Goal: Task Accomplishment & Management: Use online tool/utility

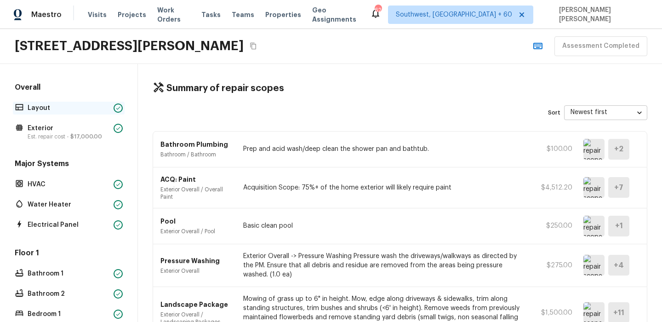
click at [50, 110] on p "Layout" at bounding box center [69, 107] width 82 height 9
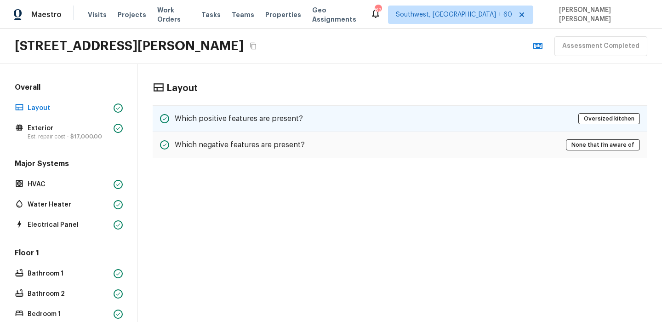
click at [320, 117] on div "Which positive features are present? Oversized kitchen" at bounding box center [400, 118] width 495 height 27
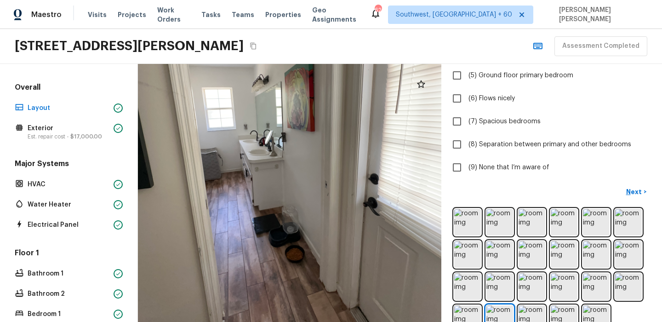
scroll to position [284, 0]
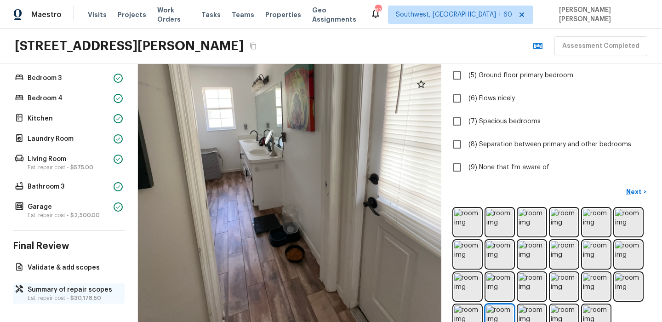
click at [33, 289] on p "Summary of repair scopes" at bounding box center [74, 289] width 92 height 9
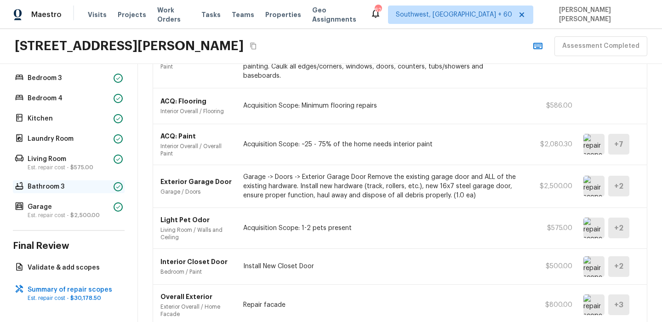
scroll to position [0, 0]
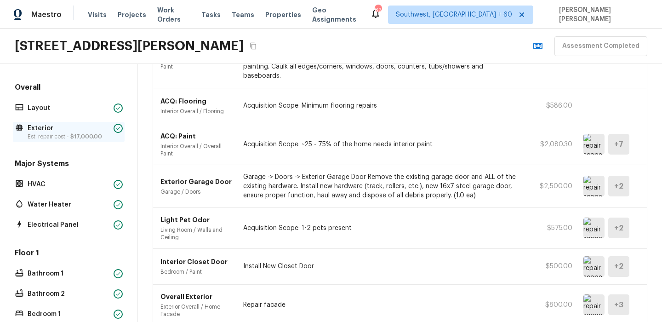
click at [53, 123] on div "Exterior Est. repair cost - $17,000.00" at bounding box center [69, 132] width 112 height 20
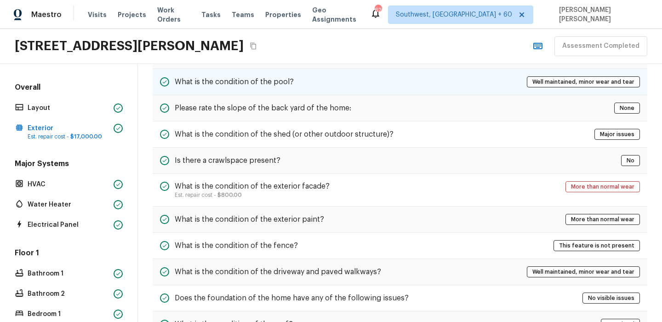
click at [277, 88] on div "What is the condition of the pool? Well maintained, minor wear and tear" at bounding box center [400, 82] width 495 height 26
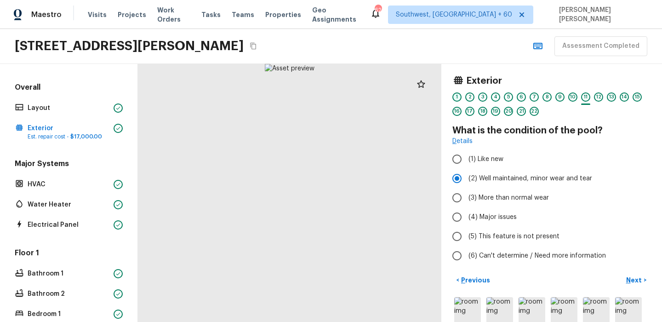
click at [458, 98] on div "1" at bounding box center [457, 96] width 9 height 9
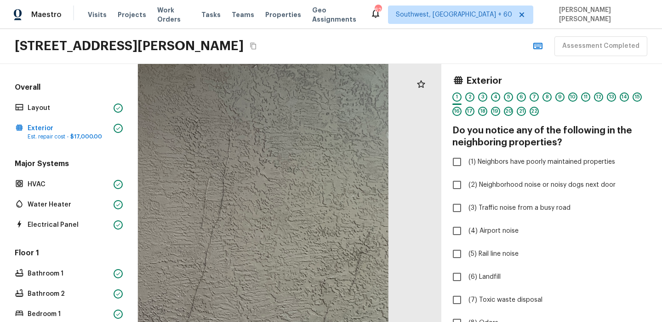
drag, startPoint x: 299, startPoint y: 170, endPoint x: 280, endPoint y: 300, distance: 132.0
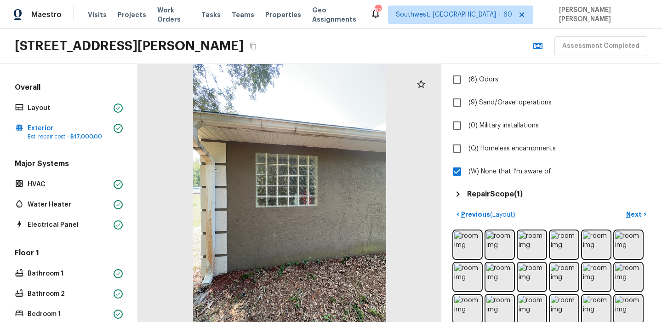
scroll to position [254, 0]
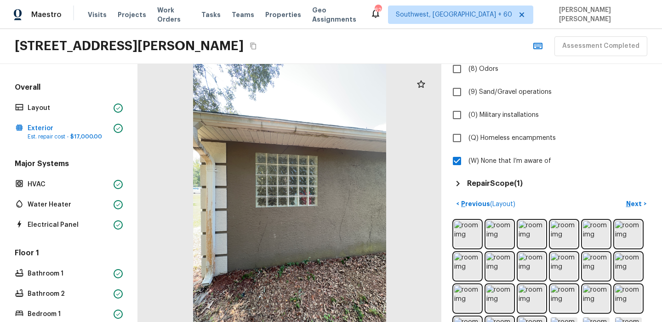
click at [499, 183] on h5 "Repair Scope ( 1 )" at bounding box center [495, 183] width 56 height 10
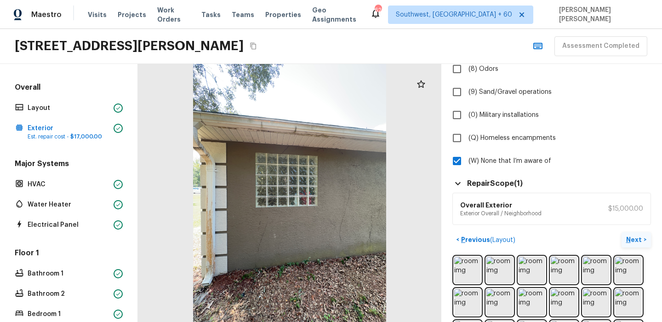
click at [642, 240] on p "Next" at bounding box center [634, 239] width 17 height 9
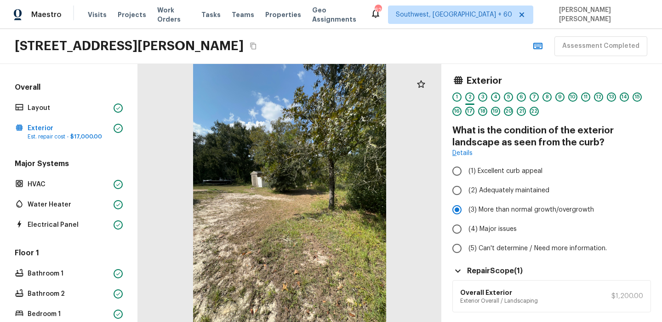
scroll to position [48, 0]
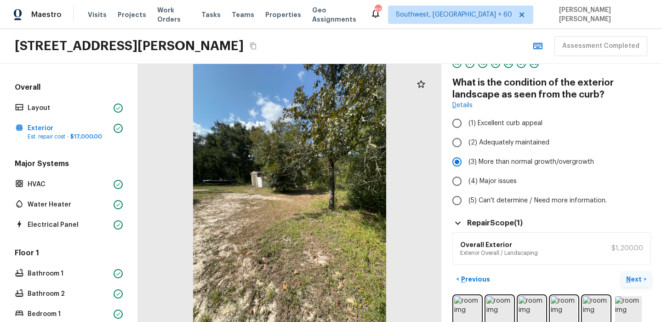
click at [629, 280] on p "Next" at bounding box center [634, 279] width 17 height 9
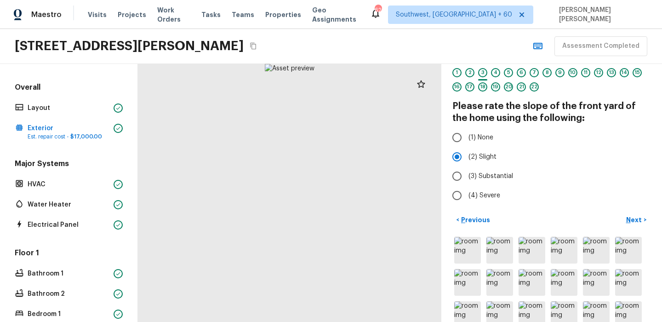
scroll to position [23, 0]
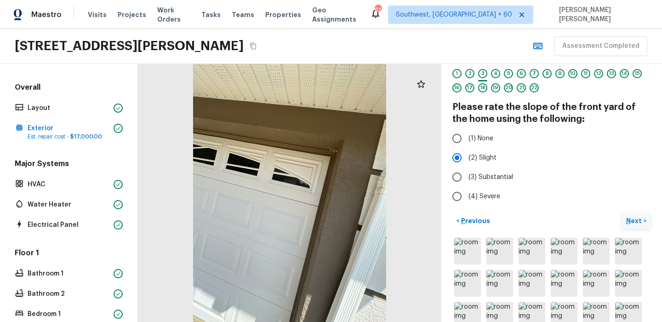
click at [642, 219] on p "Next" at bounding box center [634, 220] width 17 height 9
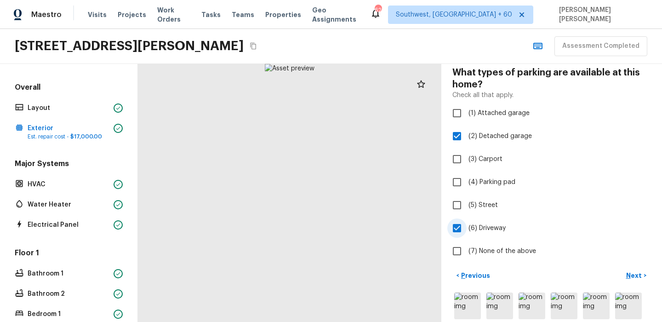
scroll to position [79, 0]
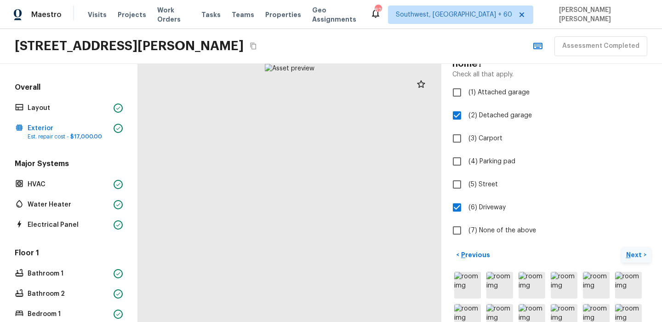
click at [638, 254] on p "Next" at bounding box center [634, 254] width 17 height 9
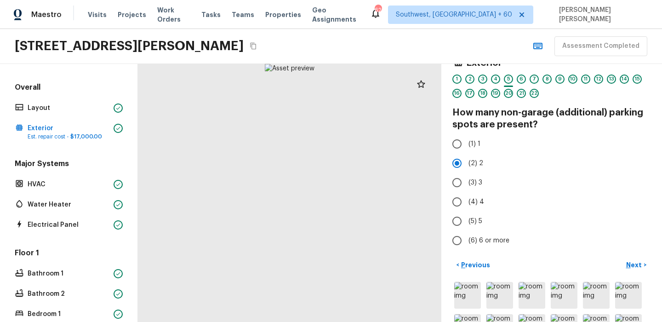
scroll to position [20, 0]
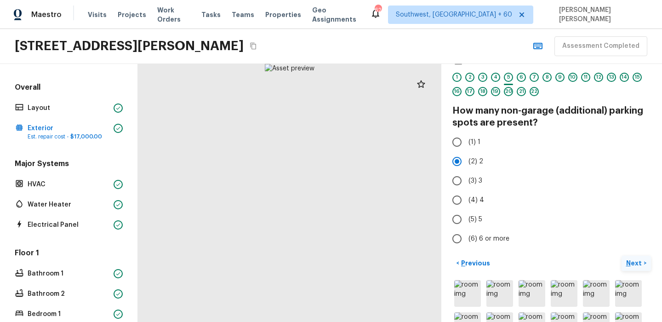
click at [629, 259] on p "Next" at bounding box center [634, 262] width 17 height 9
click at [637, 260] on p "Next" at bounding box center [634, 262] width 17 height 9
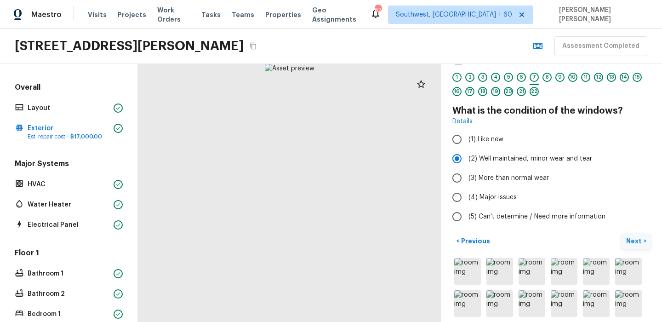
click at [635, 237] on p "Next" at bounding box center [634, 240] width 17 height 9
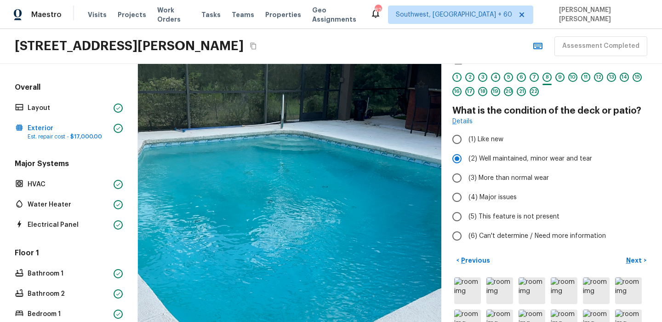
drag, startPoint x: 250, startPoint y: 198, endPoint x: 294, endPoint y: 242, distance: 62.8
click at [294, 242] on div at bounding box center [274, 188] width 670 height 569
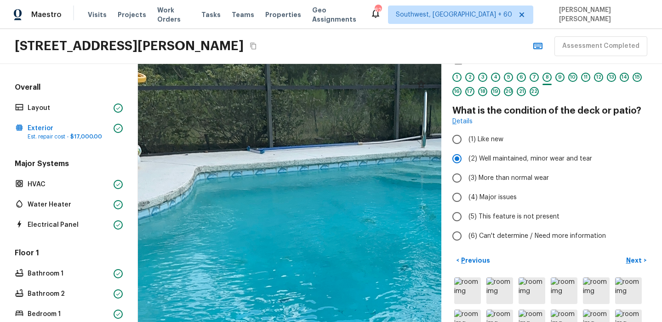
drag, startPoint x: 263, startPoint y: 247, endPoint x: 382, endPoint y: 250, distance: 119.1
click at [382, 250] on div at bounding box center [411, 246] width 1103 height 937
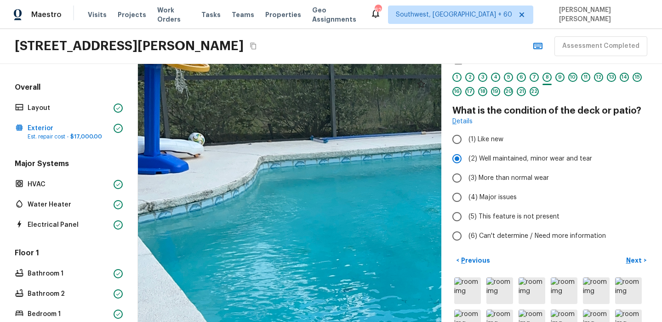
drag, startPoint x: 280, startPoint y: 225, endPoint x: 334, endPoint y: 213, distance: 56.0
click at [334, 213] on div at bounding box center [474, 236] width 1103 height 937
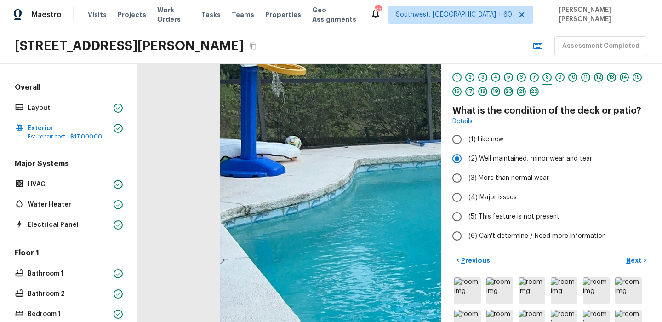
drag, startPoint x: 244, startPoint y: 205, endPoint x: 341, endPoint y: 207, distance: 96.6
click at [341, 207] on div at bounding box center [571, 239] width 1103 height 937
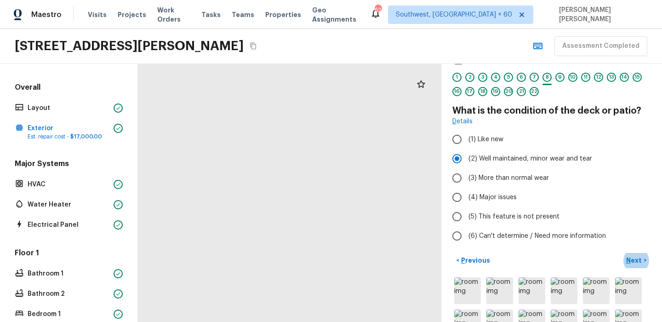
drag, startPoint x: 350, startPoint y: 155, endPoint x: 239, endPoint y: 189, distance: 115.8
click at [238, 189] on div at bounding box center [276, 194] width 1756 height 1492
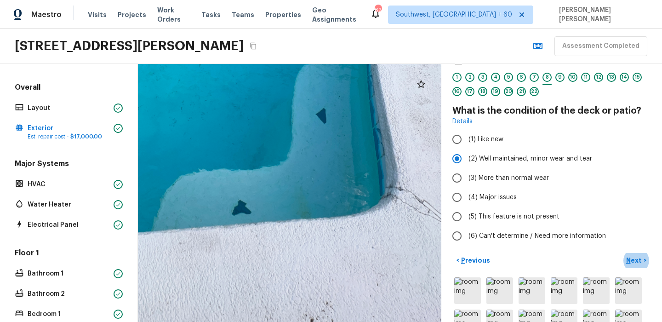
drag, startPoint x: 273, startPoint y: 283, endPoint x: 431, endPoint y: 187, distance: 185.5
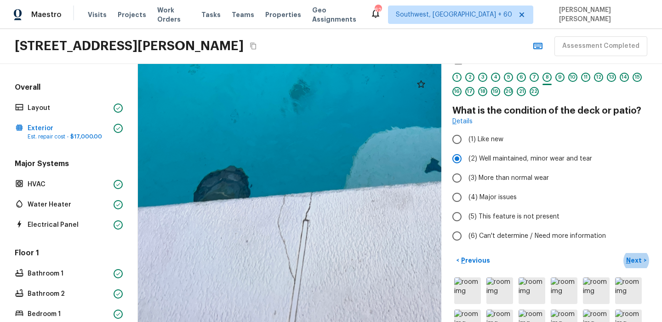
drag, startPoint x: 246, startPoint y: 219, endPoint x: 366, endPoint y: 224, distance: 120.2
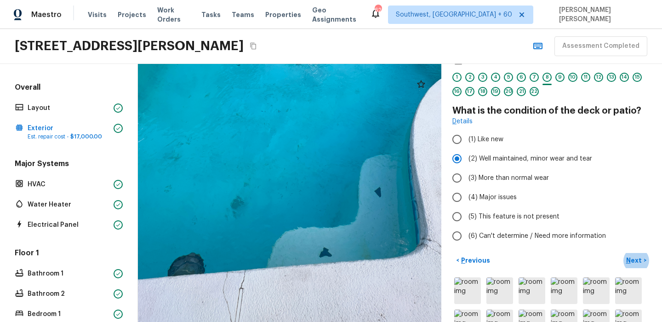
drag, startPoint x: 292, startPoint y: 238, endPoint x: 354, endPoint y: 183, distance: 82.7
click at [354, 183] on div at bounding box center [310, 99] width 608 height 517
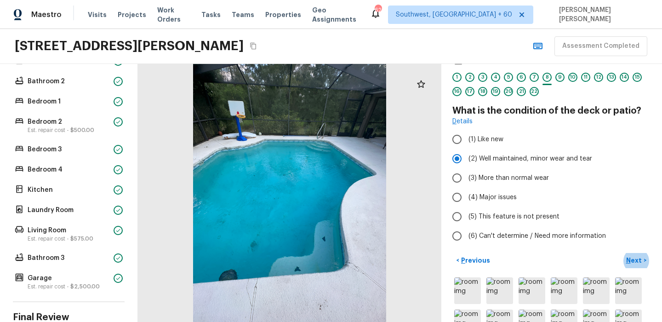
scroll to position [284, 0]
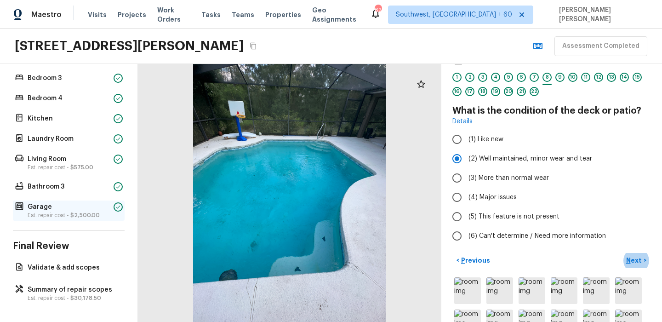
click at [74, 204] on p "Garage" at bounding box center [69, 206] width 82 height 9
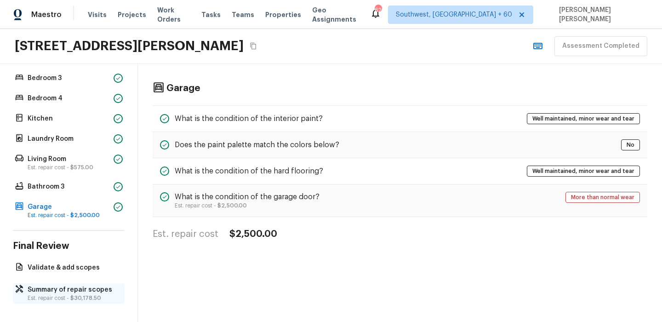
click at [59, 292] on p "Summary of repair scopes" at bounding box center [74, 289] width 92 height 9
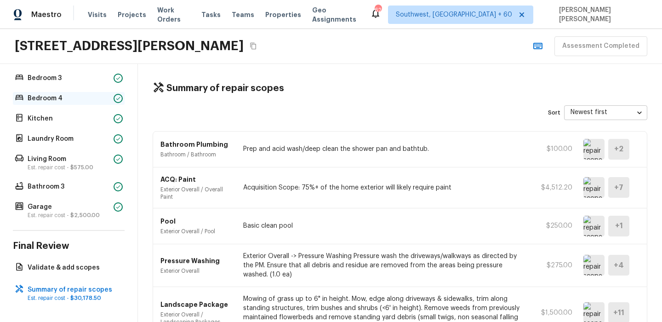
scroll to position [0, 0]
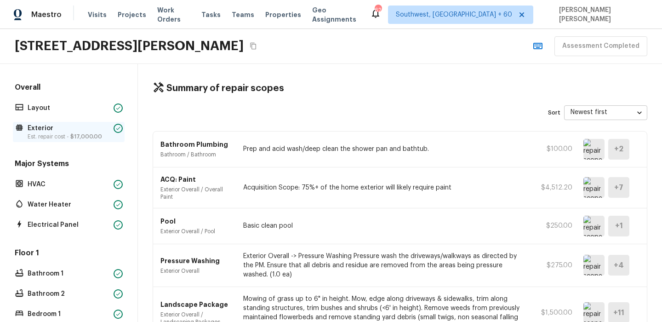
click at [44, 126] on p "Exterior" at bounding box center [69, 128] width 82 height 9
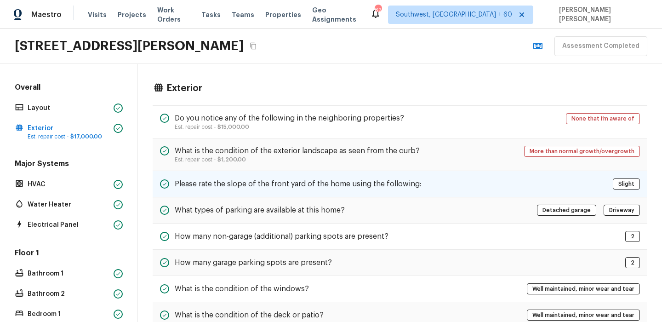
scroll to position [174, 0]
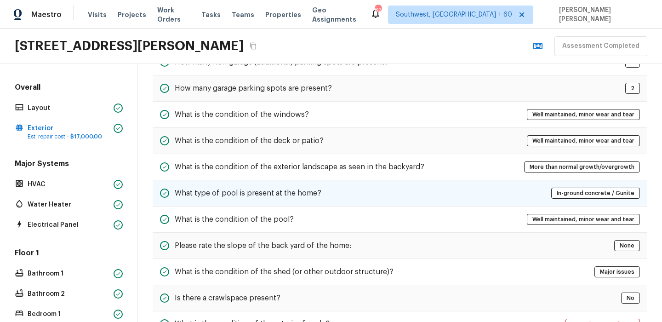
click at [281, 194] on h5 "What type of pool is present at the home?" at bounding box center [248, 193] width 147 height 10
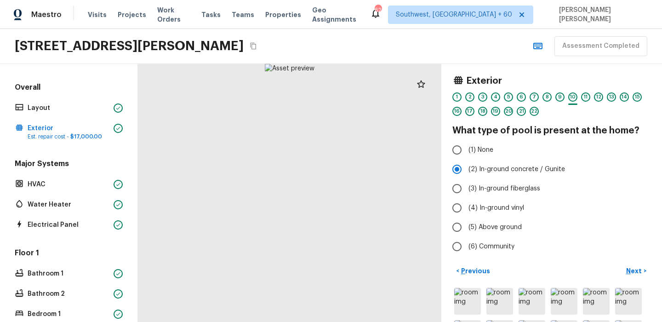
scroll to position [3, 0]
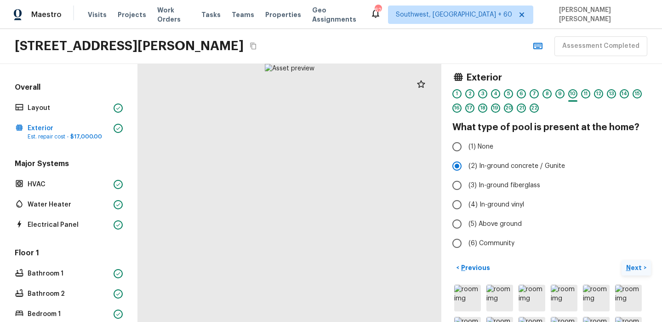
click at [632, 267] on p "Next" at bounding box center [634, 267] width 17 height 9
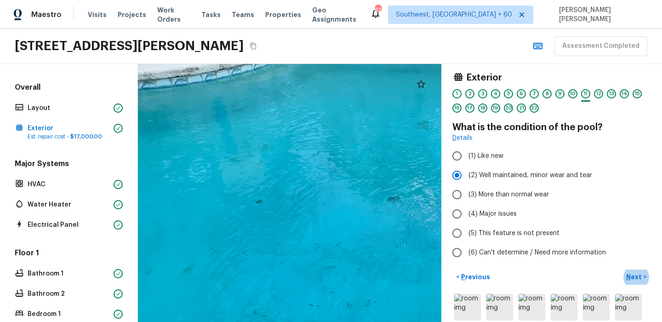
drag, startPoint x: 268, startPoint y: 234, endPoint x: 378, endPoint y: 172, distance: 126.6
click at [378, 172] on div at bounding box center [418, 279] width 1370 height 1164
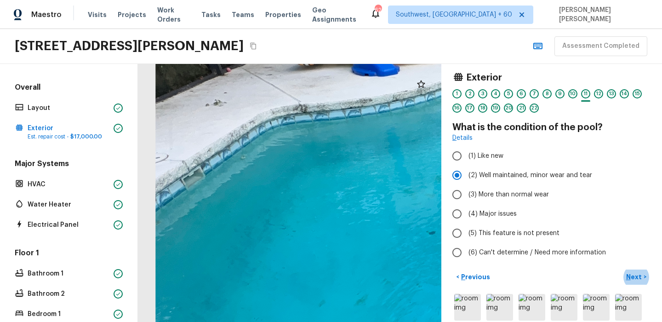
drag, startPoint x: 223, startPoint y: 164, endPoint x: 284, endPoint y: 198, distance: 69.0
click at [288, 193] on div at bounding box center [592, 311] width 1370 height 1164
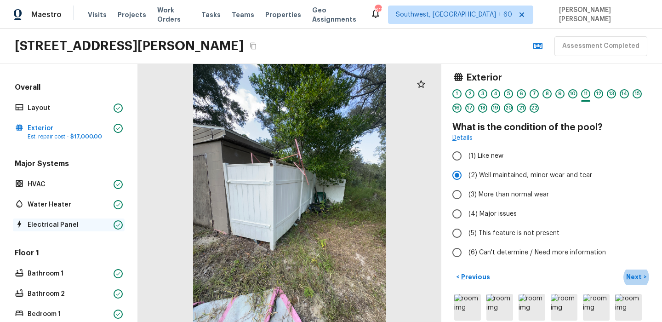
scroll to position [284, 0]
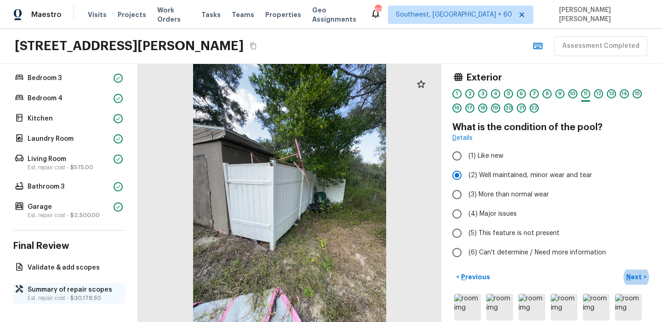
click at [42, 288] on p "Summary of repair scopes" at bounding box center [74, 289] width 92 height 9
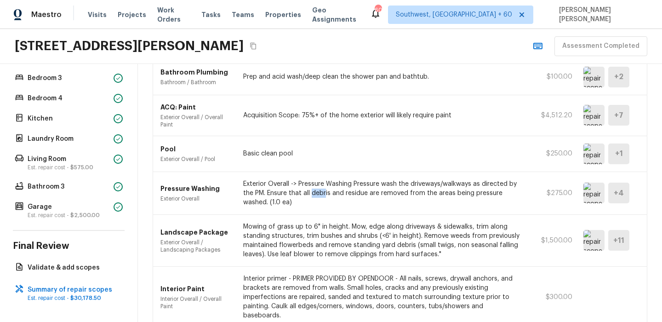
click at [363, 180] on p "Exterior Overall -> Pressure Washing Pressure wash the driveways/walkways as di…" at bounding box center [381, 193] width 277 height 28
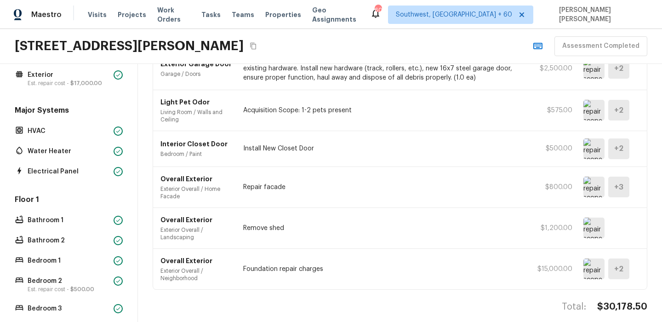
scroll to position [0, 0]
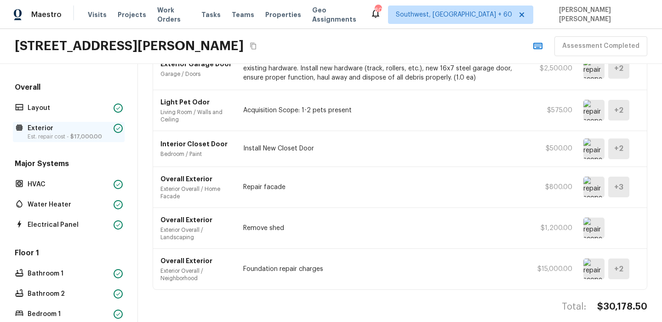
click at [67, 135] on p "Est. repair cost - $17,000.00" at bounding box center [69, 136] width 82 height 7
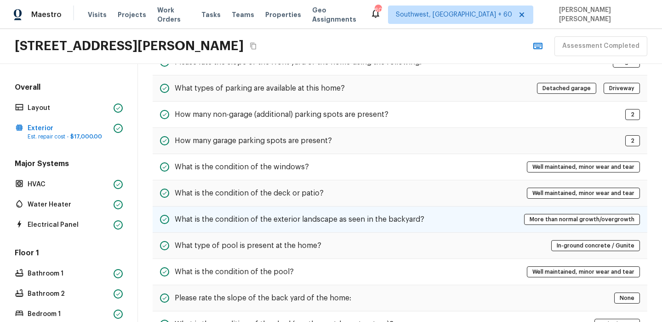
scroll to position [135, 0]
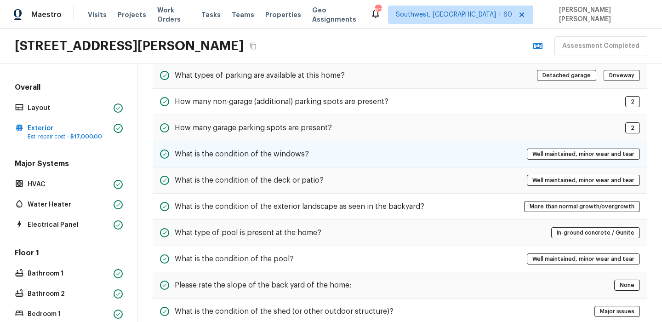
click at [269, 159] on h5 "What is the condition of the windows?" at bounding box center [242, 154] width 134 height 10
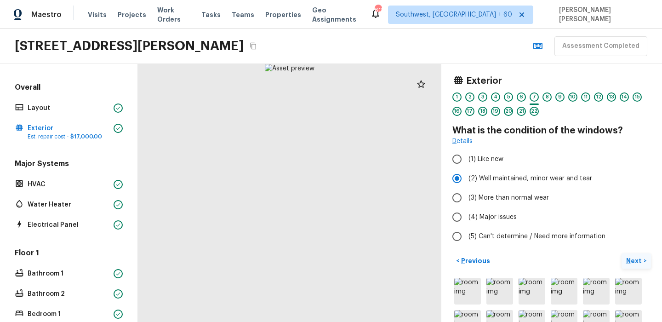
click at [639, 260] on p "Next" at bounding box center [634, 260] width 17 height 9
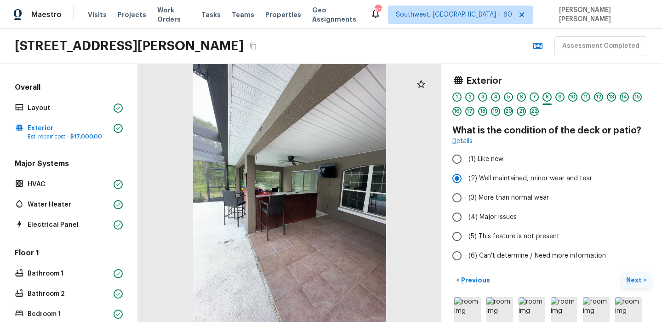
click at [635, 274] on button "Next >" at bounding box center [636, 280] width 29 height 15
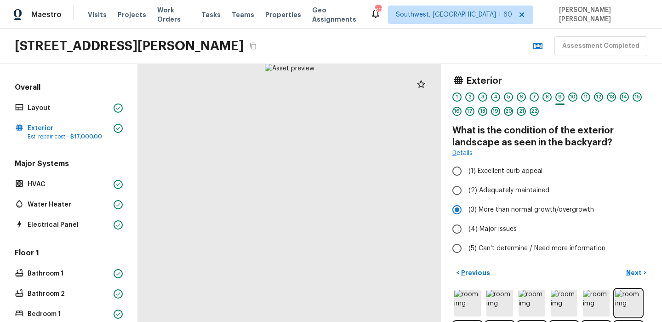
click at [573, 128] on h4 "What is the condition of the exterior landscape as seen in the backyard?" at bounding box center [552, 137] width 199 height 24
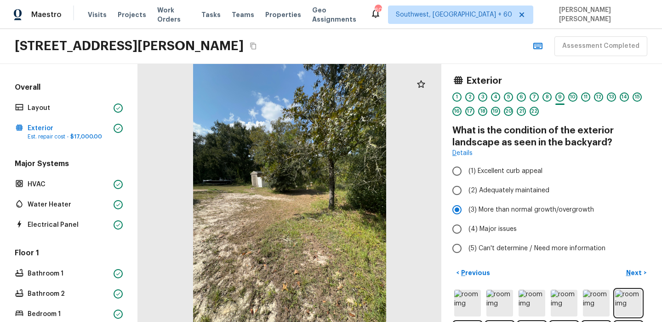
click at [167, 195] on div at bounding box center [290, 193] width 304 height 258
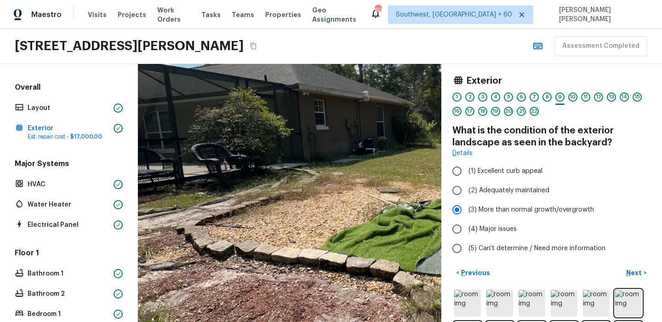
drag, startPoint x: 251, startPoint y: 213, endPoint x: 390, endPoint y: 226, distance: 139.5
click at [390, 226] on div at bounding box center [430, 174] width 920 height 782
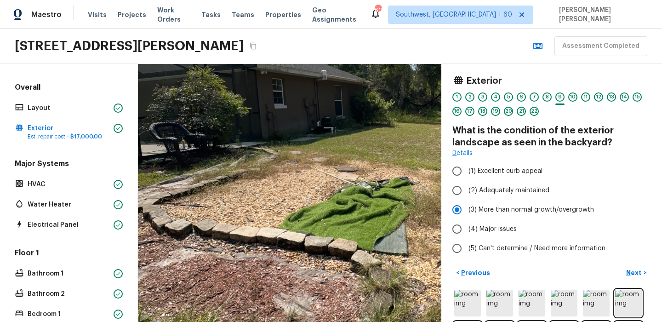
drag, startPoint x: 390, startPoint y: 226, endPoint x: 335, endPoint y: 199, distance: 61.3
click at [335, 199] on div at bounding box center [388, 153] width 920 height 782
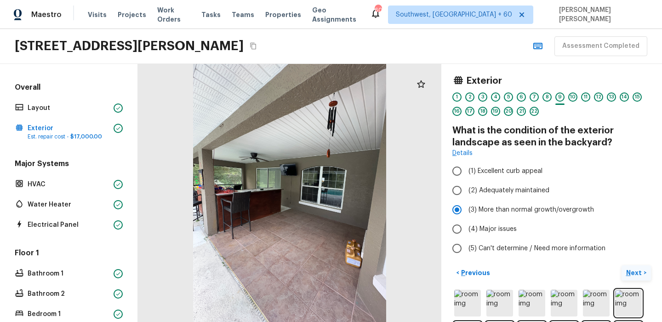
click at [637, 270] on p "Next" at bounding box center [634, 272] width 17 height 9
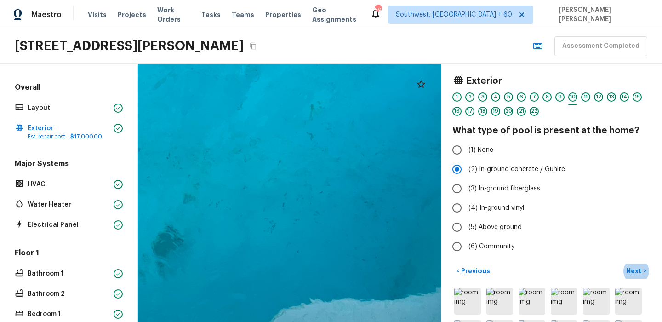
drag, startPoint x: 243, startPoint y: 228, endPoint x: 424, endPoint y: 229, distance: 180.7
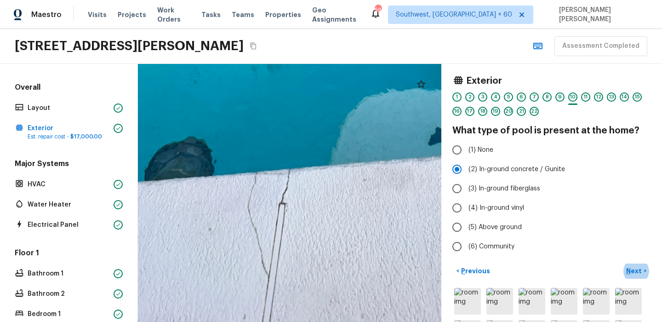
drag, startPoint x: 255, startPoint y: 290, endPoint x: 286, endPoint y: 209, distance: 86.6
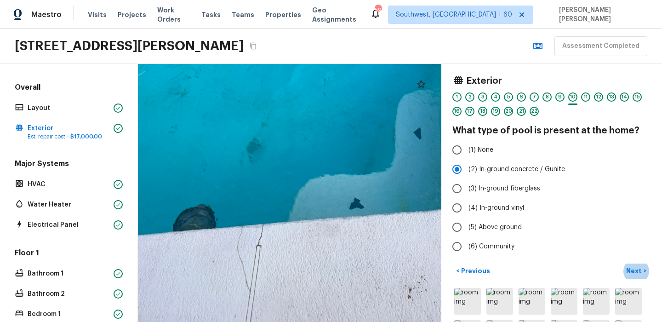
drag, startPoint x: 248, startPoint y: 293, endPoint x: 254, endPoint y: 249, distance: 45.0
click at [254, 249] on div at bounding box center [338, 26] width 708 height 602
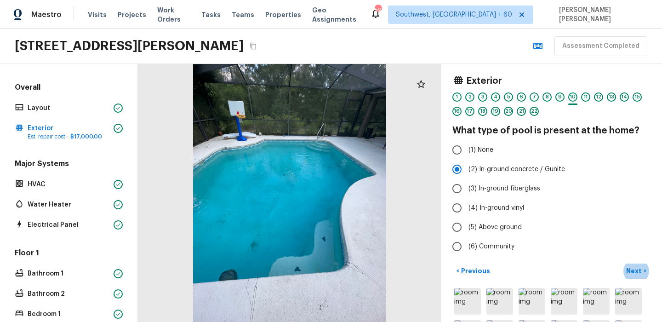
scroll to position [284, 0]
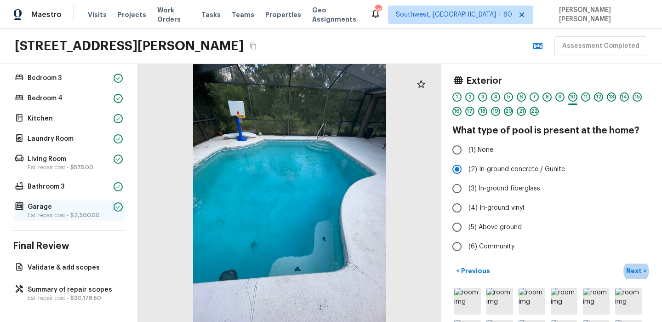
click at [58, 216] on p "Est. repair cost - $2,500.00" at bounding box center [69, 215] width 82 height 7
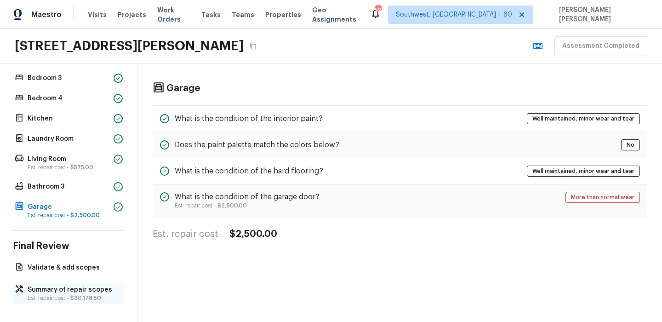
click at [49, 286] on p "Summary of repair scopes" at bounding box center [74, 289] width 92 height 9
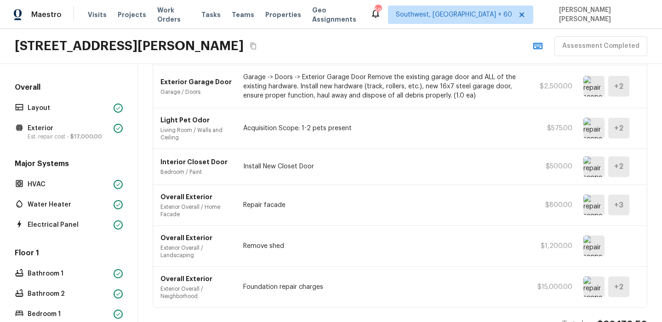
scroll to position [430, 0]
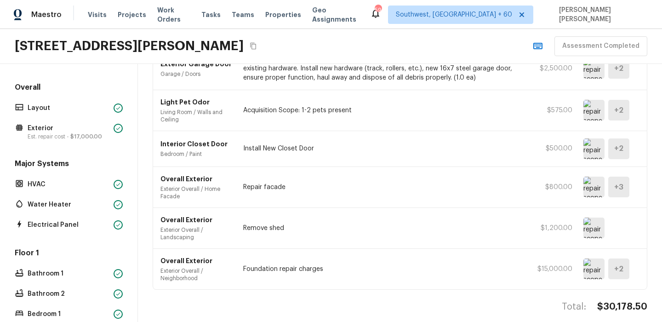
click at [595, 182] on img at bounding box center [594, 187] width 21 height 21
click at [589, 258] on img at bounding box center [594, 268] width 21 height 21
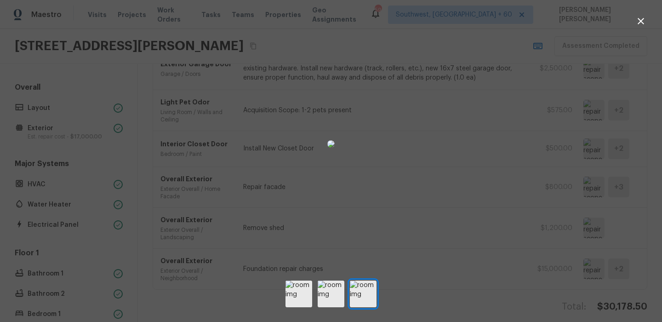
click at [470, 174] on div at bounding box center [331, 144] width 662 height 258
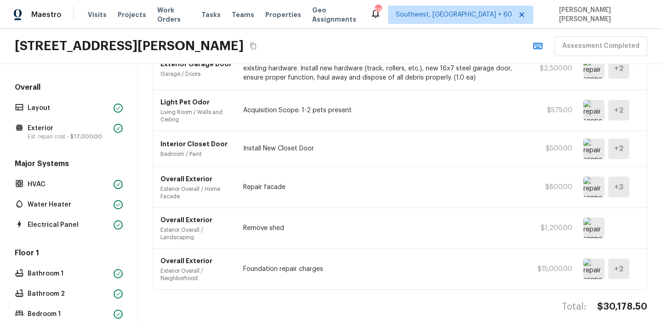
click at [603, 259] on img at bounding box center [594, 268] width 21 height 21
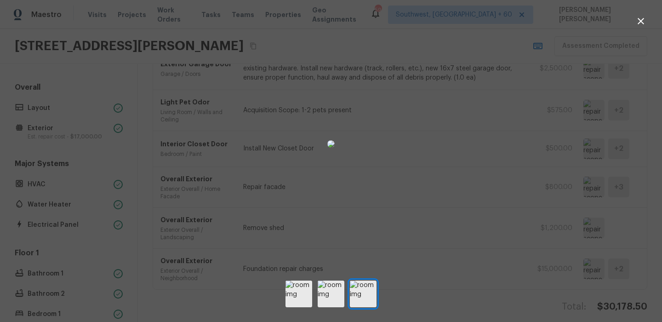
click at [452, 165] on div at bounding box center [331, 144] width 662 height 258
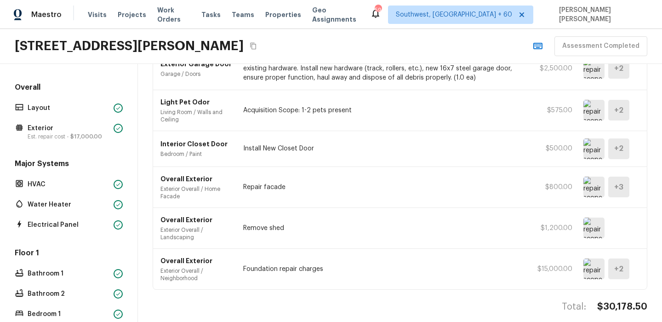
click at [594, 258] on img at bounding box center [594, 268] width 21 height 21
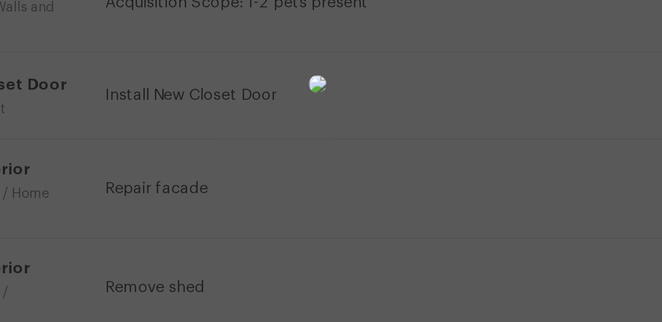
click at [453, 162] on div at bounding box center [331, 144] width 662 height 258
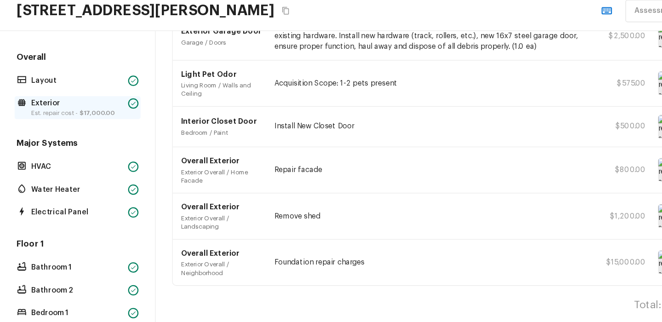
click at [74, 134] on span "$17,000.00" at bounding box center [86, 137] width 32 height 6
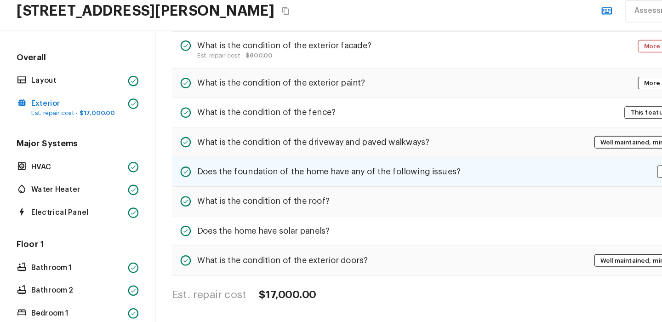
scroll to position [0, 0]
click at [283, 188] on h5 "Does the foundation of the home have any of the following issues?" at bounding box center [292, 188] width 234 height 10
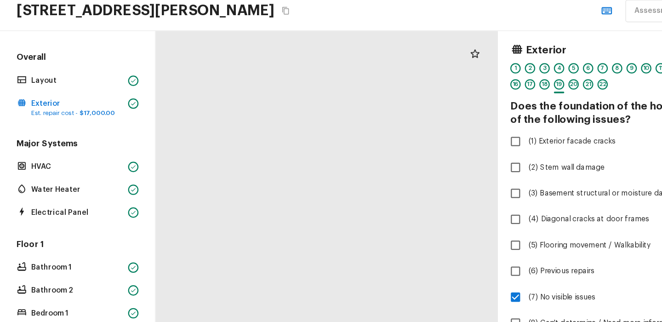
drag, startPoint x: 212, startPoint y: 182, endPoint x: 294, endPoint y: 203, distance: 84.1
click at [294, 203] on div at bounding box center [429, 189] width 810 height 689
drag, startPoint x: 300, startPoint y: 149, endPoint x: 315, endPoint y: 296, distance: 147.9
click at [315, 296] on div at bounding box center [120, 290] width 1092 height 928
drag, startPoint x: 336, startPoint y: 160, endPoint x: 262, endPoint y: 344, distance: 198.0
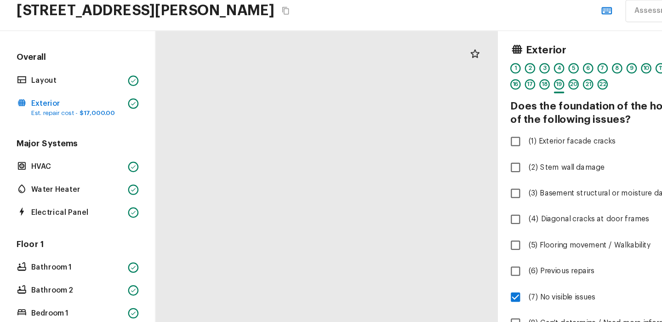
click at [262, 321] on html "Maestro Visits Projects Work Orders Tasks Teams Properties Geo Assignments 594 …" at bounding box center [331, 161] width 662 height 322
drag, startPoint x: 336, startPoint y: 249, endPoint x: 231, endPoint y: 344, distance: 141.0
click at [231, 321] on html "Maestro Visits Projects Work Orders Tasks Teams Properties Geo Assignments 594 …" at bounding box center [331, 161] width 662 height 322
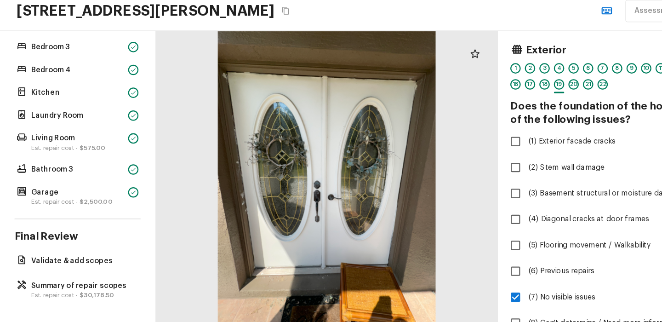
click at [50, 276] on div "Overall Layout Exterior Est. repair cost - $17,000.00 Major Systems HVAC Water …" at bounding box center [69, 193] width 138 height 258
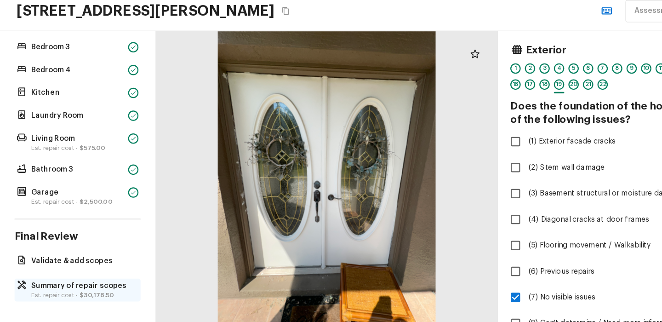
click at [50, 293] on p "Summary of repair scopes" at bounding box center [74, 289] width 92 height 9
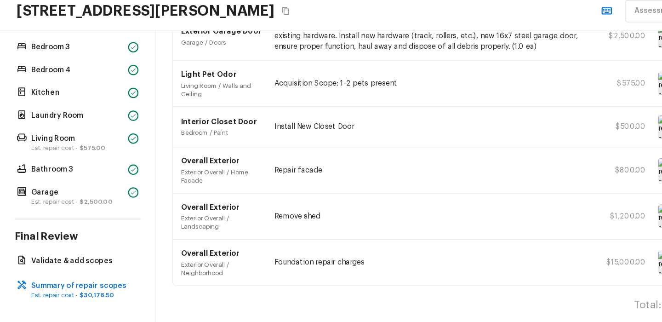
scroll to position [0, 0]
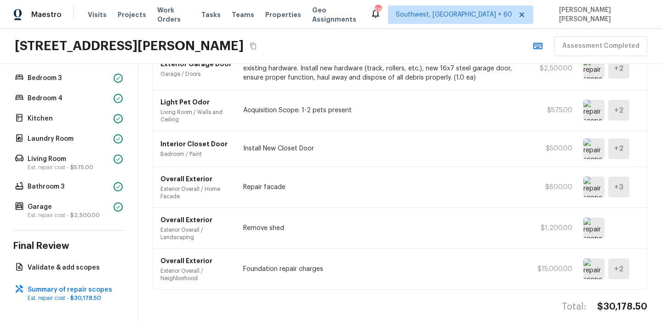
click at [594, 258] on img at bounding box center [594, 268] width 21 height 21
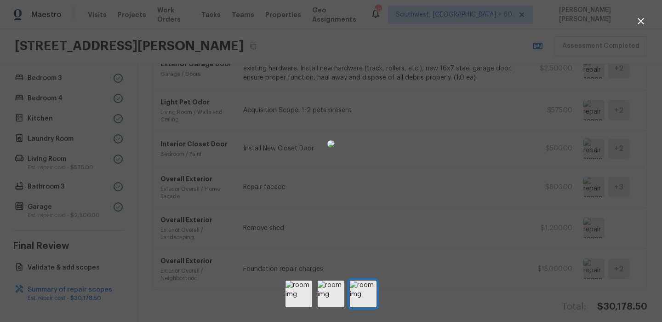
click at [484, 138] on div at bounding box center [331, 144] width 662 height 258
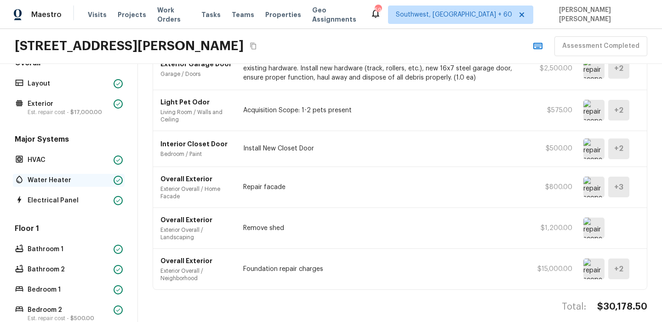
scroll to position [50, 0]
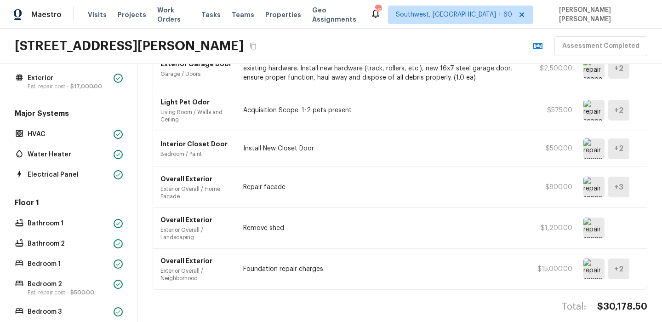
click at [69, 95] on div "Overall Layout Exterior Est. repair cost - $17,000.00 Major Systems HVAC Water …" at bounding box center [69, 243] width 112 height 422
click at [77, 83] on p "Est. repair cost - $17,000.00" at bounding box center [69, 86] width 82 height 7
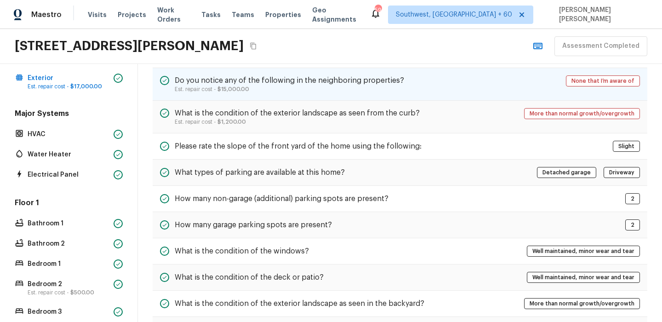
scroll to position [0, 0]
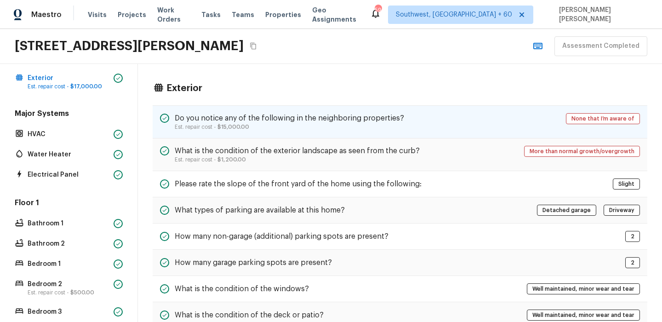
click at [268, 127] on p "Est. repair cost - $15,000.00" at bounding box center [289, 126] width 229 height 7
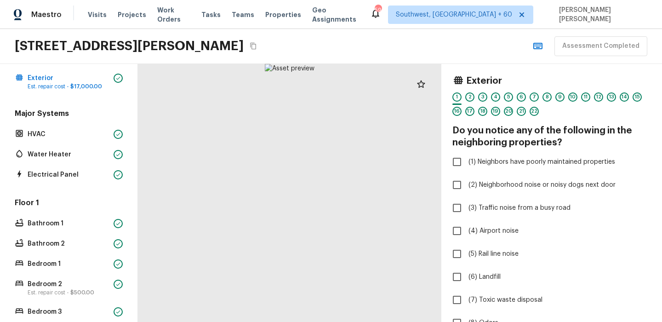
click at [50, 143] on div "Major Systems HVAC Water Heater Electrical Panel" at bounding box center [69, 145] width 112 height 73
click at [40, 128] on div "HVAC" at bounding box center [69, 134] width 112 height 13
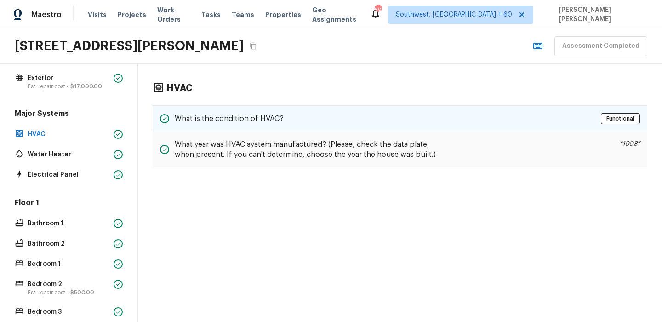
click at [331, 130] on div "What is the condition of HVAC? Functional" at bounding box center [400, 118] width 495 height 27
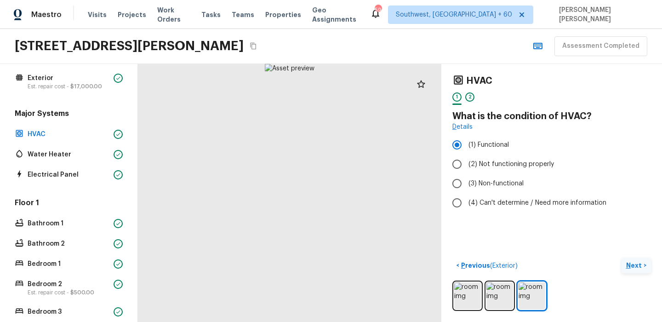
click at [641, 262] on p "Next" at bounding box center [634, 265] width 17 height 9
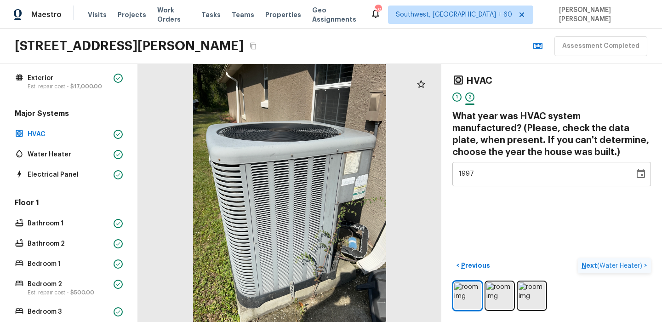
click at [641, 262] on p "Next ( Water Heater )" at bounding box center [613, 266] width 63 height 10
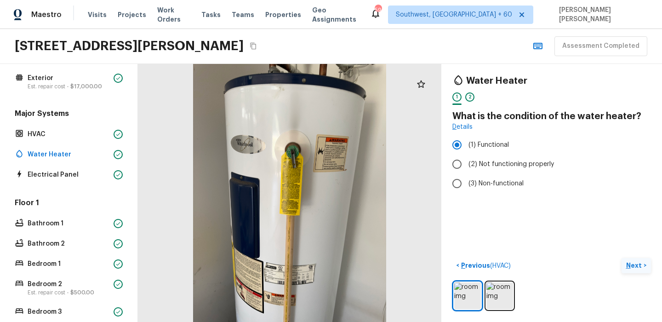
click at [642, 262] on p "Next" at bounding box center [634, 265] width 17 height 9
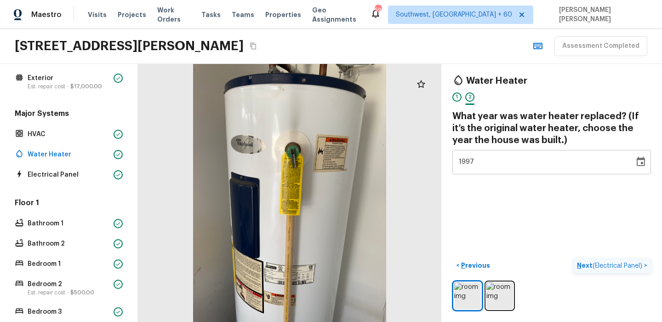
click at [613, 266] on span "( Electrical Panel )" at bounding box center [618, 266] width 50 height 6
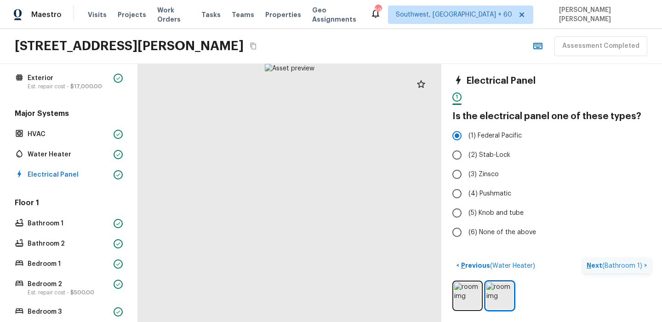
click at [613, 266] on span "( Bathroom 1 )" at bounding box center [622, 266] width 40 height 6
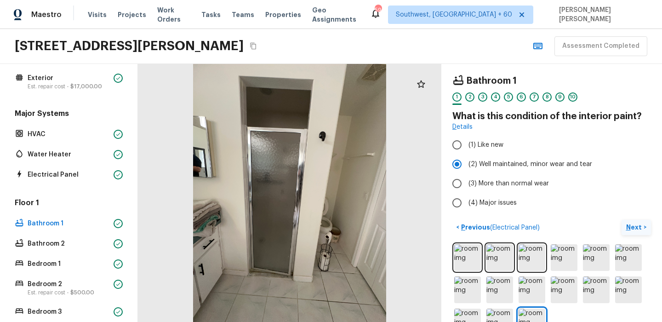
click at [640, 229] on p "Next" at bounding box center [634, 227] width 17 height 9
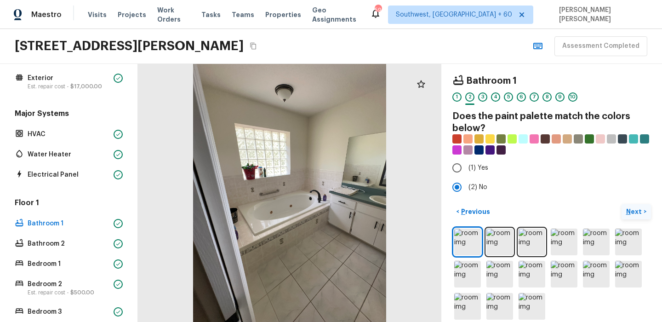
click at [630, 210] on p "Next" at bounding box center [634, 211] width 17 height 9
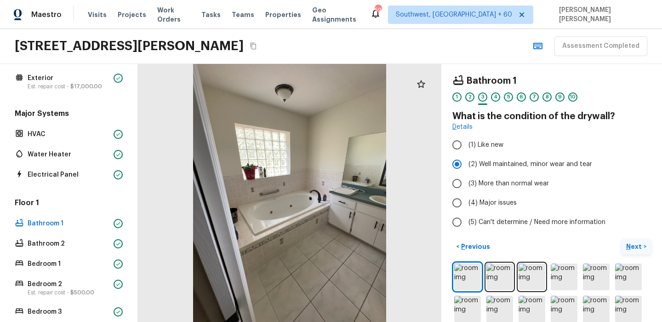
click at [632, 243] on p "Next" at bounding box center [634, 246] width 17 height 9
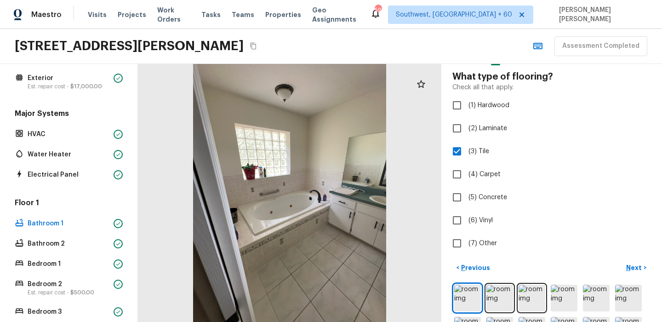
scroll to position [54, 0]
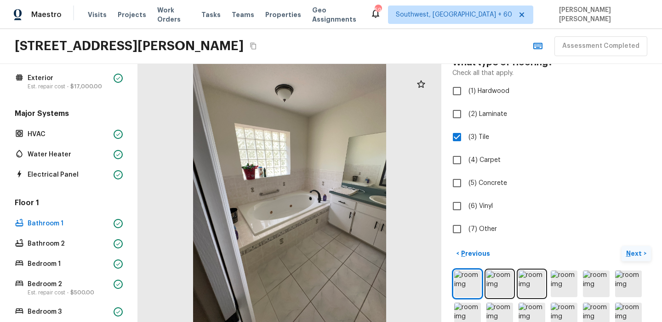
click at [633, 251] on p "Next" at bounding box center [634, 253] width 17 height 9
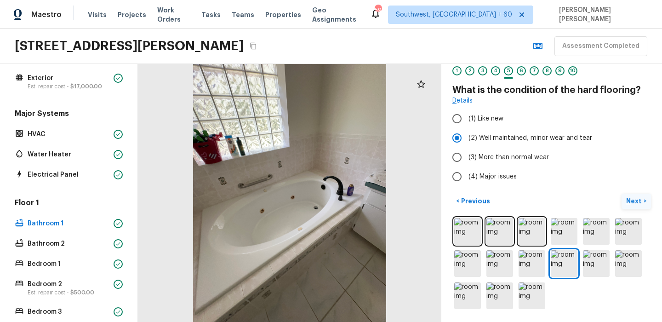
click at [622, 201] on button "Next >" at bounding box center [636, 201] width 29 height 15
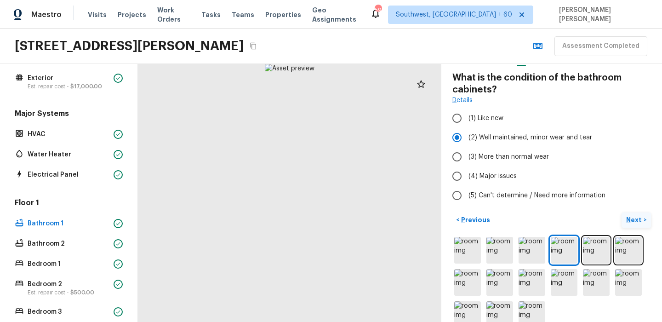
scroll to position [34, 0]
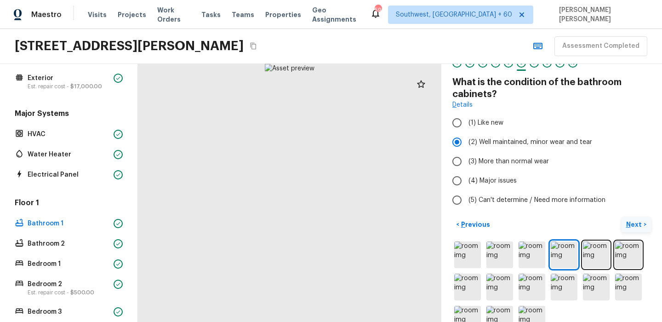
click at [631, 222] on p "Next" at bounding box center [634, 224] width 17 height 9
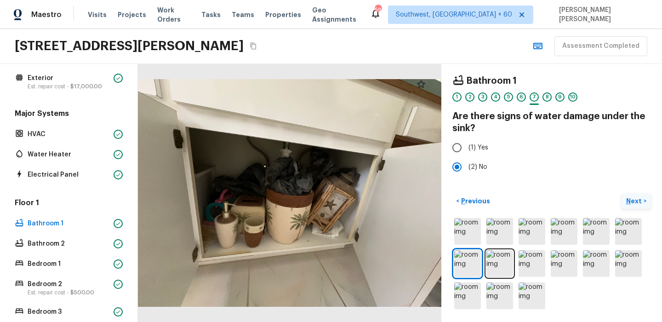
scroll to position [0, 0]
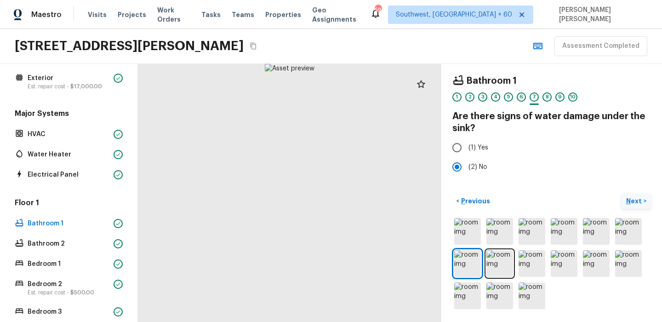
click at [630, 205] on p "Next" at bounding box center [634, 200] width 17 height 9
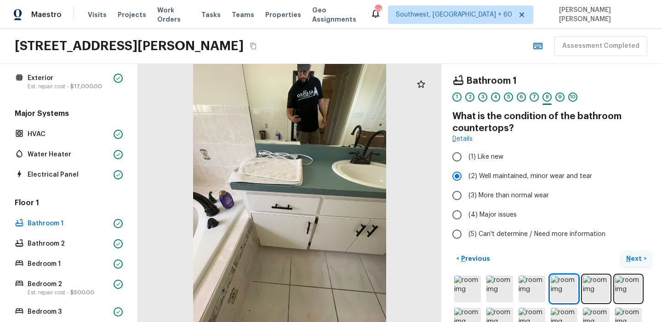
click at [633, 258] on p "Next" at bounding box center [634, 258] width 17 height 9
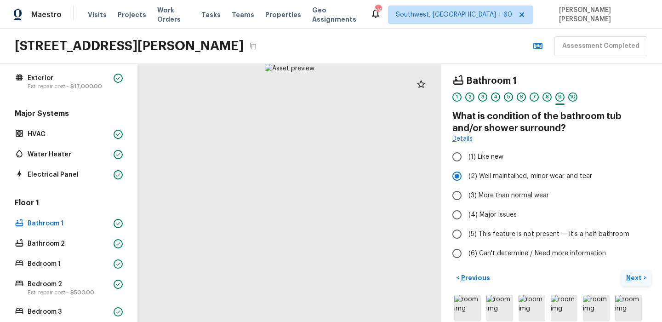
click at [637, 283] on button "Next >" at bounding box center [636, 277] width 29 height 15
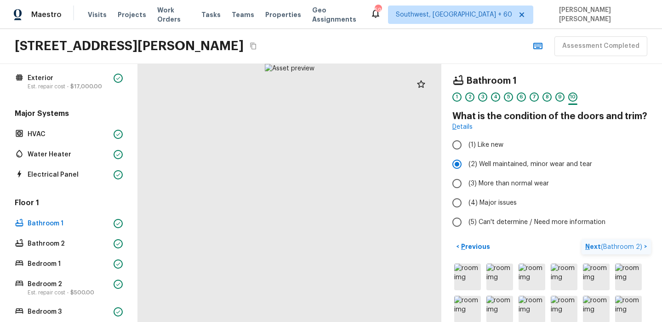
click at [631, 242] on p "Next ( Bathroom 2 )" at bounding box center [614, 247] width 59 height 10
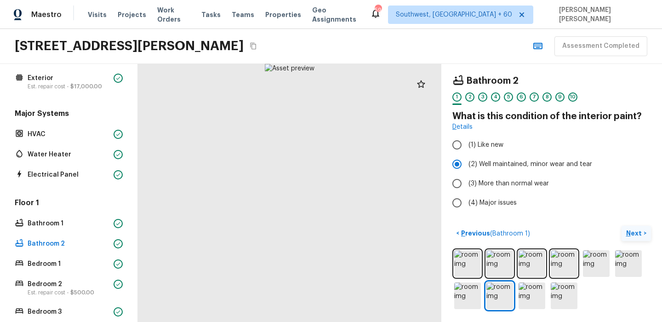
click at [636, 232] on p "Next" at bounding box center [634, 233] width 17 height 9
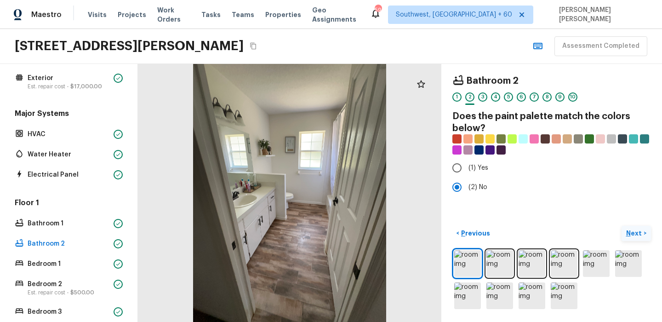
click at [636, 232] on p "Next" at bounding box center [634, 233] width 17 height 9
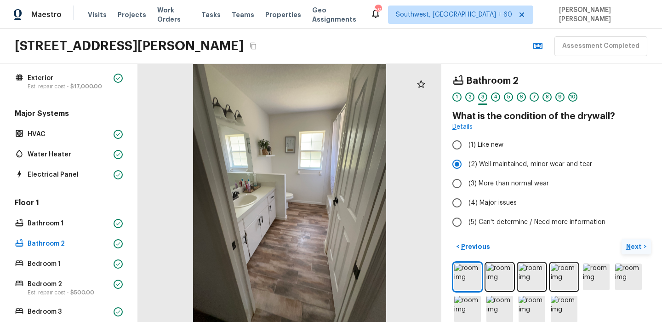
click at [638, 251] on p "Next" at bounding box center [634, 246] width 17 height 9
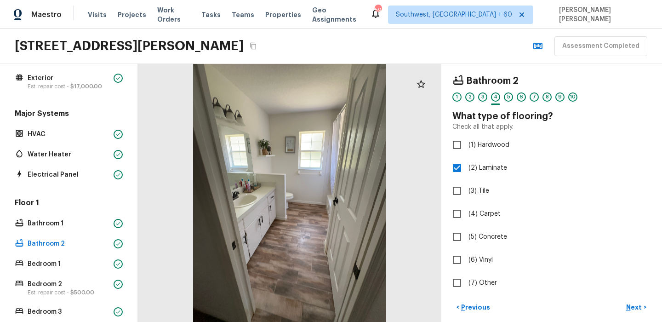
scroll to position [57, 0]
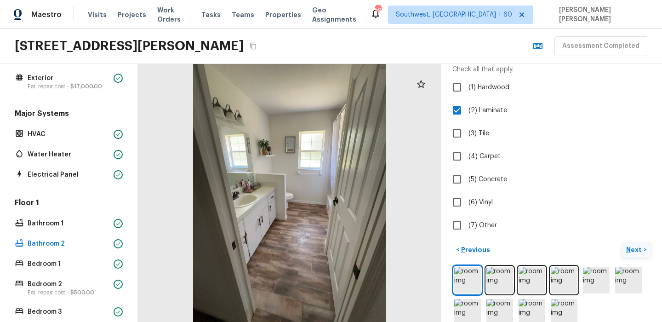
click at [641, 251] on p "Next" at bounding box center [634, 249] width 17 height 9
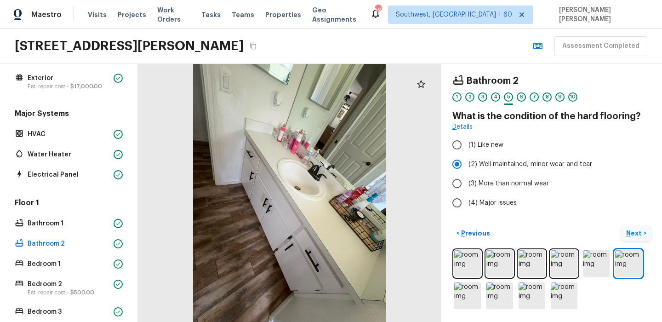
click at [626, 234] on button "Next >" at bounding box center [636, 233] width 29 height 15
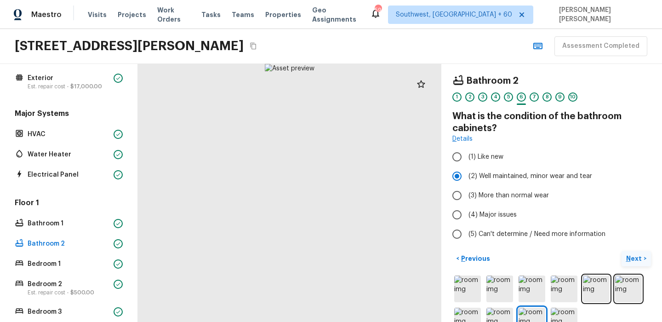
click at [633, 257] on p "Next" at bounding box center [634, 258] width 17 height 9
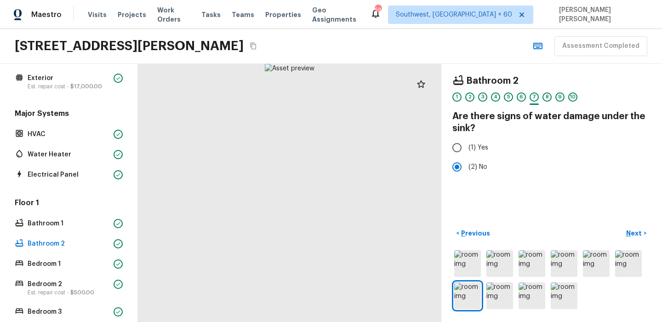
click at [636, 223] on div "Bathroom 2 1 2 3 4 5 6 7 8 9 10 Are there signs of water damage under the sink?…" at bounding box center [551, 193] width 221 height 258
click at [634, 232] on p "Next" at bounding box center [634, 233] width 17 height 9
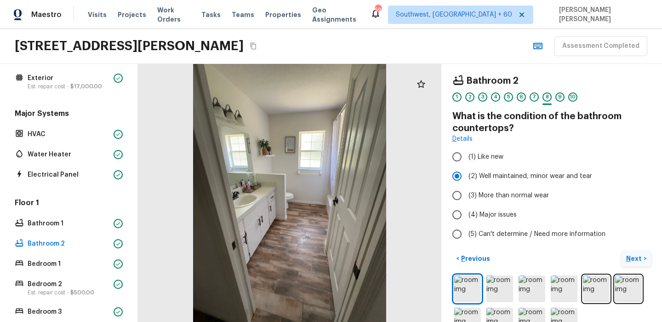
click at [636, 260] on p "Next" at bounding box center [634, 258] width 17 height 9
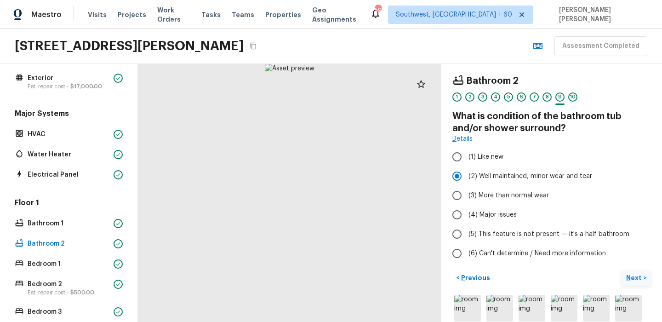
click at [636, 260] on label "(6) Can't determine / Need more information" at bounding box center [545, 253] width 196 height 19
click at [467, 260] on input "(6) Can't determine / Need more information" at bounding box center [456, 253] width 19 height 19
radio input "true"
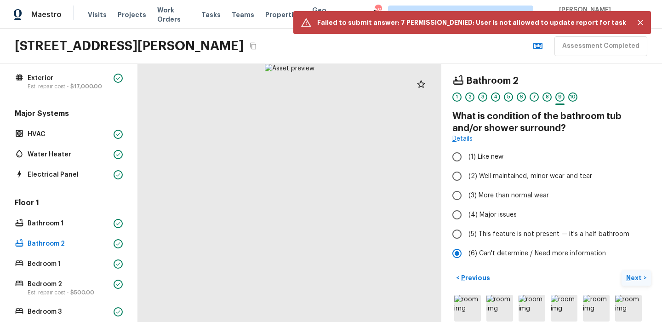
click at [636, 283] on button "Next >" at bounding box center [636, 277] width 29 height 15
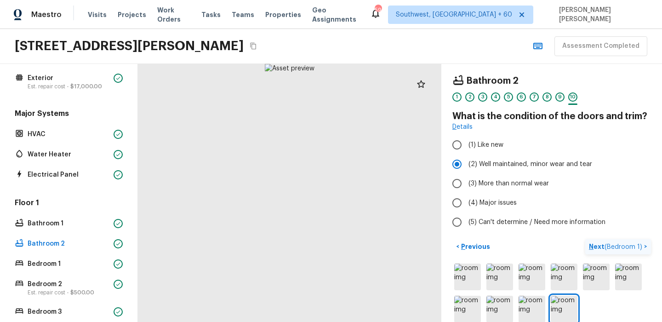
click at [632, 247] on span "( Bedroom 1 )" at bounding box center [624, 247] width 38 height 6
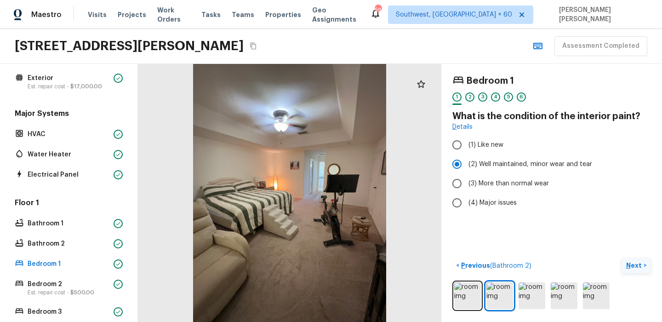
click at [636, 269] on p "Next" at bounding box center [634, 265] width 17 height 9
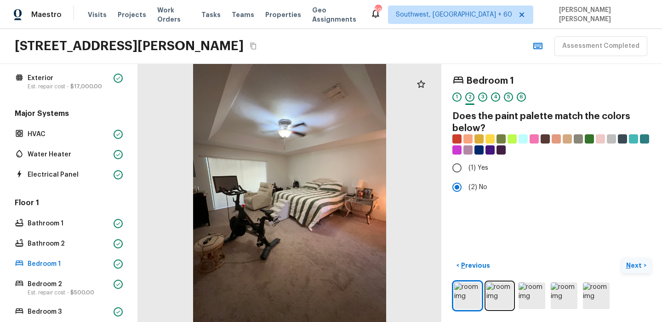
click at [636, 269] on p "Next" at bounding box center [634, 265] width 17 height 9
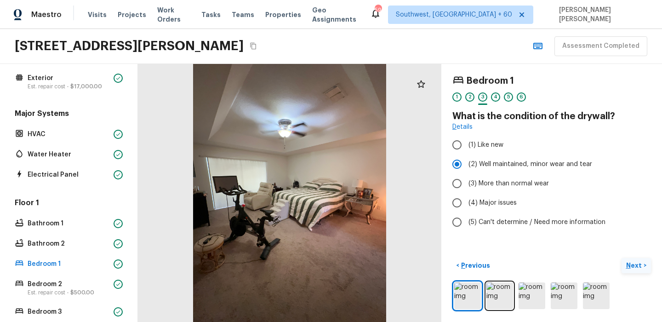
click at [636, 269] on p "Next" at bounding box center [634, 265] width 17 height 9
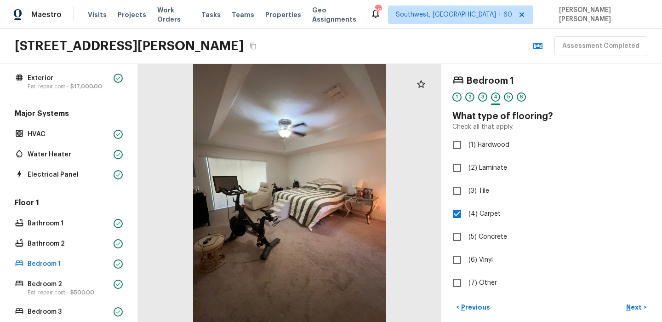
click at [629, 298] on div "Bedroom 1 1 2 3 4 5 6 What type of flooring? Check all that apply. (1) Hardwood…" at bounding box center [551, 193] width 221 height 258
click at [629, 304] on p "Next" at bounding box center [634, 307] width 17 height 9
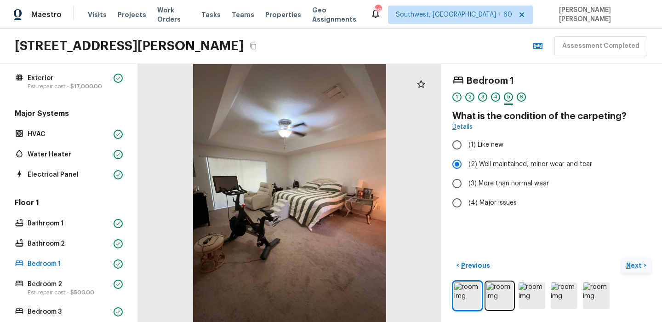
click at [639, 266] on p "Next" at bounding box center [634, 265] width 17 height 9
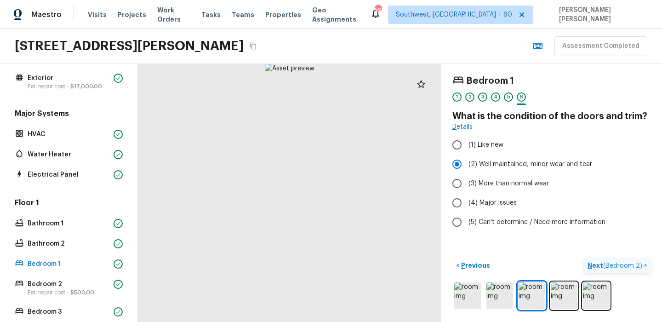
click at [639, 266] on span "( Bedroom 2 )" at bounding box center [622, 266] width 39 height 6
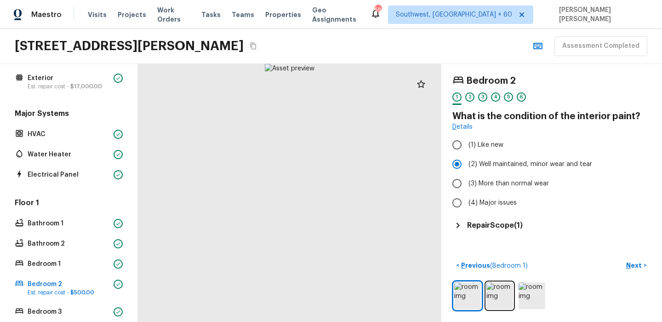
click at [501, 230] on div "Repair Scope ( 1 )" at bounding box center [552, 225] width 199 height 11
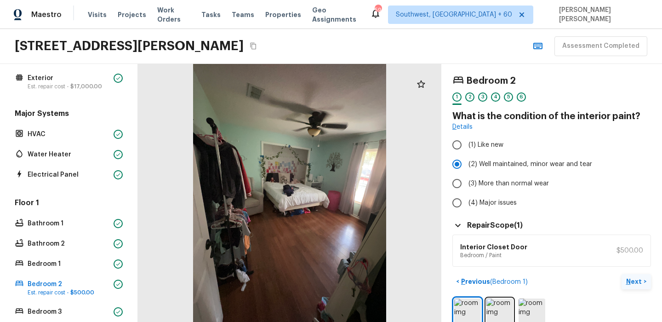
click at [641, 281] on p "Next" at bounding box center [634, 281] width 17 height 9
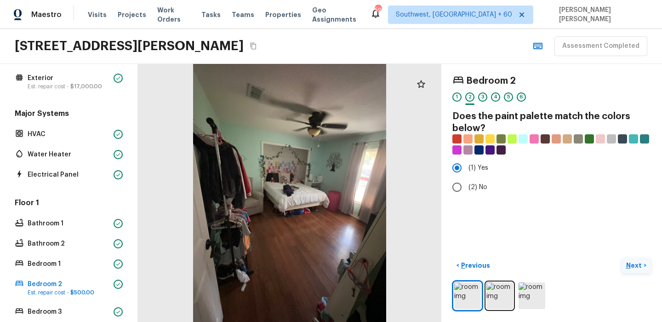
click at [633, 260] on button "Next >" at bounding box center [636, 265] width 29 height 15
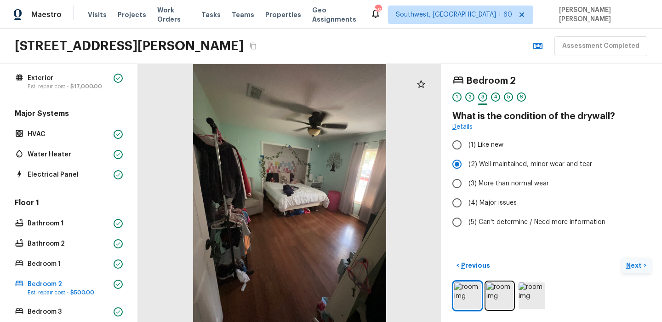
click at [633, 260] on button "Next >" at bounding box center [636, 265] width 29 height 15
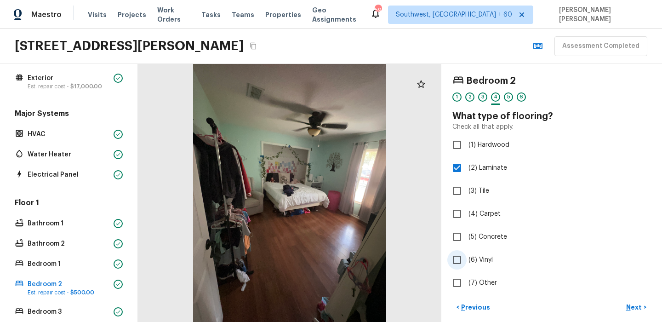
scroll to position [42, 0]
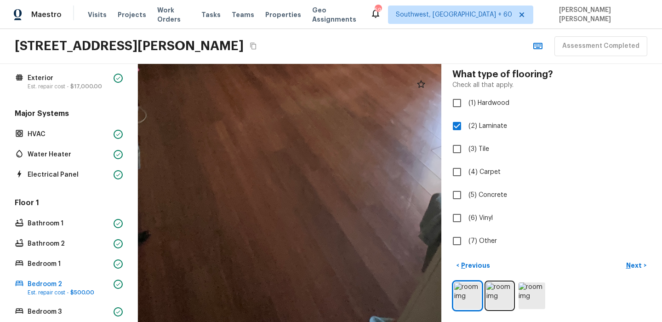
drag, startPoint x: 267, startPoint y: 264, endPoint x: 352, endPoint y: 264, distance: 85.5
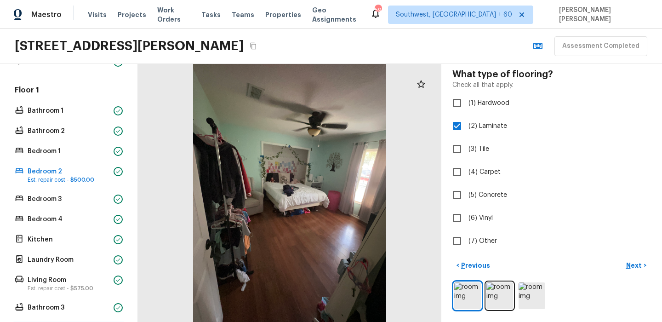
scroll to position [284, 0]
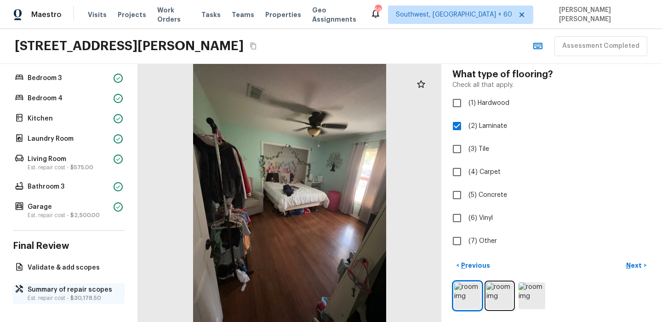
click at [46, 291] on p "Summary of repair scopes" at bounding box center [74, 289] width 92 height 9
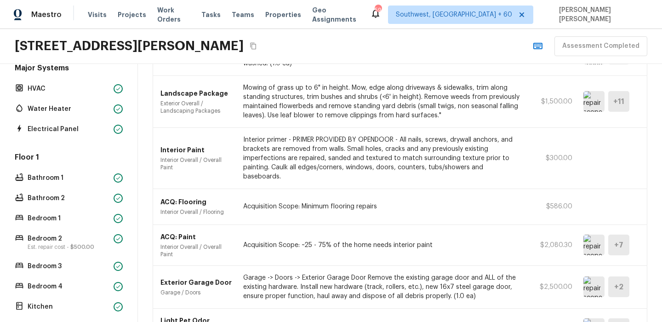
scroll to position [125, 0]
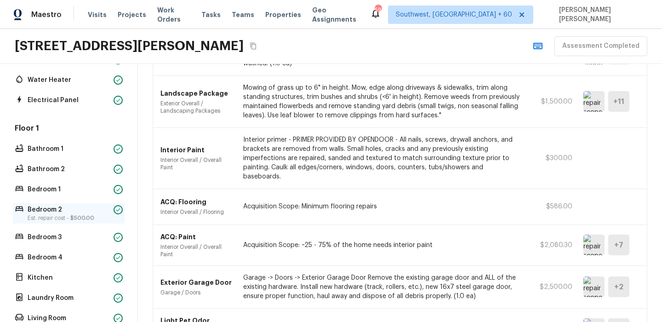
click at [64, 215] on p "Est. repair cost - $500.00" at bounding box center [69, 217] width 82 height 7
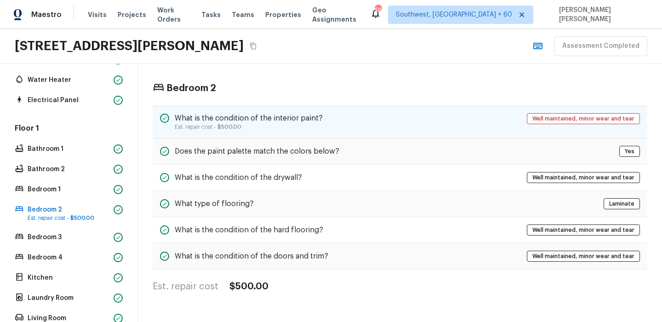
click at [297, 126] on p "Est. repair cost - $500.00" at bounding box center [249, 126] width 148 height 7
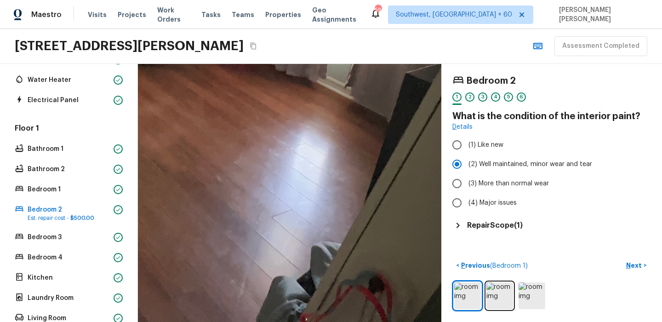
drag, startPoint x: 274, startPoint y: 261, endPoint x: 194, endPoint y: 270, distance: 80.9
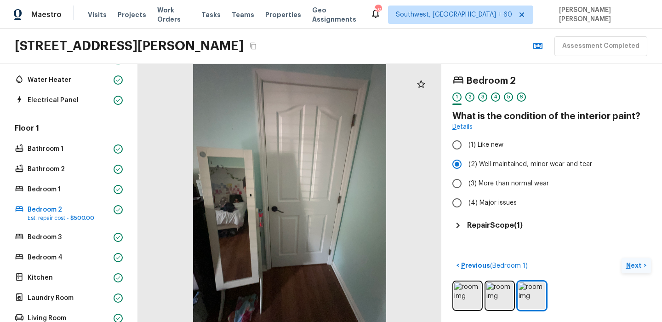
click at [633, 264] on p "Next" at bounding box center [634, 265] width 17 height 9
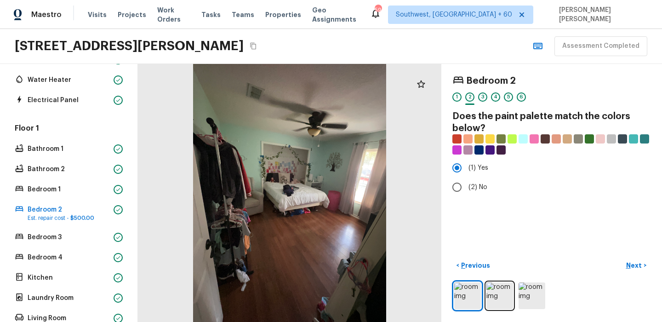
click at [510, 252] on div "Bedroom 2 1 2 3 4 5 6 Does the paint palette match the colors below? (1) Yes (2…" at bounding box center [551, 193] width 221 height 258
click at [484, 261] on p "Previous" at bounding box center [474, 265] width 31 height 9
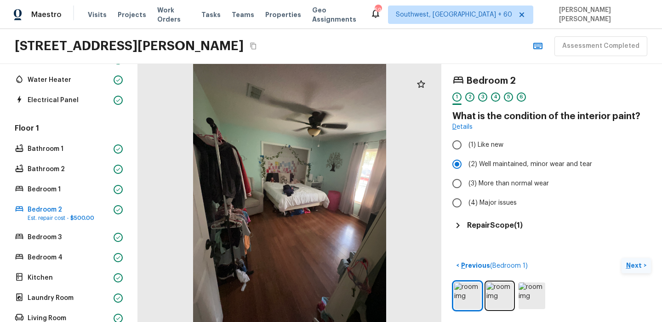
click at [626, 267] on button "Next >" at bounding box center [636, 265] width 29 height 15
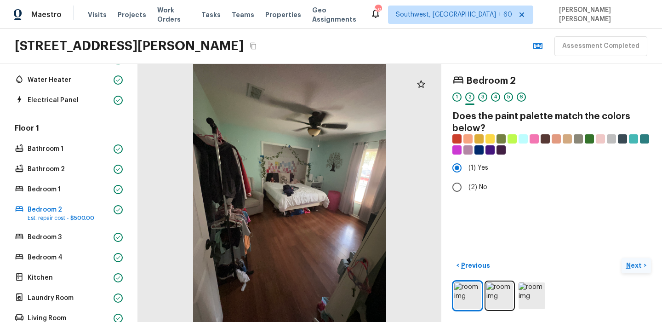
click at [626, 267] on button "Next >" at bounding box center [636, 265] width 29 height 15
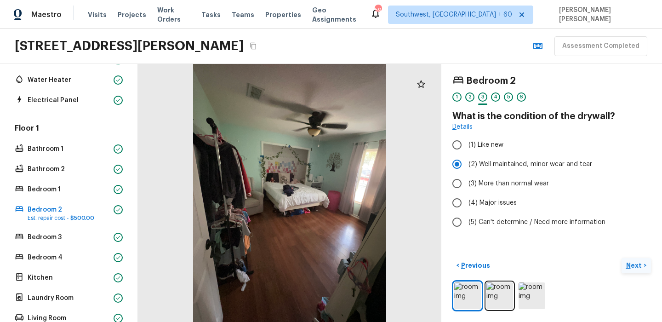
click at [626, 267] on button "Next >" at bounding box center [636, 265] width 29 height 15
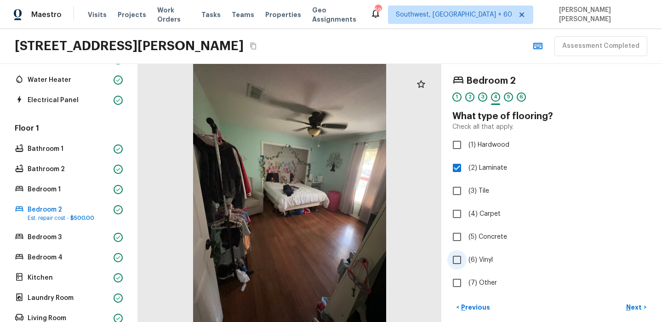
scroll to position [42, 0]
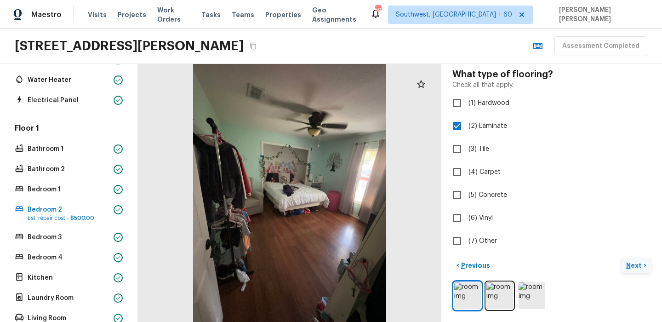
click at [640, 264] on p "Next" at bounding box center [634, 265] width 17 height 9
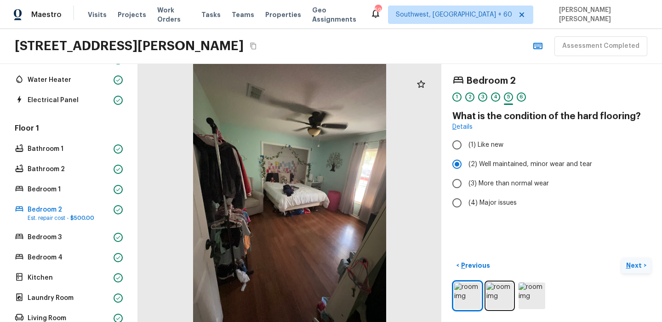
click at [640, 267] on p "Next" at bounding box center [634, 265] width 17 height 9
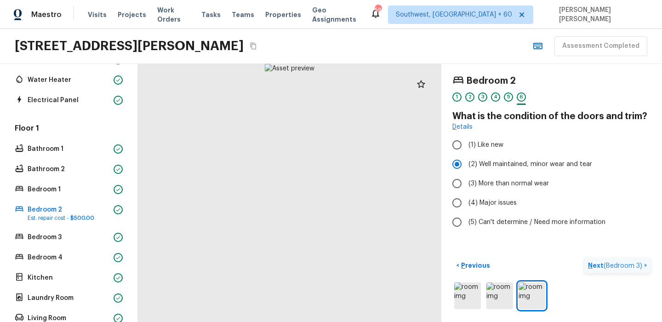
click at [640, 267] on span "( Bedroom 3 )" at bounding box center [623, 266] width 39 height 6
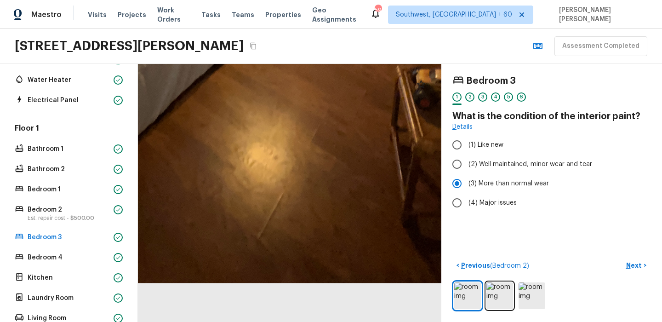
drag, startPoint x: 286, startPoint y: 307, endPoint x: 294, endPoint y: 238, distance: 69.0
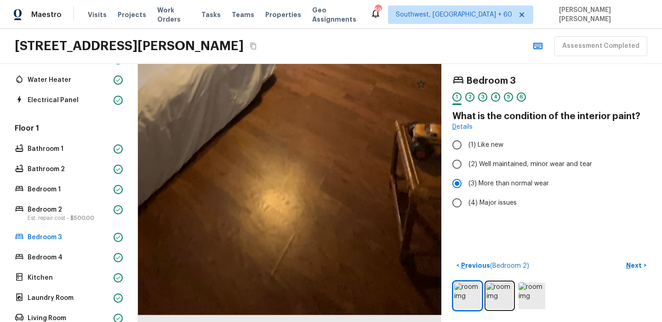
drag, startPoint x: 318, startPoint y: 277, endPoint x: 319, endPoint y: 224, distance: 52.9
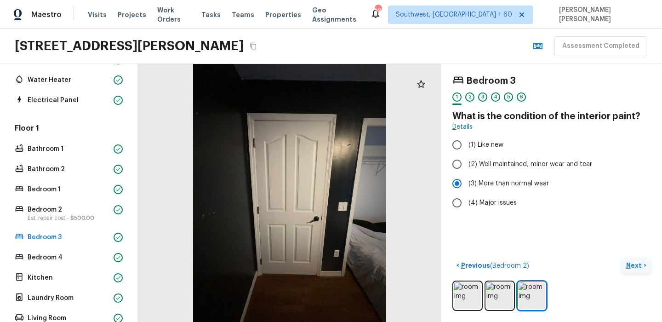
click at [638, 264] on p "Next" at bounding box center [634, 265] width 17 height 9
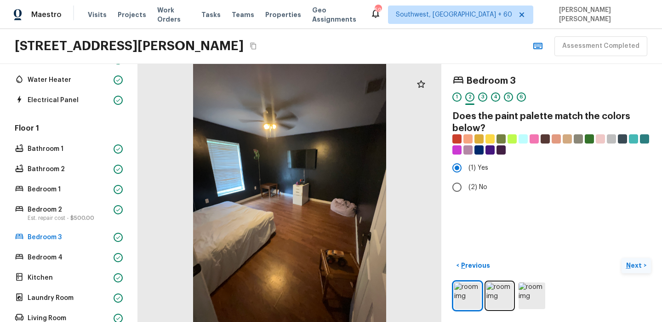
click at [638, 264] on p "Next" at bounding box center [634, 265] width 17 height 9
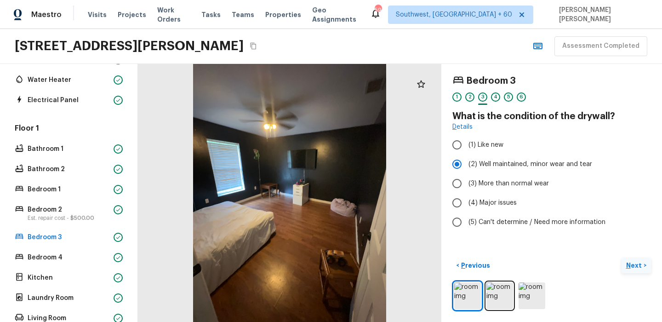
click at [638, 264] on p "Next" at bounding box center [634, 265] width 17 height 9
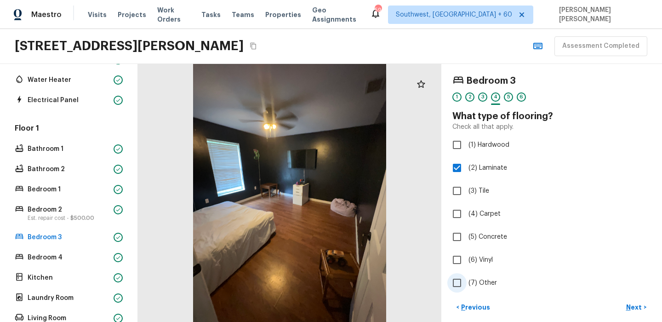
scroll to position [42, 0]
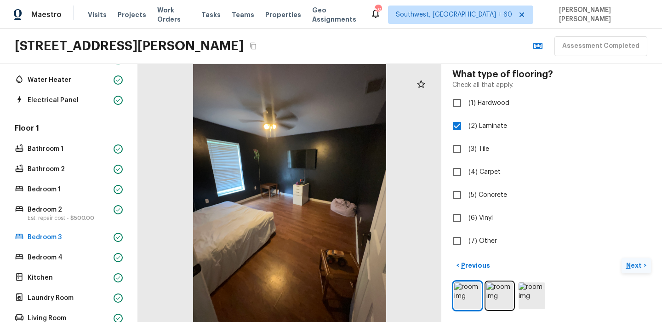
click at [639, 268] on p "Next" at bounding box center [634, 265] width 17 height 9
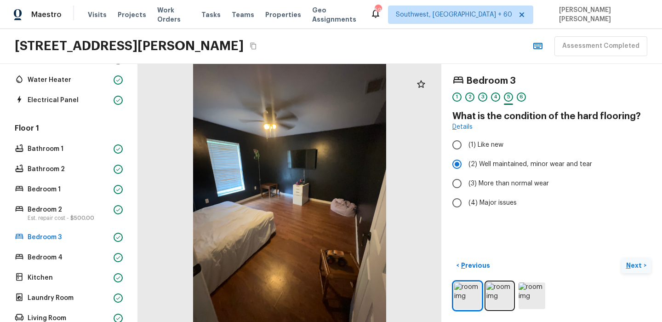
scroll to position [0, 0]
click at [639, 268] on p "Next" at bounding box center [634, 265] width 17 height 9
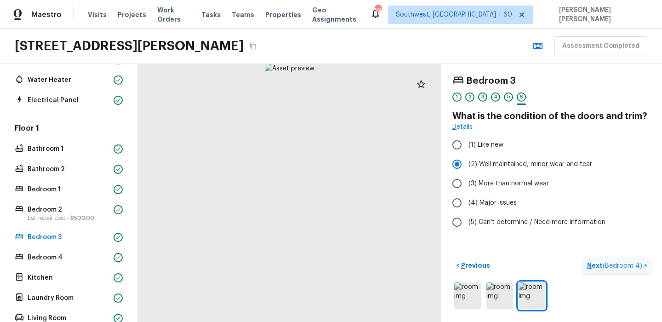
click at [639, 268] on span "( Bedroom 4 )" at bounding box center [623, 266] width 40 height 6
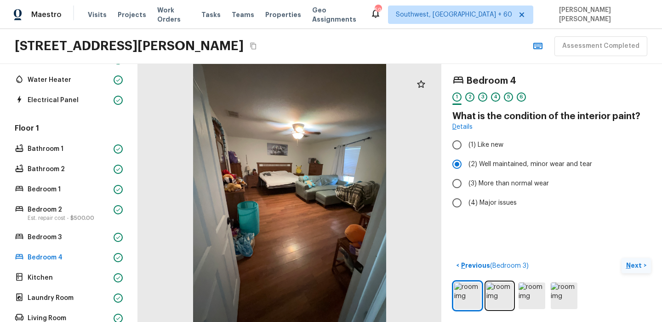
click at [622, 267] on button "Next >" at bounding box center [636, 265] width 29 height 15
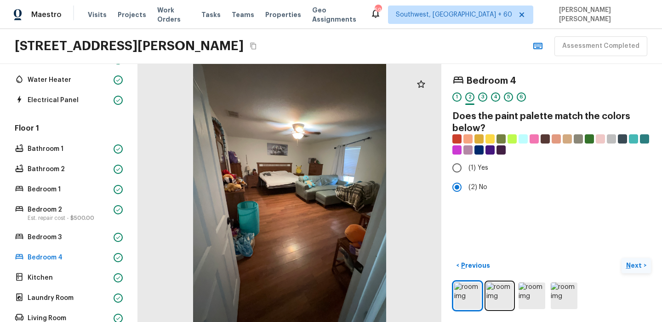
click at [622, 267] on button "Next >" at bounding box center [636, 265] width 29 height 15
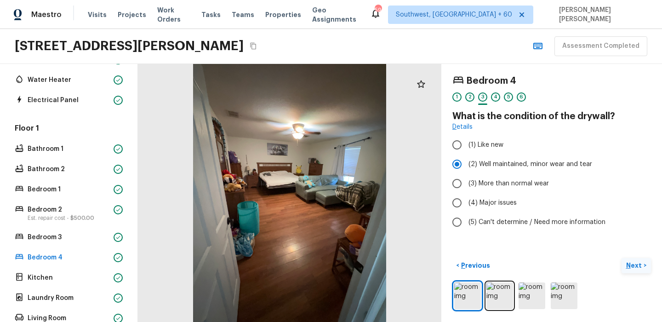
click at [622, 267] on button "Next >" at bounding box center [636, 265] width 29 height 15
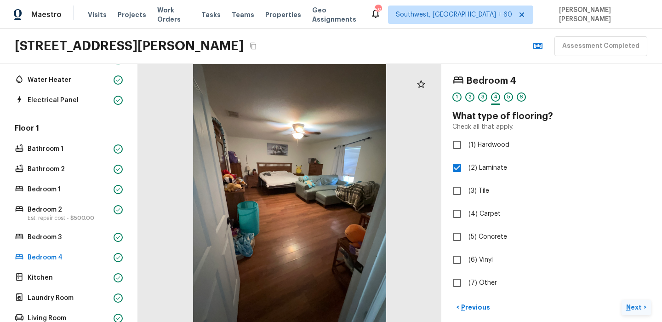
scroll to position [0, 0]
click at [637, 307] on p "Next" at bounding box center [634, 306] width 17 height 9
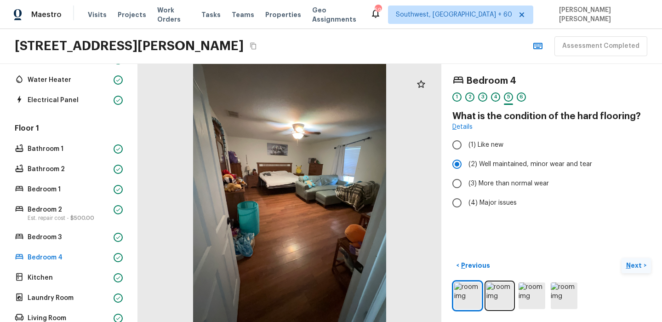
scroll to position [0, 0]
click at [628, 262] on p "Next" at bounding box center [634, 265] width 17 height 9
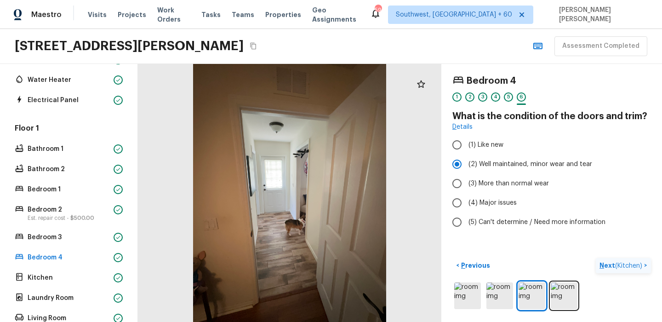
click at [623, 261] on p "Next ( Kitchen )" at bounding box center [622, 266] width 45 height 10
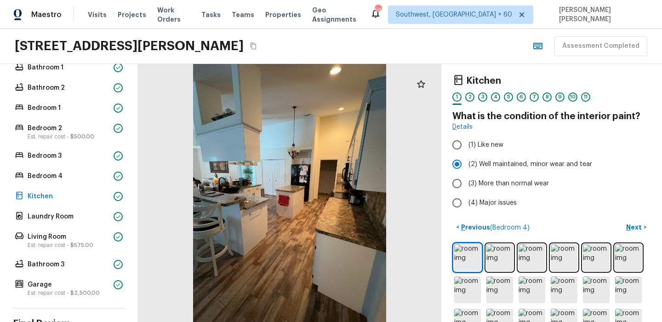
scroll to position [284, 0]
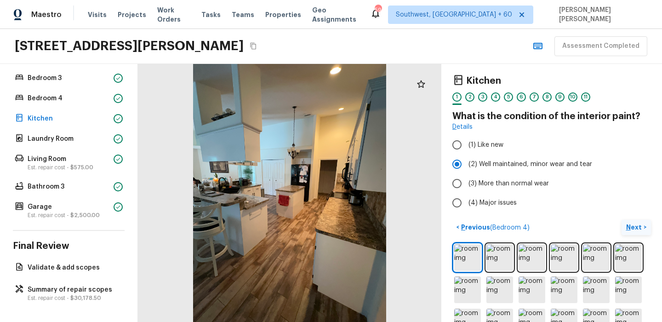
click at [637, 227] on p "Next" at bounding box center [634, 227] width 17 height 9
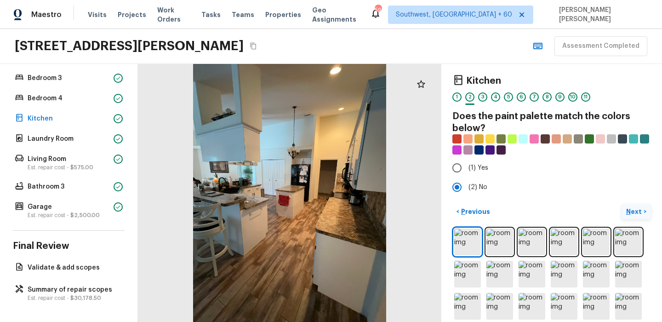
click at [636, 206] on button "Next >" at bounding box center [636, 211] width 29 height 15
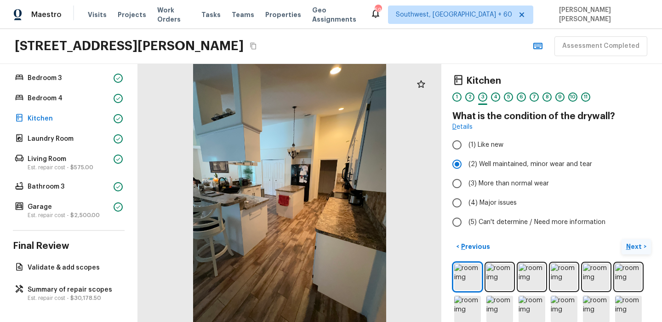
click at [636, 244] on p "Next" at bounding box center [634, 246] width 17 height 9
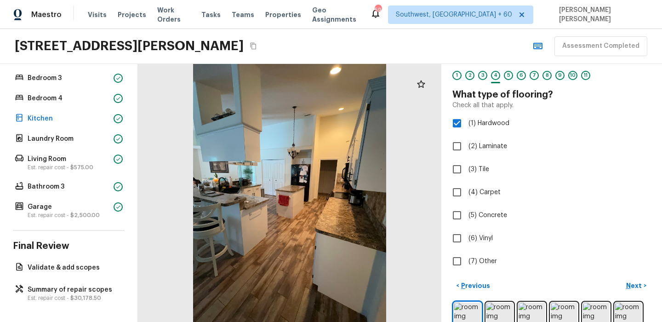
scroll to position [25, 0]
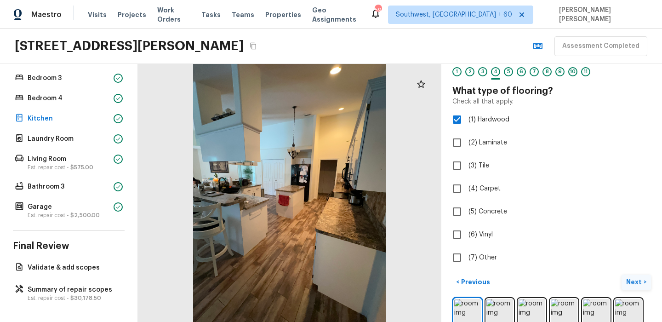
click at [640, 281] on p "Next" at bounding box center [634, 281] width 17 height 9
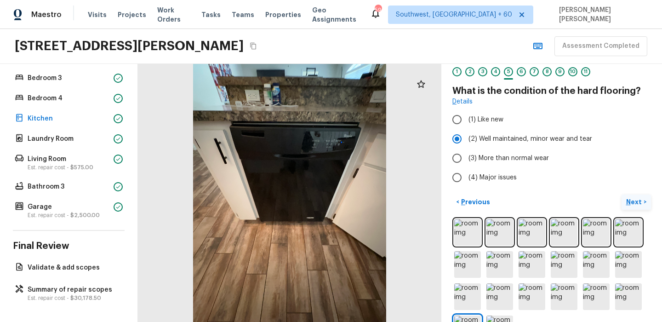
click at [635, 201] on p "Next" at bounding box center [634, 201] width 17 height 9
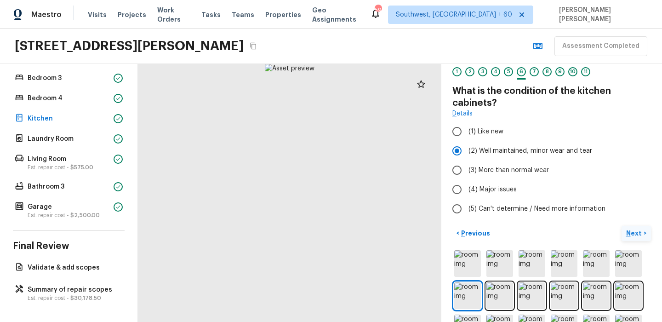
click at [631, 233] on p "Next" at bounding box center [634, 233] width 17 height 9
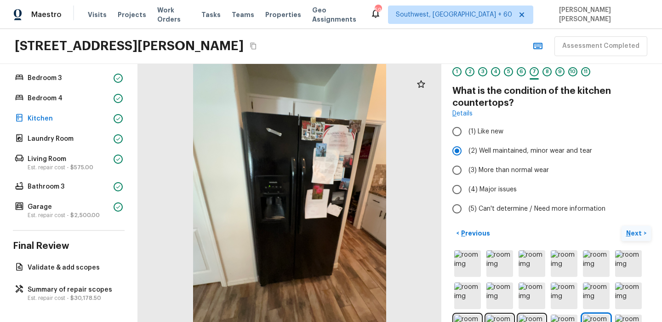
click at [631, 233] on p "Next" at bounding box center [634, 233] width 17 height 9
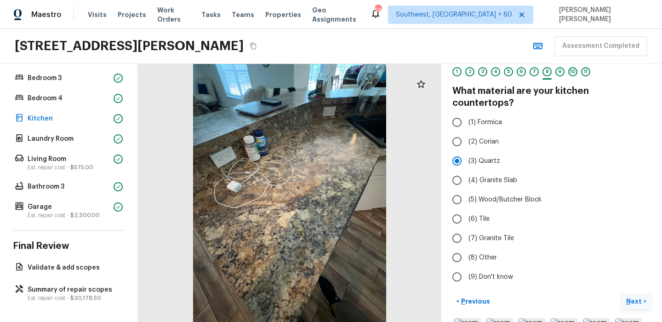
click at [637, 297] on p "Next" at bounding box center [634, 301] width 17 height 9
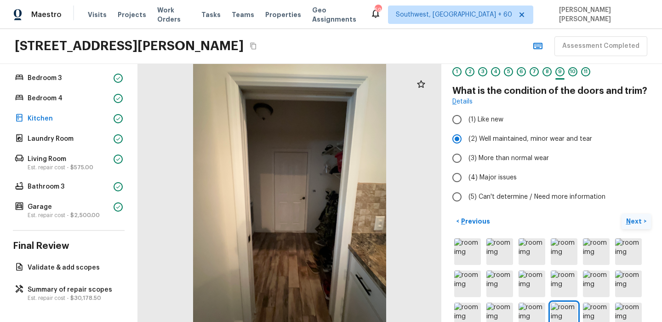
click at [635, 226] on button "Next >" at bounding box center [636, 221] width 29 height 15
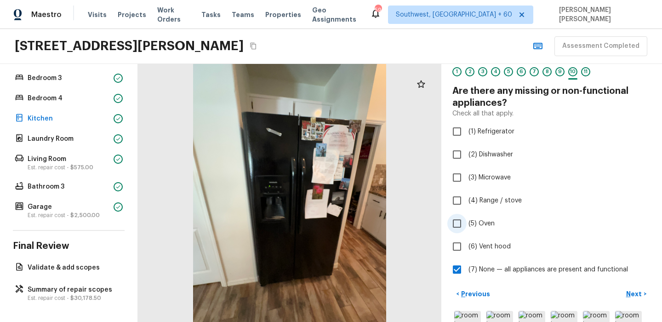
click at [557, 226] on label "(5) Oven" at bounding box center [545, 223] width 196 height 19
click at [467, 226] on input "(5) Oven" at bounding box center [456, 223] width 19 height 19
checkbox input "true"
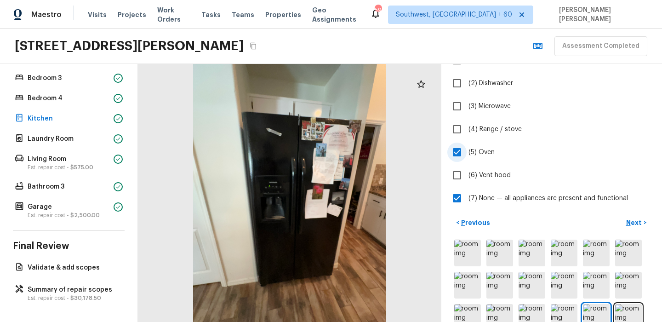
scroll to position [150, 0]
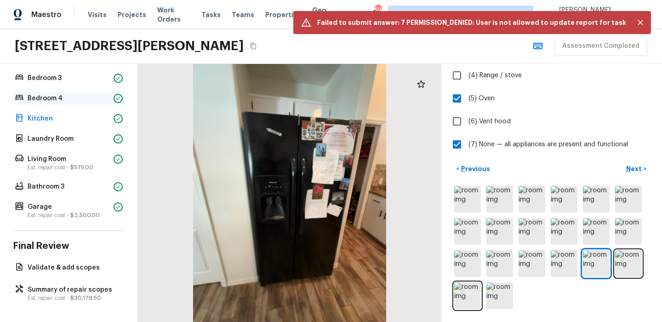
click at [44, 95] on p "Bedroom 4" at bounding box center [69, 98] width 82 height 9
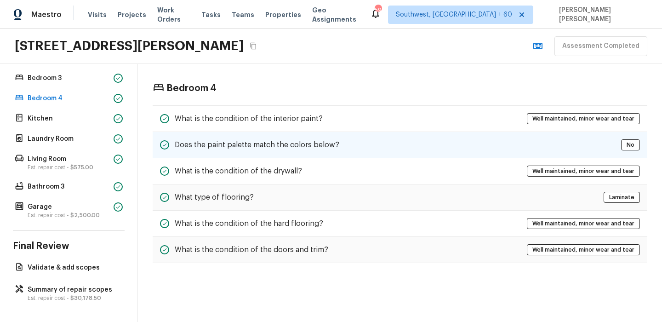
click at [262, 132] on div "Does the paint palette match the colors below? No" at bounding box center [400, 145] width 495 height 26
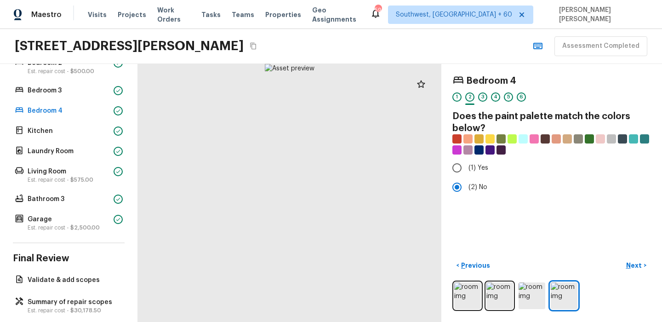
scroll to position [258, 0]
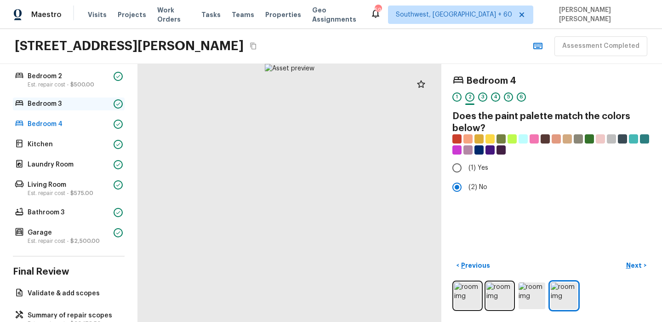
click at [56, 104] on p "Bedroom 3" at bounding box center [69, 103] width 82 height 9
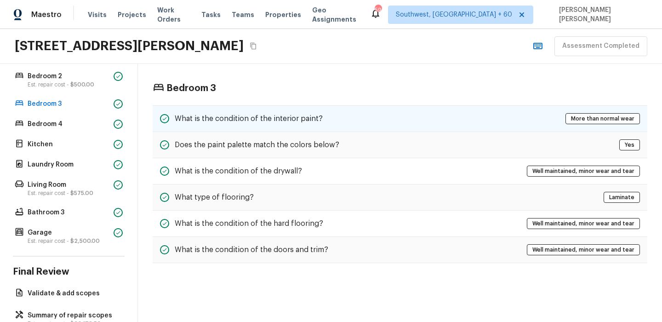
click at [247, 114] on h5 "What is the condition of the interior paint?" at bounding box center [249, 119] width 148 height 10
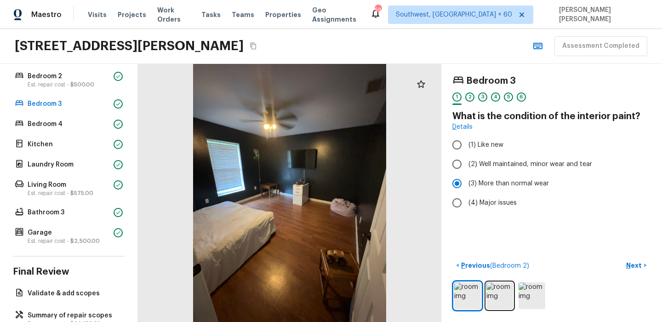
scroll to position [284, 0]
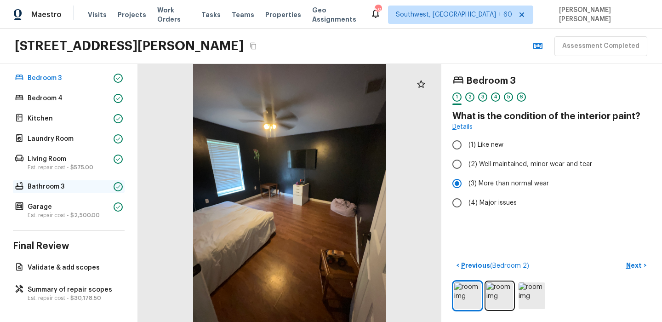
click at [63, 182] on p "Bathroom 3" at bounding box center [69, 186] width 82 height 9
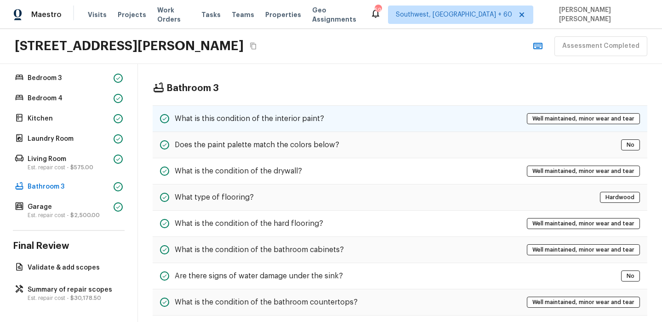
click at [217, 119] on h5 "What is this condition of the interior paint?" at bounding box center [249, 119] width 149 height 10
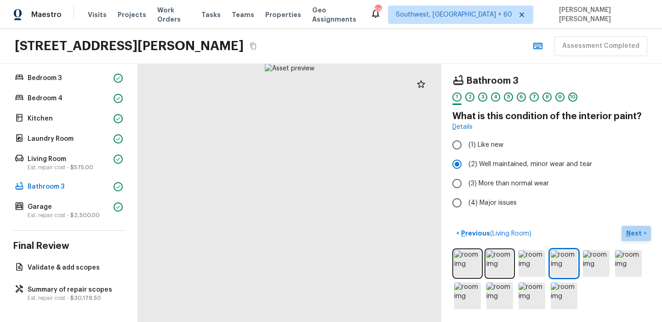
click at [639, 226] on button "Next >" at bounding box center [636, 233] width 29 height 15
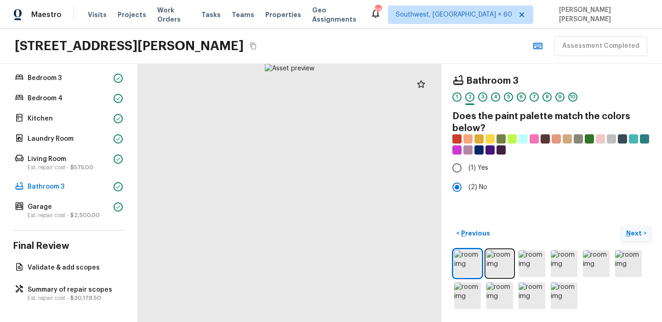
click at [640, 227] on button "Next >" at bounding box center [636, 233] width 29 height 15
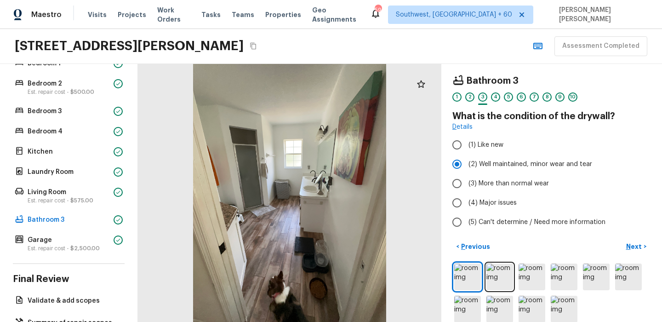
scroll to position [235, 0]
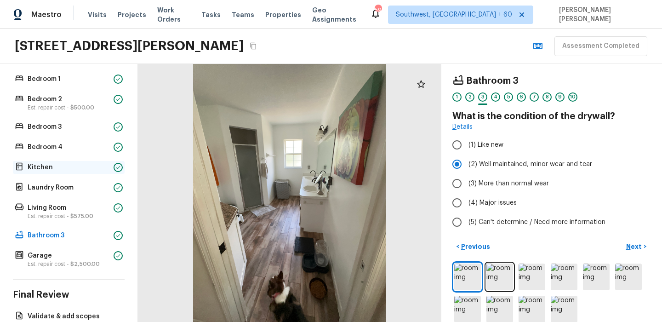
click at [57, 166] on p "Kitchen" at bounding box center [69, 167] width 82 height 9
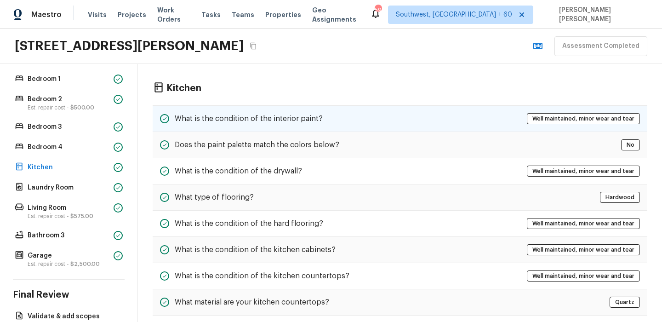
click at [244, 116] on h5 "What is the condition of the interior paint?" at bounding box center [249, 119] width 148 height 10
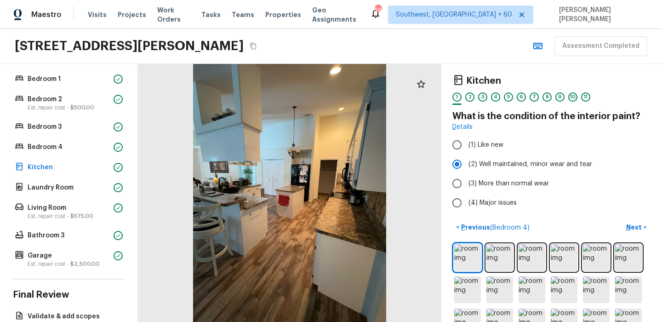
click at [632, 235] on div "< Previous ( Bedroom 4 ) Next >" at bounding box center [552, 294] width 199 height 149
click at [635, 231] on p "Next" at bounding box center [634, 227] width 17 height 9
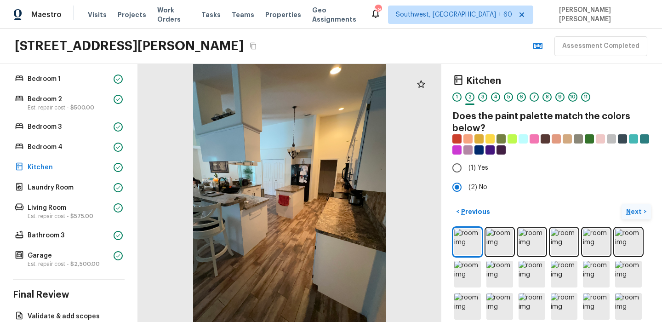
click at [639, 206] on button "Next >" at bounding box center [636, 211] width 29 height 15
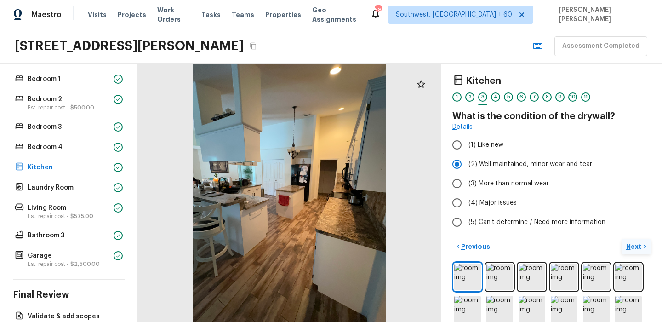
click at [631, 241] on button "Next >" at bounding box center [636, 246] width 29 height 15
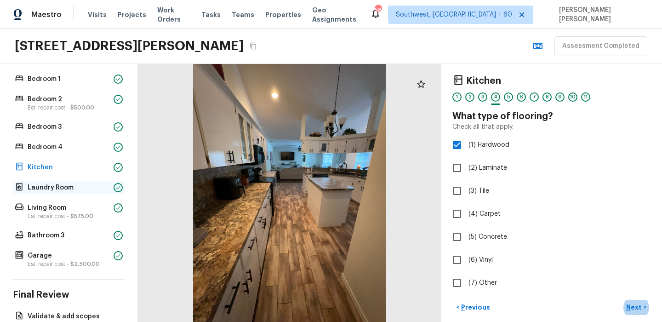
click at [82, 184] on p "Laundry Room" at bounding box center [69, 187] width 82 height 9
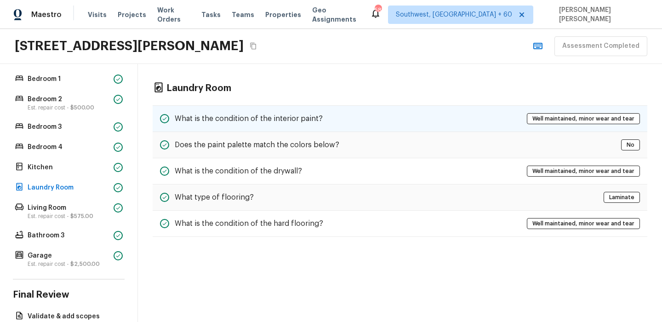
click at [302, 120] on h5 "What is the condition of the interior paint?" at bounding box center [249, 119] width 148 height 10
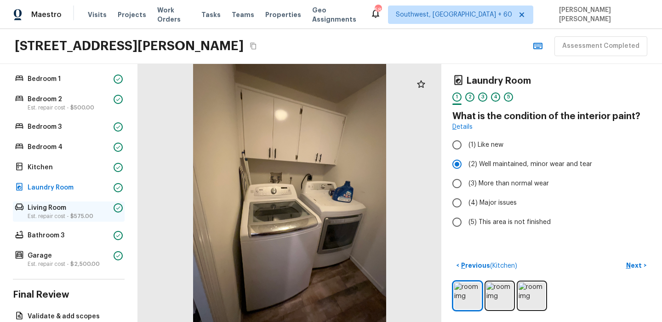
click at [57, 201] on div "Living Room Est. repair cost - $575.00" at bounding box center [69, 211] width 112 height 20
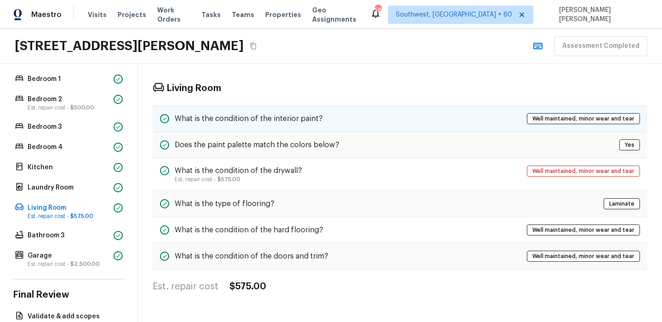
click at [294, 128] on div "What is the condition of the interior paint? Well maintained, minor wear and te…" at bounding box center [400, 118] width 495 height 27
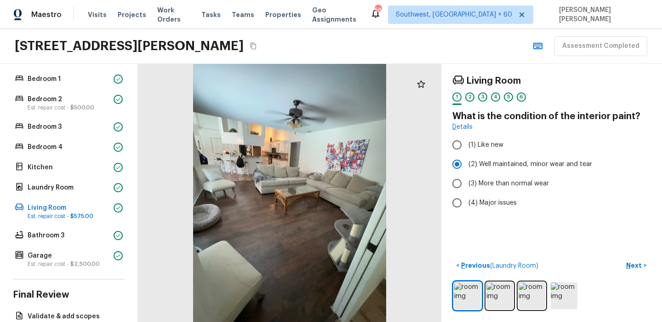
click at [645, 274] on div "< Previous ( Laundry Room ) Next >" at bounding box center [552, 284] width 199 height 53
click at [633, 262] on p "Next" at bounding box center [634, 265] width 17 height 9
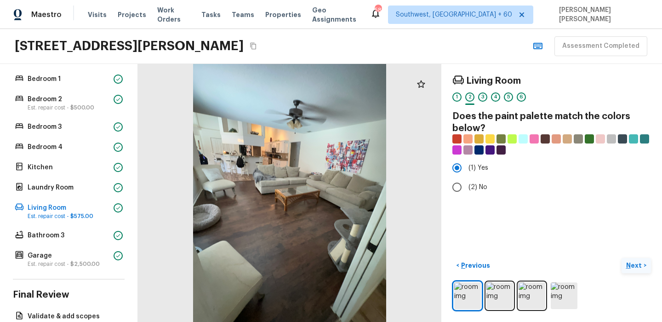
click at [633, 262] on p "Next" at bounding box center [634, 265] width 17 height 9
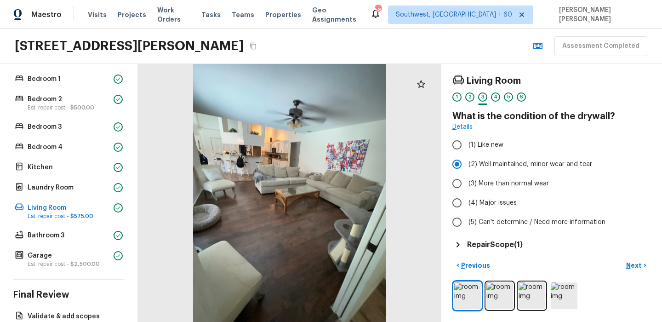
click at [514, 242] on h5 "Repair Scope ( 1 )" at bounding box center [495, 245] width 56 height 10
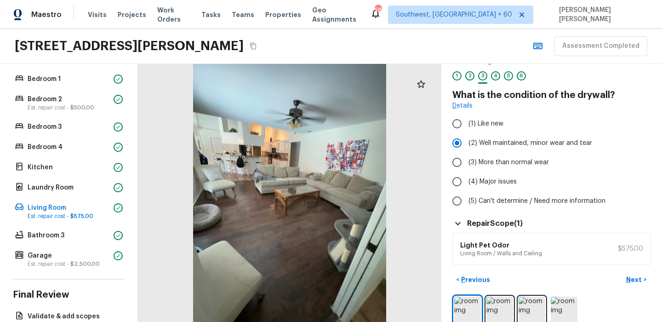
scroll to position [35, 0]
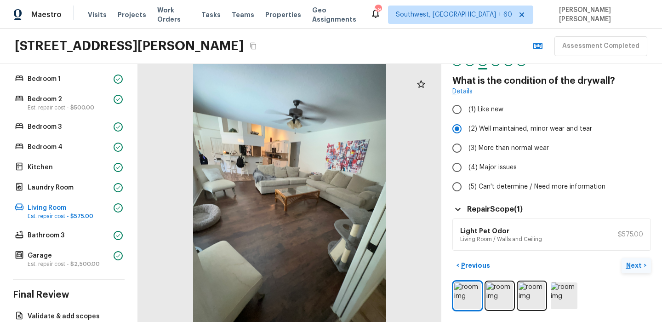
click at [630, 263] on p "Next" at bounding box center [634, 265] width 17 height 9
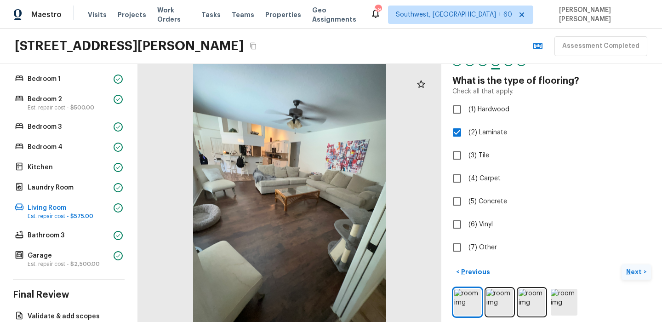
click at [630, 263] on div "Living Room 1 2 3 4 5 6 What is the type of flooring? Check all that apply. (1)…" at bounding box center [551, 193] width 221 height 258
click at [636, 272] on p "Next" at bounding box center [634, 271] width 17 height 9
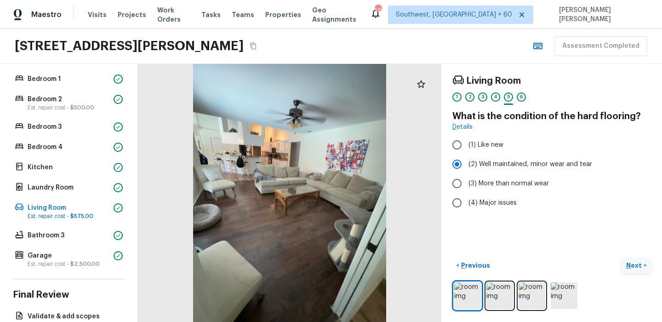
scroll to position [0, 0]
click at [629, 261] on p "Next" at bounding box center [634, 265] width 17 height 9
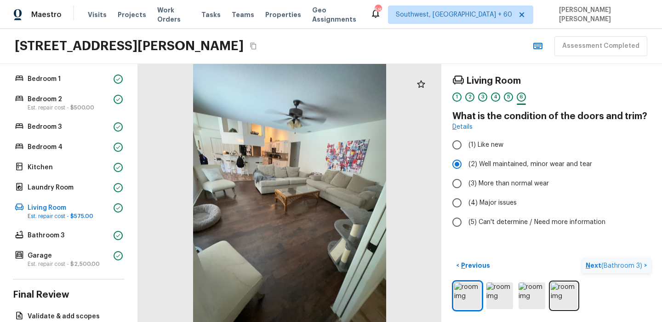
click at [629, 261] on p "Next ( Bathroom 3 )" at bounding box center [615, 266] width 58 height 10
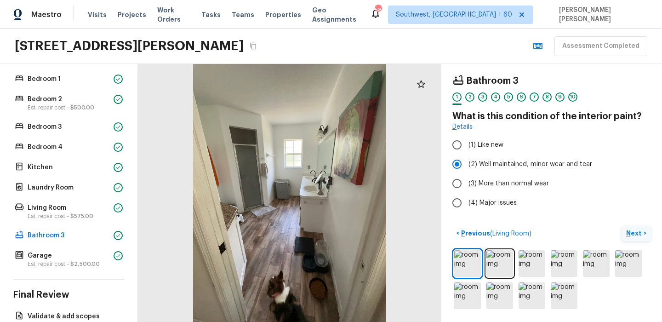
click at [635, 235] on p "Next" at bounding box center [634, 233] width 17 height 9
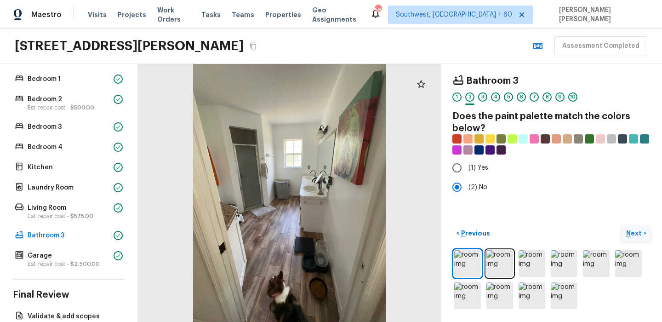
click at [635, 235] on p "Next" at bounding box center [634, 233] width 17 height 9
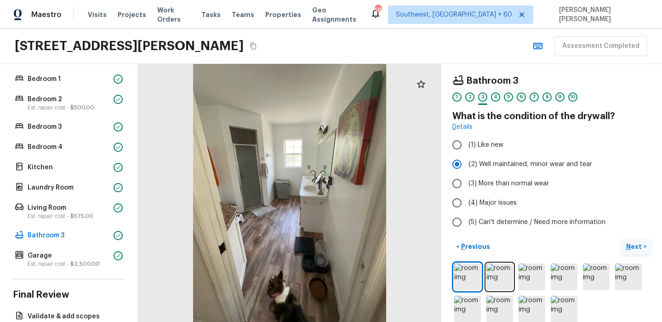
click at [633, 253] on button "Next >" at bounding box center [636, 246] width 29 height 15
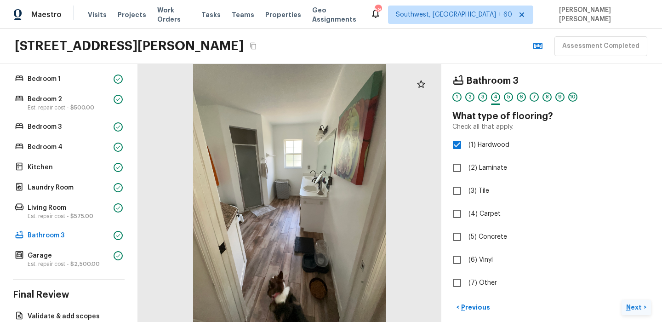
click at [640, 304] on p "Next" at bounding box center [634, 307] width 17 height 9
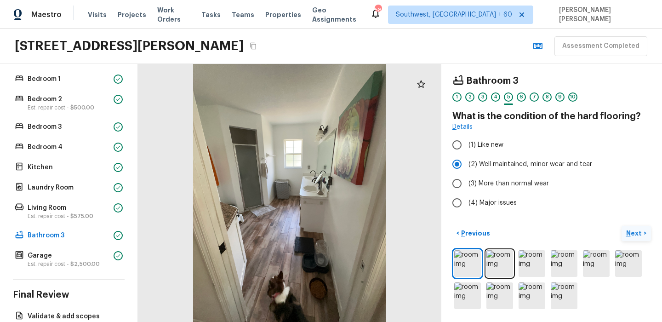
click at [631, 230] on p "Next" at bounding box center [634, 233] width 17 height 9
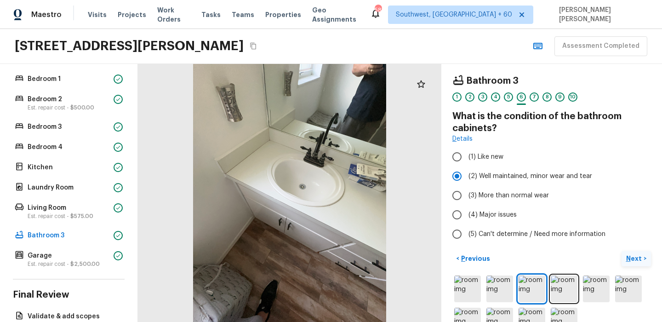
click at [634, 261] on p "Next" at bounding box center [634, 258] width 17 height 9
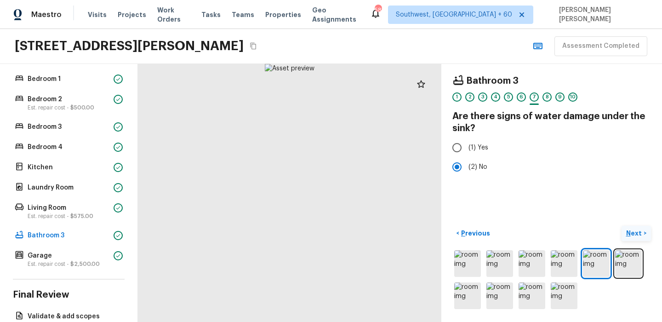
click at [634, 234] on p "Next" at bounding box center [634, 233] width 17 height 9
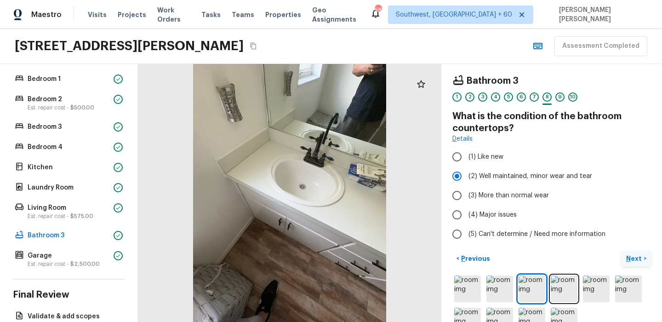
click at [634, 234] on label "(5) Can't determine / Need more information" at bounding box center [545, 233] width 196 height 19
click at [467, 234] on input "(5) Can't determine / Need more information" at bounding box center [456, 233] width 19 height 19
radio input "true"
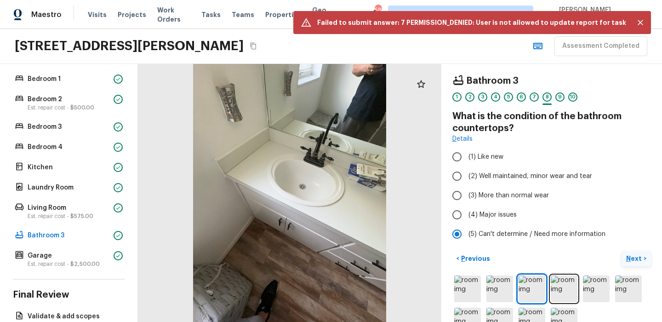
click at [636, 258] on p "Next" at bounding box center [634, 258] width 17 height 9
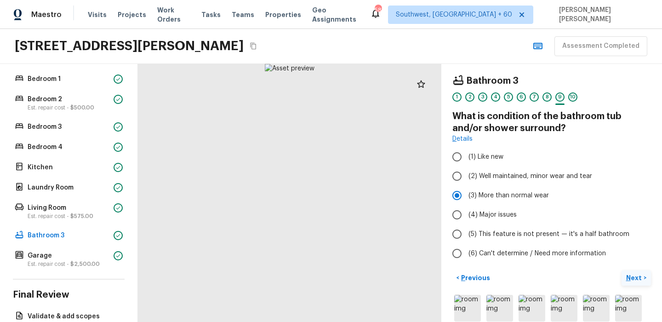
click at [634, 277] on p "Next" at bounding box center [634, 277] width 17 height 9
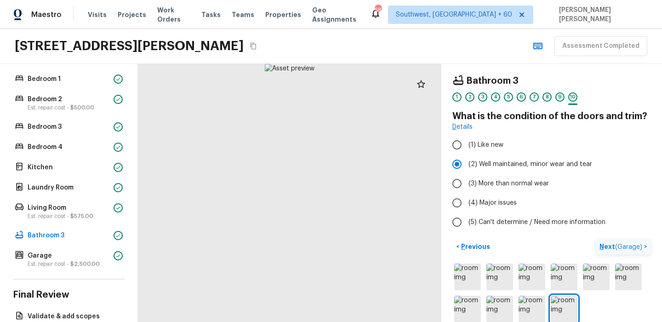
click at [624, 244] on span "( Garage )" at bounding box center [628, 247] width 27 height 6
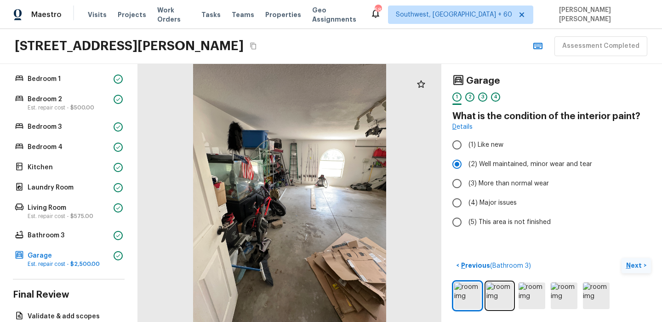
click at [636, 260] on button "Next >" at bounding box center [636, 265] width 29 height 15
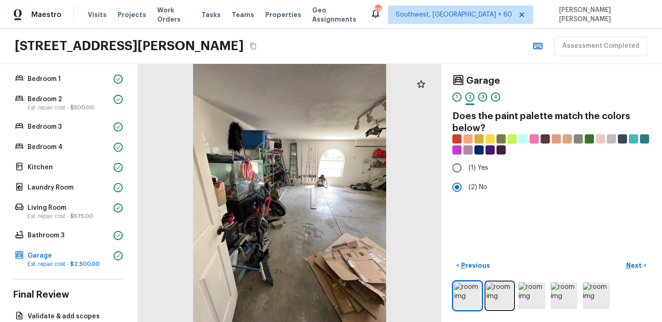
click at [634, 264] on p "Next" at bounding box center [634, 265] width 17 height 9
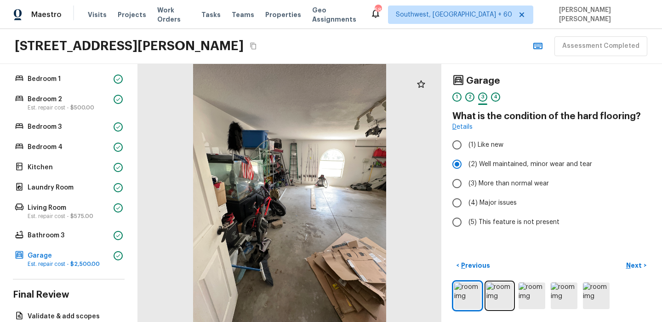
click at [635, 270] on button "Next >" at bounding box center [636, 265] width 29 height 15
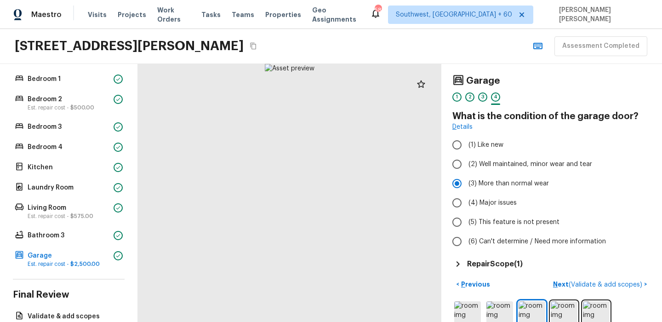
click at [489, 265] on h5 "Repair Scope ( 1 )" at bounding box center [495, 264] width 56 height 10
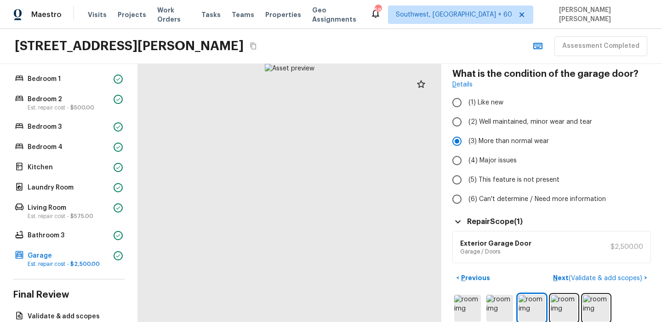
scroll to position [55, 0]
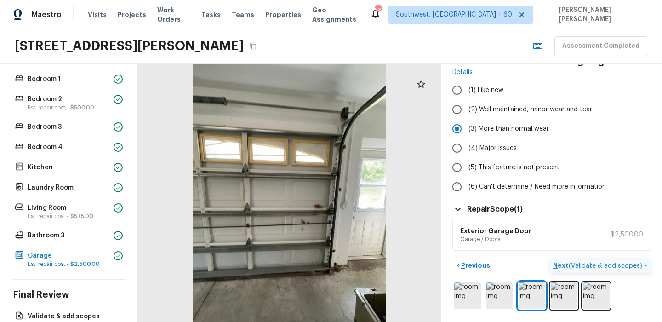
click at [609, 263] on span "( Validate & add scopes )" at bounding box center [606, 266] width 74 height 6
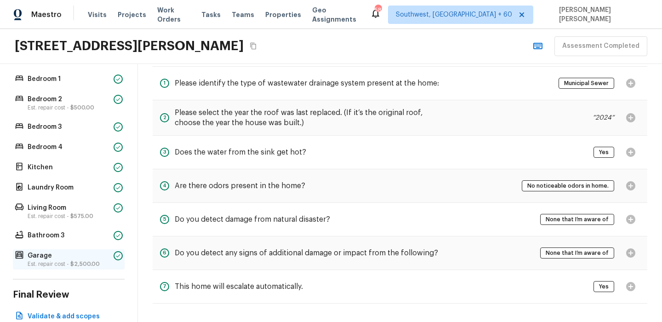
scroll to position [284, 0]
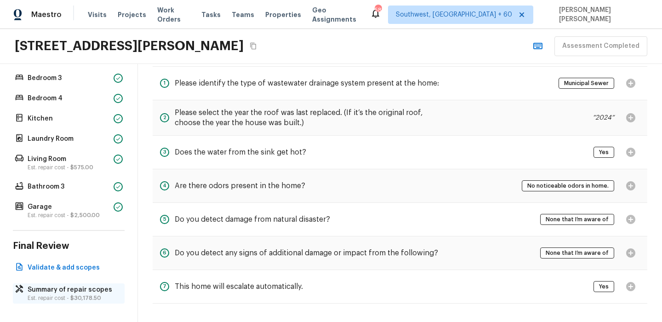
click at [51, 295] on p "Est. repair cost - $30,178.50" at bounding box center [74, 297] width 92 height 7
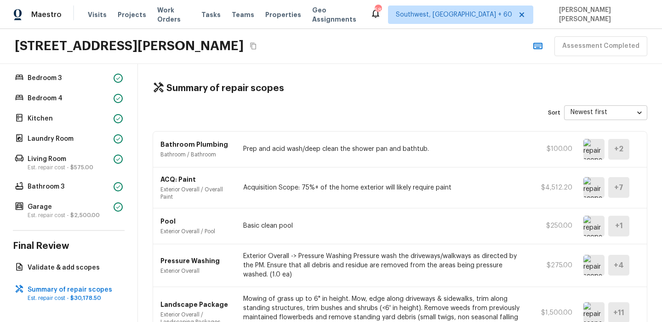
scroll to position [0, 0]
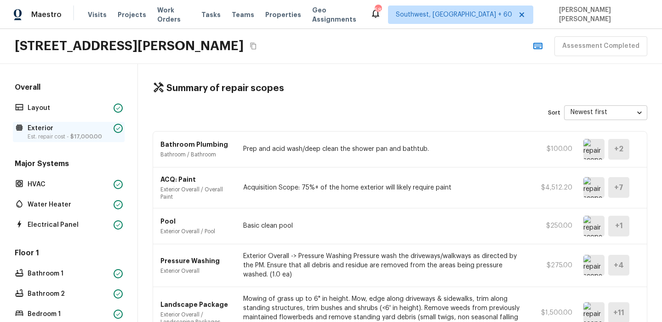
click at [68, 131] on p "Exterior" at bounding box center [69, 128] width 82 height 9
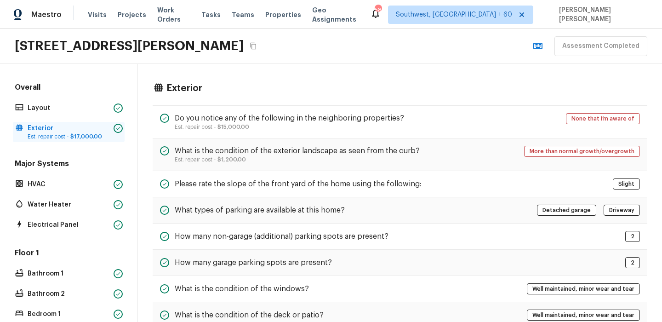
scroll to position [421, 0]
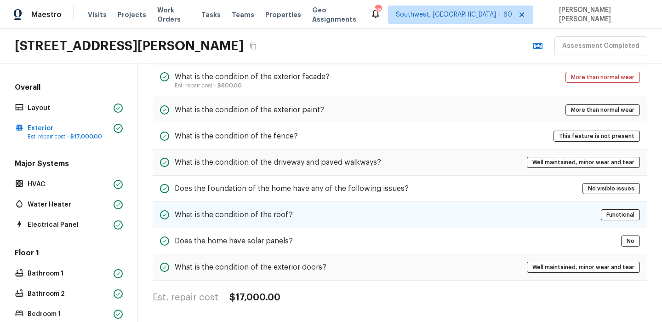
click at [195, 216] on h5 "What is the condition of the roof?" at bounding box center [234, 215] width 118 height 10
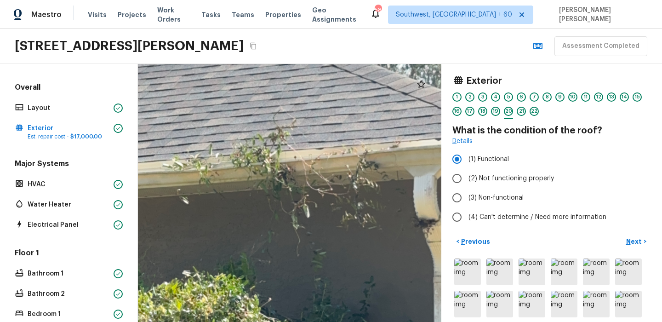
drag, startPoint x: 424, startPoint y: 209, endPoint x: 429, endPoint y: 225, distance: 17.2
click at [429, 224] on div at bounding box center [119, 213] width 1052 height 894
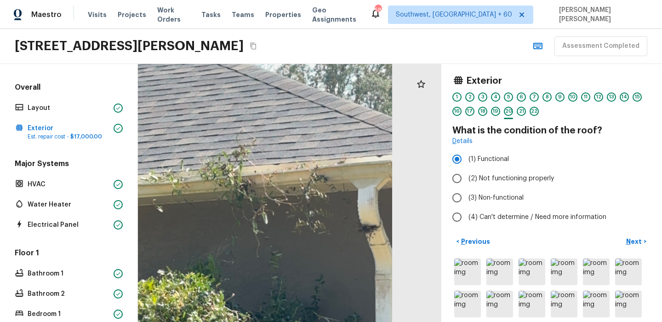
drag, startPoint x: 344, startPoint y: 260, endPoint x: 241, endPoint y: 236, distance: 106.1
click at [235, 236] on div at bounding box center [102, 220] width 911 height 774
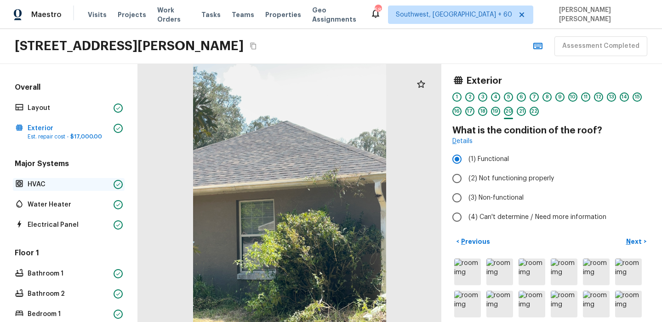
scroll to position [41, 0]
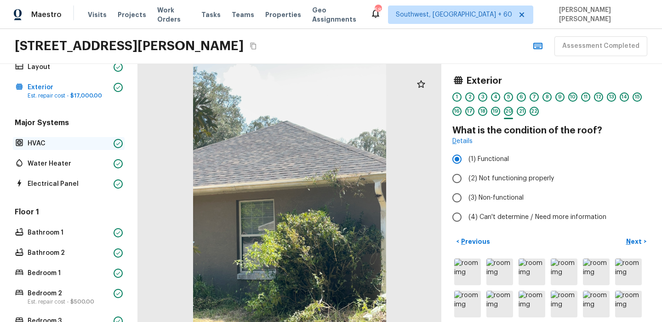
click at [63, 146] on p "HVAC" at bounding box center [69, 143] width 82 height 9
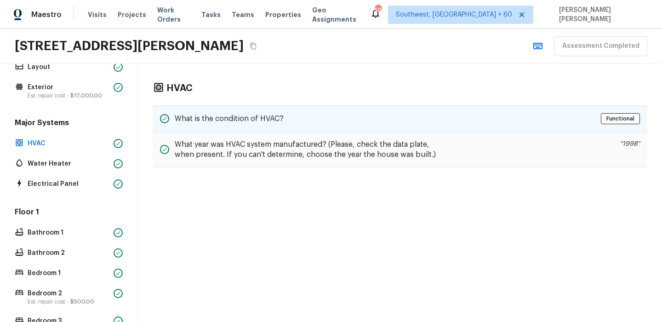
click at [286, 111] on div "What is the condition of HVAC? Functional" at bounding box center [400, 118] width 495 height 27
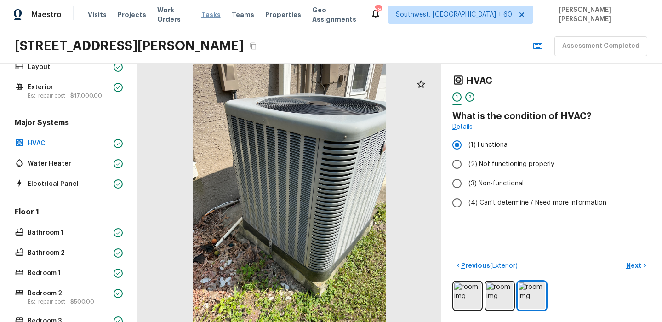
click at [206, 16] on span "Tasks" at bounding box center [210, 14] width 19 height 6
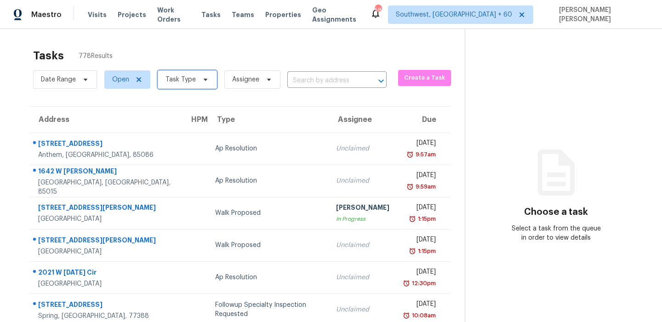
click at [186, 77] on span "Task Type" at bounding box center [181, 79] width 30 height 9
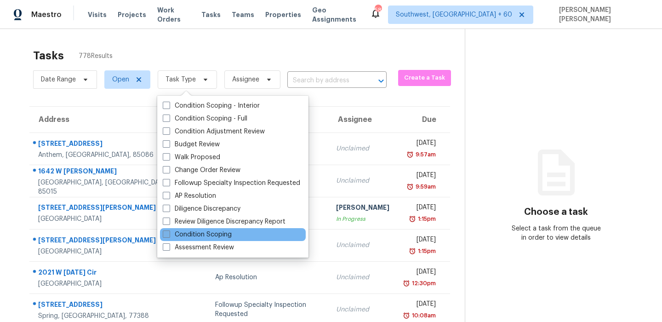
click at [186, 236] on label "Condition Scoping" at bounding box center [197, 234] width 69 height 9
click at [169, 236] on input "Condition Scoping" at bounding box center [166, 233] width 6 height 6
checkbox input "true"
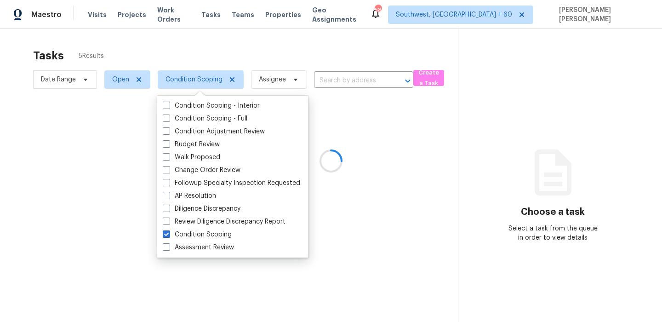
click at [263, 47] on div at bounding box center [331, 161] width 662 height 322
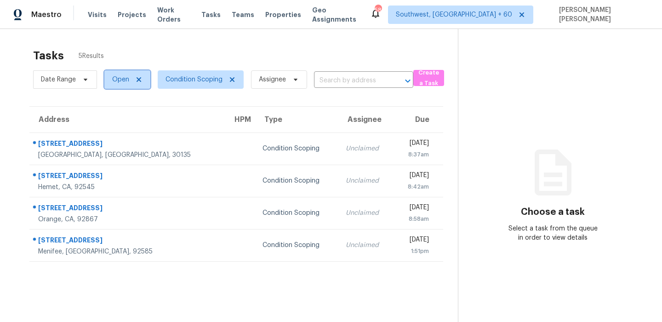
click at [120, 84] on span "Open" at bounding box center [127, 79] width 46 height 18
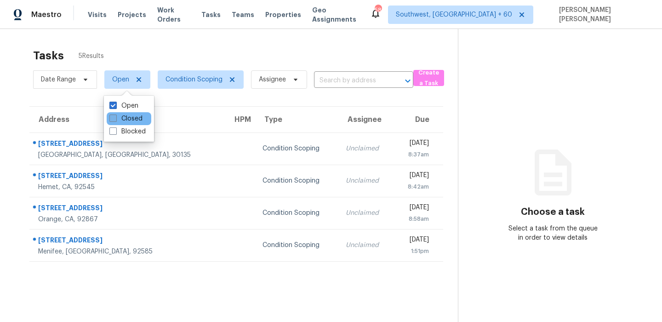
click at [124, 117] on label "Closed" at bounding box center [125, 118] width 33 height 9
click at [115, 117] on input "Closed" at bounding box center [112, 117] width 6 height 6
checkbox input "true"
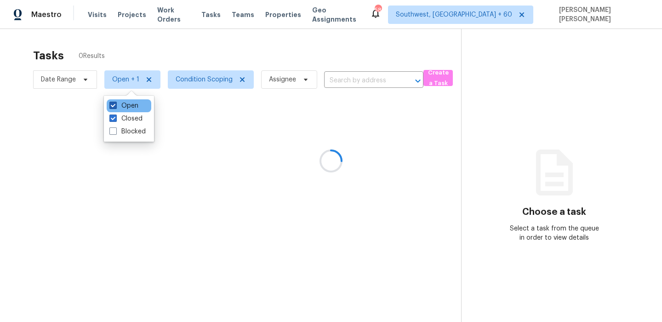
click at [126, 106] on label "Open" at bounding box center [123, 105] width 29 height 9
click at [115, 106] on input "Open" at bounding box center [112, 104] width 6 height 6
checkbox input "false"
click at [193, 42] on div at bounding box center [331, 161] width 662 height 322
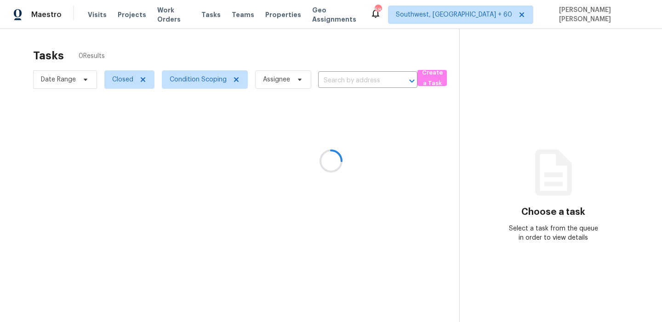
click at [363, 80] on div at bounding box center [331, 161] width 662 height 322
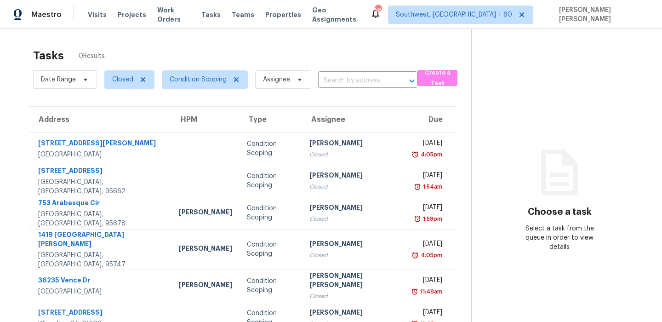
click at [356, 81] on input "text" at bounding box center [355, 81] width 74 height 14
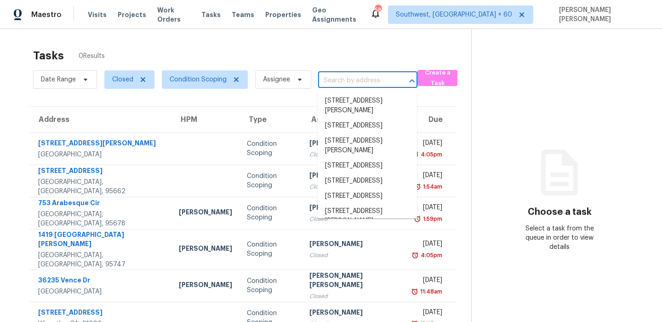
paste input ""1291 N 166th Ave Goodyear, AZ, 85338""
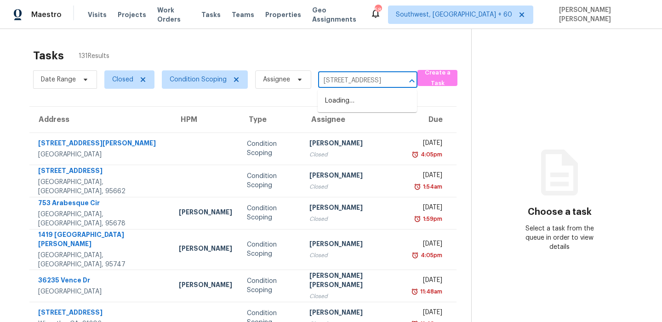
click at [328, 84] on input "1291 N 166th Ave" at bounding box center [355, 81] width 74 height 14
type input "1291 N 166th Ave"
click at [341, 49] on div "Tasks 131 Results" at bounding box center [252, 56] width 438 height 24
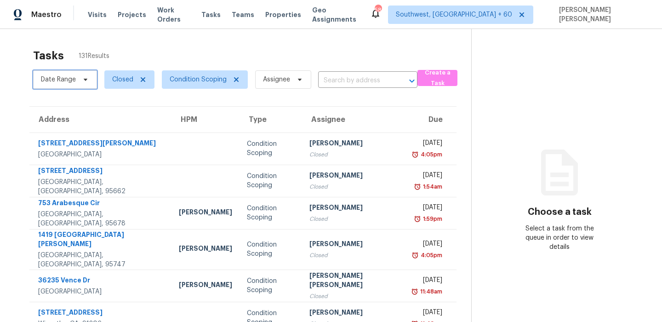
click at [82, 78] on icon at bounding box center [85, 79] width 7 height 7
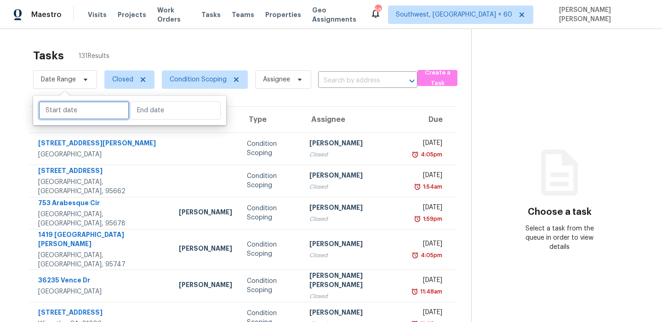
select select "8"
select select "2025"
select select "9"
select select "2025"
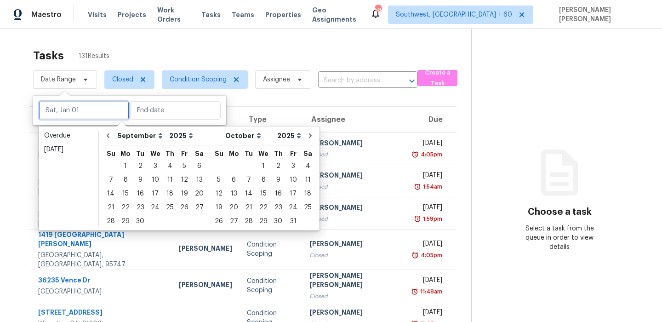
click at [78, 111] on input "text" at bounding box center [84, 110] width 91 height 18
click at [125, 207] on div "22" at bounding box center [125, 207] width 15 height 13
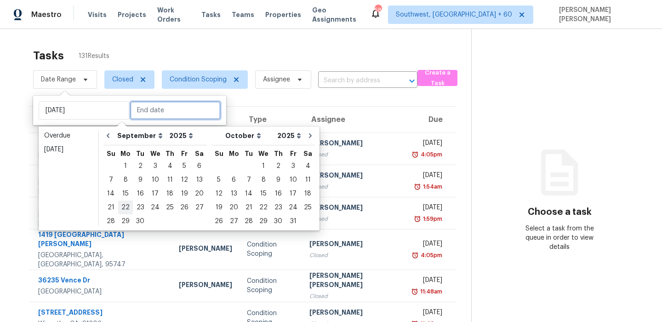
type input "Mon, Sep 22"
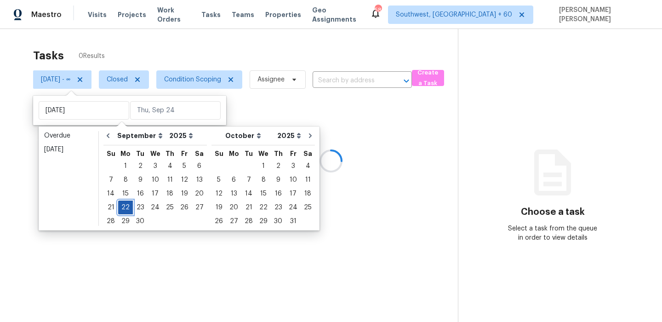
click at [125, 207] on div "22" at bounding box center [125, 207] width 15 height 13
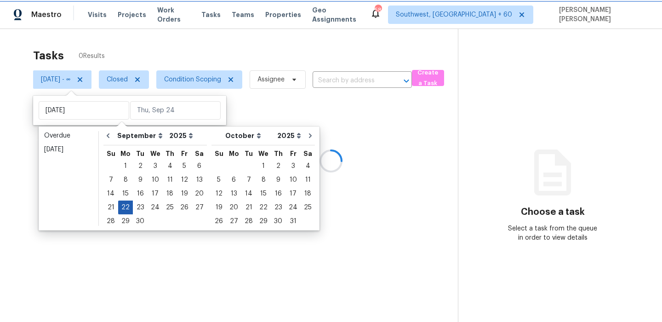
type input "Mon, Sep 22"
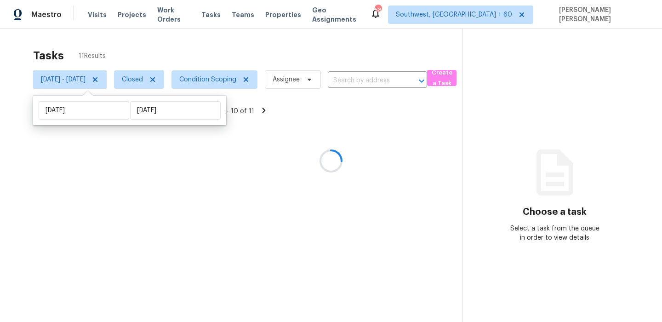
click at [251, 43] on div "Tasks 11 Results Mon, Sep 22 - Mon, Sep 22 Closed Condition Scoping Assignee ​ …" at bounding box center [331, 190] width 662 height 322
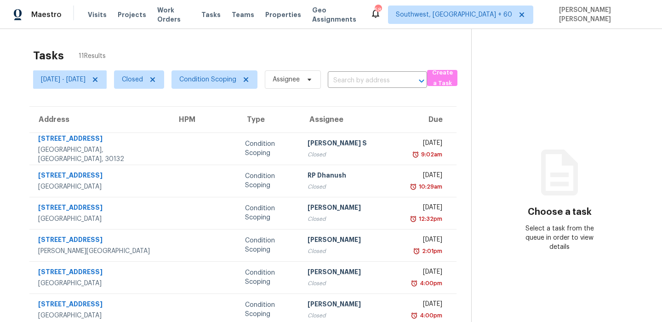
scroll to position [157, 0]
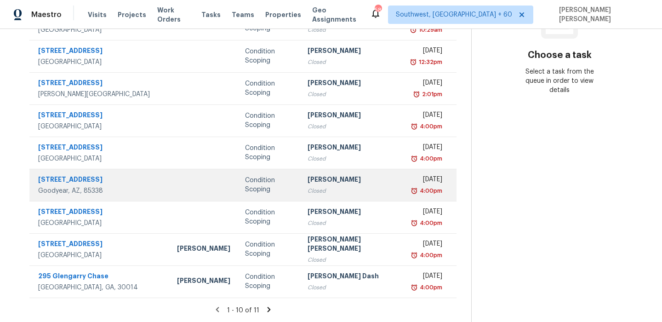
click at [238, 191] on td "Condition Scoping" at bounding box center [269, 185] width 63 height 32
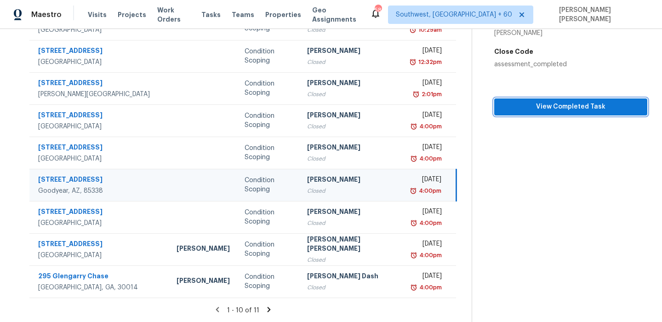
click at [584, 108] on span "View Completed Task" at bounding box center [571, 106] width 138 height 11
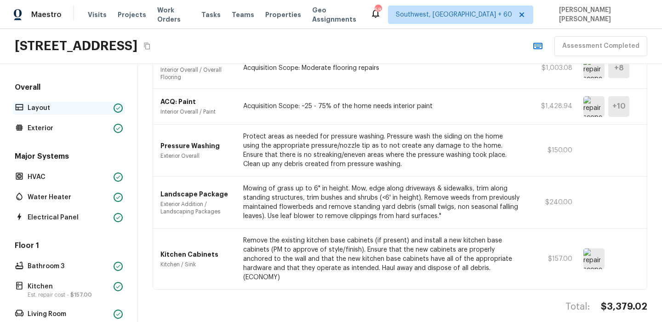
click at [53, 109] on p "Layout" at bounding box center [69, 107] width 82 height 9
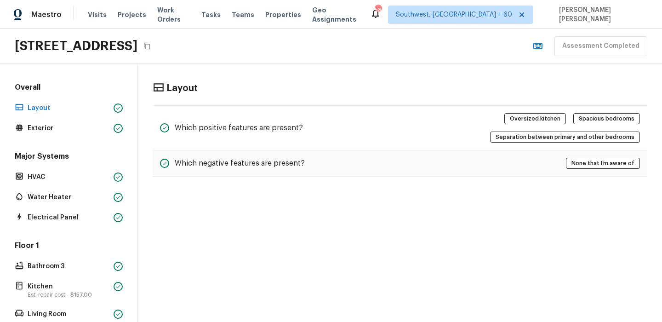
click at [208, 98] on div "Layout Which positive features are present? Oversized kitchen Spacious bedrooms…" at bounding box center [400, 129] width 524 height 131
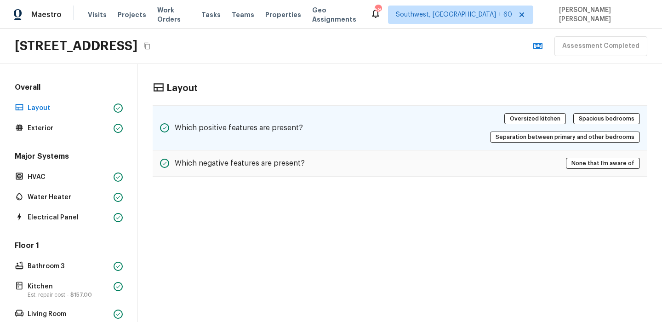
click at [216, 121] on div "Which positive features are present?" at bounding box center [231, 127] width 143 height 29
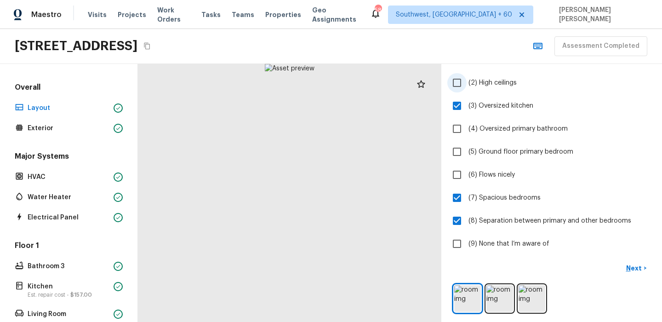
scroll to position [88, 0]
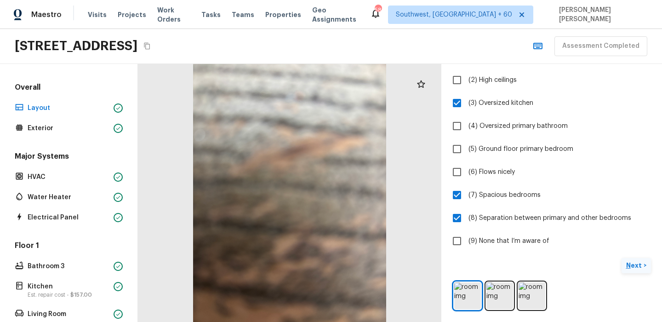
click at [633, 269] on p "Next" at bounding box center [634, 265] width 17 height 9
click at [633, 269] on p "Next ( Exterior )" at bounding box center [621, 266] width 45 height 10
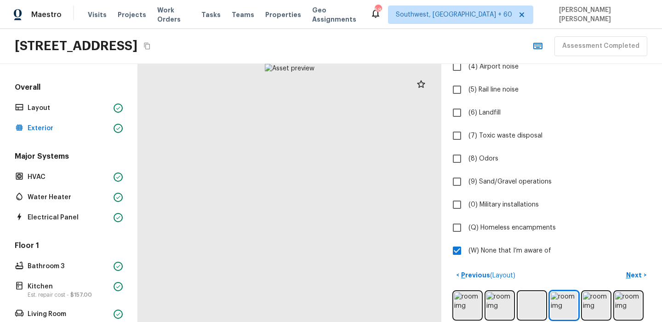
scroll to position [167, 0]
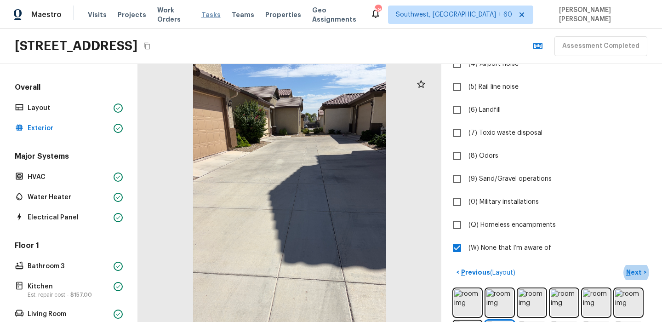
click at [208, 17] on span "Tasks" at bounding box center [210, 14] width 19 height 6
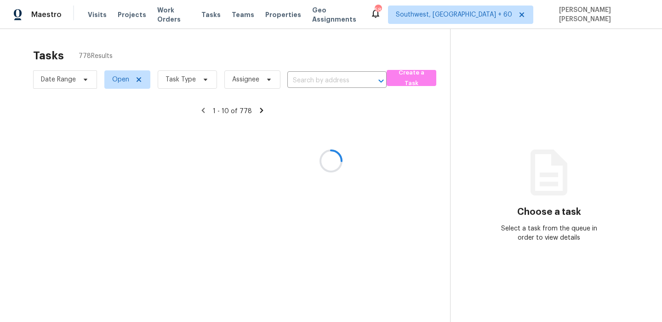
click at [69, 86] on div at bounding box center [331, 161] width 662 height 322
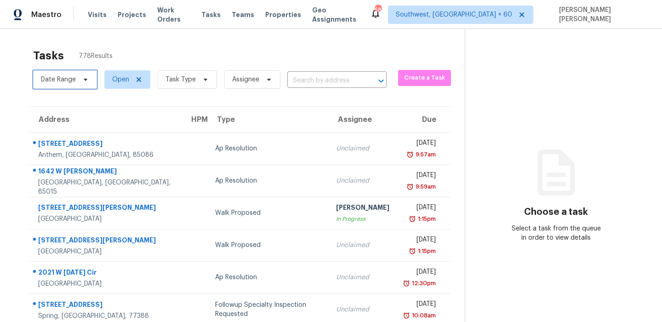
click at [69, 86] on span "Date Range" at bounding box center [65, 79] width 64 height 18
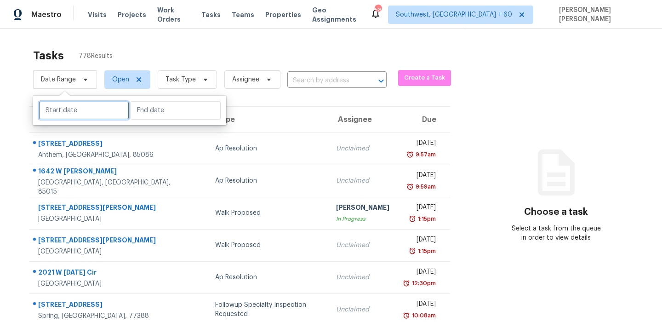
click at [72, 116] on input "text" at bounding box center [84, 110] width 91 height 18
select select "8"
select select "2025"
select select "9"
select select "2025"
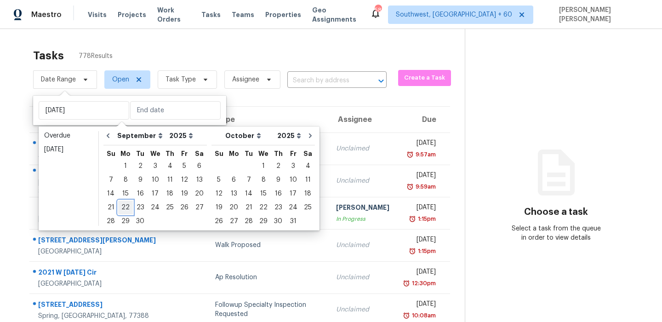
click at [126, 210] on div "22" at bounding box center [125, 207] width 15 height 13
type input "Mon, Sep 22"
click at [126, 210] on div "22" at bounding box center [125, 207] width 15 height 13
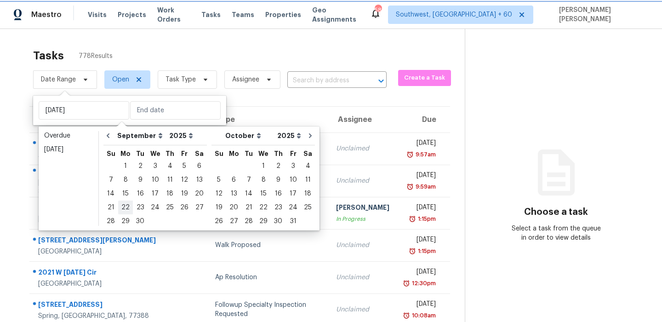
type input "Mon, Sep 22"
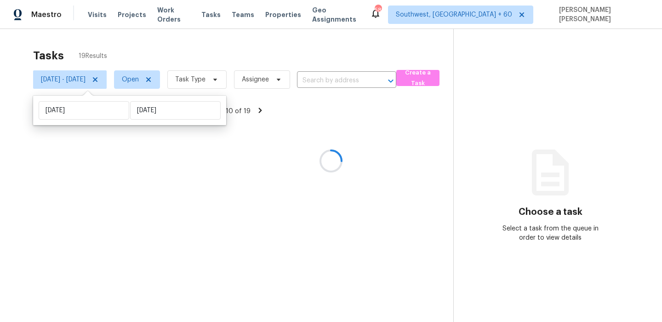
click at [162, 88] on div at bounding box center [331, 161] width 662 height 322
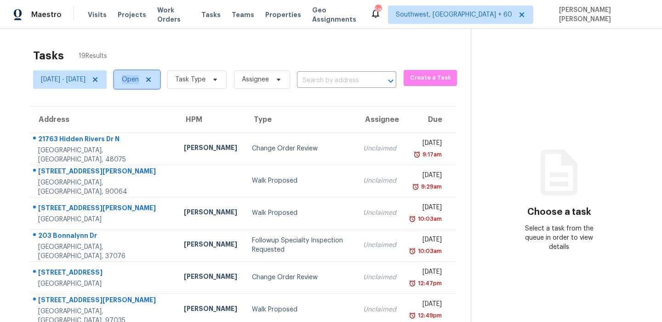
click at [139, 81] on span "Open" at bounding box center [130, 79] width 17 height 9
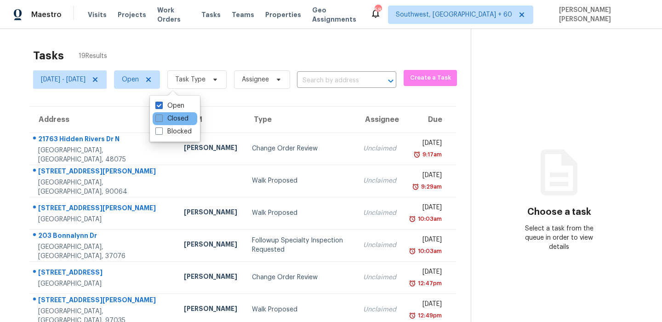
click at [173, 122] on label "Closed" at bounding box center [171, 118] width 33 height 9
click at [161, 120] on input "Closed" at bounding box center [158, 117] width 6 height 6
checkbox input "true"
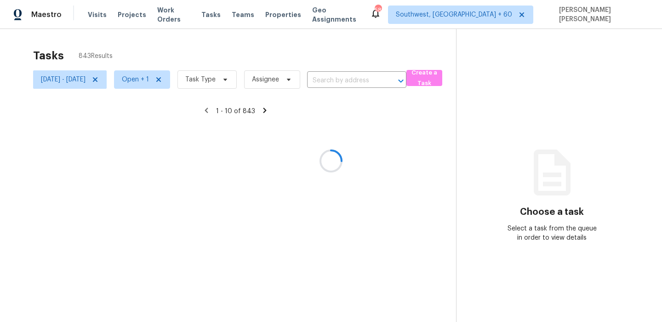
click at [229, 81] on div at bounding box center [331, 161] width 662 height 322
click at [216, 81] on span "Task Type" at bounding box center [200, 79] width 30 height 9
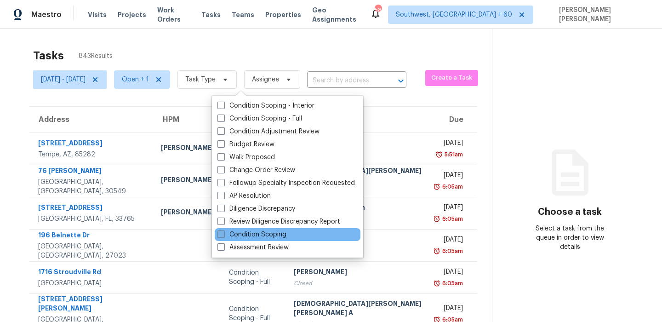
click at [252, 236] on label "Condition Scoping" at bounding box center [252, 234] width 69 height 9
click at [223, 236] on input "Condition Scoping" at bounding box center [221, 233] width 6 height 6
checkbox input "true"
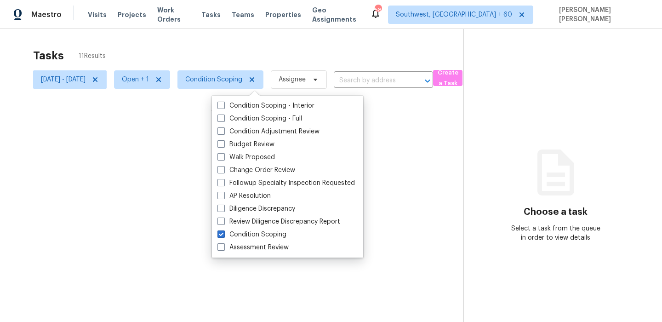
click at [229, 67] on div at bounding box center [331, 161] width 662 height 322
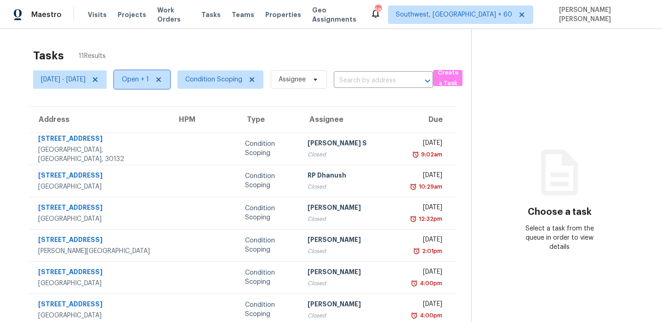
click at [149, 76] on span "Open + 1" at bounding box center [135, 79] width 27 height 9
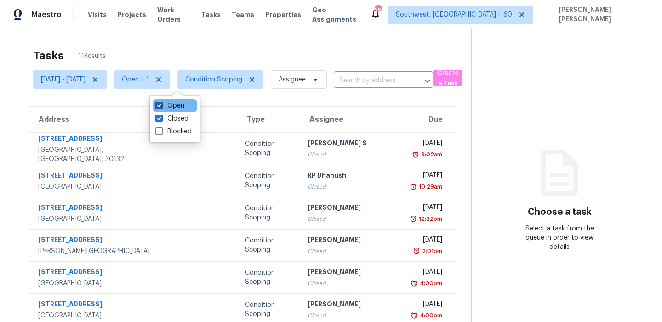
click at [175, 103] on label "Open" at bounding box center [169, 105] width 29 height 9
click at [161, 103] on input "Open" at bounding box center [158, 104] width 6 height 6
checkbox input "false"
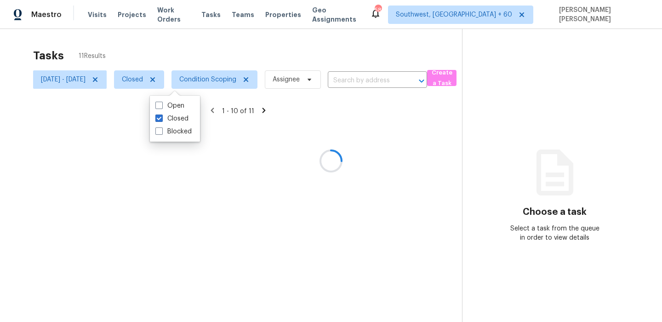
click at [239, 48] on div at bounding box center [331, 161] width 662 height 322
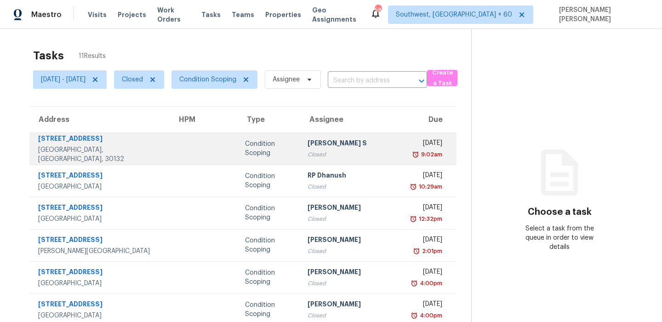
click at [308, 145] on div "Anbu Jebakumar S" at bounding box center [353, 143] width 90 height 11
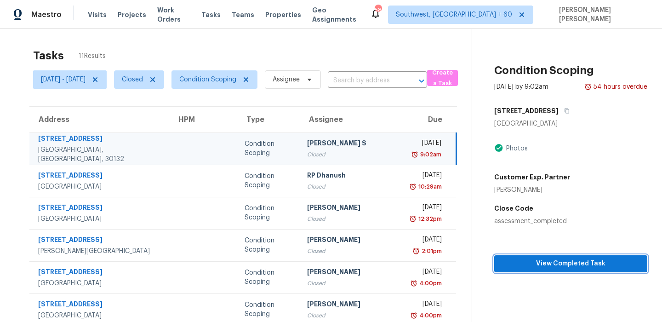
click at [555, 264] on span "View Completed Task" at bounding box center [571, 263] width 138 height 11
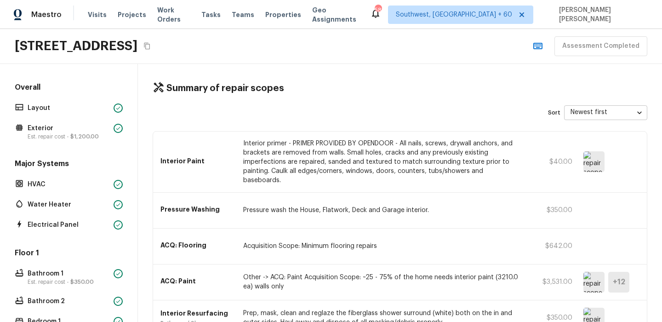
click at [88, 94] on div "Overall Layout Exterior Est. repair cost - $1,200.00" at bounding box center [69, 112] width 112 height 60
click at [74, 109] on p "Layout" at bounding box center [69, 107] width 82 height 9
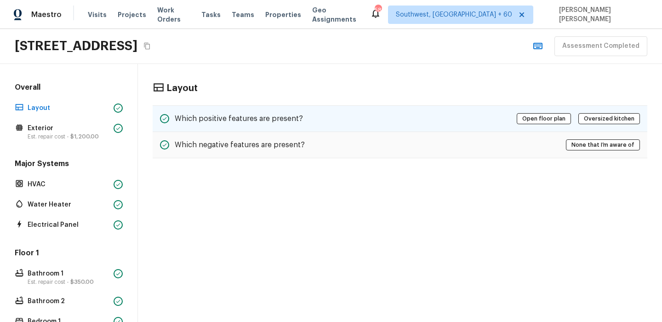
click at [237, 118] on h5 "Which positive features are present?" at bounding box center [239, 119] width 128 height 10
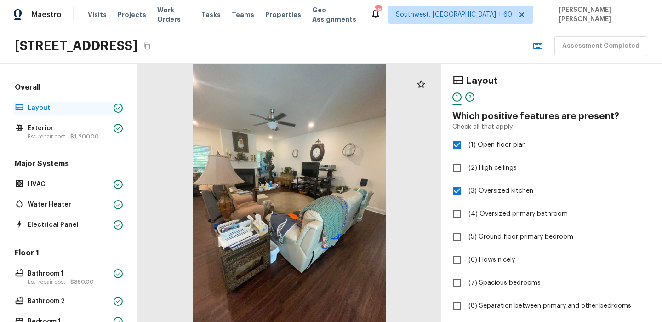
click at [57, 114] on div "Layout" at bounding box center [69, 108] width 112 height 13
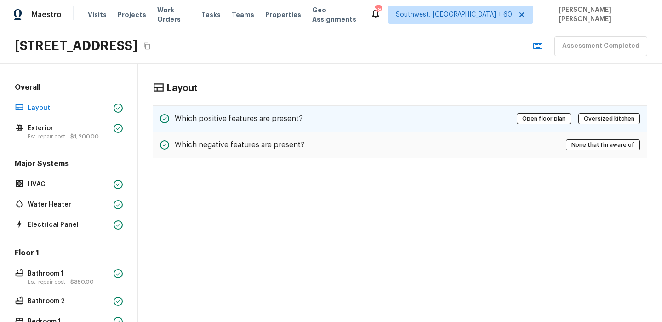
click at [319, 129] on div "Which positive features are present? Open floor plan Oversized kitchen" at bounding box center [400, 118] width 495 height 27
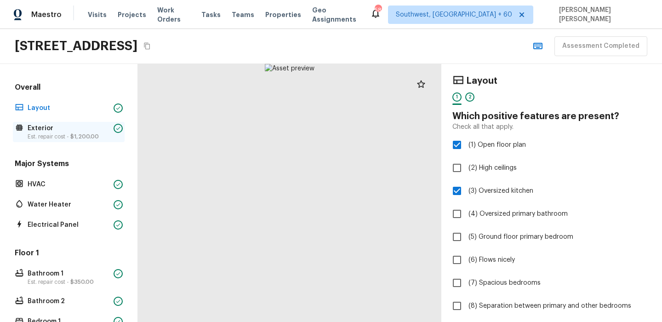
click at [57, 122] on div "Exterior Est. repair cost - $1,200.00" at bounding box center [69, 132] width 112 height 20
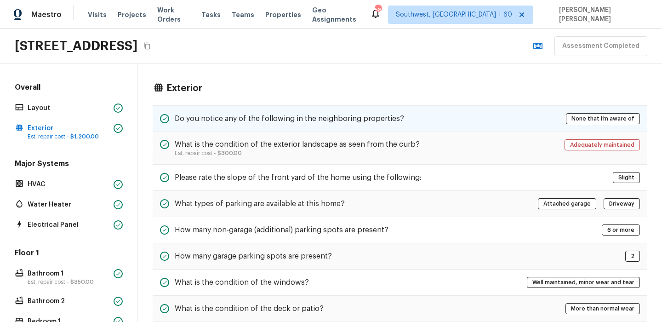
click at [179, 123] on h5 "Do you notice any of the following in the neighboring properties?" at bounding box center [289, 119] width 229 height 10
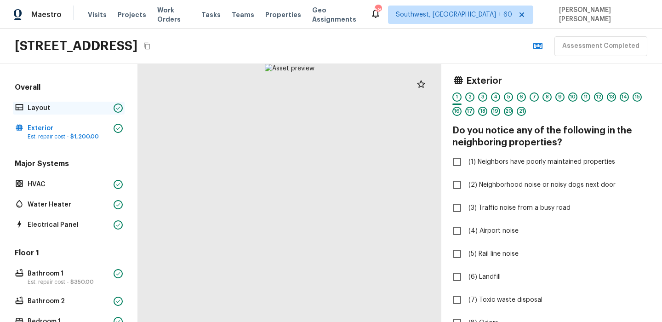
click at [76, 108] on p "Layout" at bounding box center [69, 107] width 82 height 9
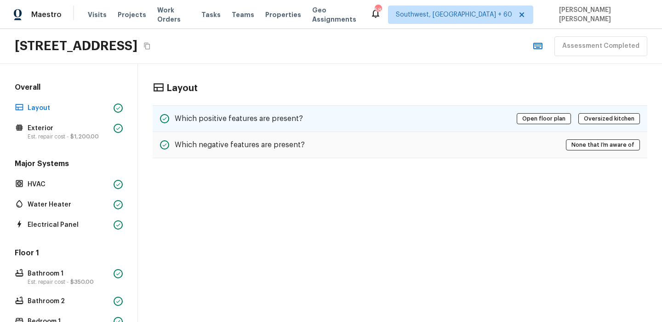
click at [219, 121] on h5 "Which positive features are present?" at bounding box center [239, 119] width 128 height 10
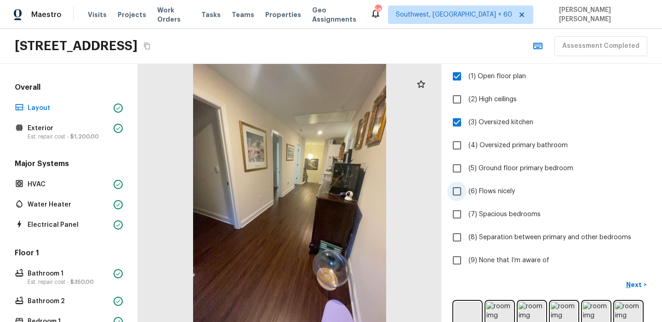
scroll to position [152, 0]
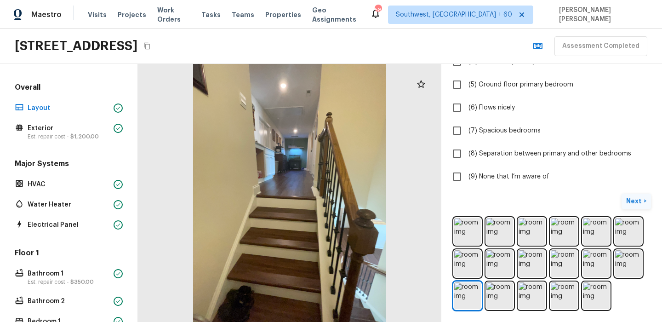
click at [643, 203] on button "Next >" at bounding box center [636, 201] width 29 height 15
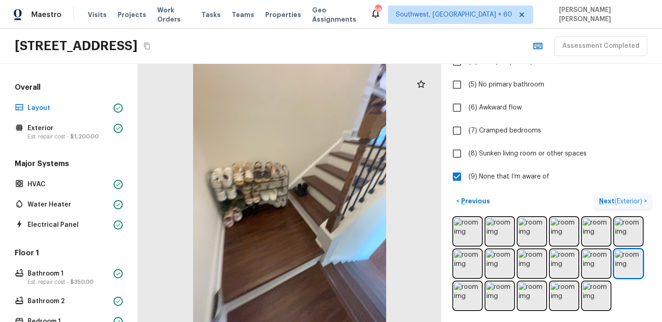
click at [613, 201] on p "Next ( Exterior )" at bounding box center [621, 201] width 45 height 10
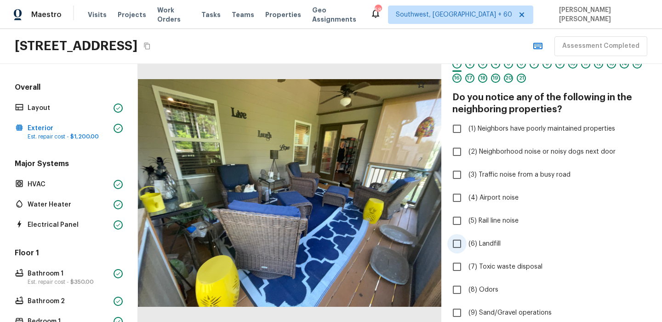
scroll to position [0, 0]
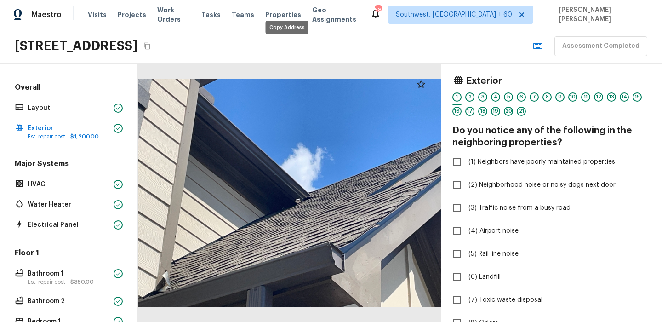
click at [150, 45] on icon "Copy Address" at bounding box center [147, 46] width 6 height 7
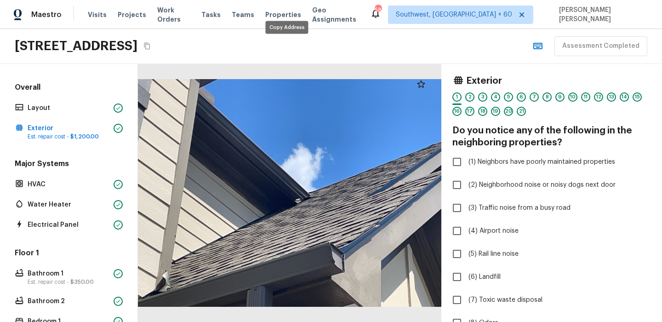
click at [150, 45] on icon "Copy Address" at bounding box center [147, 46] width 6 height 7
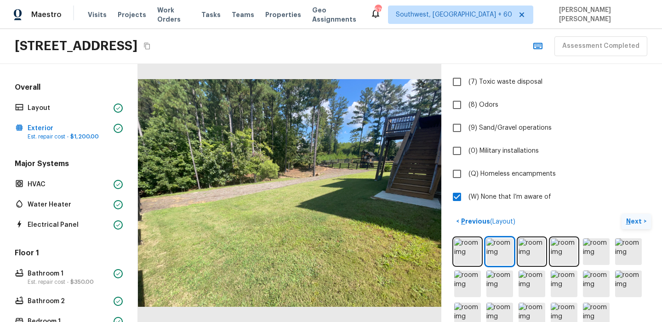
click at [632, 217] on p "Next" at bounding box center [634, 221] width 17 height 9
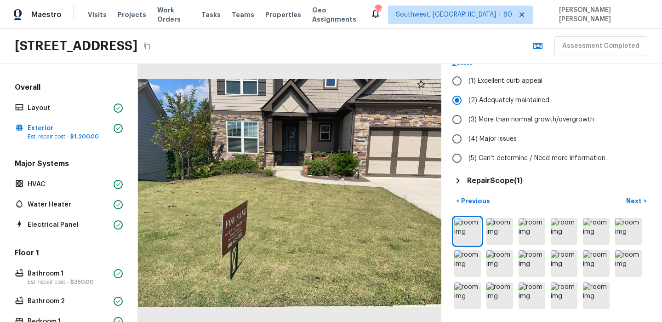
click at [495, 178] on h5 "Repair Scope ( 1 )" at bounding box center [495, 181] width 56 height 10
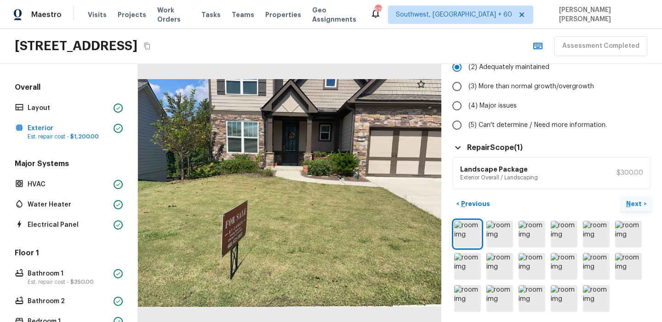
click at [632, 208] on p "Next" at bounding box center [634, 203] width 17 height 9
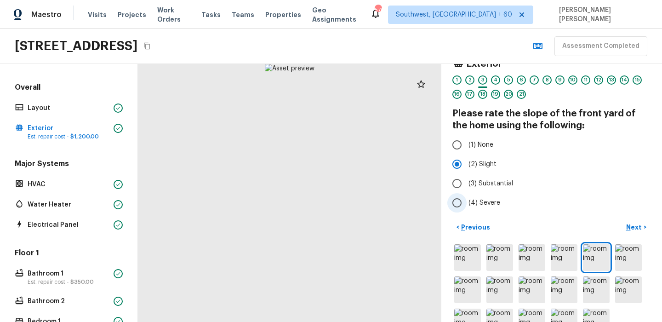
scroll to position [0, 0]
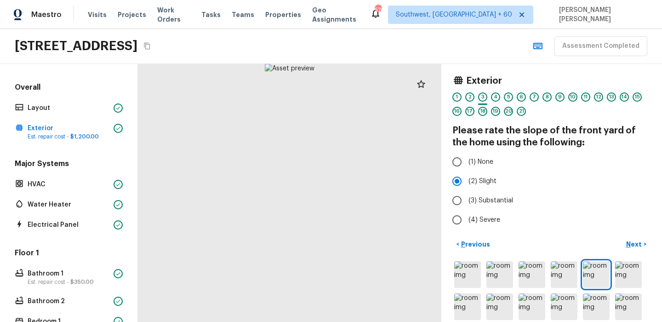
click at [482, 229] on div "Exterior 1 2 3 4 5 6 7 8 9 10 11 12 13 14 15 16 17 18 19 20 21 Please rate the …" at bounding box center [551, 193] width 221 height 258
click at [481, 237] on button "< Previous" at bounding box center [473, 244] width 41 height 15
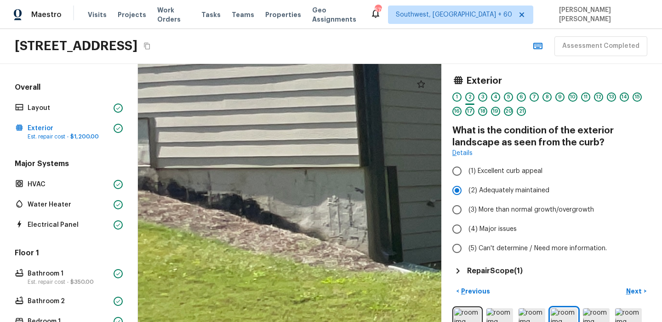
drag, startPoint x: 192, startPoint y: 202, endPoint x: 281, endPoint y: 206, distance: 89.7
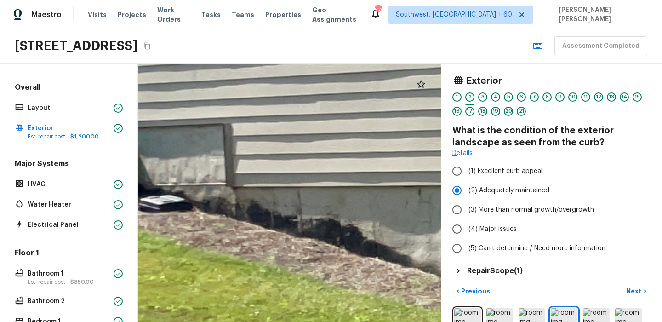
drag, startPoint x: 309, startPoint y: 193, endPoint x: 397, endPoint y: 212, distance: 90.4
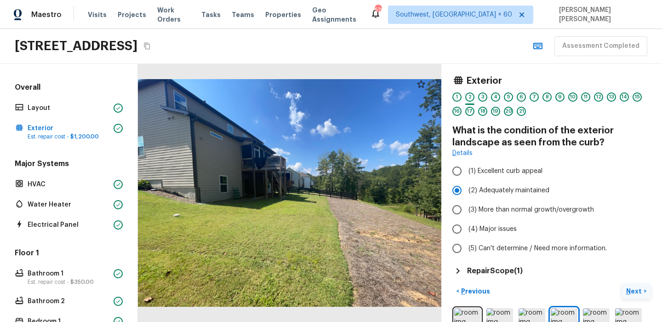
click at [631, 292] on p "Next" at bounding box center [634, 290] width 17 height 9
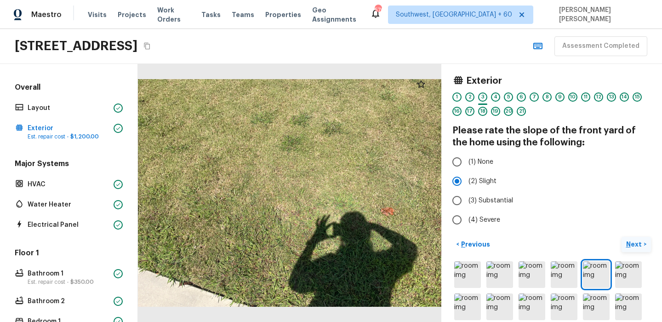
click at [631, 292] on div at bounding box center [552, 306] width 199 height 95
click at [582, 242] on div "< Previous Next >" at bounding box center [552, 244] width 199 height 15
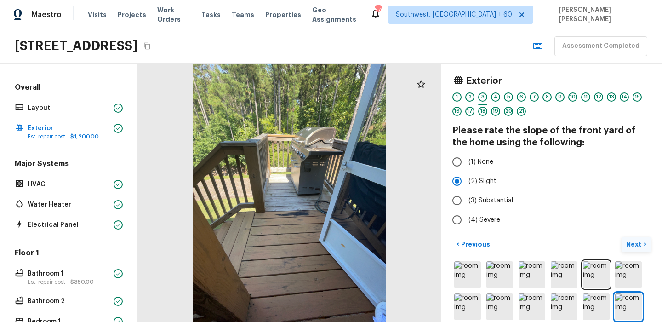
click at [627, 246] on p "Next" at bounding box center [634, 244] width 17 height 9
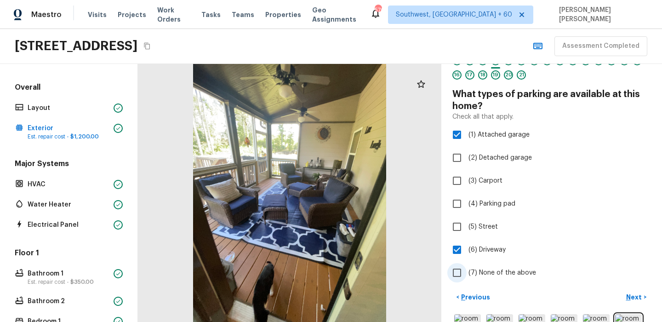
scroll to position [70, 0]
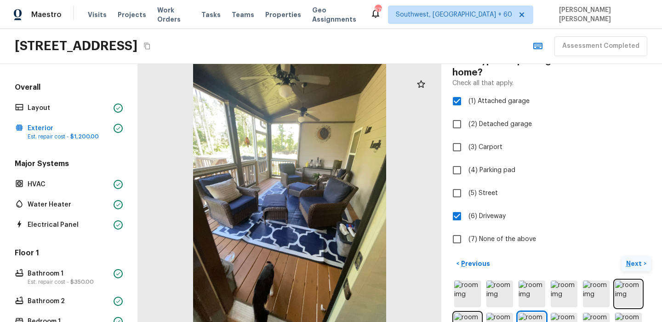
click at [630, 270] on button "Next >" at bounding box center [636, 263] width 29 height 15
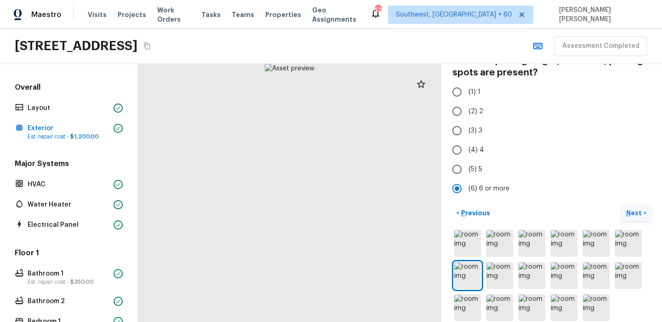
click at [630, 270] on img at bounding box center [628, 275] width 27 height 27
click at [630, 219] on button "Next >" at bounding box center [636, 213] width 29 height 15
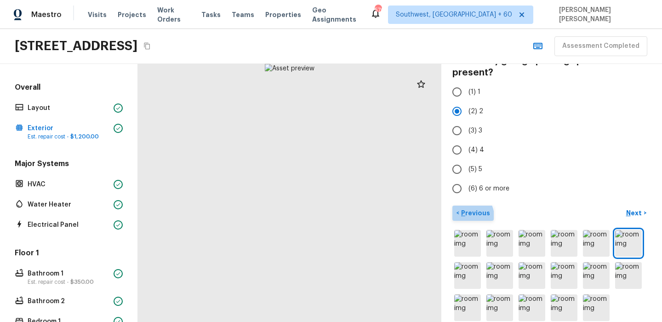
click at [457, 219] on button "< Previous" at bounding box center [473, 213] width 41 height 15
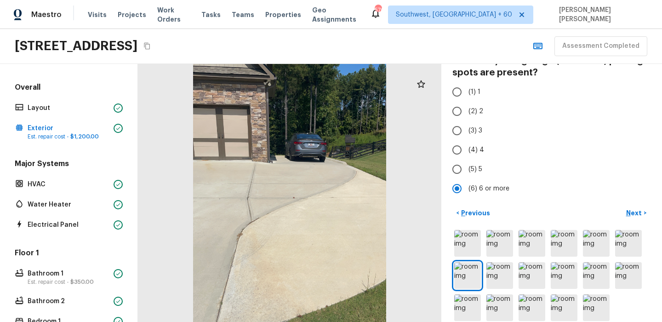
scroll to position [55, 0]
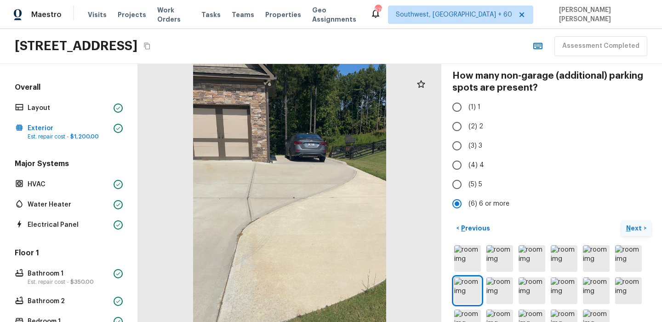
click at [631, 228] on p "Next" at bounding box center [634, 227] width 17 height 9
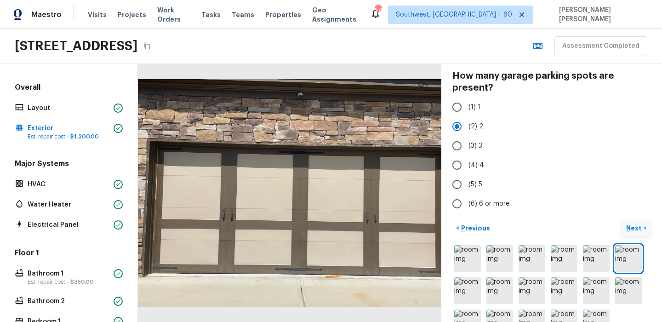
click at [639, 223] on p "Next" at bounding box center [634, 227] width 17 height 9
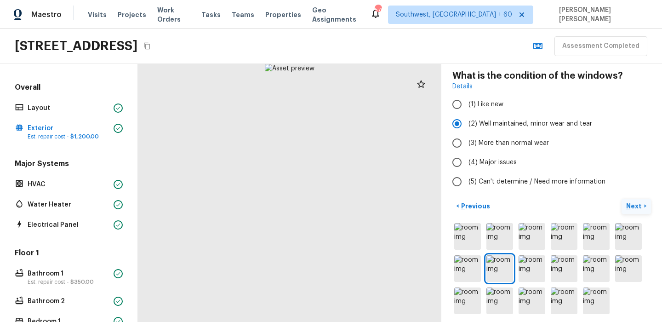
click at [638, 212] on button "Next >" at bounding box center [636, 206] width 29 height 15
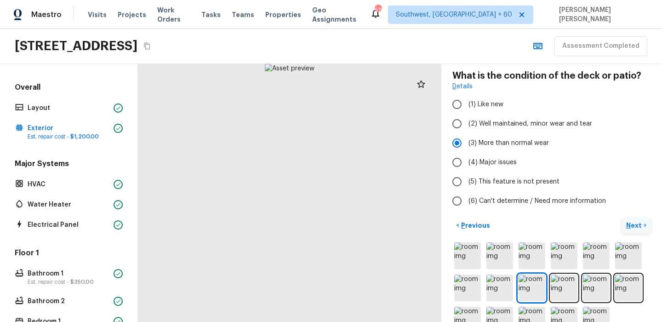
click at [634, 230] on button "Next >" at bounding box center [636, 225] width 29 height 15
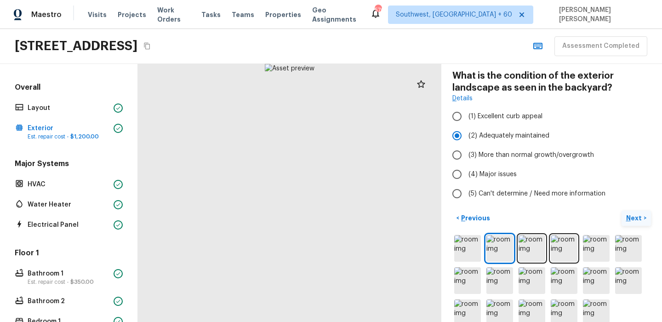
click at [637, 223] on button "Next >" at bounding box center [636, 218] width 29 height 15
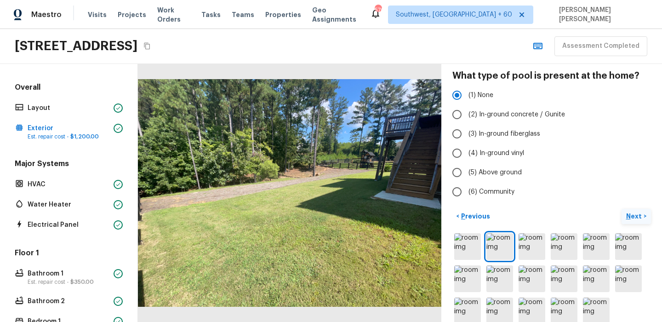
click at [635, 213] on p "Next" at bounding box center [634, 216] width 17 height 9
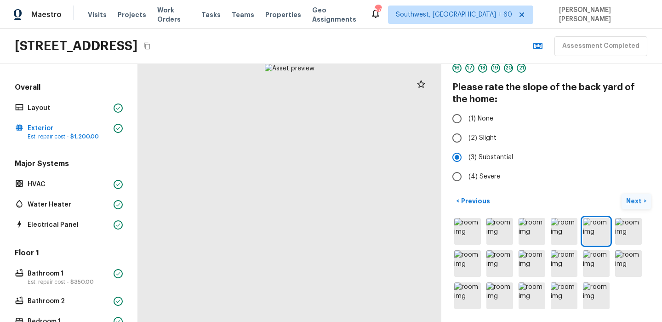
scroll to position [43, 0]
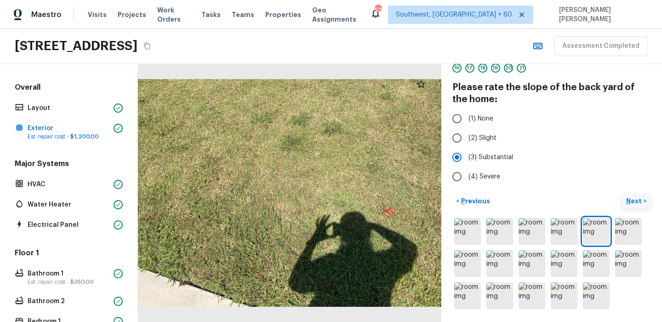
click at [636, 203] on p "Next" at bounding box center [634, 200] width 17 height 9
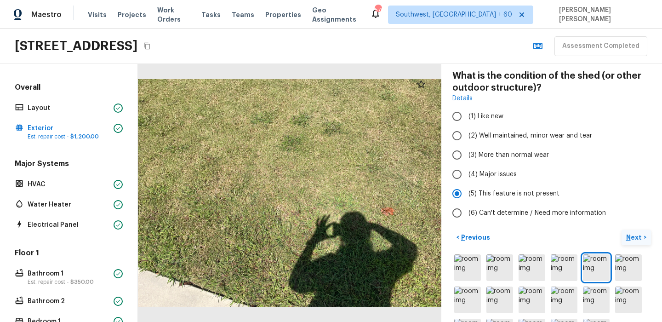
click at [631, 235] on p "Next" at bounding box center [634, 237] width 17 height 9
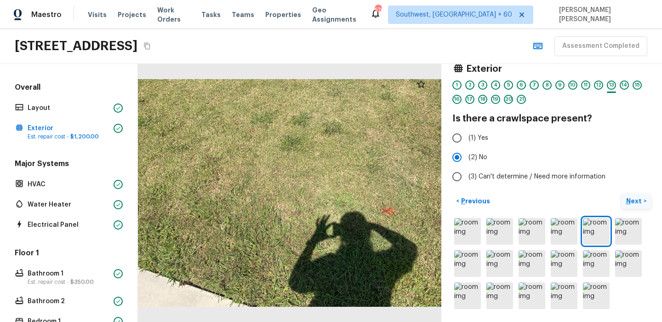
click at [633, 204] on p "Next" at bounding box center [634, 200] width 17 height 9
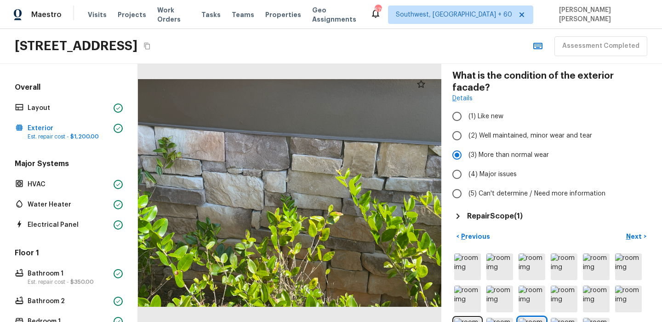
click at [488, 198] on div "Exterior 1 2 3 4 5 6 7 8 9 10 11 12 13 14 15 16 17 18 19 20 21 What is the cond…" at bounding box center [552, 120] width 199 height 201
click at [490, 211] on h5 "Repair Scope ( 1 )" at bounding box center [495, 216] width 56 height 10
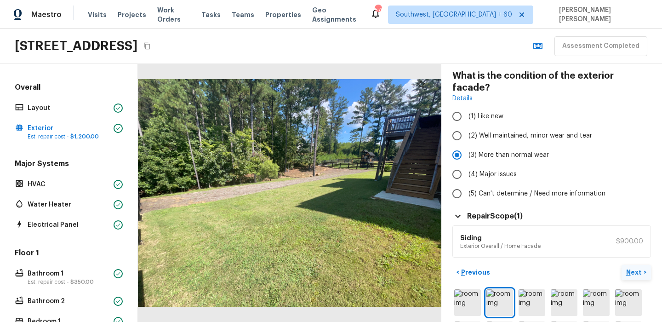
click at [641, 268] on p "Next" at bounding box center [634, 272] width 17 height 9
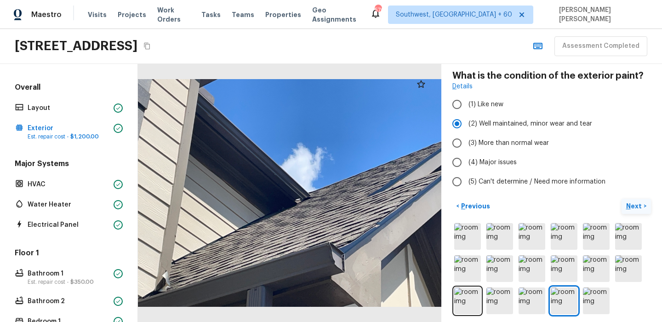
click at [641, 204] on p "Next" at bounding box center [634, 205] width 17 height 9
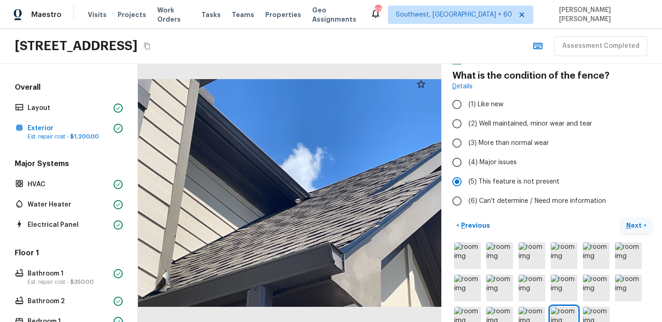
click at [641, 224] on p "Next" at bounding box center [634, 225] width 17 height 9
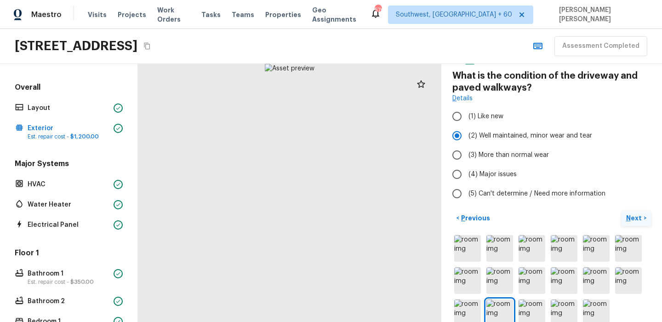
click at [641, 220] on p "Next" at bounding box center [634, 217] width 17 height 9
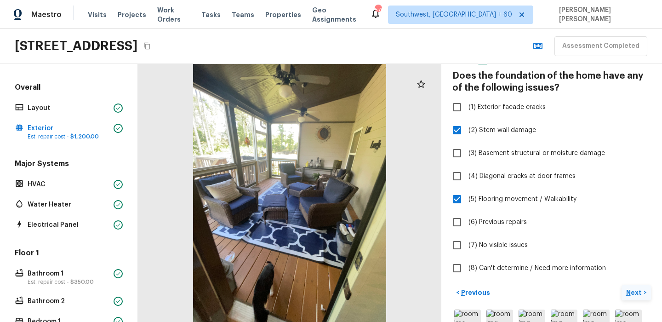
click at [626, 289] on button "Next >" at bounding box center [636, 292] width 29 height 15
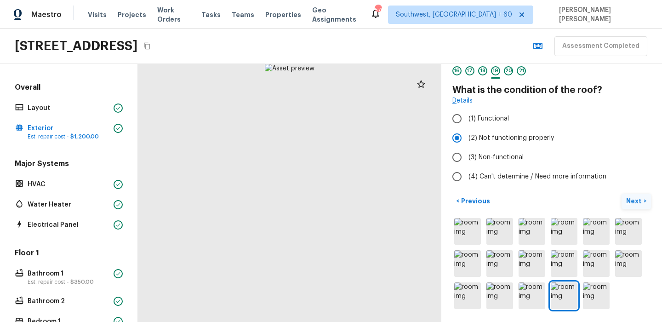
click at [626, 289] on div at bounding box center [552, 263] width 199 height 95
click at [635, 199] on p "Next" at bounding box center [634, 200] width 17 height 9
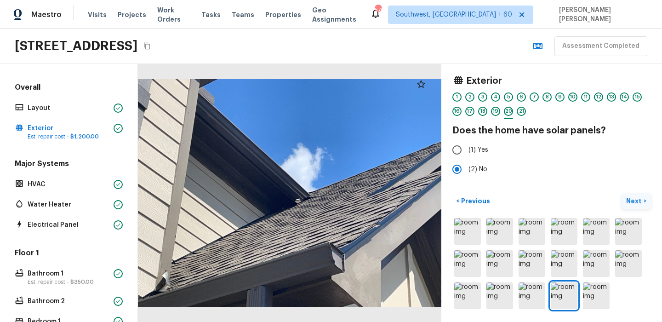
click at [635, 199] on p "Next" at bounding box center [634, 200] width 17 height 9
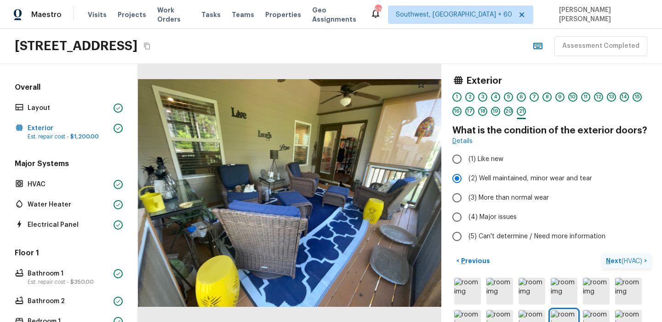
click at [624, 265] on button "Next ( HVAC ) >" at bounding box center [626, 260] width 49 height 15
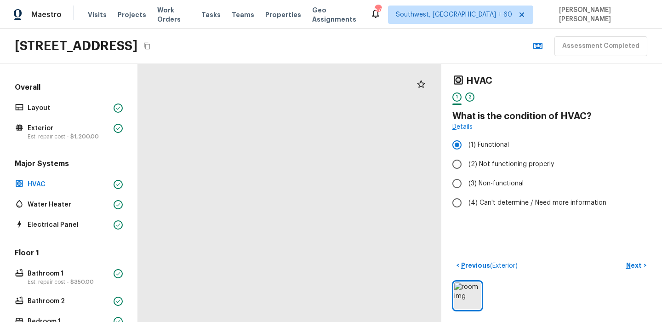
drag, startPoint x: 382, startPoint y: 143, endPoint x: 382, endPoint y: 218, distance: 74.5
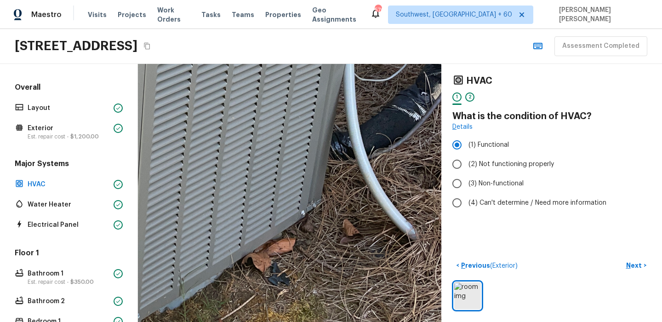
drag, startPoint x: 236, startPoint y: 262, endPoint x: 286, endPoint y: 200, distance: 79.4
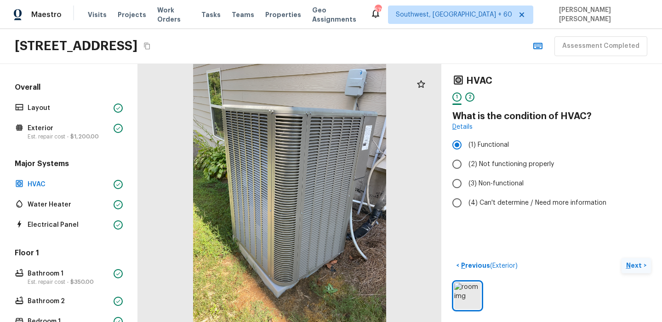
click at [632, 267] on p "Next" at bounding box center [634, 265] width 17 height 9
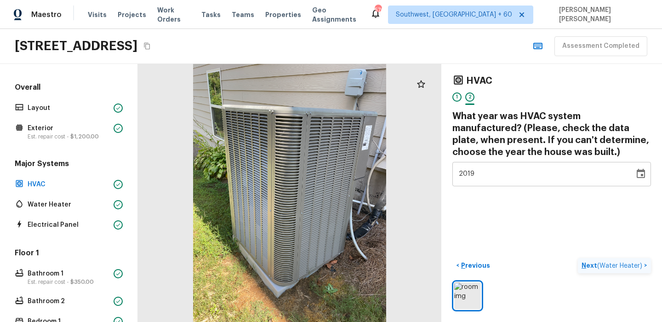
click at [629, 269] on p "Next ( Water Heater )" at bounding box center [613, 266] width 63 height 10
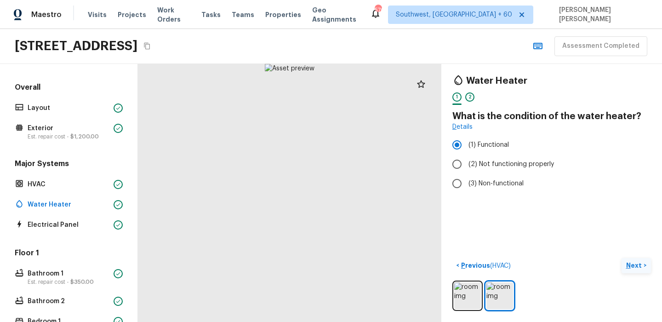
click at [643, 263] on button "Next >" at bounding box center [636, 265] width 29 height 15
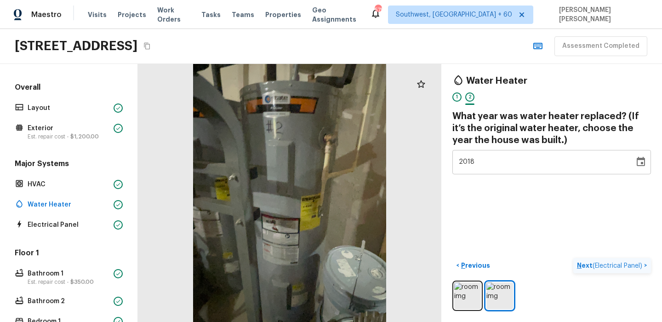
click at [643, 263] on p "Next ( Electrical Panel )" at bounding box center [610, 266] width 67 height 10
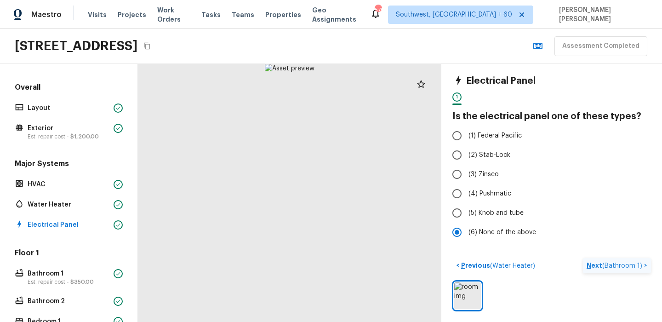
click at [612, 266] on span "( Bathroom 1 )" at bounding box center [622, 266] width 40 height 6
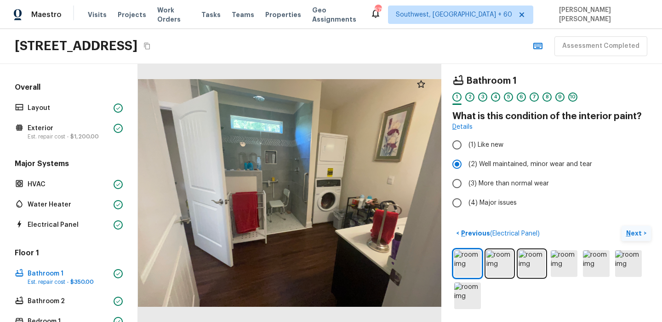
click at [639, 234] on p "Next" at bounding box center [634, 233] width 17 height 9
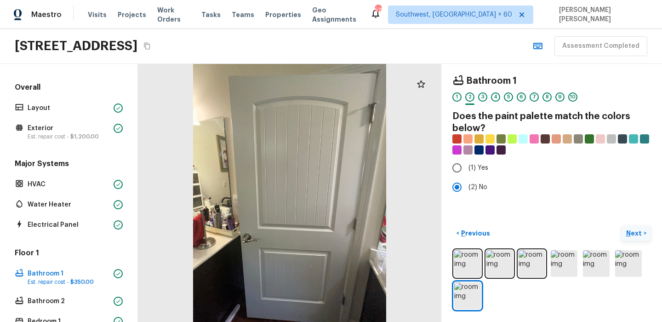
click at [638, 234] on p "Next" at bounding box center [634, 233] width 17 height 9
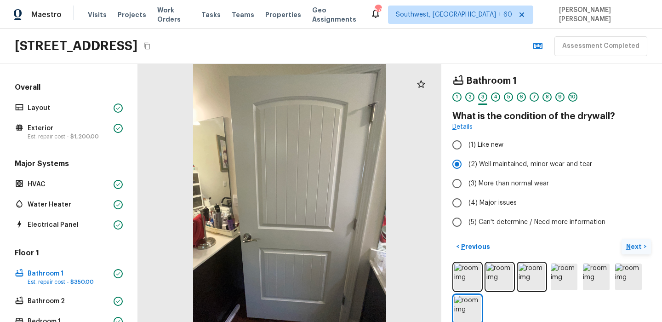
click at [642, 246] on p "Next" at bounding box center [634, 246] width 17 height 9
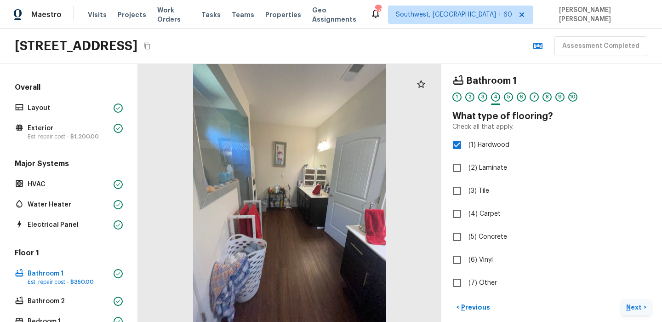
click at [634, 311] on p "Next" at bounding box center [634, 307] width 17 height 9
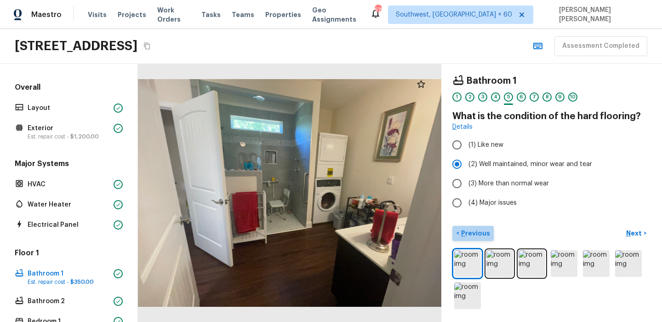
click at [481, 231] on p "Previous" at bounding box center [474, 233] width 31 height 9
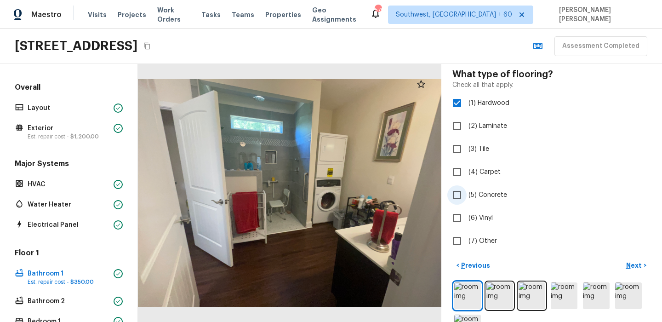
scroll to position [58, 0]
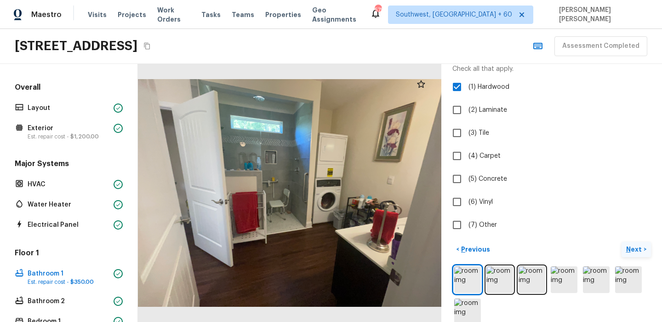
click at [640, 255] on button "Next >" at bounding box center [636, 249] width 29 height 15
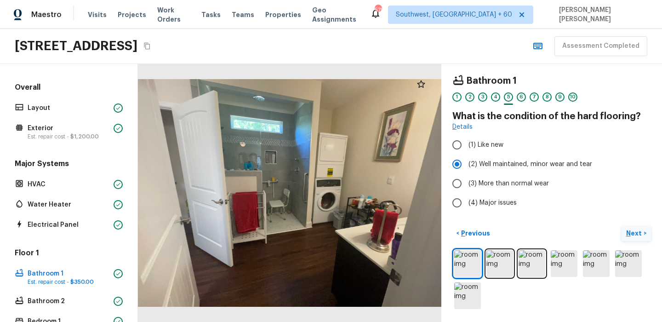
scroll to position [0, 0]
click at [640, 241] on div "< Previous Next >" at bounding box center [552, 268] width 199 height 85
click at [641, 234] on p "Next" at bounding box center [634, 233] width 17 height 9
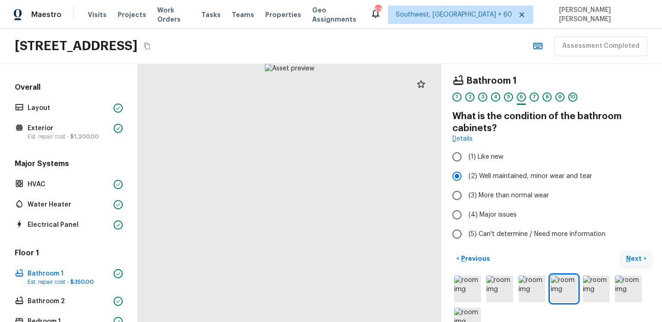
click at [636, 257] on p "Next" at bounding box center [634, 258] width 17 height 9
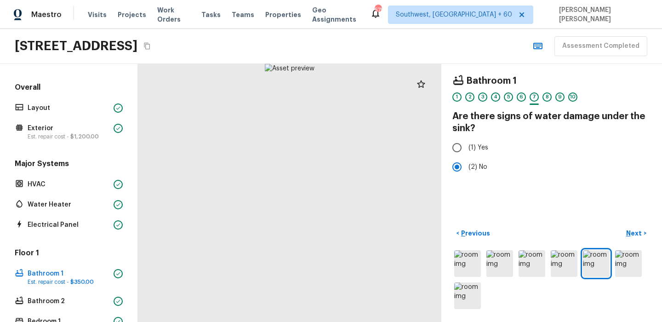
click at [637, 245] on div "< Previous Next >" at bounding box center [552, 268] width 199 height 85
click at [638, 230] on p "Next" at bounding box center [634, 233] width 17 height 9
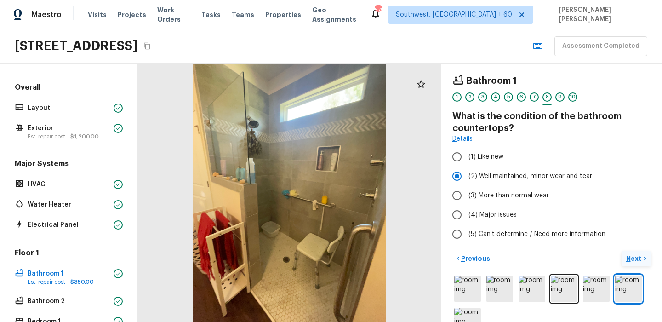
click at [643, 260] on button "Next >" at bounding box center [636, 258] width 29 height 15
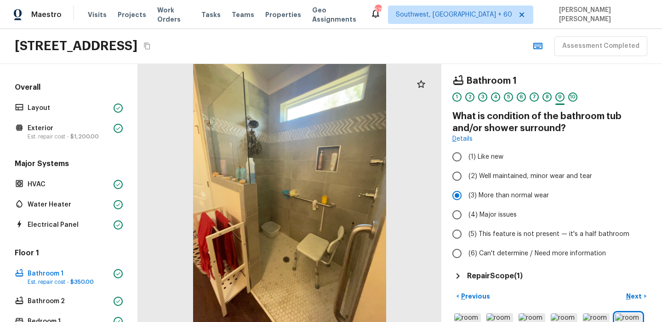
click at [487, 279] on h5 "Repair Scope ( 1 )" at bounding box center [495, 276] width 56 height 10
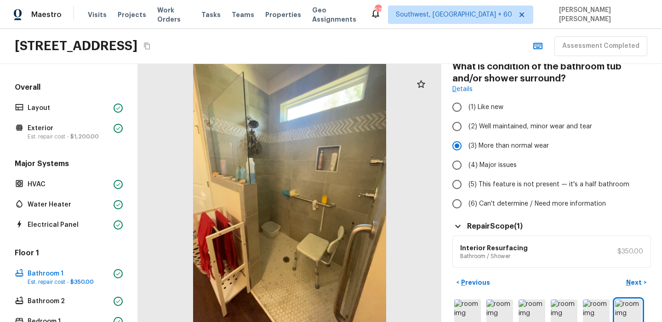
scroll to position [68, 0]
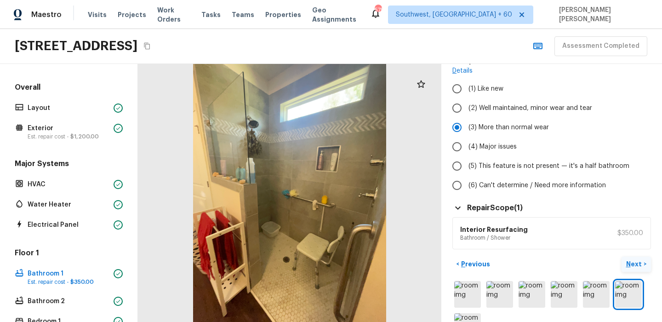
click at [631, 264] on p "Next" at bounding box center [634, 263] width 17 height 9
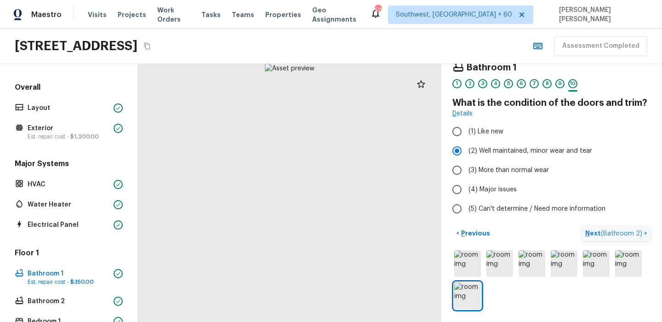
click at [625, 232] on span "( Bathroom 2 )" at bounding box center [621, 233] width 41 height 6
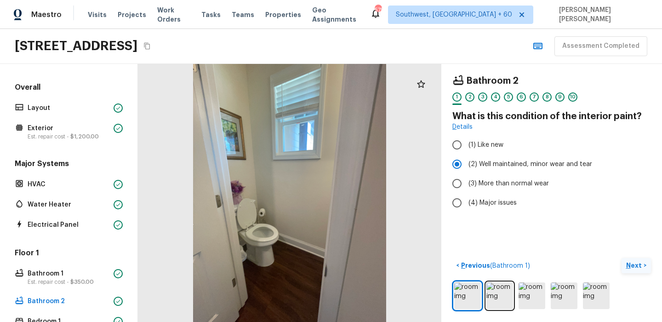
click at [631, 269] on p "Next" at bounding box center [634, 265] width 17 height 9
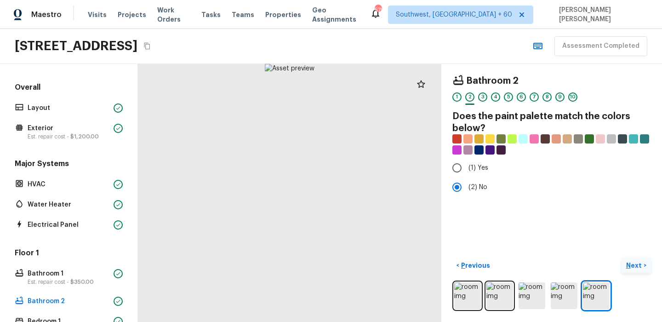
click at [635, 269] on p "Next" at bounding box center [634, 265] width 17 height 9
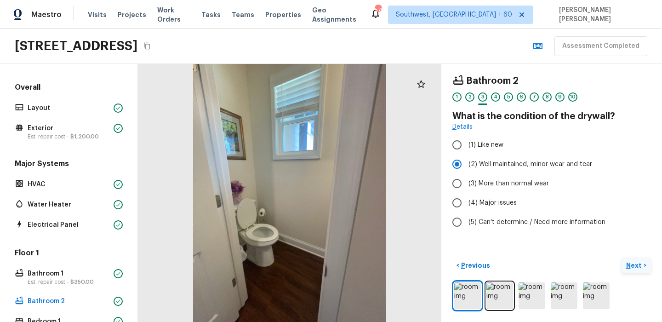
click at [635, 269] on p "Next" at bounding box center [634, 265] width 17 height 9
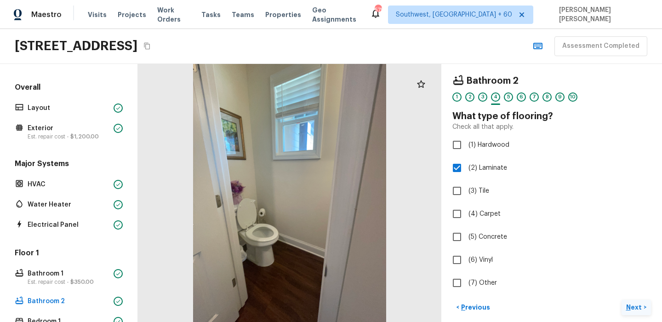
scroll to position [42, 0]
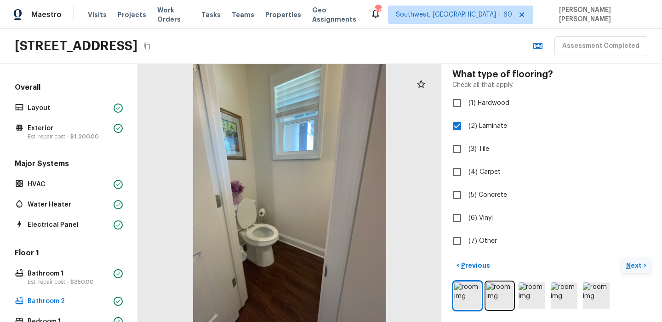
click at [631, 272] on button "Next >" at bounding box center [636, 265] width 29 height 15
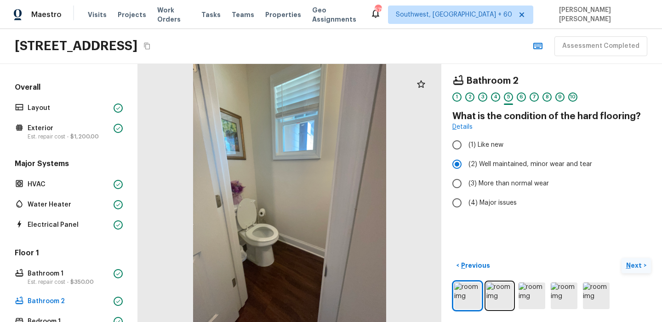
click at [631, 272] on button "Next >" at bounding box center [636, 265] width 29 height 15
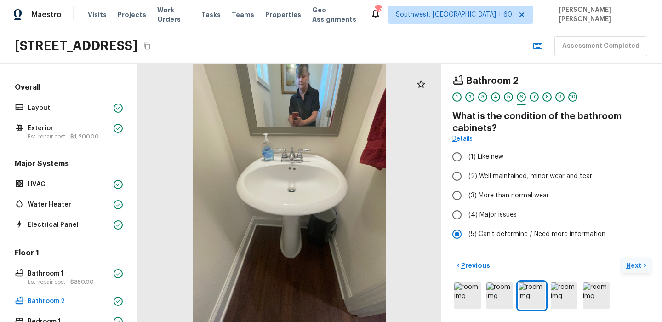
click at [631, 272] on button "Next >" at bounding box center [636, 265] width 29 height 15
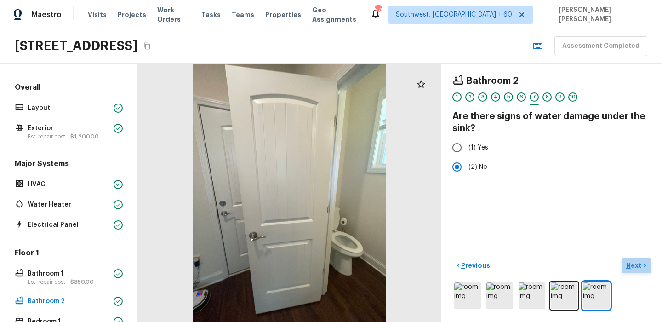
click at [631, 272] on button "Next >" at bounding box center [636, 265] width 29 height 15
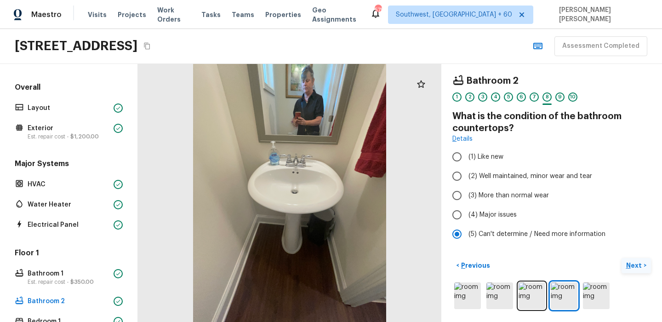
click at [631, 272] on button "Next >" at bounding box center [636, 265] width 29 height 15
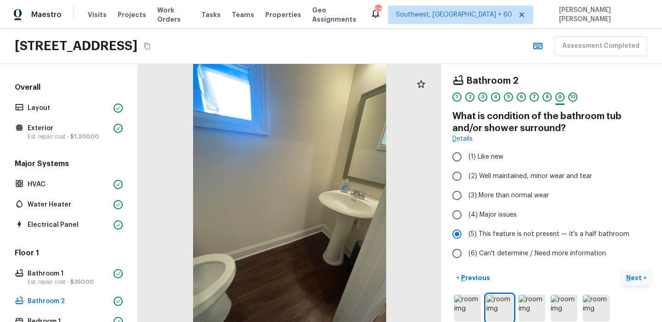
click at [641, 272] on button "Next >" at bounding box center [636, 277] width 29 height 15
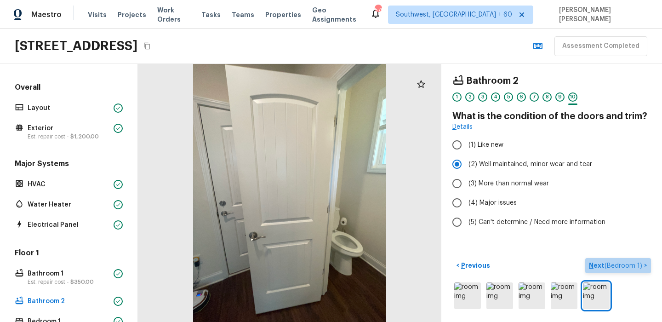
click at [641, 272] on button "Next ( Bedroom 1 ) >" at bounding box center [618, 265] width 66 height 15
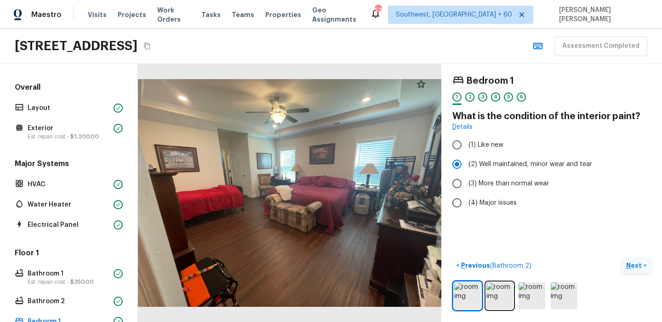
click at [634, 266] on p "Next" at bounding box center [634, 265] width 17 height 9
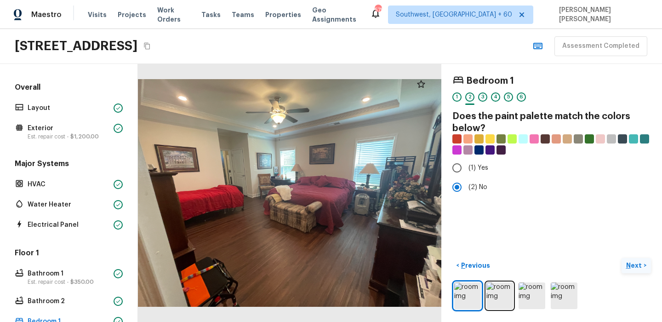
click at [642, 268] on p "Next" at bounding box center [634, 265] width 17 height 9
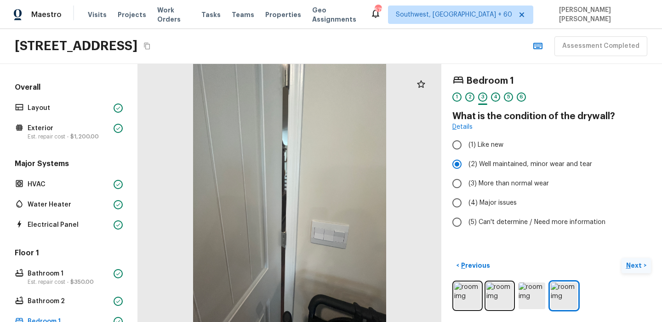
click at [633, 269] on p "Next" at bounding box center [634, 265] width 17 height 9
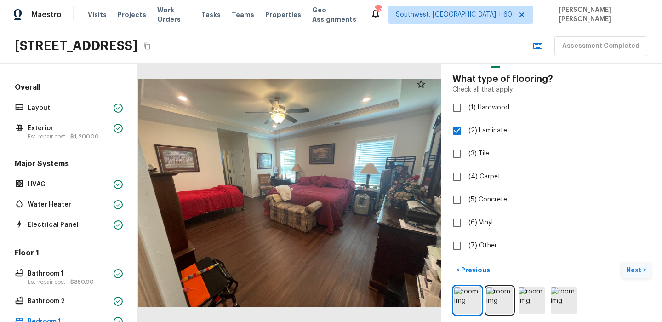
scroll to position [38, 0]
click at [636, 271] on p "Next" at bounding box center [634, 268] width 17 height 9
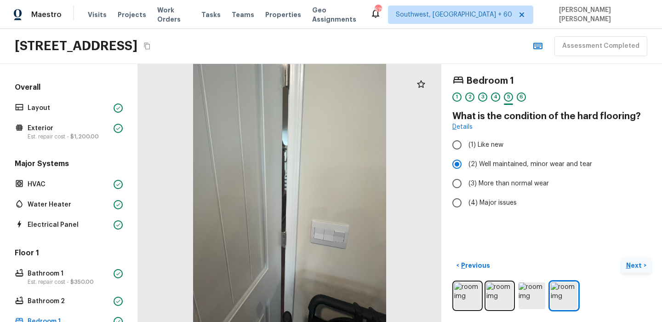
click at [638, 264] on p "Next" at bounding box center [634, 265] width 17 height 9
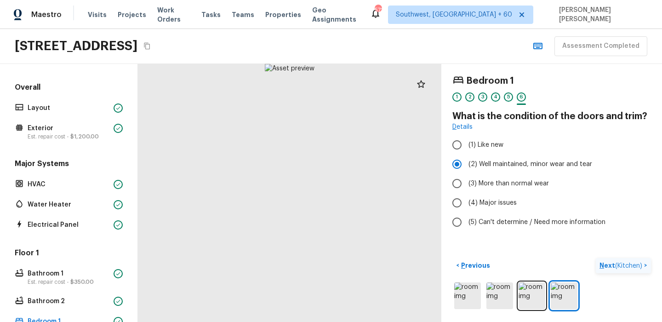
click at [624, 266] on span "( Kitchen )" at bounding box center [628, 266] width 27 height 6
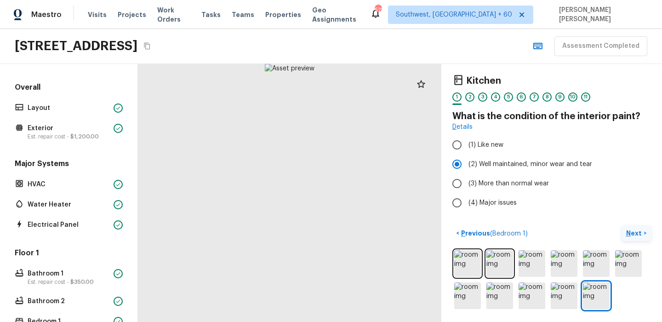
click at [633, 234] on p "Next" at bounding box center [634, 233] width 17 height 9
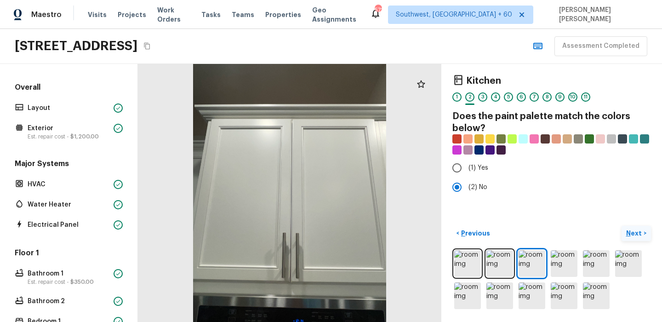
click at [633, 234] on p "Next" at bounding box center [634, 233] width 17 height 9
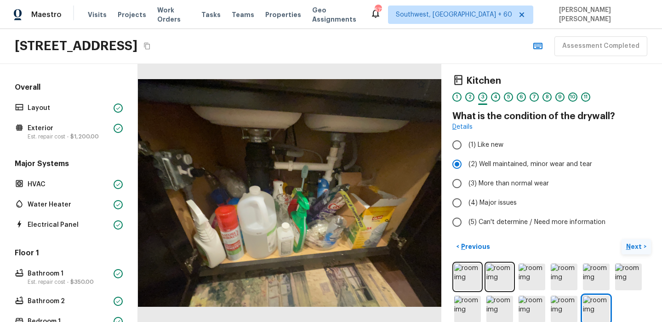
click at [634, 245] on p "Next" at bounding box center [634, 246] width 17 height 9
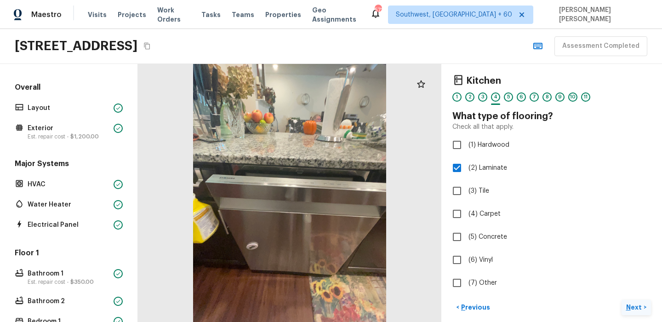
click at [637, 305] on p "Next" at bounding box center [634, 307] width 17 height 9
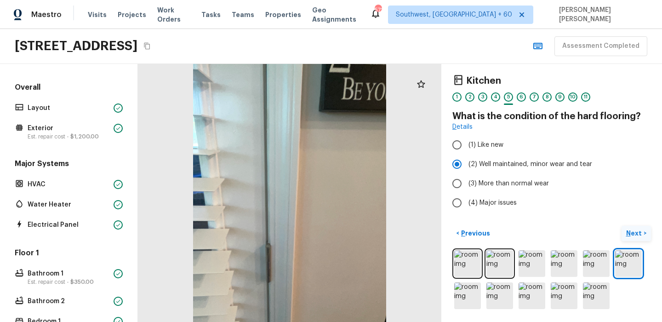
click at [636, 240] on button "Next >" at bounding box center [636, 233] width 29 height 15
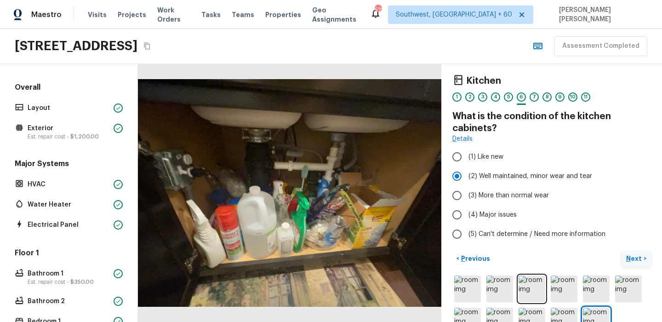
click at [638, 253] on button "Next >" at bounding box center [636, 258] width 29 height 15
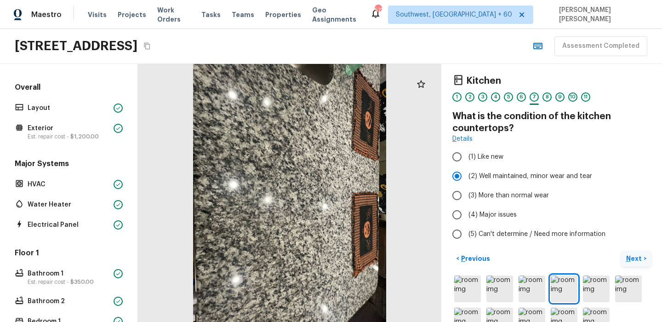
click at [638, 253] on button "Next >" at bounding box center [636, 258] width 29 height 15
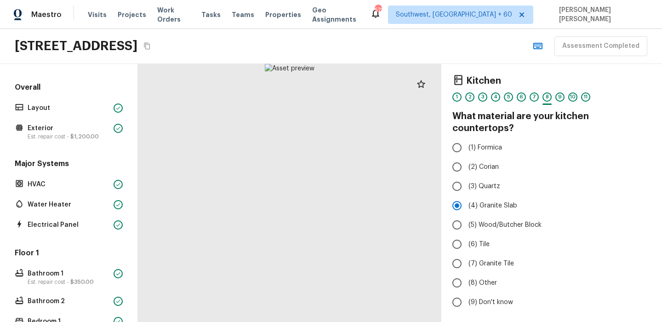
click at [623, 306] on div "Kitchen 1 2 3 4 5 6 7 8 9 10 11 What material are your kitchen countertops? (1)…" at bounding box center [551, 193] width 221 height 258
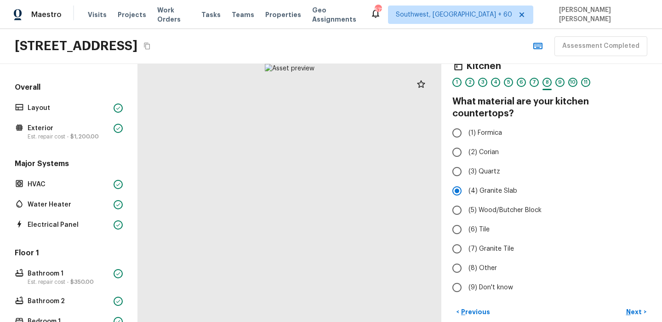
scroll to position [26, 0]
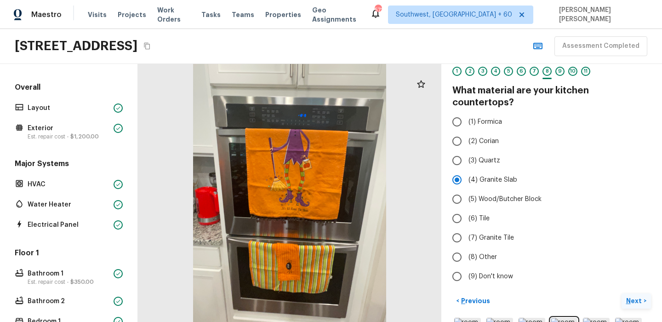
click at [642, 296] on p "Next" at bounding box center [634, 300] width 17 height 9
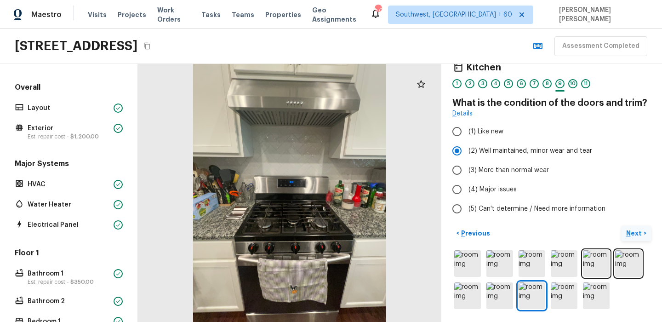
click at [622, 234] on button "Next >" at bounding box center [636, 233] width 29 height 15
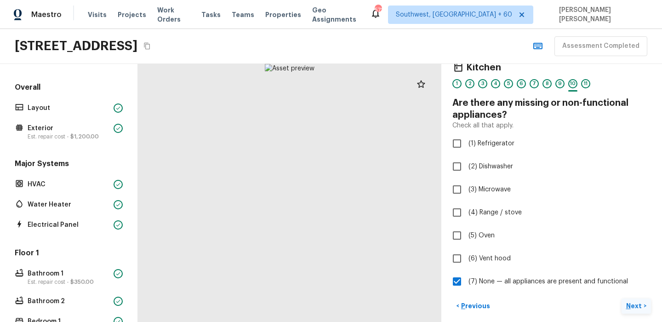
scroll to position [26, 0]
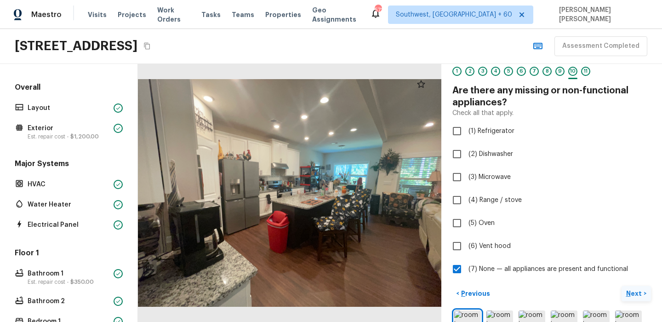
click at [636, 291] on p "Next" at bounding box center [634, 293] width 17 height 9
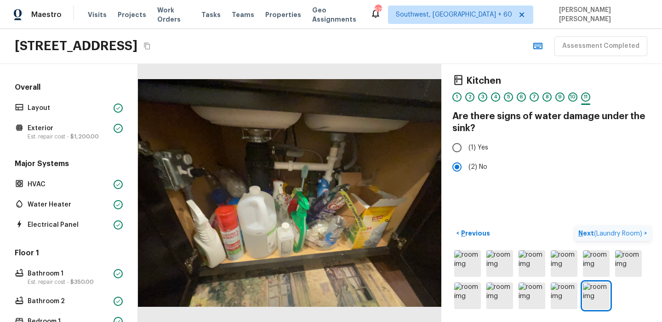
click at [602, 232] on span "( Laundry Room )" at bounding box center [618, 233] width 48 height 6
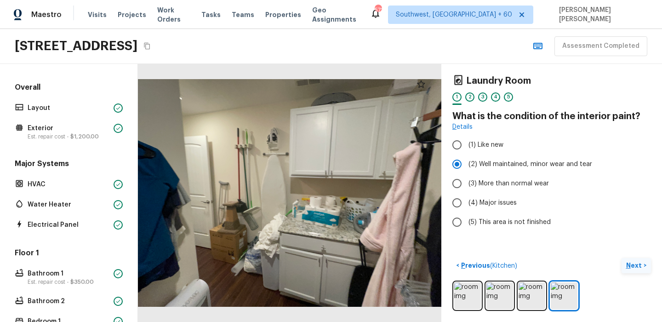
click at [636, 269] on p "Next" at bounding box center [634, 265] width 17 height 9
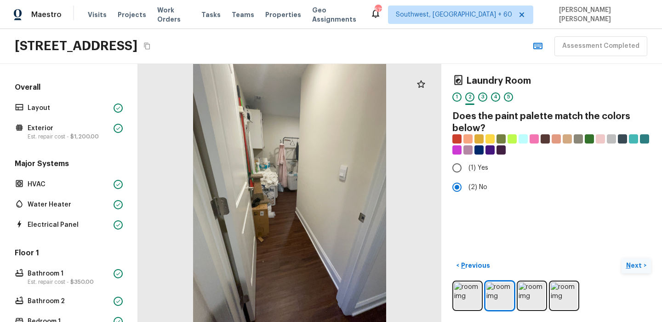
click at [636, 269] on p "Next" at bounding box center [634, 265] width 17 height 9
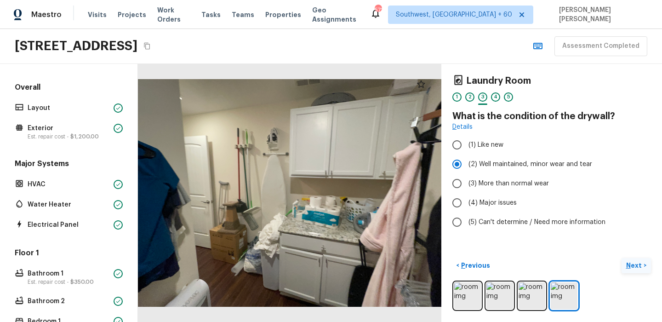
click at [636, 269] on p "Next" at bounding box center [634, 265] width 17 height 9
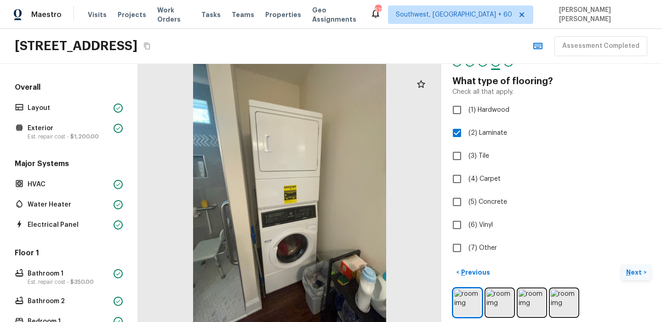
scroll to position [42, 0]
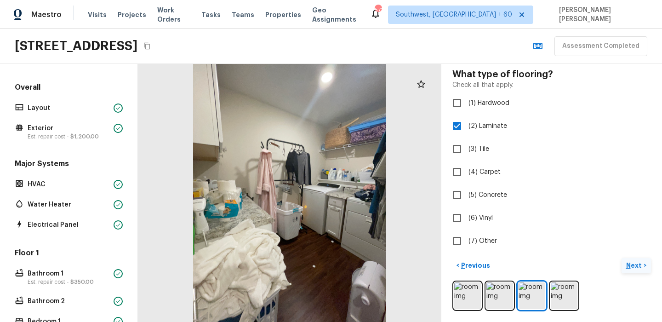
click at [636, 269] on p "Next" at bounding box center [634, 265] width 17 height 9
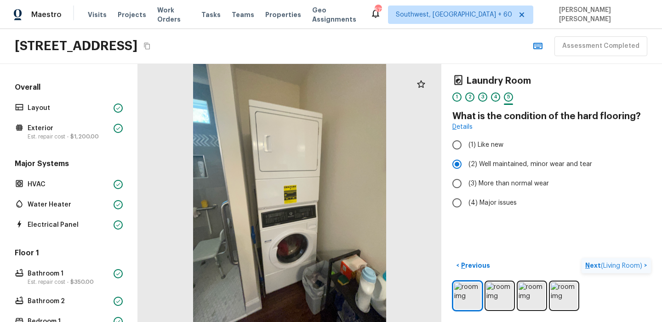
click at [636, 269] on p "Next ( Living Room )" at bounding box center [614, 266] width 59 height 10
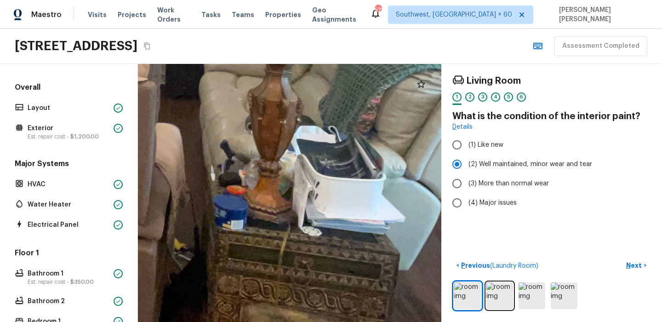
drag, startPoint x: 392, startPoint y: 220, endPoint x: 276, endPoint y: 214, distance: 116.5
click at [276, 214] on div at bounding box center [45, 29] width 1201 height 1021
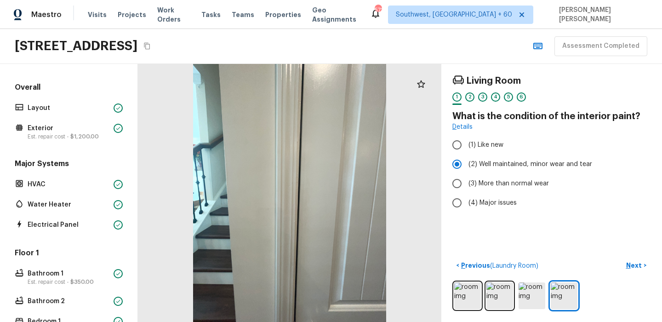
click at [642, 255] on div "Living Room 1 2 3 4 5 6 What is the condition of the interior paint? Details (1…" at bounding box center [551, 193] width 221 height 258
click at [633, 272] on button "Next >" at bounding box center [636, 265] width 29 height 15
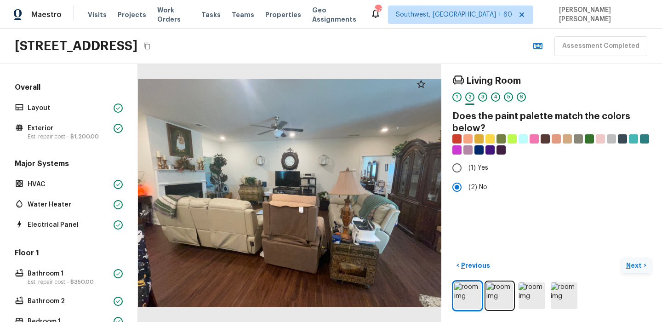
click at [633, 272] on button "Next >" at bounding box center [636, 265] width 29 height 15
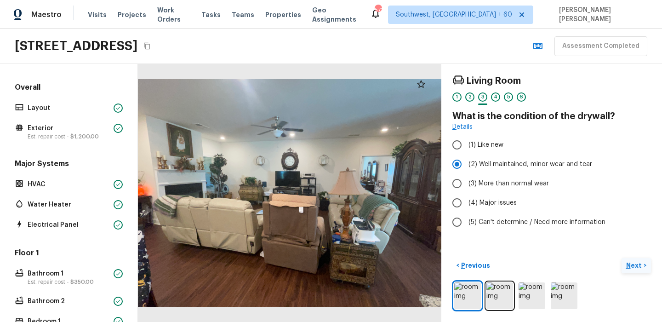
click at [633, 272] on button "Next >" at bounding box center [636, 265] width 29 height 15
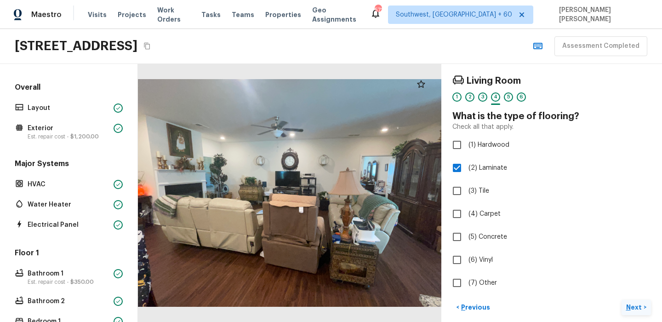
scroll to position [2, 0]
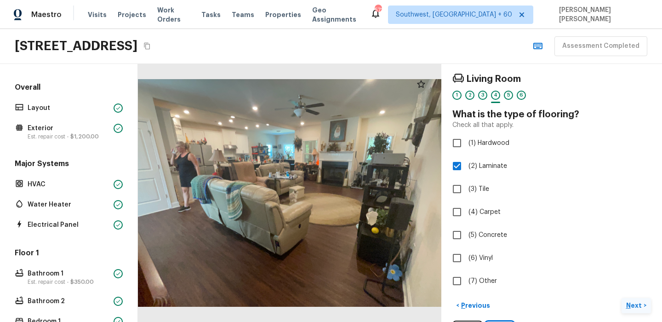
click at [641, 303] on p "Next" at bounding box center [634, 305] width 17 height 9
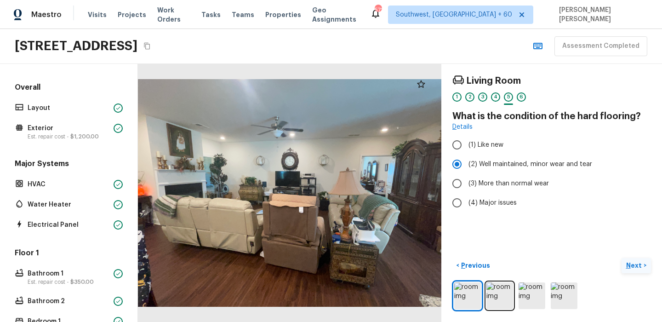
click at [636, 265] on p "Next" at bounding box center [634, 265] width 17 height 9
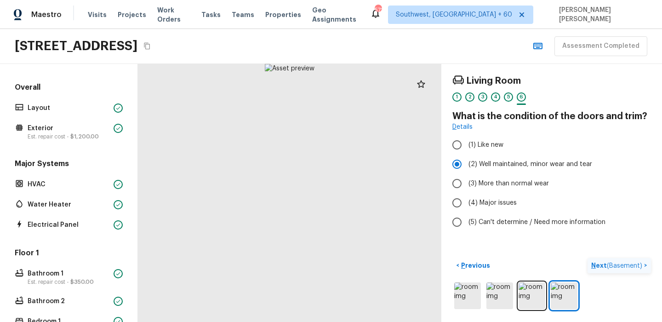
click at [636, 265] on span "( Basement )" at bounding box center [624, 266] width 35 height 6
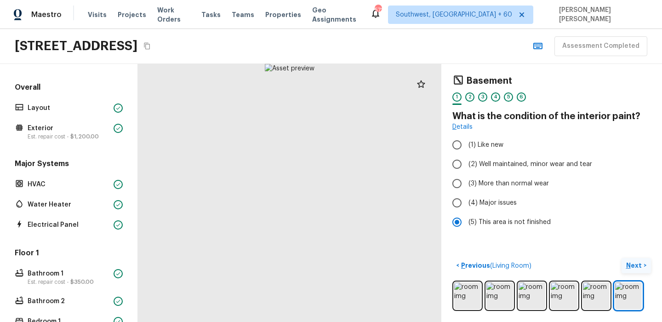
click at [636, 265] on p "Next" at bounding box center [634, 265] width 17 height 9
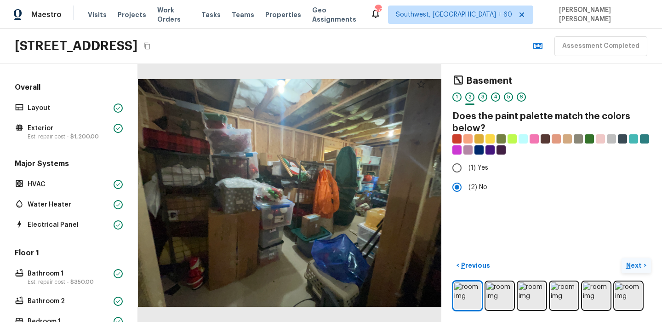
click at [636, 265] on p "Next" at bounding box center [634, 265] width 17 height 9
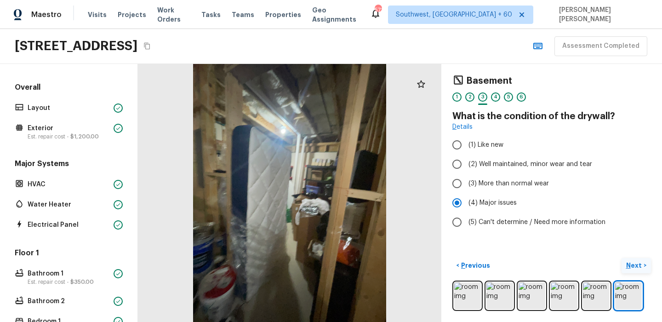
click at [636, 265] on p "Next" at bounding box center [634, 265] width 17 height 9
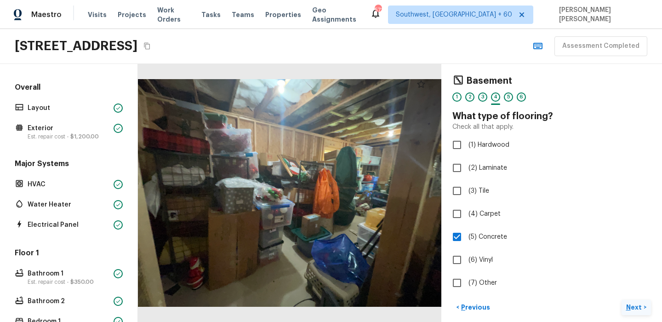
click at [629, 301] on button "Next >" at bounding box center [636, 307] width 29 height 15
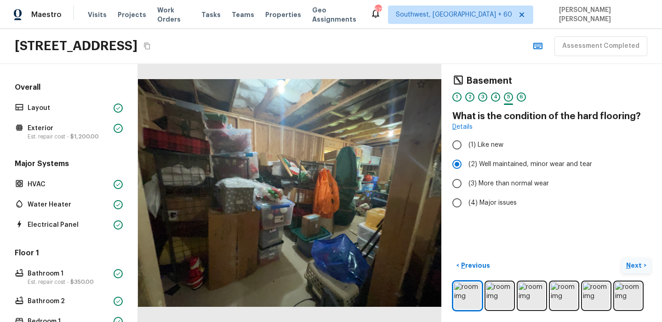
click at [636, 267] on p "Next" at bounding box center [634, 265] width 17 height 9
click at [636, 267] on span "( Garage )" at bounding box center [628, 266] width 27 height 6
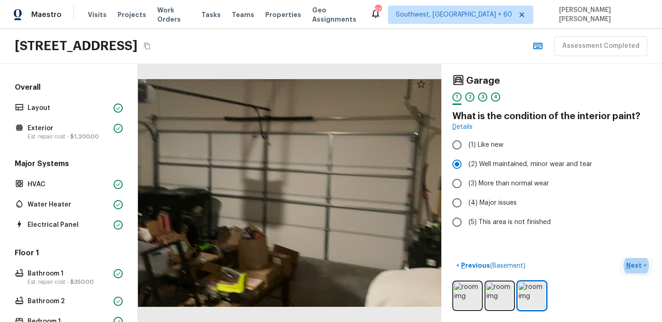
click at [639, 269] on p "Next" at bounding box center [634, 265] width 17 height 9
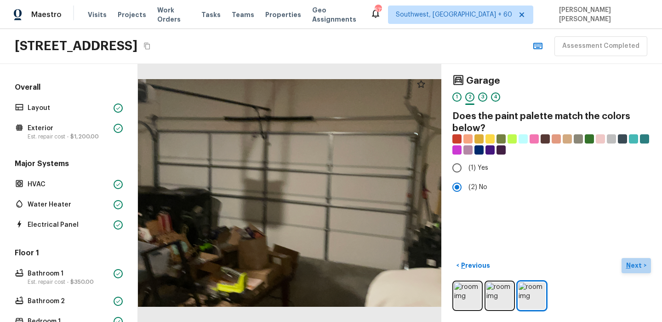
click at [639, 269] on p "Next" at bounding box center [634, 265] width 17 height 9
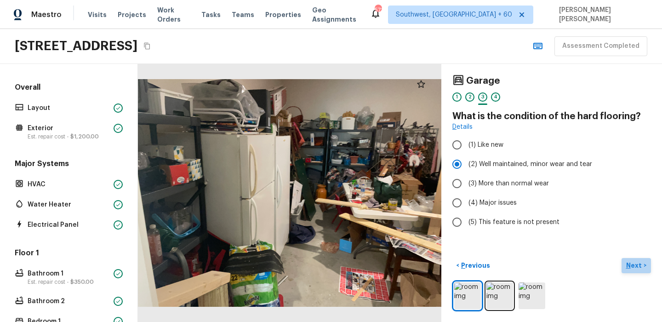
click at [639, 269] on p "Next" at bounding box center [634, 265] width 17 height 9
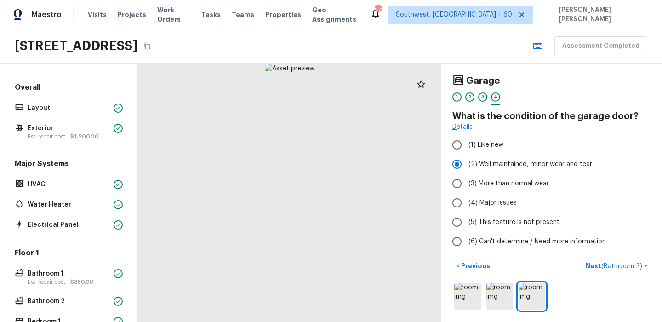
click at [615, 287] on div at bounding box center [552, 296] width 199 height 30
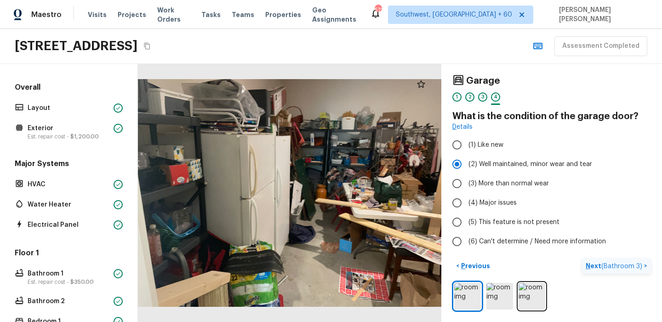
click at [618, 268] on span "( Bathroom 3 )" at bounding box center [622, 266] width 41 height 6
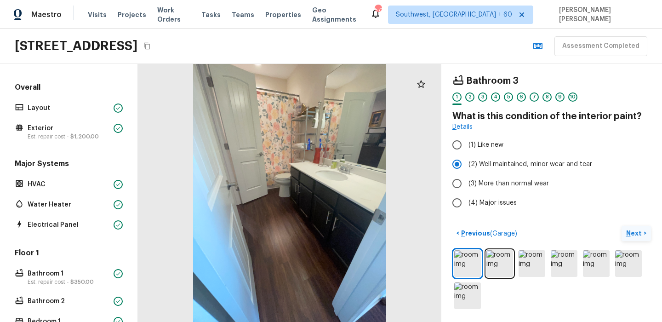
click at [633, 234] on p "Next" at bounding box center [634, 233] width 17 height 9
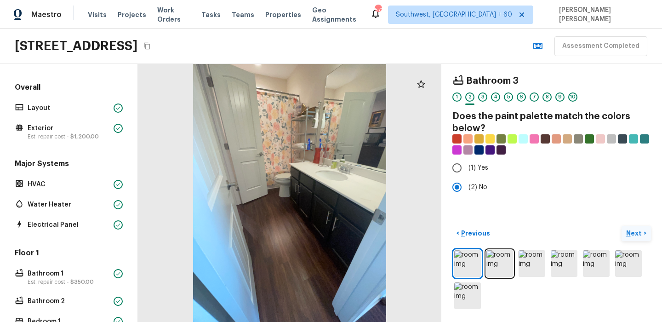
click at [633, 234] on p "Next" at bounding box center [634, 233] width 17 height 9
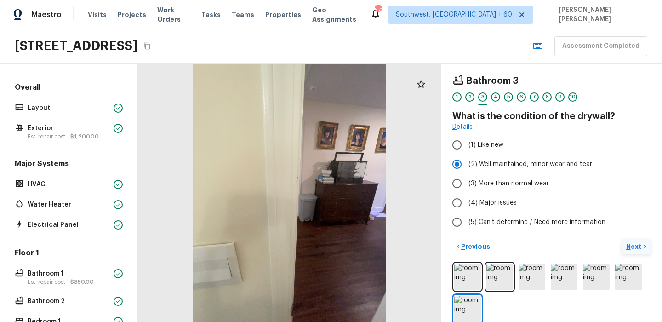
click at [631, 251] on p "Next" at bounding box center [634, 246] width 17 height 9
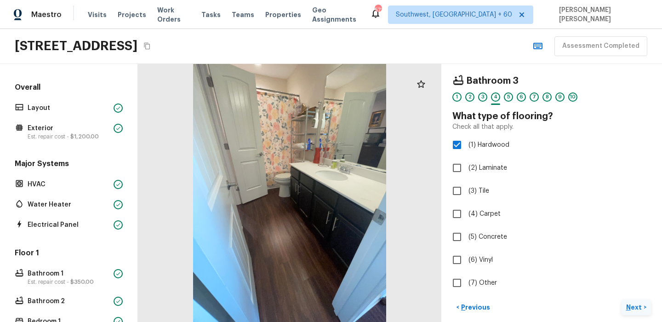
click at [630, 303] on p "Next" at bounding box center [634, 307] width 17 height 9
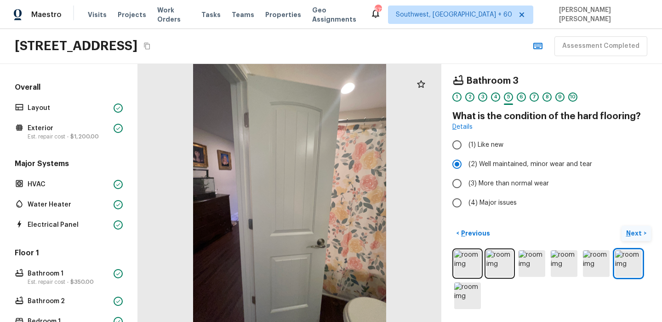
click at [635, 236] on p "Next" at bounding box center [634, 233] width 17 height 9
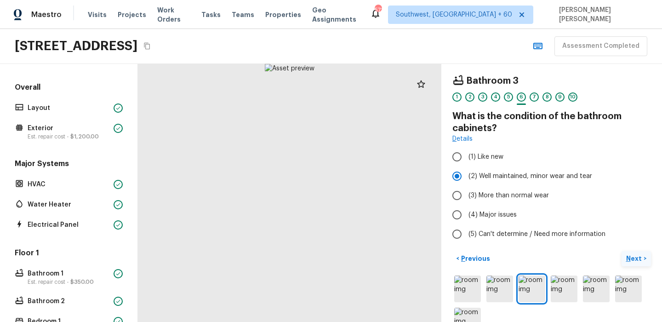
click at [636, 264] on button "Next >" at bounding box center [636, 258] width 29 height 15
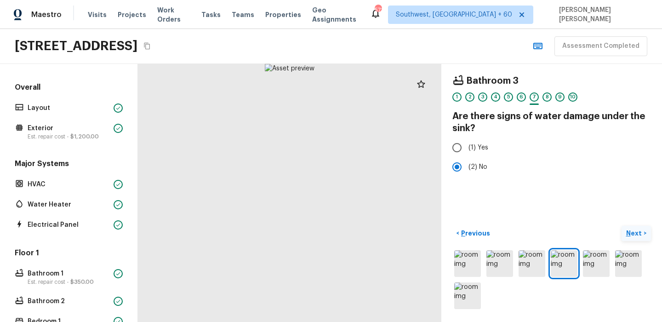
click at [637, 237] on p "Next" at bounding box center [634, 233] width 17 height 9
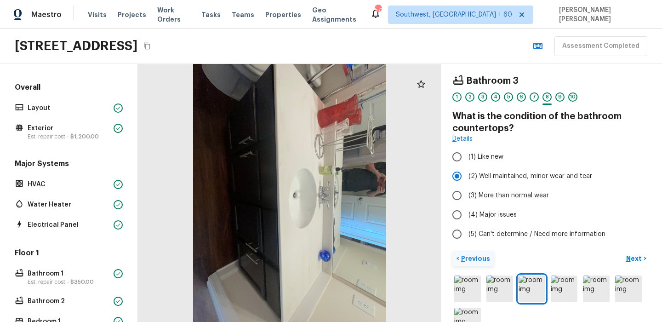
click at [463, 258] on p "Previous" at bounding box center [474, 258] width 31 height 9
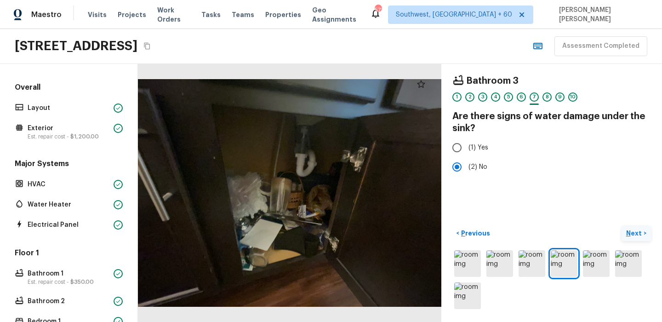
click at [644, 233] on button "Next >" at bounding box center [636, 233] width 29 height 15
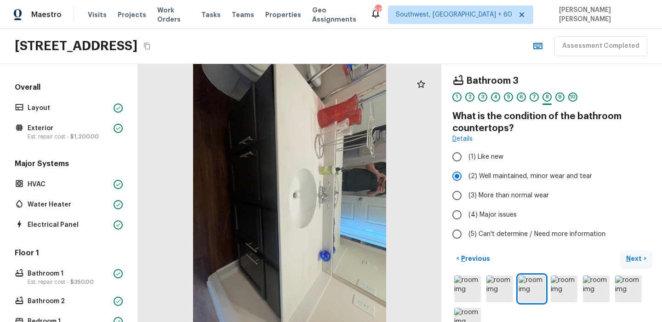
click at [639, 253] on button "Next >" at bounding box center [636, 258] width 29 height 15
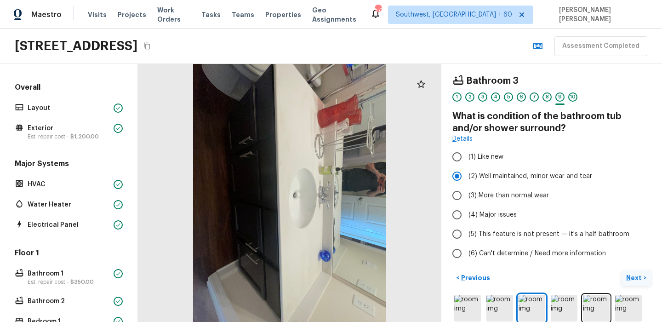
click at [635, 278] on p "Next" at bounding box center [634, 277] width 17 height 9
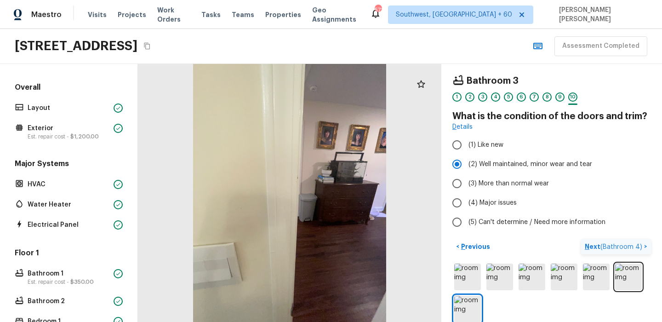
click at [602, 241] on button "Next ( Bathroom 4 ) >" at bounding box center [616, 246] width 70 height 15
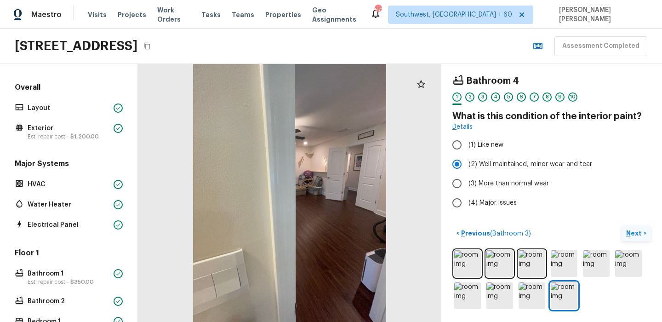
click at [633, 232] on p "Next" at bounding box center [634, 233] width 17 height 9
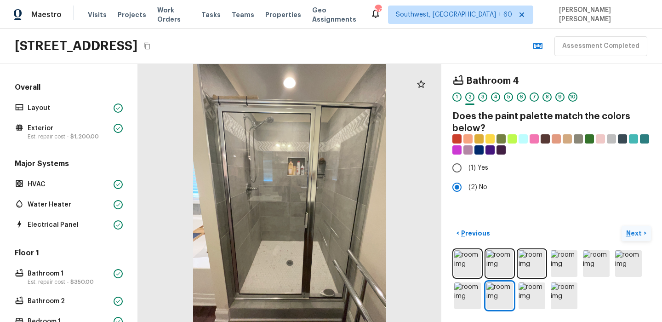
click at [641, 236] on p "Next" at bounding box center [634, 233] width 17 height 9
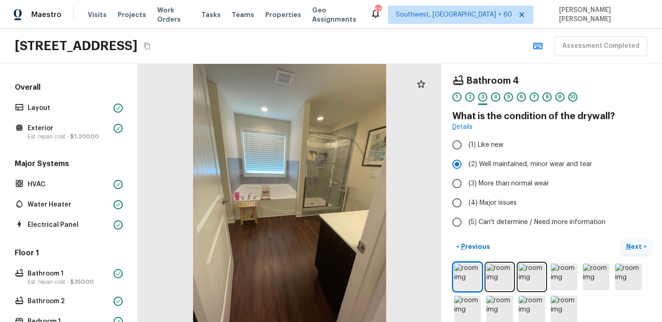
click at [641, 236] on div "Bathroom 4 1 2 3 4 5 6 7 8 9 10 What is the condition of the drywall? Details (…" at bounding box center [551, 193] width 221 height 258
click at [637, 246] on p "Next" at bounding box center [634, 246] width 17 height 9
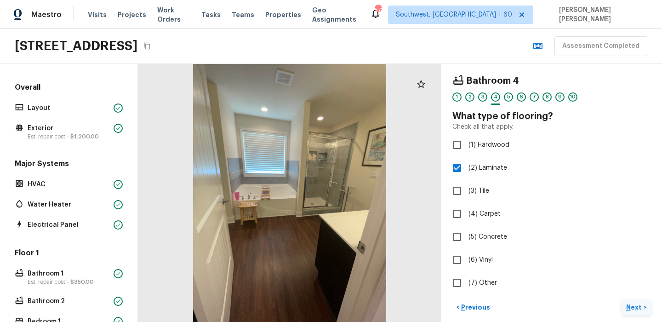
click at [631, 301] on button "Next >" at bounding box center [636, 307] width 29 height 15
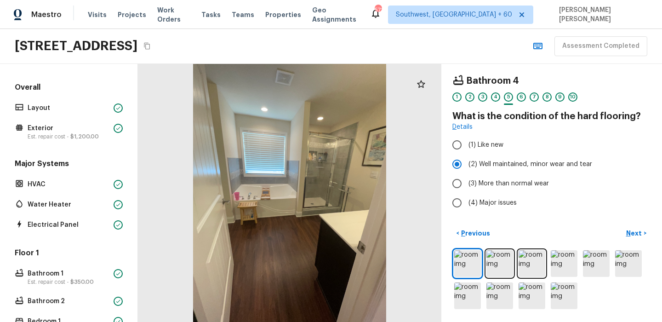
click at [593, 227] on div "< Previous Next >" at bounding box center [552, 233] width 199 height 15
click at [620, 233] on div "< Previous Next >" at bounding box center [552, 233] width 199 height 15
click at [635, 233] on p "Next" at bounding box center [634, 233] width 17 height 9
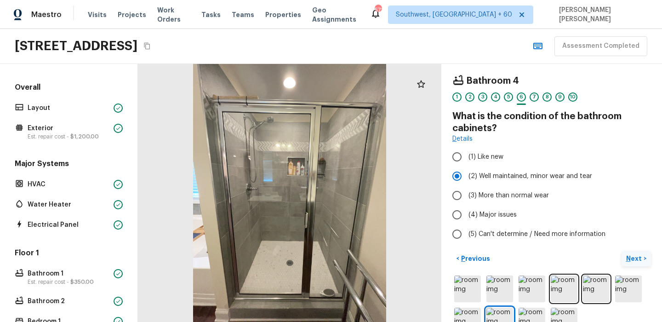
click at [626, 255] on button "Next >" at bounding box center [636, 258] width 29 height 15
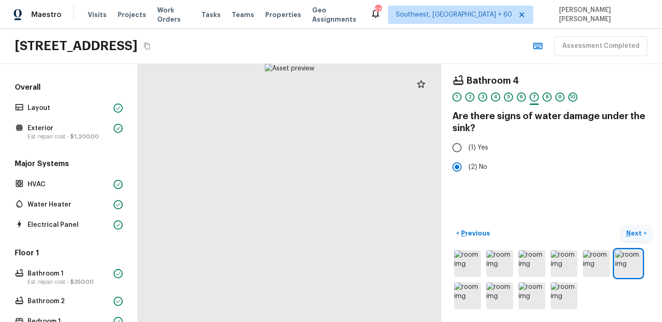
click at [639, 229] on p "Next" at bounding box center [634, 233] width 17 height 9
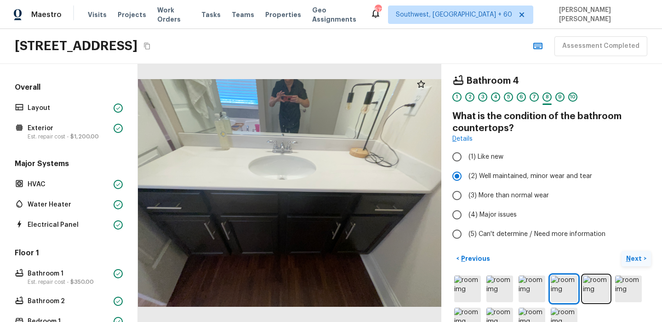
click at [637, 252] on button "Next >" at bounding box center [636, 258] width 29 height 15
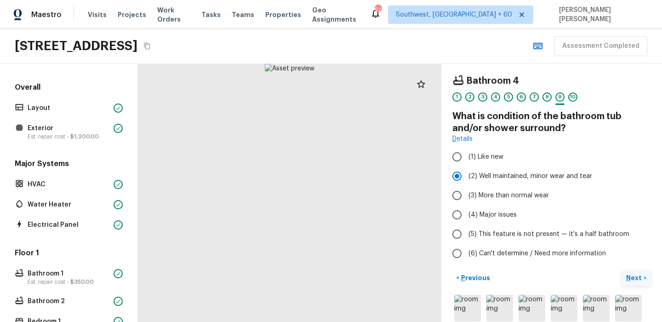
click at [632, 277] on p "Next" at bounding box center [634, 277] width 17 height 9
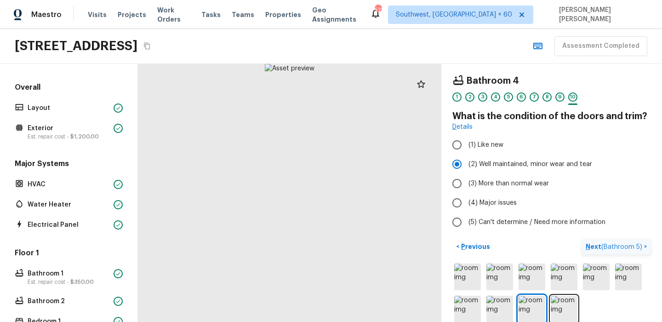
click at [627, 249] on span "( Bathroom 5 )" at bounding box center [622, 247] width 41 height 6
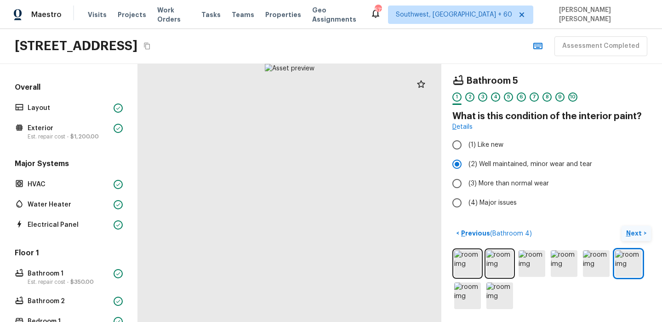
click at [641, 235] on p "Next" at bounding box center [634, 233] width 17 height 9
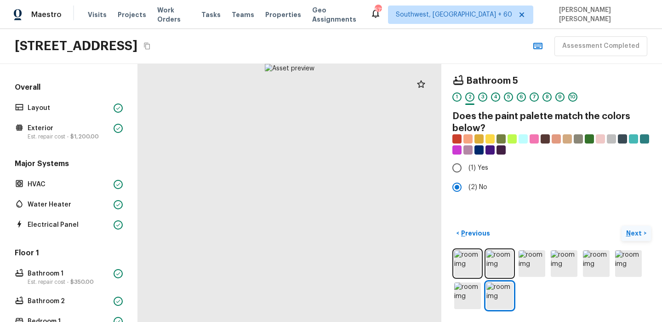
click at [644, 233] on button "Next >" at bounding box center [636, 233] width 29 height 15
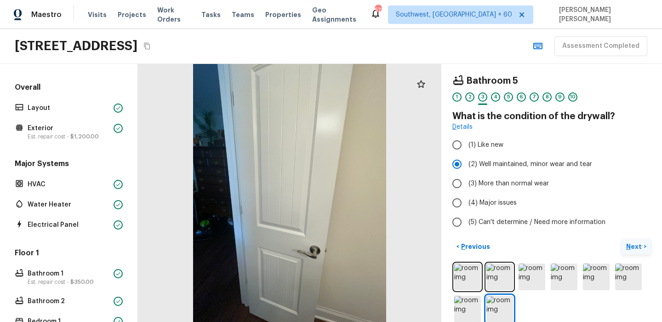
click at [641, 247] on p "Next" at bounding box center [634, 246] width 17 height 9
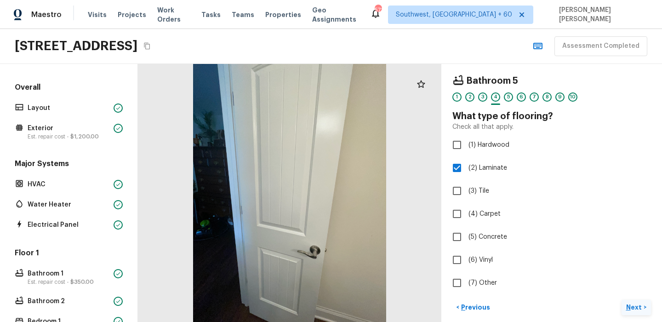
click at [628, 309] on p "Next" at bounding box center [634, 307] width 17 height 9
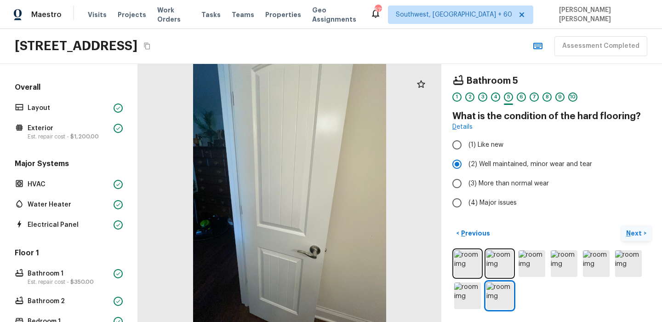
click at [636, 232] on p "Next" at bounding box center [634, 233] width 17 height 9
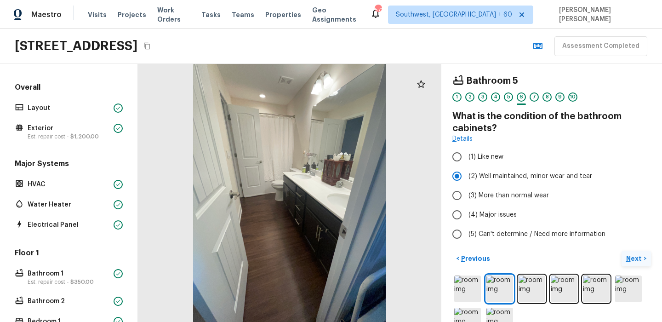
click at [635, 258] on p "Next" at bounding box center [634, 258] width 17 height 9
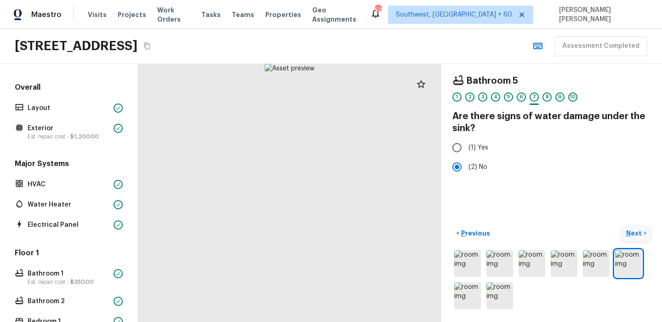
click at [632, 234] on p "Next" at bounding box center [634, 233] width 17 height 9
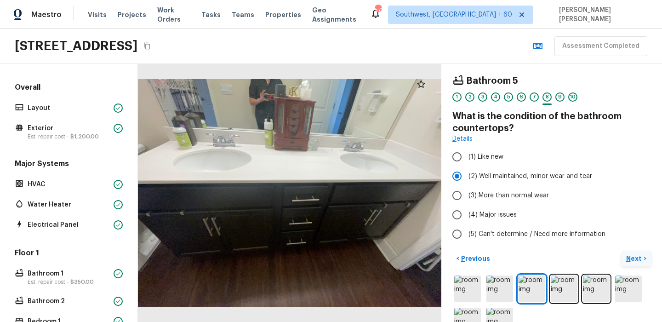
click at [637, 258] on p "Next" at bounding box center [634, 258] width 17 height 9
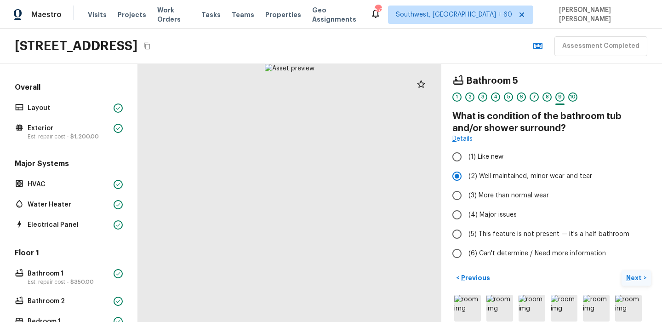
click at [635, 281] on p "Next" at bounding box center [634, 277] width 17 height 9
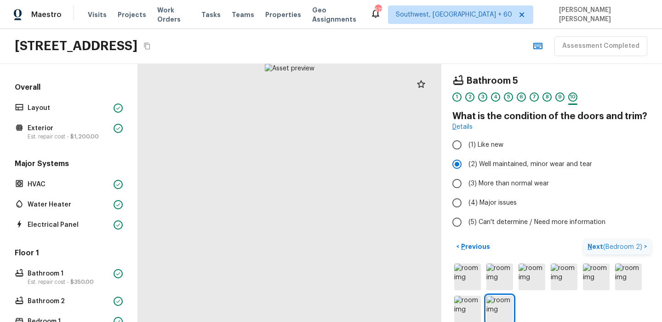
click at [639, 252] on button "Next ( Bedroom 2 ) >" at bounding box center [617, 246] width 67 height 15
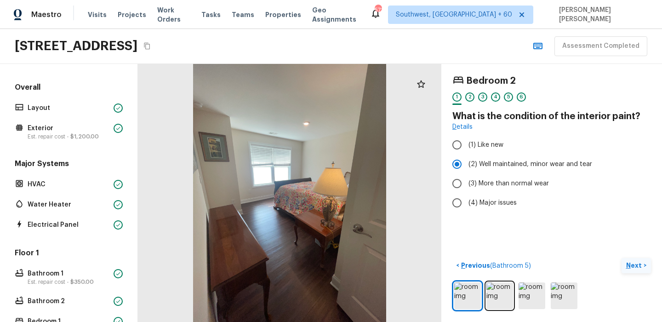
click at [637, 259] on button "Next >" at bounding box center [636, 265] width 29 height 15
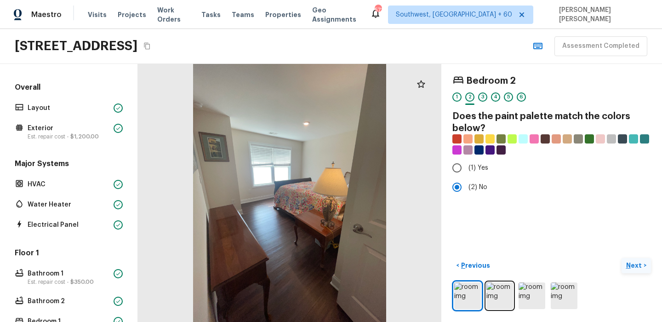
click at [637, 271] on button "Next >" at bounding box center [636, 265] width 29 height 15
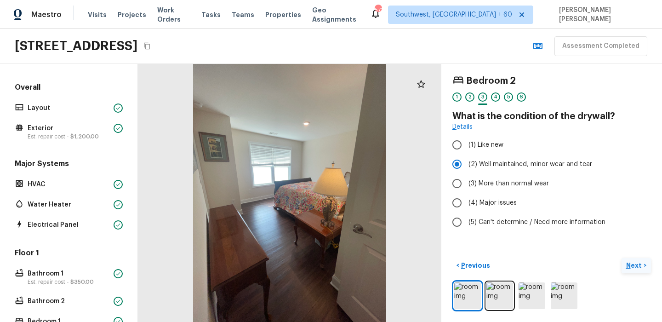
click at [640, 267] on p "Next" at bounding box center [634, 265] width 17 height 9
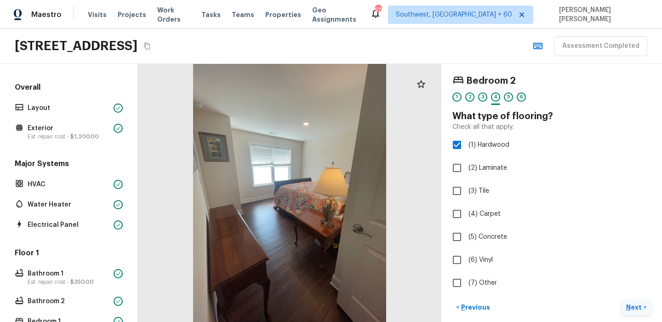
click at [634, 306] on p "Next" at bounding box center [634, 307] width 17 height 9
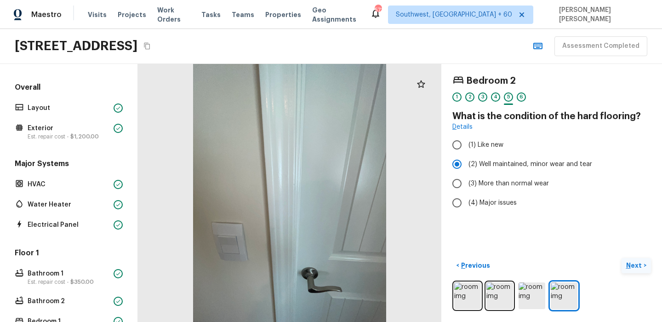
click at [638, 266] on p "Next" at bounding box center [634, 265] width 17 height 9
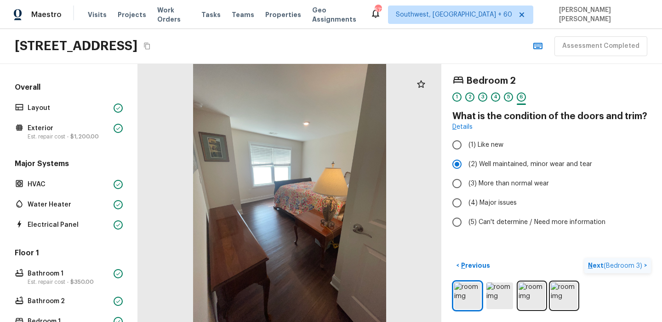
click at [613, 263] on span "( Bedroom 3 )" at bounding box center [623, 266] width 39 height 6
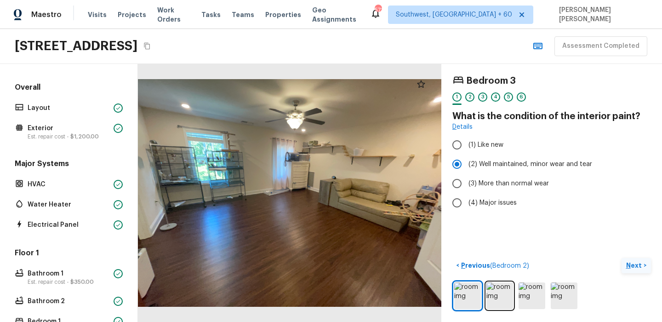
click at [637, 268] on p "Next" at bounding box center [634, 265] width 17 height 9
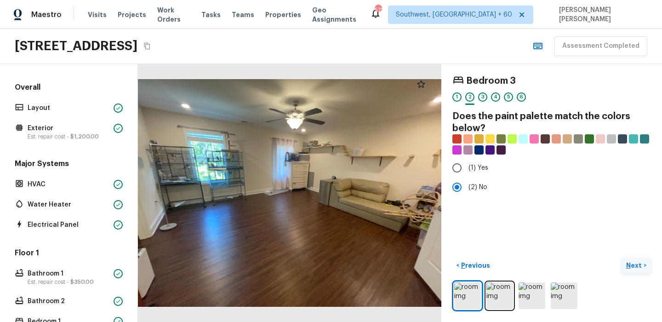
click at [642, 266] on p "Next" at bounding box center [634, 265] width 17 height 9
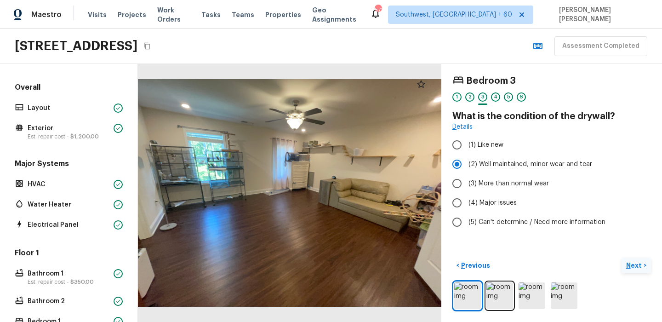
click at [642, 266] on p "Next" at bounding box center [634, 265] width 17 height 9
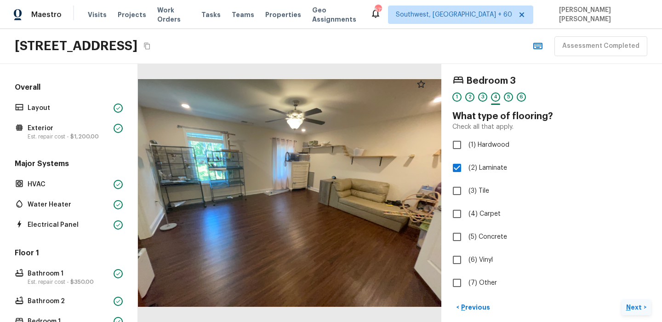
click at [642, 266] on label "(6) Vinyl" at bounding box center [545, 259] width 196 height 19
click at [467, 266] on input "(6) Vinyl" at bounding box center [456, 259] width 19 height 19
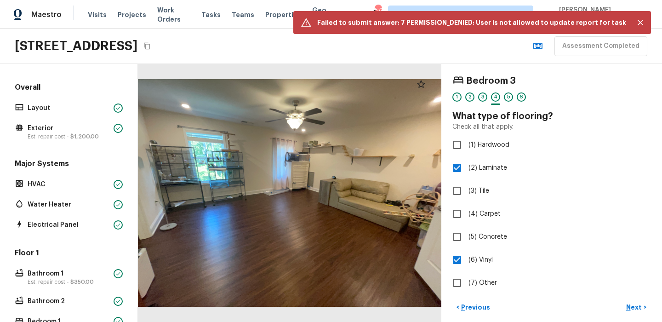
click at [615, 270] on div "Bedroom 3 1 2 3 4 5 6 What type of flooring? Check all that apply. (1) Hardwood…" at bounding box center [552, 184] width 199 height 218
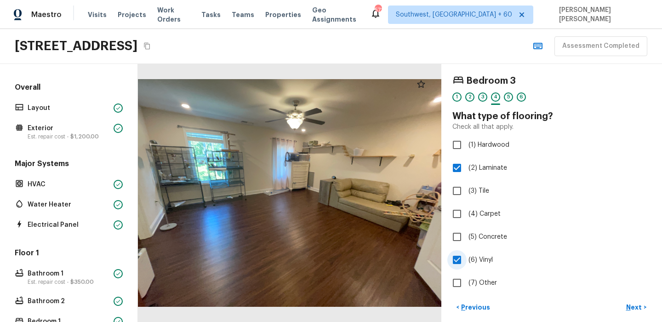
click at [616, 267] on label "(6) Vinyl" at bounding box center [545, 259] width 196 height 19
click at [467, 267] on input "(6) Vinyl" at bounding box center [456, 259] width 19 height 19
checkbox input "false"
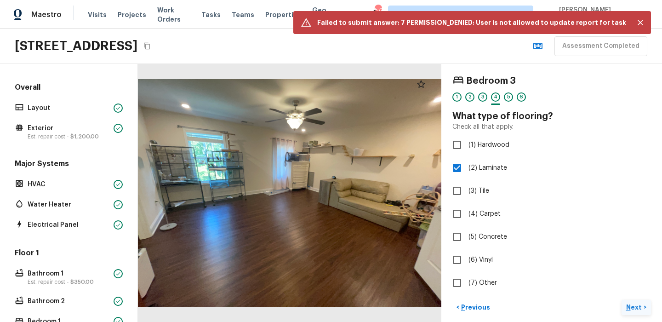
click at [637, 309] on p "Next" at bounding box center [634, 307] width 17 height 9
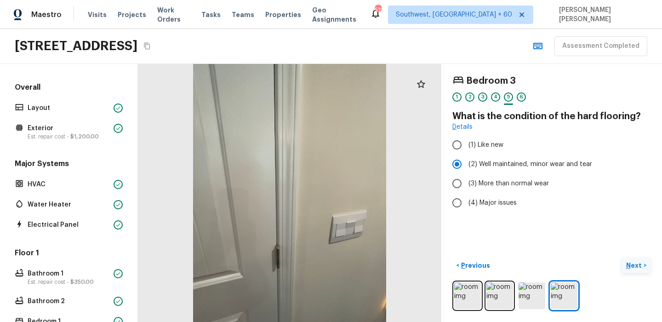
click at [639, 266] on p "Next" at bounding box center [634, 265] width 17 height 9
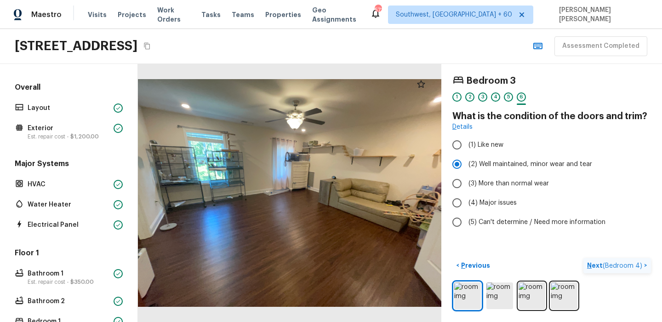
click at [639, 266] on span "( Bedroom 4 )" at bounding box center [623, 266] width 40 height 6
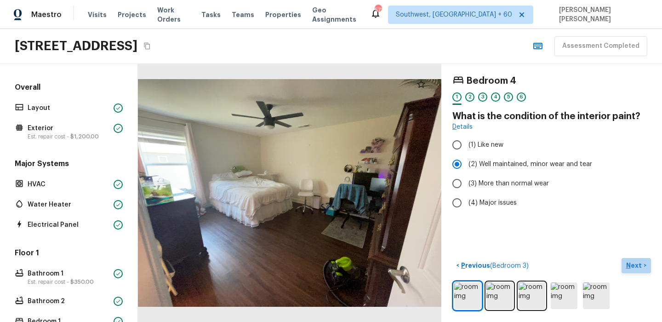
click at [637, 264] on p "Next" at bounding box center [634, 265] width 17 height 9
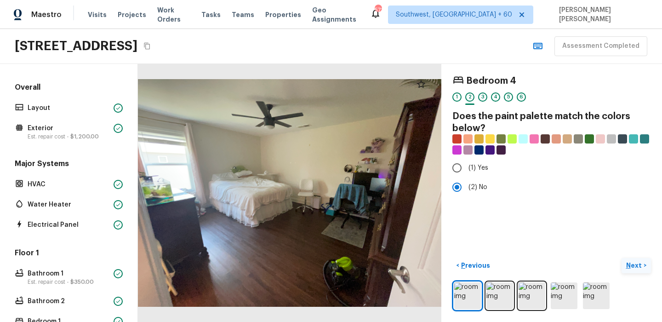
click at [637, 264] on p "Next" at bounding box center [634, 265] width 17 height 9
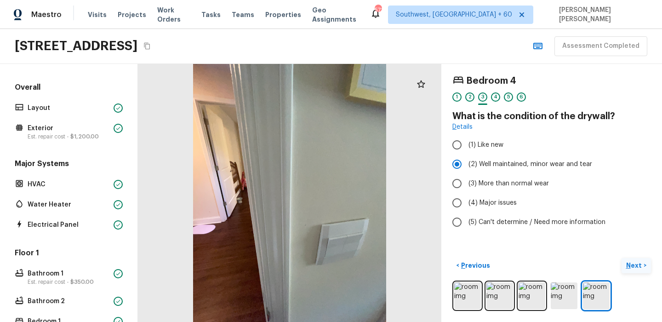
click at [637, 264] on p "Next" at bounding box center [634, 265] width 17 height 9
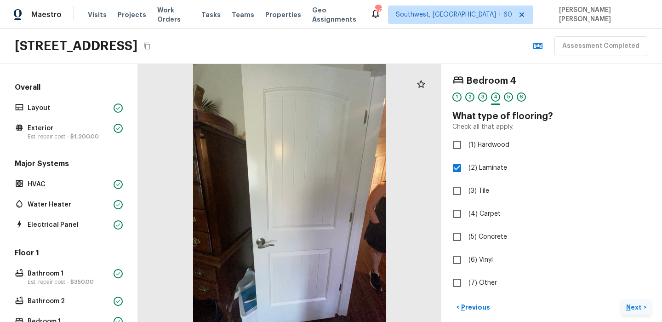
click at [631, 304] on p "Next" at bounding box center [634, 307] width 17 height 9
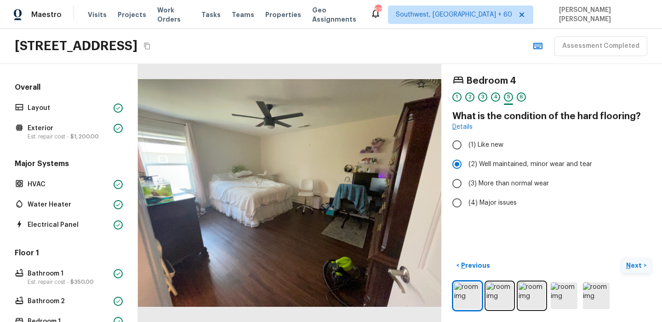
click at [626, 258] on button "Next >" at bounding box center [636, 265] width 29 height 15
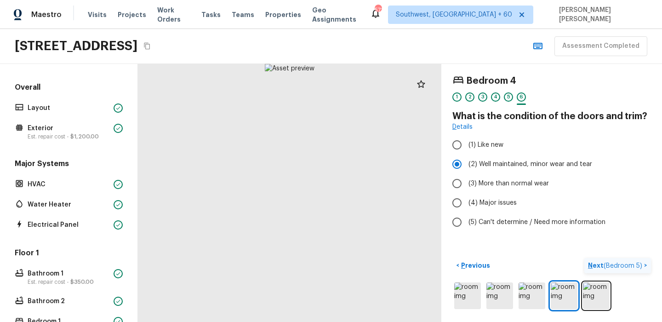
click at [628, 263] on span "( Bedroom 5 )" at bounding box center [623, 266] width 39 height 6
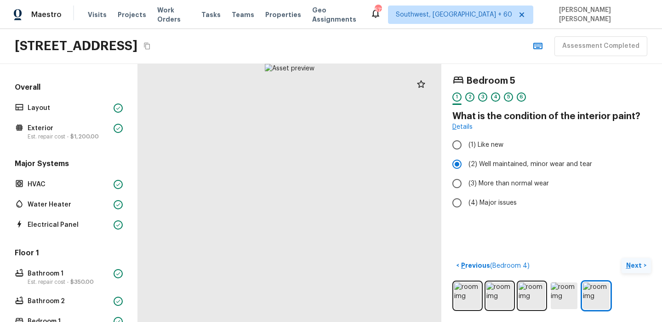
click at [631, 263] on p "Next" at bounding box center [634, 265] width 17 height 9
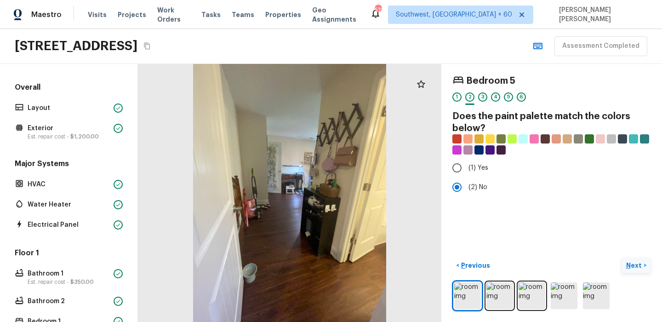
click at [631, 263] on p "Next" at bounding box center [634, 265] width 17 height 9
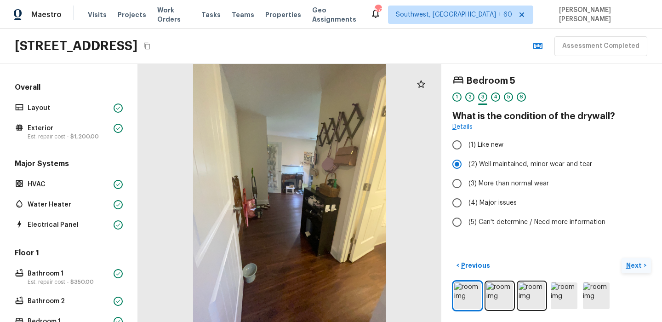
click at [631, 263] on p "Next" at bounding box center [634, 265] width 17 height 9
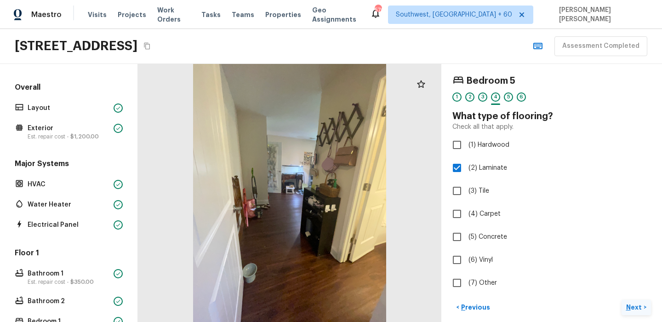
click at [634, 302] on button "Next >" at bounding box center [636, 307] width 29 height 15
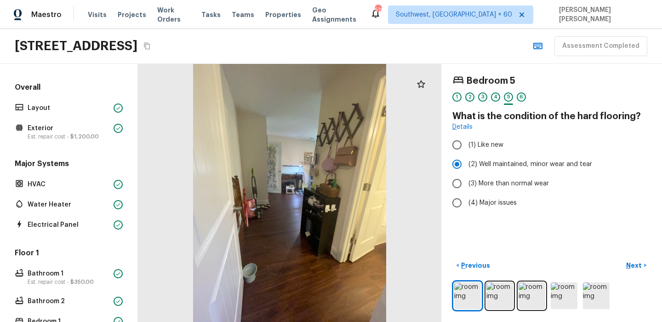
scroll to position [386, 0]
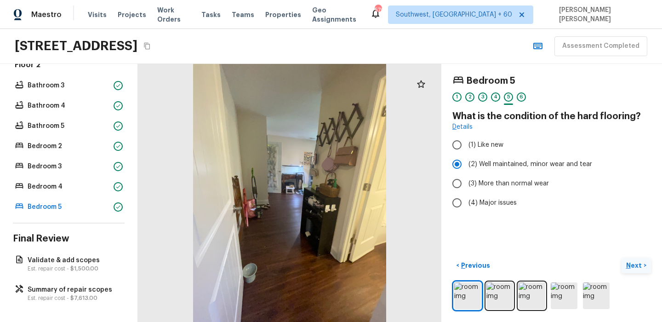
click at [632, 262] on p "Next" at bounding box center [634, 265] width 17 height 9
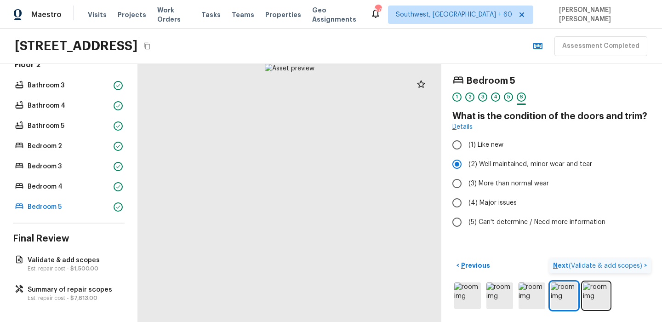
click at [632, 263] on span "( Validate & add scopes )" at bounding box center [606, 266] width 74 height 6
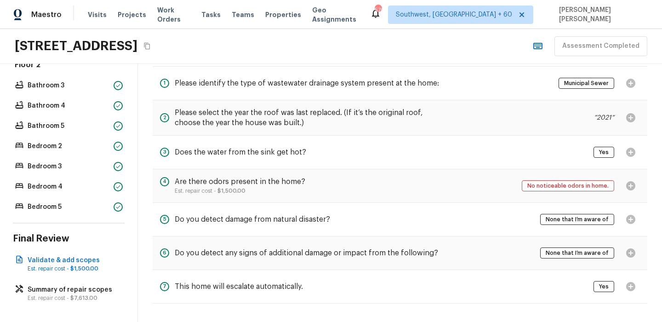
scroll to position [17, 0]
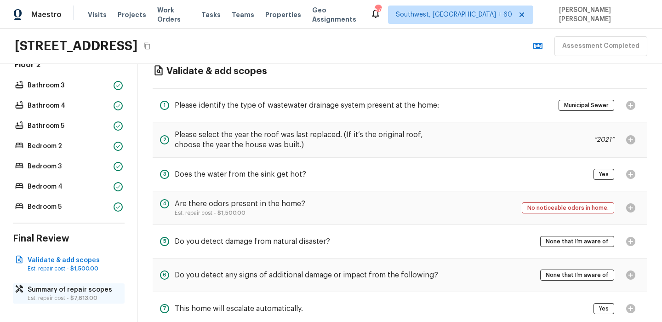
click at [65, 296] on p "Est. repair cost - $7,613.00" at bounding box center [74, 297] width 92 height 7
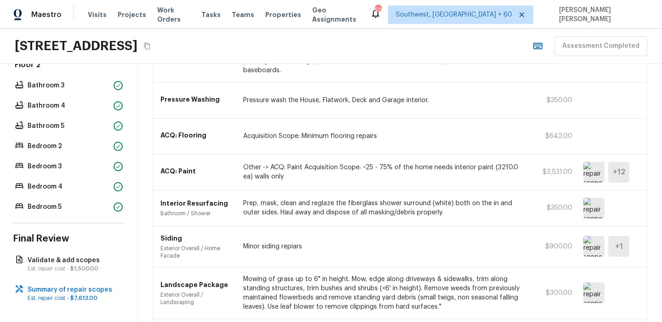
scroll to position [113, 0]
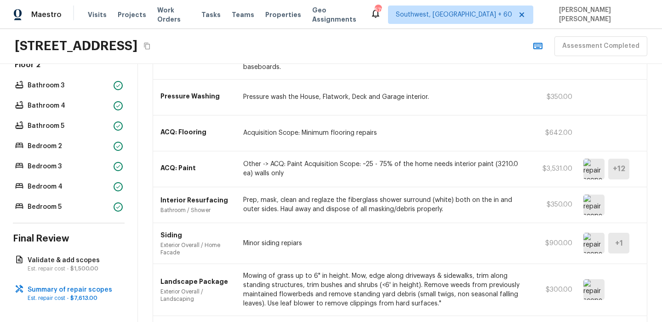
click at [388, 43] on div "56 Cherry Blossom Walk, Dallas, GA 30132 Assessment Completed" at bounding box center [331, 46] width 662 height 35
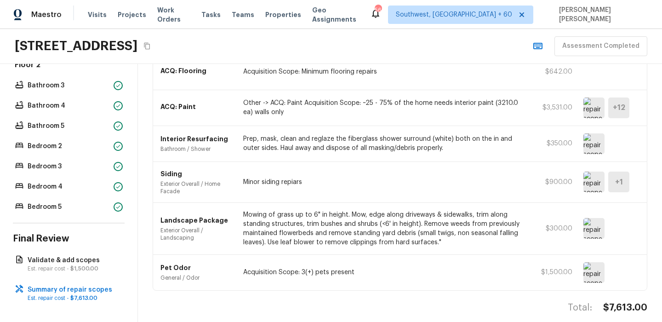
scroll to position [175, 0]
click at [592, 171] on img at bounding box center [594, 181] width 21 height 21
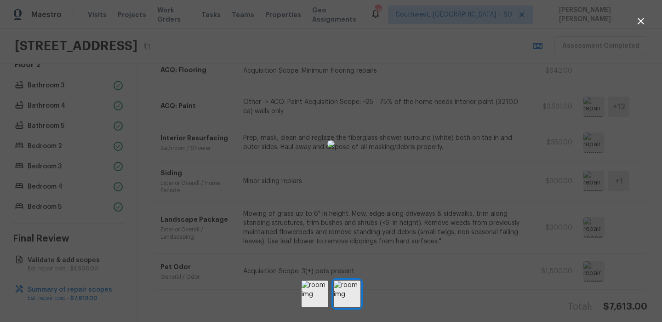
click at [582, 201] on div at bounding box center [331, 144] width 662 height 258
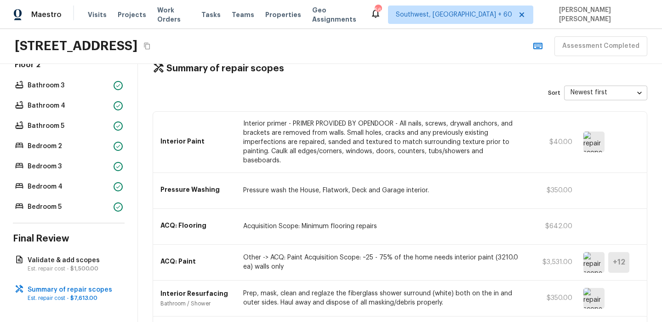
scroll to position [0, 0]
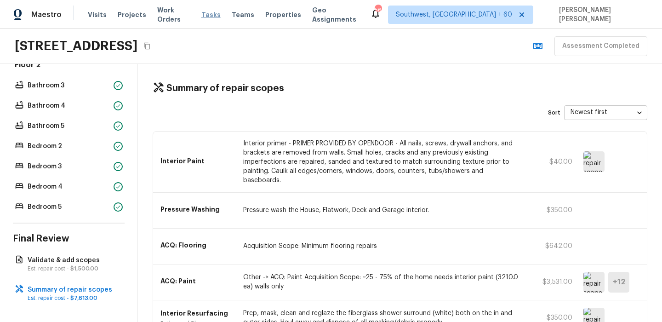
click at [208, 16] on span "Tasks" at bounding box center [210, 14] width 19 height 6
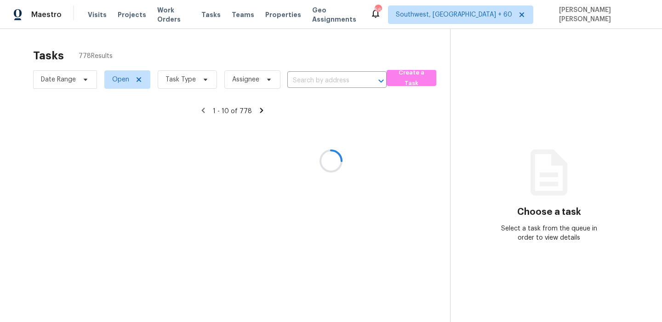
click at [176, 85] on div at bounding box center [331, 161] width 662 height 322
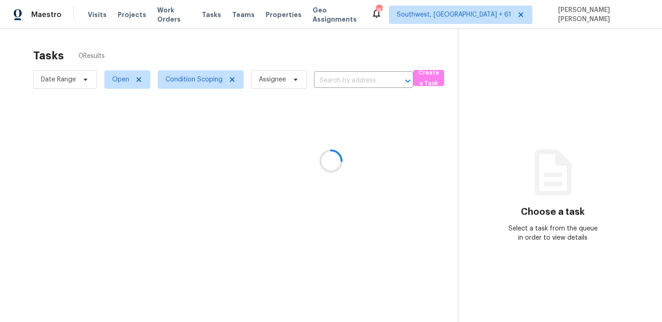
click at [215, 46] on div at bounding box center [331, 161] width 662 height 322
click at [189, 79] on div at bounding box center [331, 161] width 662 height 322
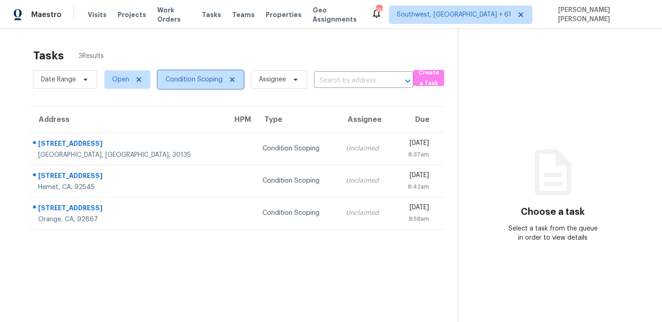
click at [189, 79] on span "Condition Scoping" at bounding box center [194, 79] width 57 height 9
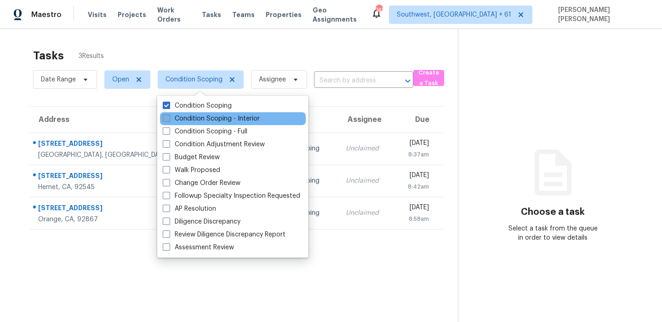
click at [184, 120] on label "Condition Scoping - Interior" at bounding box center [211, 118] width 97 height 9
click at [169, 120] on input "Condition Scoping - Interior" at bounding box center [166, 117] width 6 height 6
checkbox input "true"
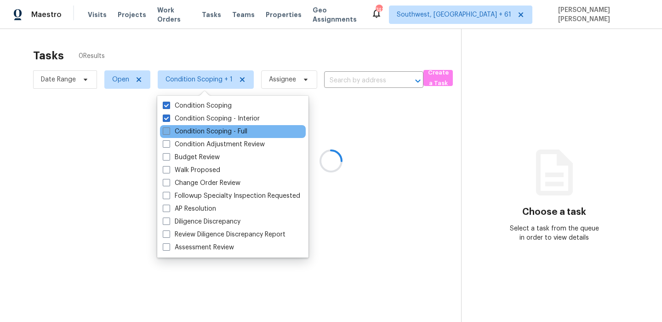
click at [180, 127] on label "Condition Scoping - Full" at bounding box center [205, 131] width 85 height 9
click at [169, 127] on input "Condition Scoping - Full" at bounding box center [166, 130] width 6 height 6
checkbox input "true"
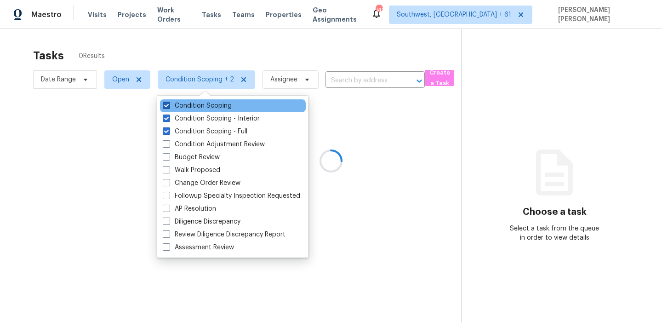
click at [192, 106] on label "Condition Scoping" at bounding box center [197, 105] width 69 height 9
click at [169, 106] on input "Condition Scoping" at bounding box center [166, 104] width 6 height 6
checkbox input "false"
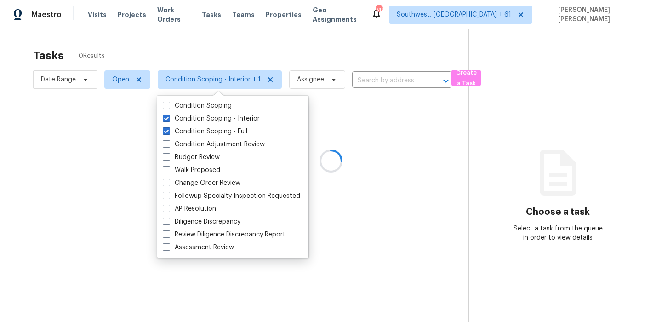
click at [218, 52] on div at bounding box center [331, 161] width 662 height 322
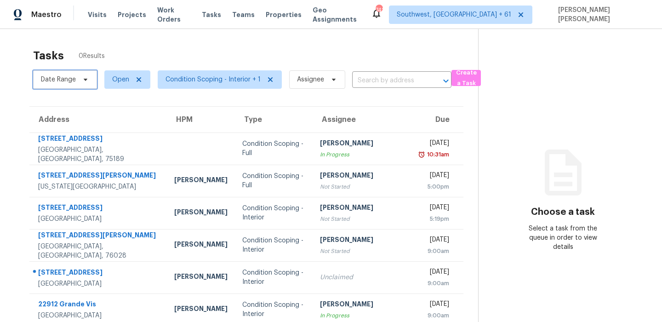
click at [64, 79] on span "Date Range" at bounding box center [58, 79] width 35 height 9
click at [164, 11] on span "Work Orders" at bounding box center [174, 15] width 34 height 18
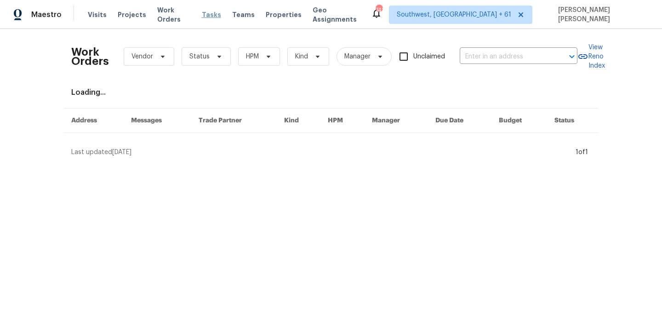
click at [213, 13] on span "Tasks" at bounding box center [211, 14] width 19 height 6
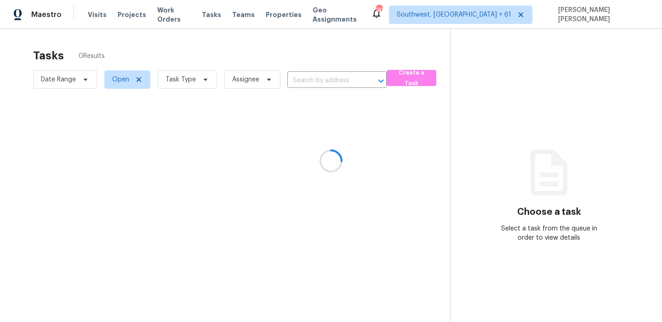
click at [180, 86] on div at bounding box center [331, 161] width 662 height 322
click at [185, 82] on div at bounding box center [331, 161] width 662 height 322
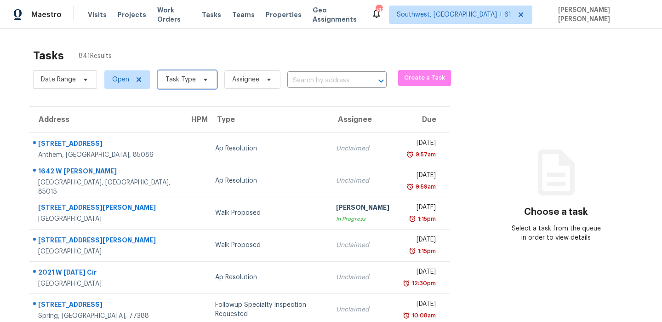
click at [185, 82] on span "Task Type" at bounding box center [181, 79] width 30 height 9
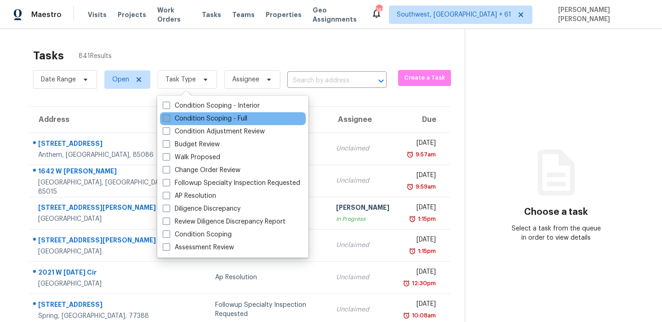
click at [189, 122] on label "Condition Scoping - Full" at bounding box center [205, 118] width 85 height 9
click at [169, 120] on input "Condition Scoping - Full" at bounding box center [166, 117] width 6 height 6
checkbox input "true"
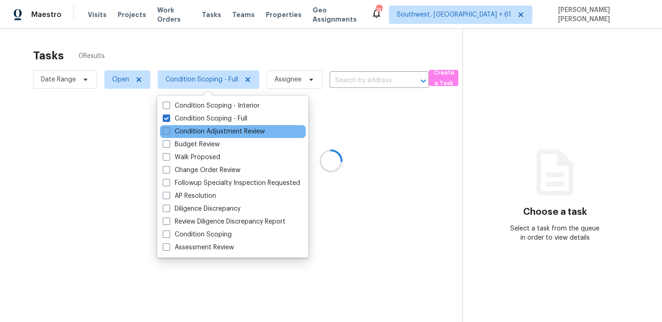
click at [186, 137] on div "Condition Adjustment Review" at bounding box center [233, 131] width 146 height 13
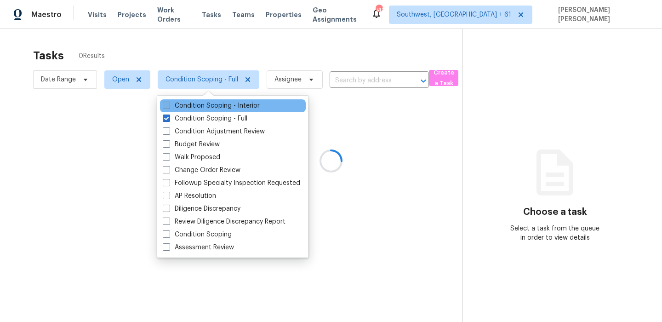
click at [210, 103] on label "Condition Scoping - Interior" at bounding box center [211, 105] width 97 height 9
click at [169, 103] on input "Condition Scoping - Interior" at bounding box center [166, 104] width 6 height 6
checkbox input "true"
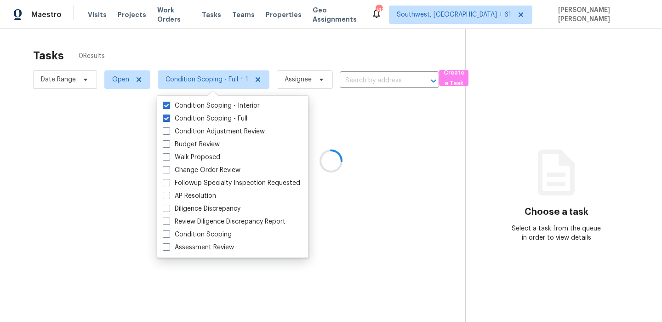
click at [215, 62] on div at bounding box center [331, 161] width 662 height 322
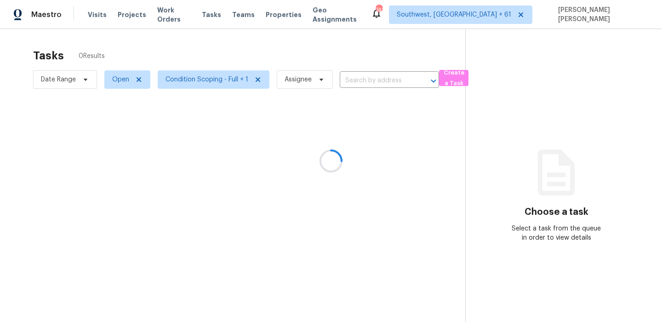
click at [74, 83] on div at bounding box center [331, 161] width 662 height 322
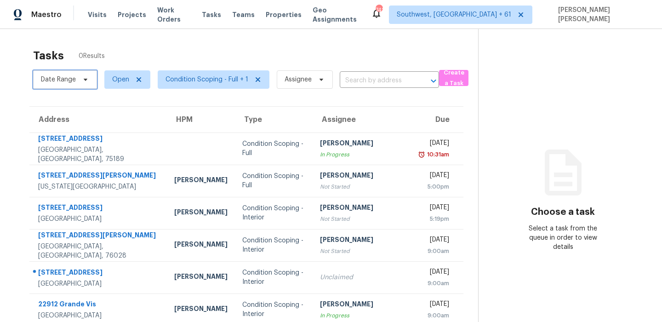
click at [74, 83] on span "Date Range" at bounding box center [58, 79] width 35 height 9
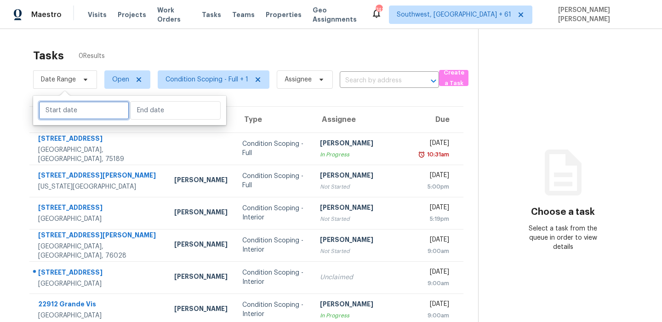
click at [67, 115] on input "text" at bounding box center [84, 110] width 91 height 18
select select "8"
select select "2025"
select select "9"
select select "2025"
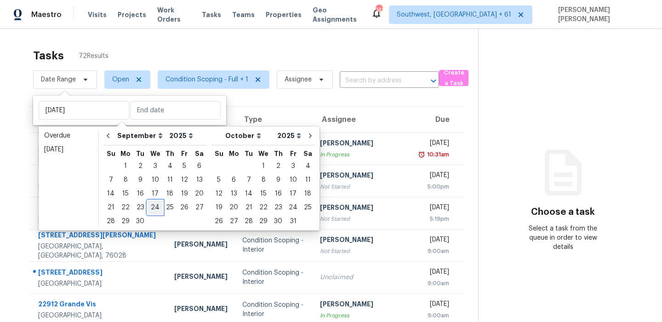
click at [149, 208] on div "24" at bounding box center [155, 207] width 15 height 13
type input "Wed, Sep 24"
click at [149, 208] on div "24" at bounding box center [155, 207] width 15 height 13
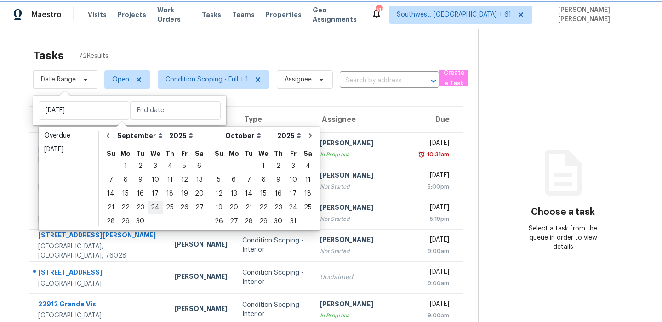
type input "Wed, Sep 24"
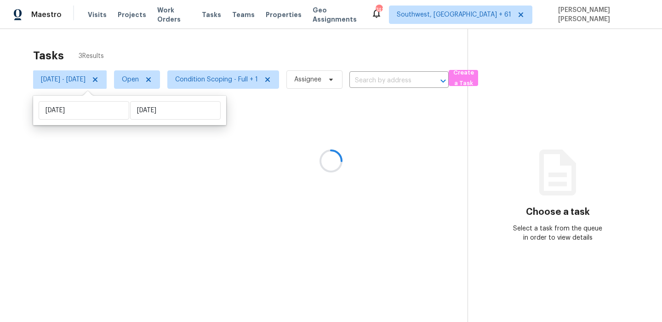
click at [229, 58] on div "Tasks 3 Results" at bounding box center [250, 56] width 435 height 24
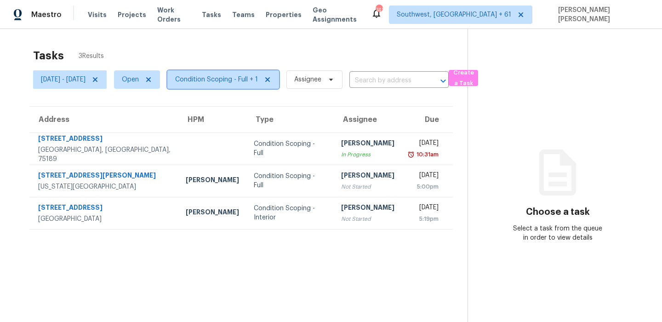
click at [246, 83] on span "Condition Scoping - Full + 1" at bounding box center [216, 79] width 83 height 9
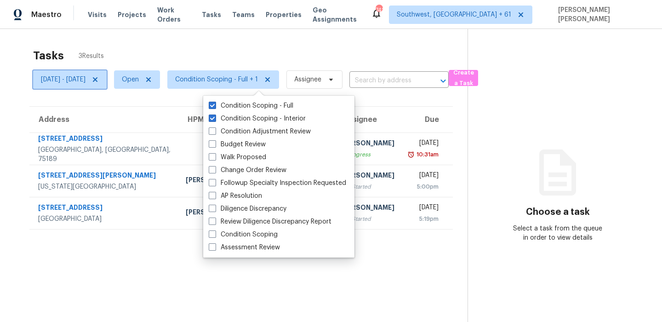
click at [86, 86] on span "Wed, Sep 24 - Wed, Sep 24" at bounding box center [70, 79] width 74 height 18
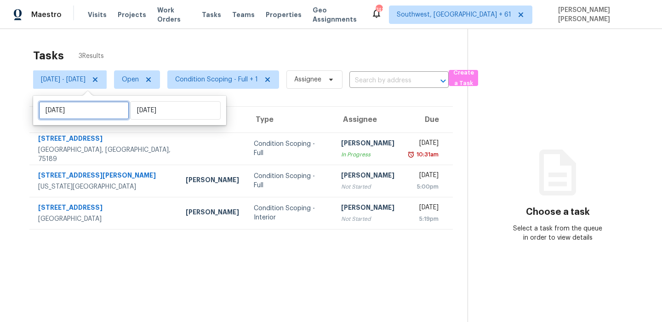
click at [86, 118] on input "Wed, Sep 24" at bounding box center [84, 110] width 91 height 18
select select "8"
select select "2025"
select select "9"
select select "2025"
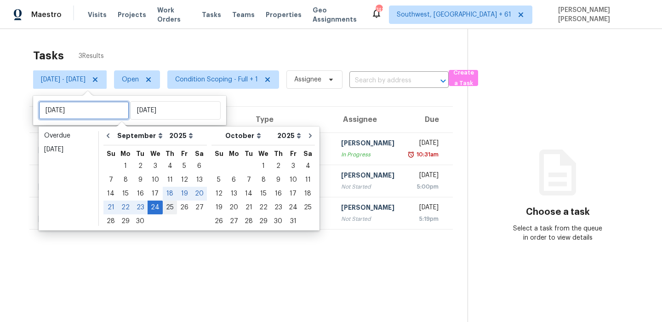
type input "Thu, Sep 25"
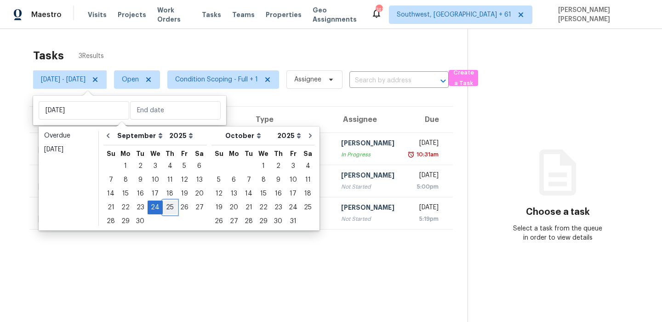
click at [167, 206] on div "25" at bounding box center [170, 207] width 14 height 13
type input "Thu, Sep 25"
type input "Wed, Sep 24"
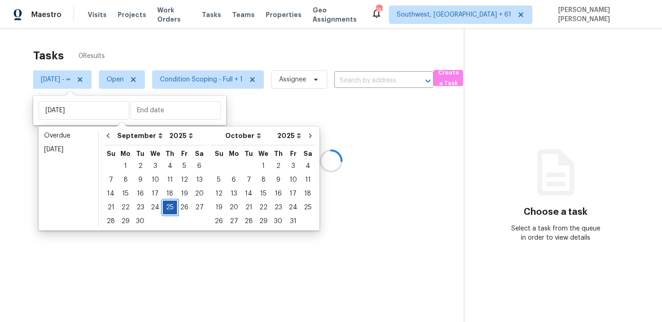
click at [167, 206] on div "25" at bounding box center [170, 207] width 14 height 13
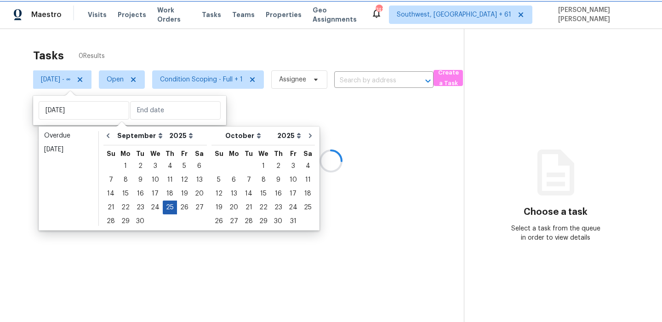
type input "Thu, Sep 25"
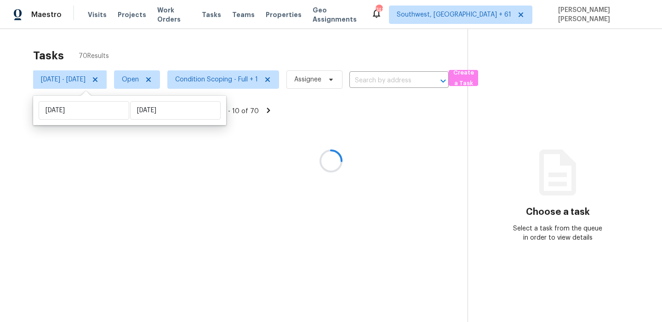
click at [237, 50] on div at bounding box center [331, 161] width 662 height 322
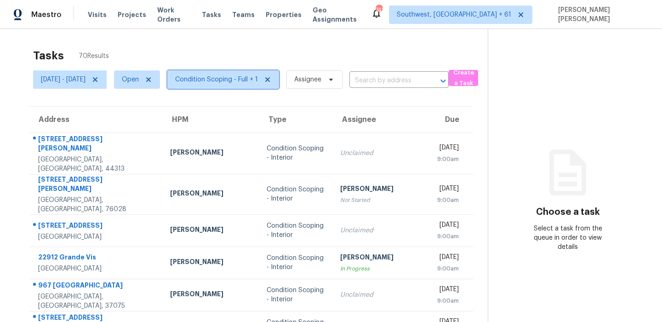
click at [236, 75] on span "Condition Scoping - Full + 1" at bounding box center [216, 79] width 83 height 9
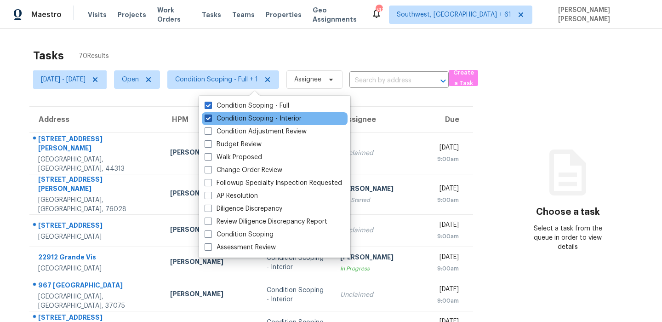
click at [234, 116] on label "Condition Scoping - Interior" at bounding box center [253, 118] width 97 height 9
click at [211, 116] on input "Condition Scoping - Interior" at bounding box center [208, 117] width 6 height 6
checkbox input "false"
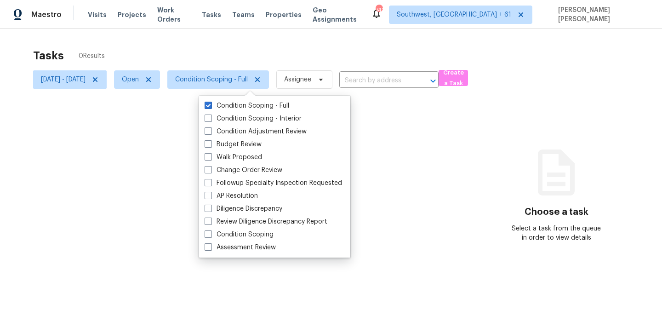
click at [277, 48] on div at bounding box center [331, 161] width 662 height 322
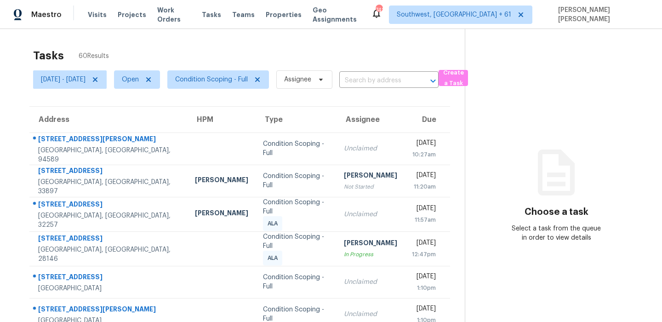
click at [277, 48] on div "Tasks 60 Results" at bounding box center [249, 56] width 432 height 24
click at [231, 83] on span "Condition Scoping - Full" at bounding box center [211, 79] width 73 height 9
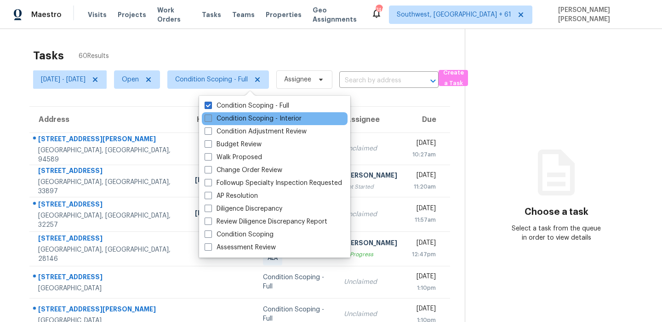
click at [220, 117] on label "Condition Scoping - Interior" at bounding box center [253, 118] width 97 height 9
click at [211, 117] on input "Condition Scoping - Interior" at bounding box center [208, 117] width 6 height 6
checkbox input "true"
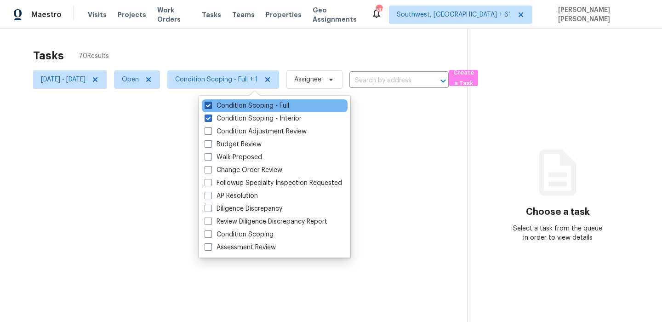
click at [230, 108] on label "Condition Scoping - Full" at bounding box center [247, 105] width 85 height 9
click at [211, 107] on input "Condition Scoping - Full" at bounding box center [208, 104] width 6 height 6
checkbox input "false"
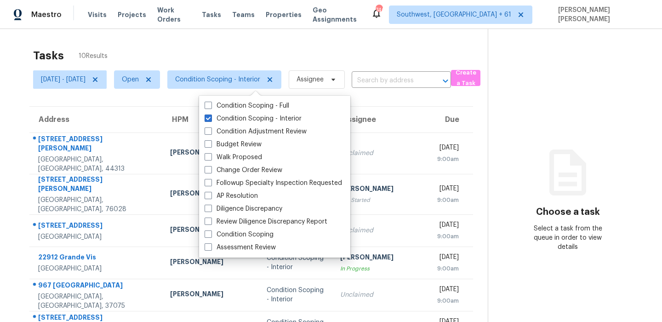
click at [246, 52] on div "Tasks 10 Results" at bounding box center [260, 56] width 455 height 24
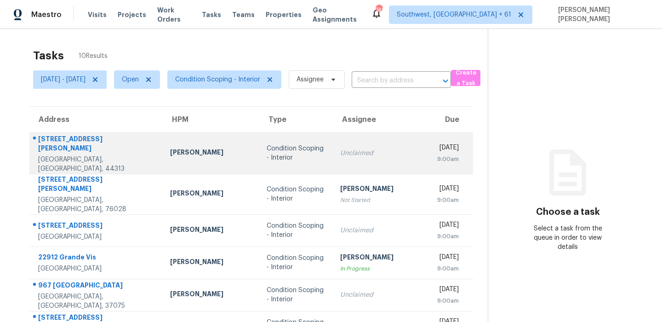
click at [76, 139] on div "1944 Kingsley Ave" at bounding box center [96, 144] width 117 height 21
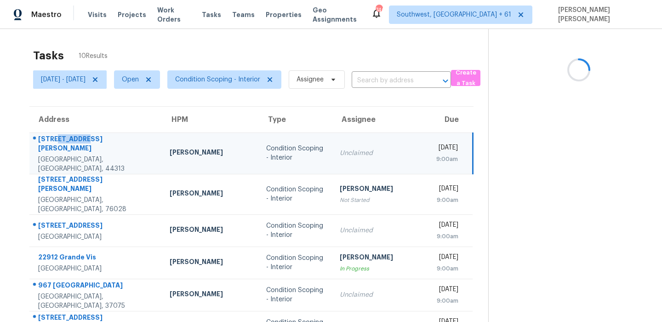
click at [76, 139] on div "1944 Kingsley Ave" at bounding box center [96, 144] width 117 height 21
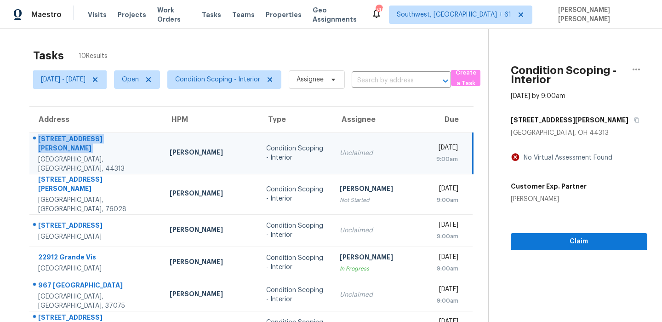
copy div "1944 Kingsley Ave"
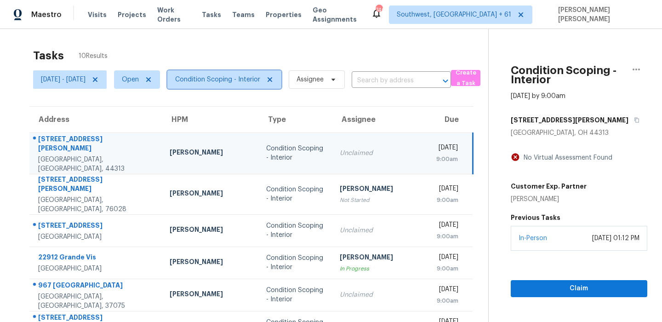
click at [235, 79] on span "Condition Scoping - Interior" at bounding box center [217, 79] width 85 height 9
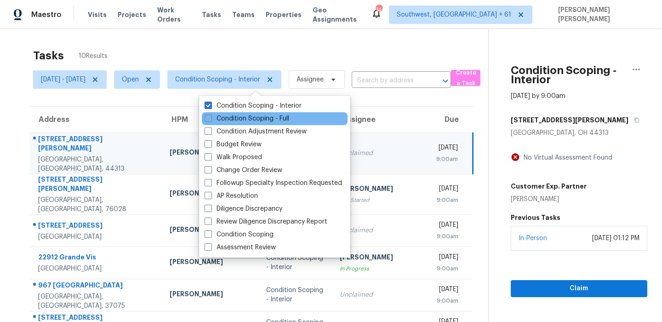
click at [229, 123] on div "Condition Scoping - Full" at bounding box center [275, 118] width 146 height 13
click at [230, 121] on label "Condition Scoping - Full" at bounding box center [247, 118] width 85 height 9
click at [211, 120] on input "Condition Scoping - Full" at bounding box center [208, 117] width 6 height 6
checkbox input "true"
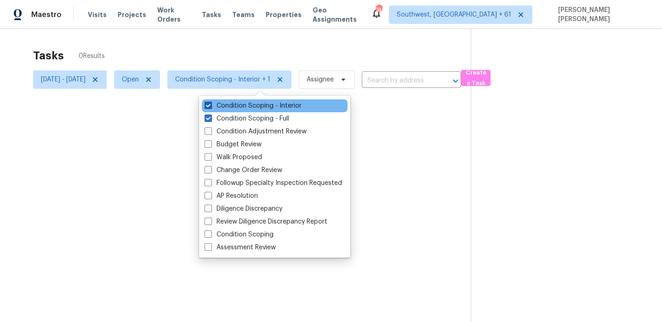
click at [245, 103] on label "Condition Scoping - Interior" at bounding box center [253, 105] width 97 height 9
click at [211, 103] on input "Condition Scoping - Interior" at bounding box center [208, 104] width 6 height 6
checkbox input "false"
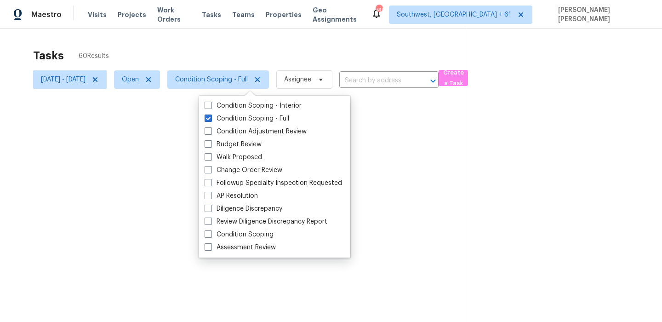
click at [262, 30] on div at bounding box center [331, 161] width 662 height 322
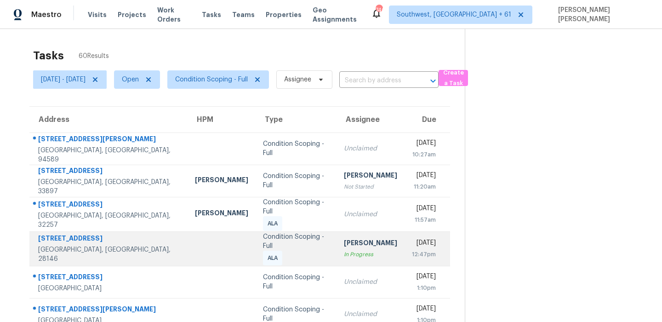
scroll to position [157, 0]
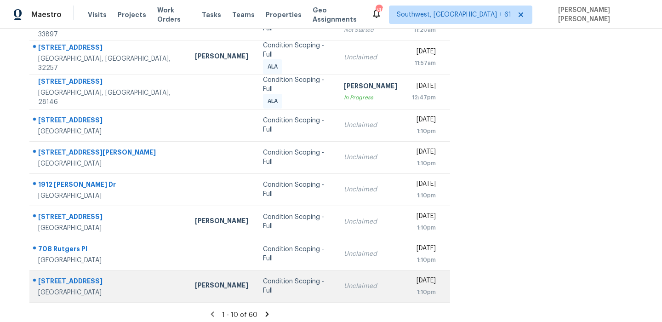
click at [54, 278] on div "1811 Manor Dr" at bounding box center [109, 281] width 142 height 11
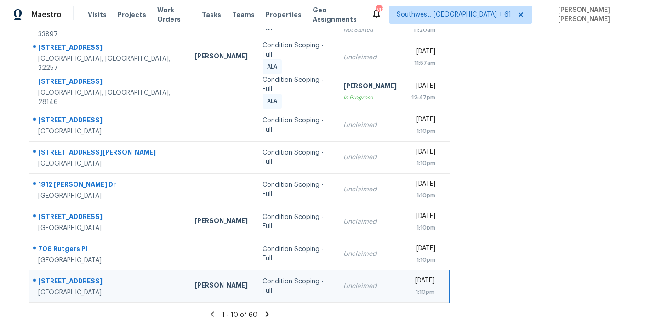
click at [54, 278] on div "1811 Manor Dr" at bounding box center [109, 281] width 142 height 11
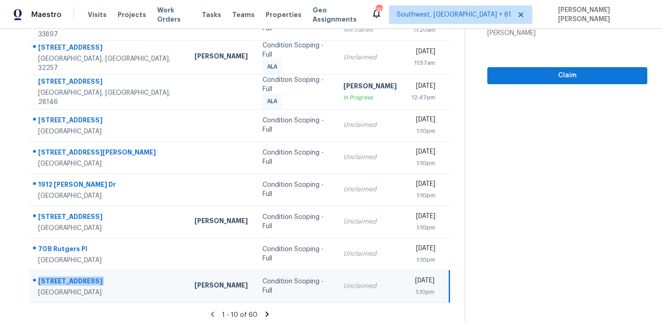
copy div "1811 Manor Dr"
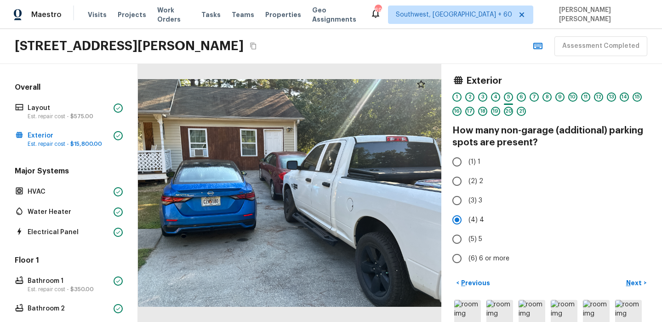
scroll to position [24, 0]
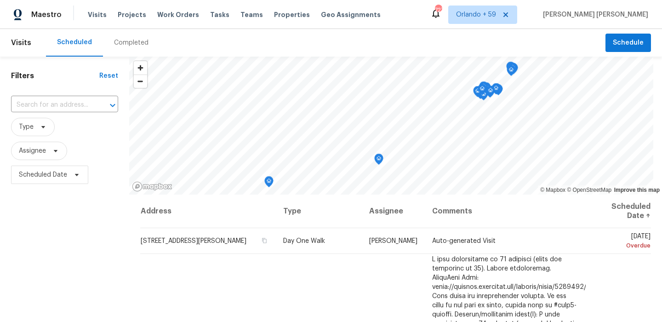
click at [122, 39] on div "Completed" at bounding box center [131, 42] width 34 height 9
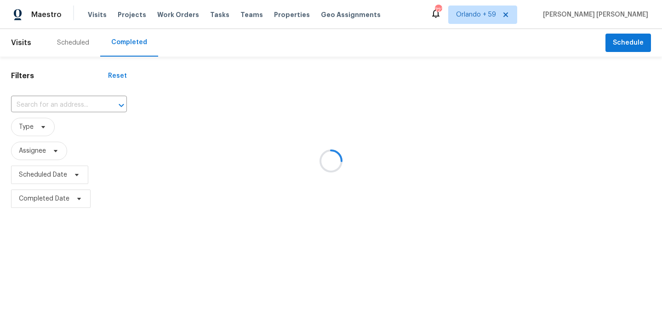
click at [81, 101] on div at bounding box center [331, 161] width 662 height 322
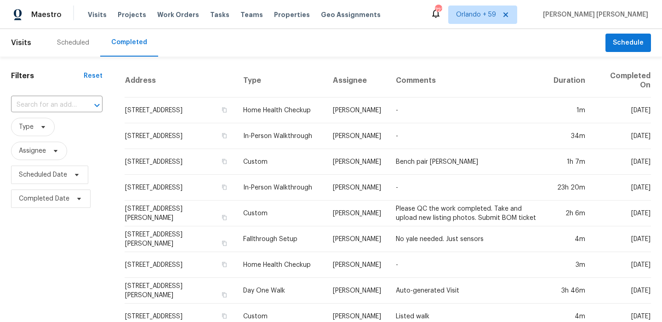
click at [81, 101] on div at bounding box center [91, 105] width 24 height 13
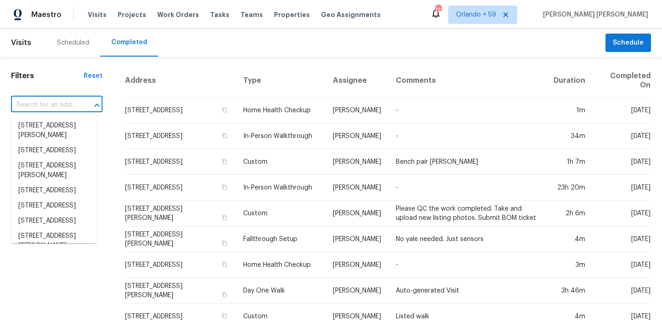
paste input "114 Brynhurst Dr, Chelsea, AL 35043"
type input "114 Brynhurst Dr, Chelsea, AL 35043"
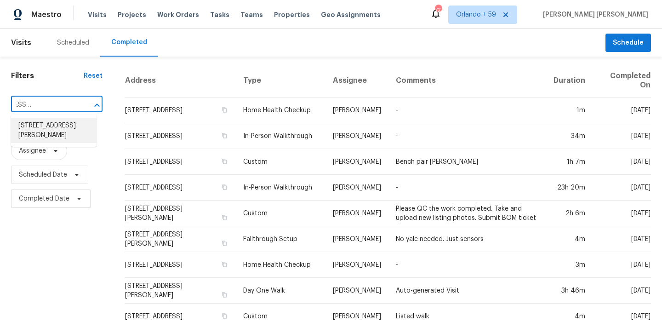
click at [63, 127] on li "114 Brynhurst Dr, Chelsea, AL 35043" at bounding box center [54, 130] width 86 height 25
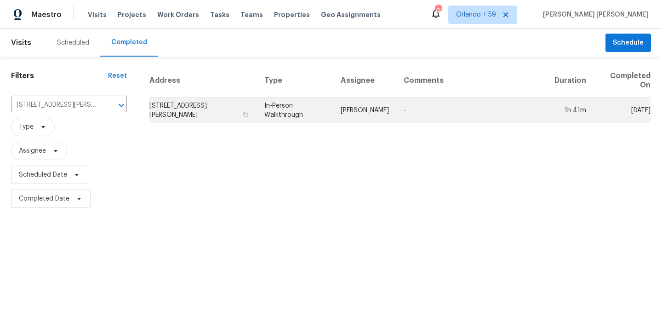
click at [303, 113] on td "In-Person Walkthrough" at bounding box center [295, 110] width 76 height 26
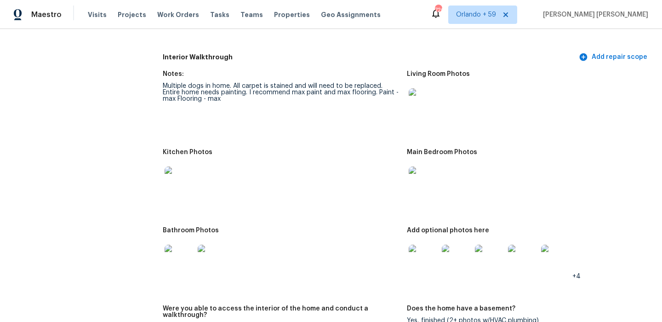
scroll to position [1094, 0]
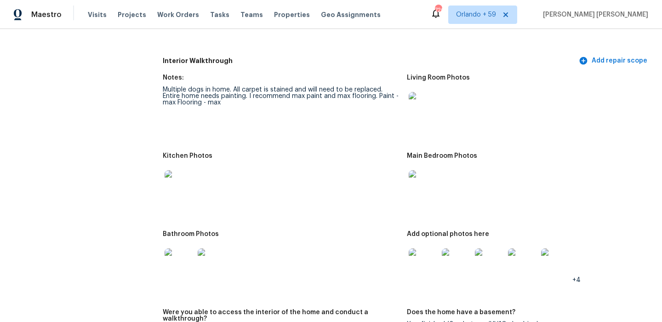
click at [428, 103] on img at bounding box center [423, 106] width 29 height 29
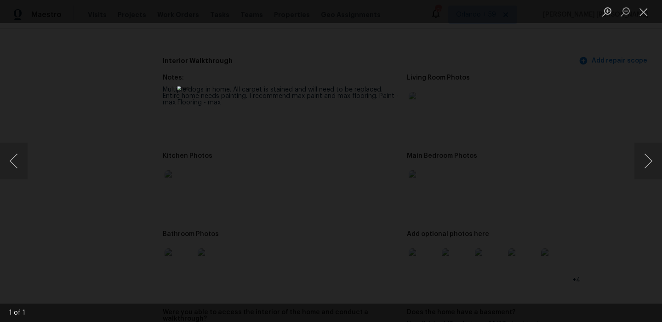
click at [487, 140] on div "Lightbox" at bounding box center [331, 161] width 662 height 322
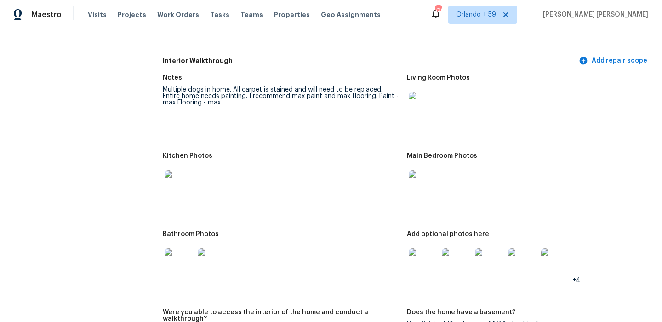
click at [179, 177] on img at bounding box center [179, 184] width 29 height 29
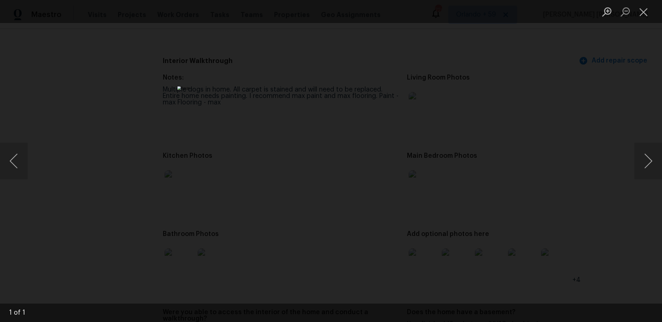
click at [548, 166] on div "Lightbox" at bounding box center [331, 161] width 662 height 322
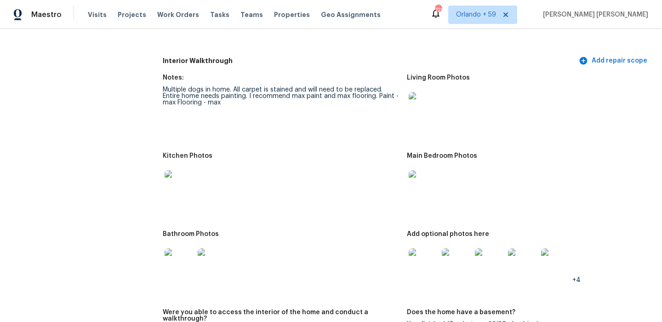
click at [412, 189] on img at bounding box center [423, 184] width 29 height 29
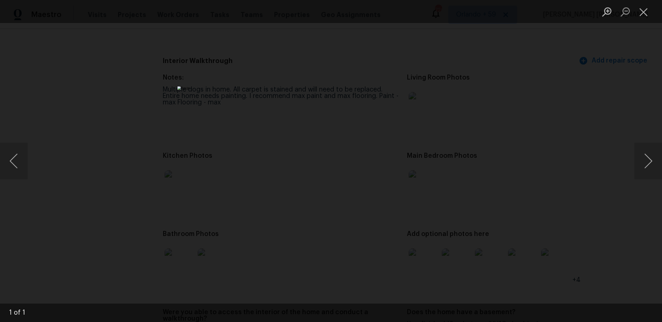
click at [572, 194] on div "Lightbox" at bounding box center [331, 161] width 662 height 322
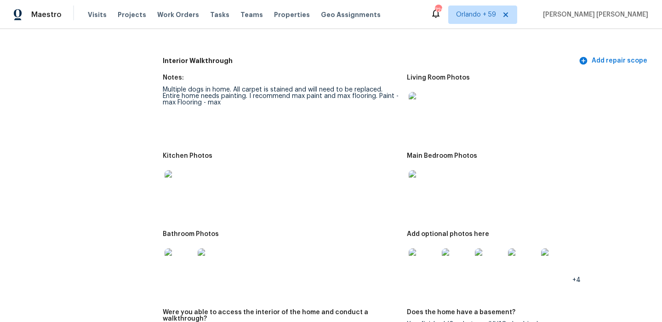
click at [185, 254] on img at bounding box center [179, 262] width 29 height 29
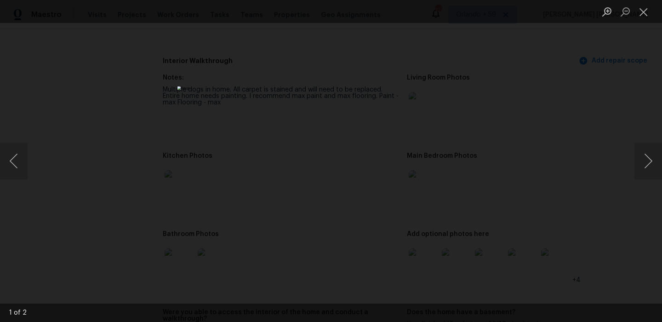
click at [461, 240] on div "Lightbox" at bounding box center [331, 161] width 662 height 322
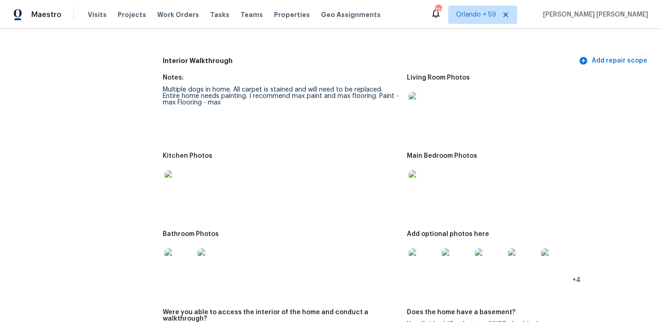
click at [419, 258] on img at bounding box center [423, 262] width 29 height 29
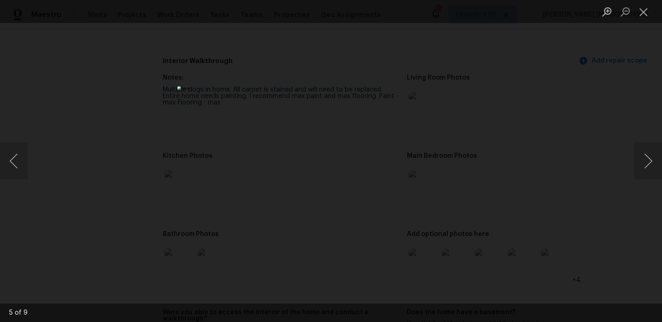
click at [584, 203] on div "Lightbox" at bounding box center [331, 161] width 662 height 322
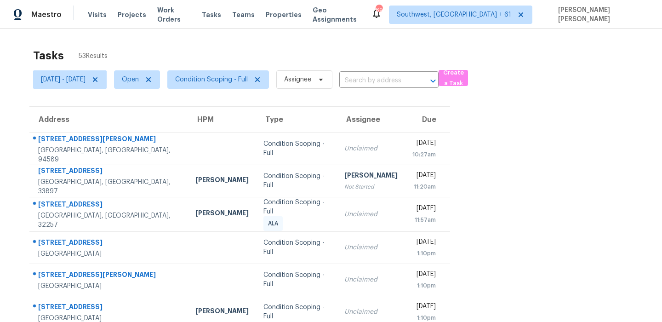
scroll to position [157, 0]
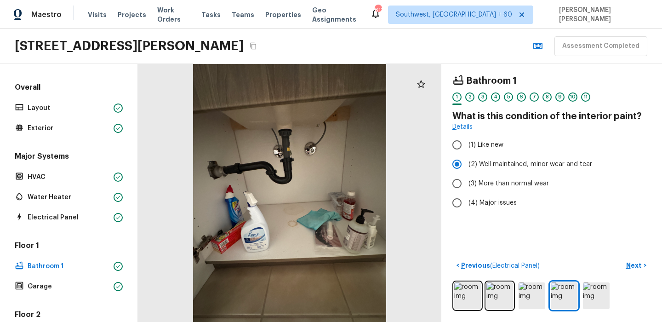
click at [435, 48] on div "[STREET_ADDRESS][PERSON_NAME] Assessment Completed" at bounding box center [331, 46] width 662 height 35
click at [466, 33] on div "[STREET_ADDRESS][PERSON_NAME] Assessment Completed" at bounding box center [331, 46] width 662 height 35
click at [341, 31] on div "[STREET_ADDRESS][PERSON_NAME] Assessment Completed" at bounding box center [331, 46] width 662 height 35
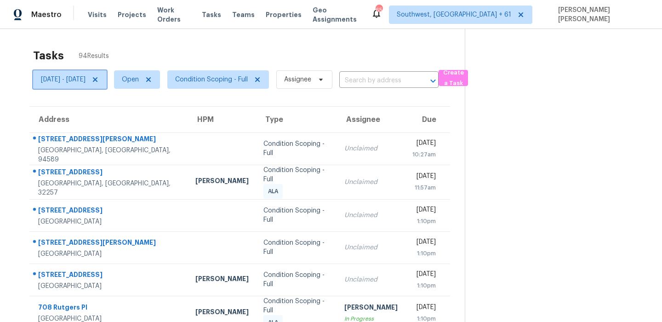
click at [99, 80] on icon at bounding box center [95, 79] width 7 height 7
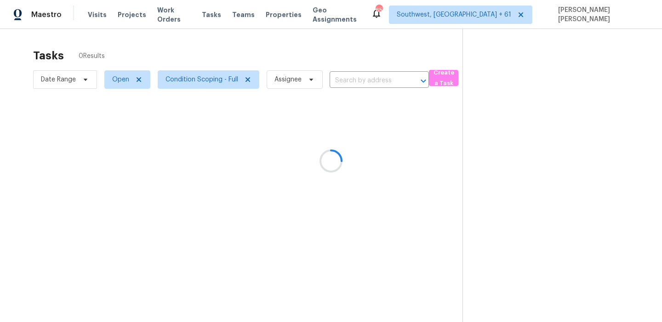
click at [140, 40] on div at bounding box center [331, 161] width 662 height 322
click at [181, 82] on div at bounding box center [331, 161] width 662 height 322
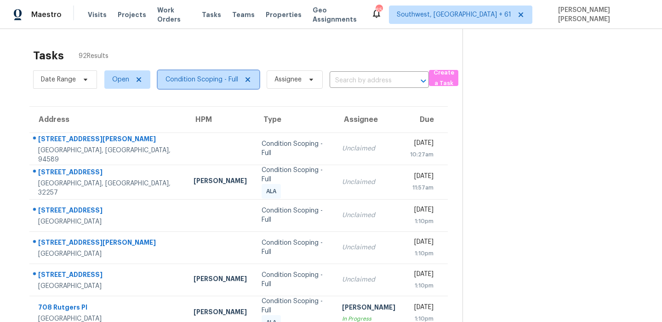
click at [181, 82] on span "Condition Scoping - Full" at bounding box center [202, 79] width 73 height 9
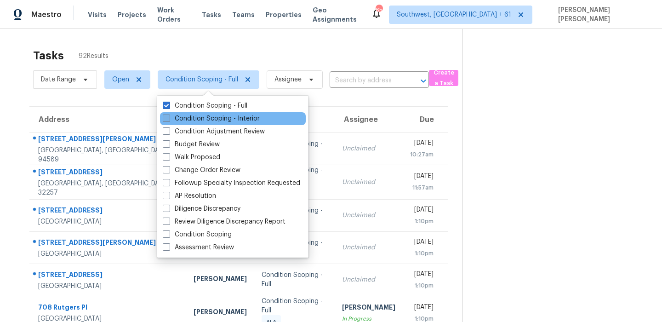
click at [183, 117] on label "Condition Scoping - Interior" at bounding box center [211, 118] width 97 height 9
click at [169, 117] on input "Condition Scoping - Interior" at bounding box center [166, 117] width 6 height 6
checkbox input "true"
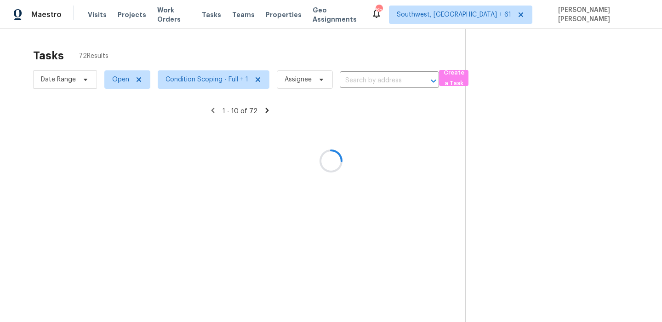
click at [229, 34] on div at bounding box center [331, 161] width 662 height 322
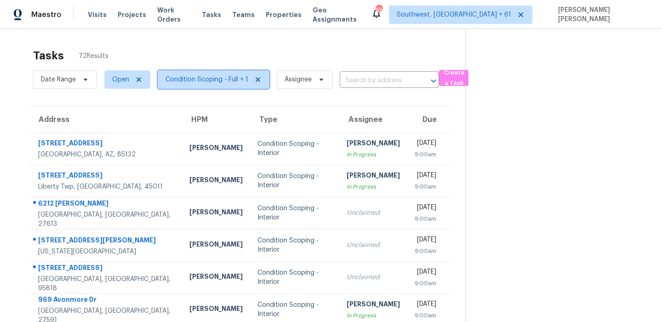
click at [197, 76] on span "Condition Scoping - Full + 1" at bounding box center [207, 79] width 83 height 9
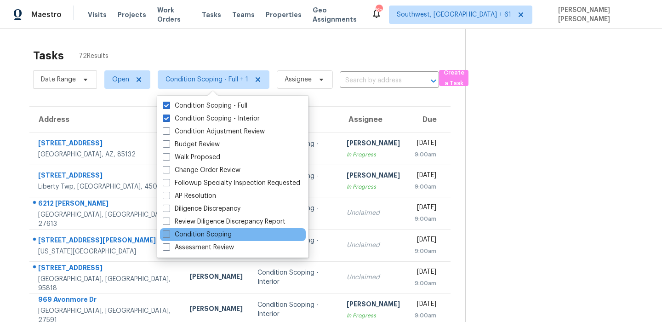
click at [203, 231] on label "Condition Scoping" at bounding box center [197, 234] width 69 height 9
click at [169, 231] on input "Condition Scoping" at bounding box center [166, 233] width 6 height 6
checkbox input "true"
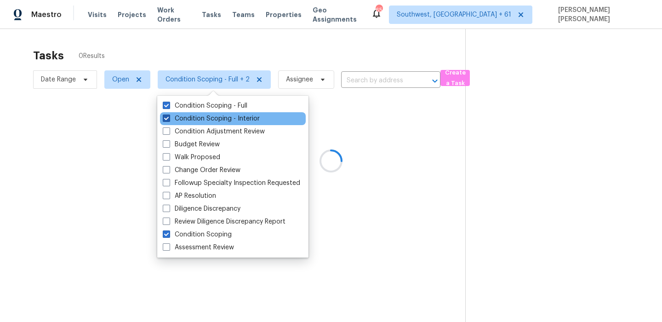
click at [209, 122] on label "Condition Scoping - Interior" at bounding box center [211, 118] width 97 height 9
click at [169, 120] on input "Condition Scoping - Interior" at bounding box center [166, 117] width 6 height 6
checkbox input "false"
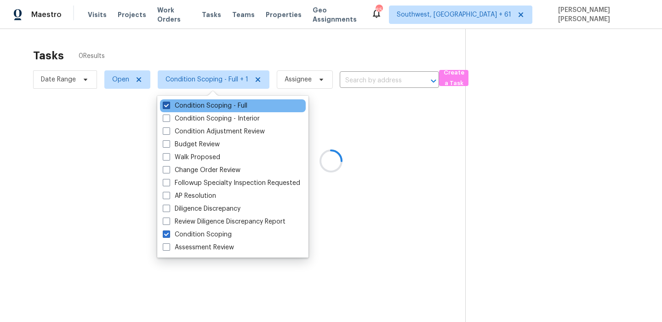
click at [215, 101] on label "Condition Scoping - Full" at bounding box center [205, 105] width 85 height 9
click at [169, 101] on input "Condition Scoping - Full" at bounding box center [166, 104] width 6 height 6
checkbox input "false"
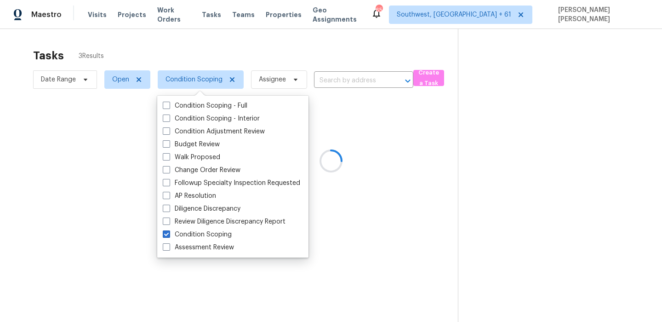
click at [242, 63] on div at bounding box center [331, 161] width 662 height 322
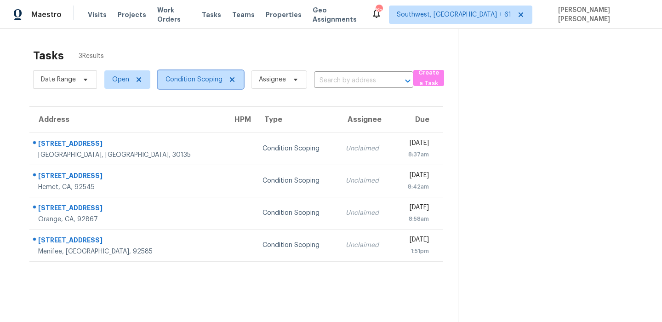
click at [187, 79] on span "Condition Scoping" at bounding box center [194, 79] width 57 height 9
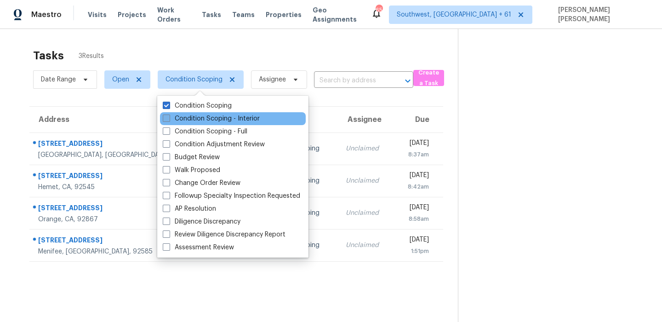
click at [205, 119] on label "Condition Scoping - Interior" at bounding box center [211, 118] width 97 height 9
click at [169, 119] on input "Condition Scoping - Interior" at bounding box center [166, 117] width 6 height 6
checkbox input "true"
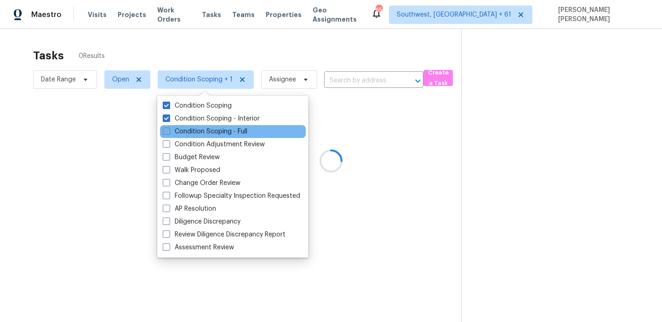
click at [194, 132] on label "Condition Scoping - Full" at bounding box center [205, 131] width 85 height 9
click at [169, 132] on input "Condition Scoping - Full" at bounding box center [166, 130] width 6 height 6
checkbox input "true"
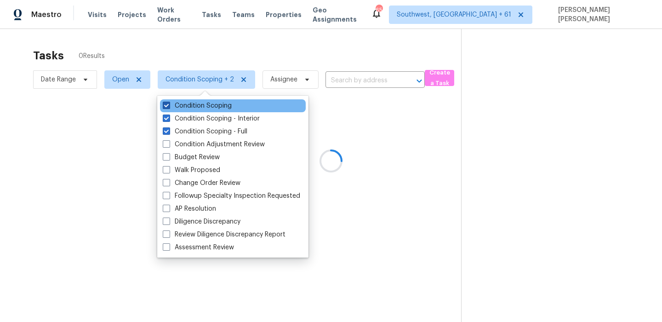
click at [211, 108] on label "Condition Scoping" at bounding box center [197, 105] width 69 height 9
click at [169, 107] on input "Condition Scoping" at bounding box center [166, 104] width 6 height 6
checkbox input "false"
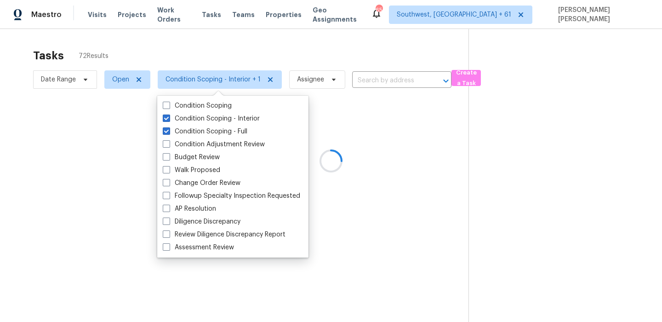
click at [229, 41] on div at bounding box center [331, 161] width 662 height 322
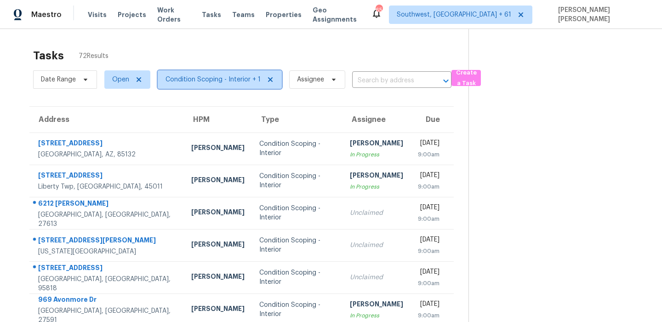
click at [214, 87] on span "Condition Scoping - Interior + 1" at bounding box center [220, 79] width 124 height 18
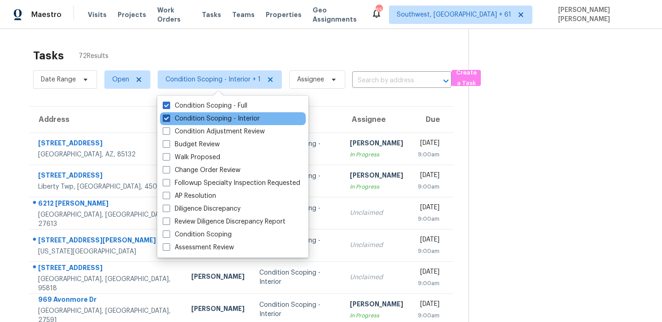
click at [206, 120] on label "Condition Scoping - Interior" at bounding box center [211, 118] width 97 height 9
click at [169, 120] on input "Condition Scoping - Interior" at bounding box center [166, 117] width 6 height 6
checkbox input "false"
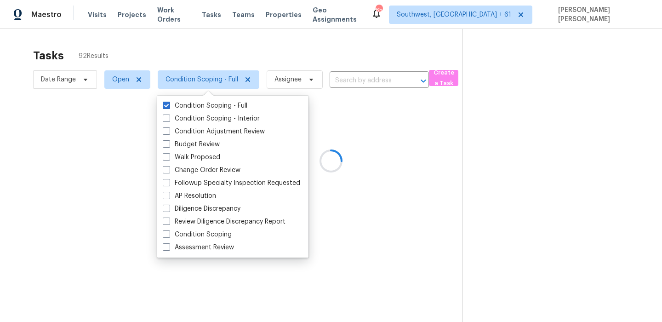
click at [235, 59] on div at bounding box center [331, 161] width 662 height 322
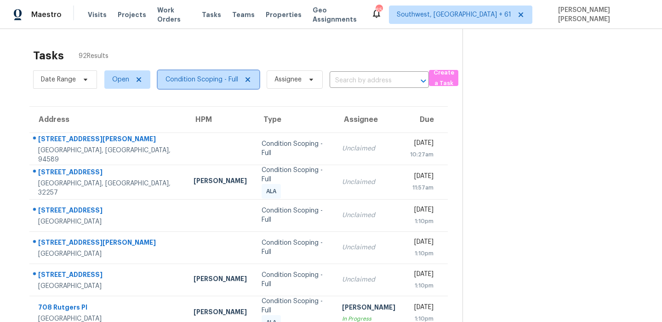
click at [215, 79] on span "Condition Scoping - Full" at bounding box center [202, 79] width 73 height 9
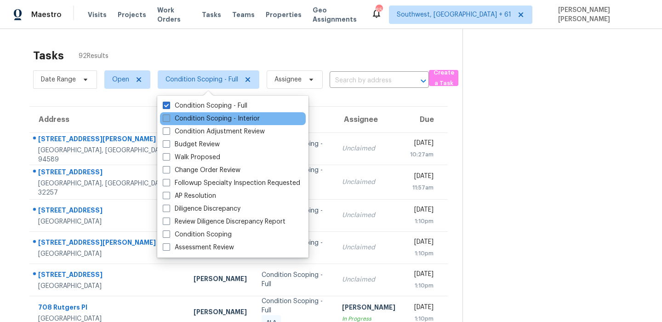
click at [202, 118] on label "Condition Scoping - Interior" at bounding box center [211, 118] width 97 height 9
click at [169, 118] on input "Condition Scoping - Interior" at bounding box center [166, 117] width 6 height 6
checkbox input "true"
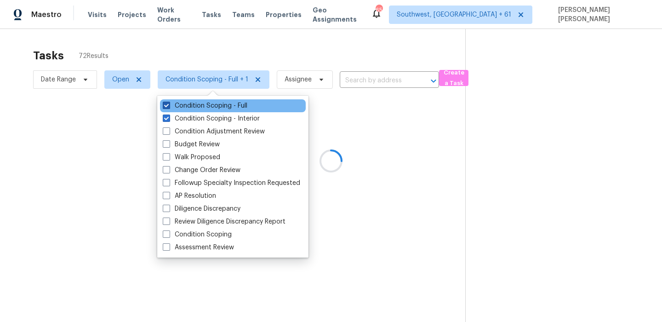
click at [213, 107] on label "Condition Scoping - Full" at bounding box center [205, 105] width 85 height 9
click at [169, 107] on input "Condition Scoping - Full" at bounding box center [166, 104] width 6 height 6
checkbox input "false"
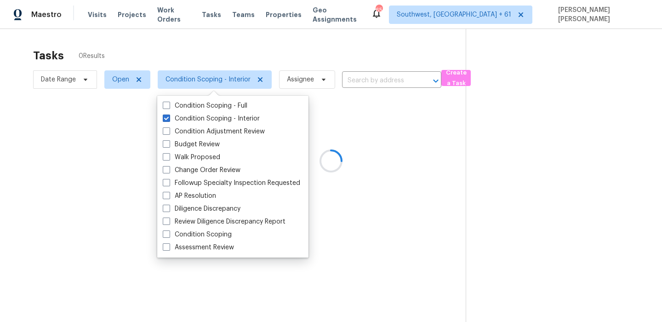
click at [233, 46] on div at bounding box center [331, 161] width 662 height 322
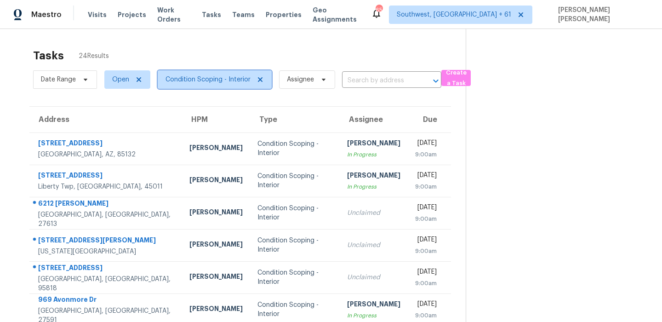
click at [204, 78] on span "Condition Scoping - Interior" at bounding box center [208, 79] width 85 height 9
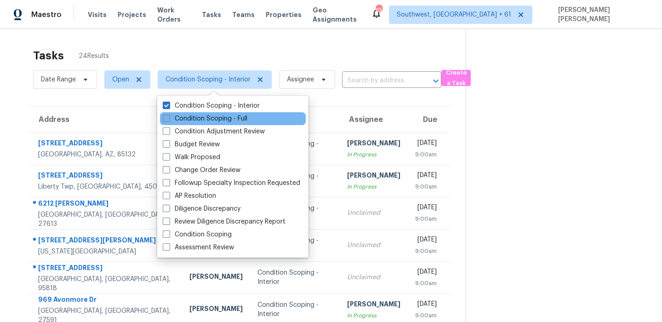
click at [196, 116] on label "Condition Scoping - Full" at bounding box center [205, 118] width 85 height 9
click at [169, 116] on input "Condition Scoping - Full" at bounding box center [166, 117] width 6 height 6
checkbox input "true"
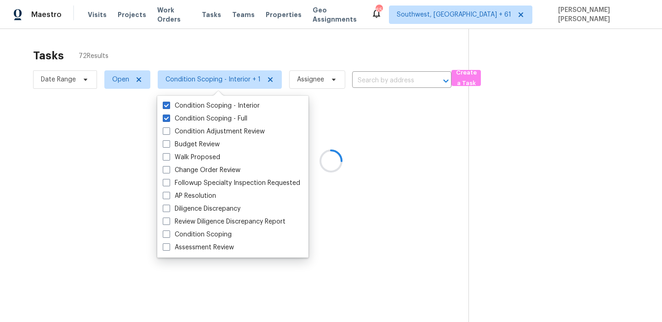
click at [224, 58] on div at bounding box center [331, 161] width 662 height 322
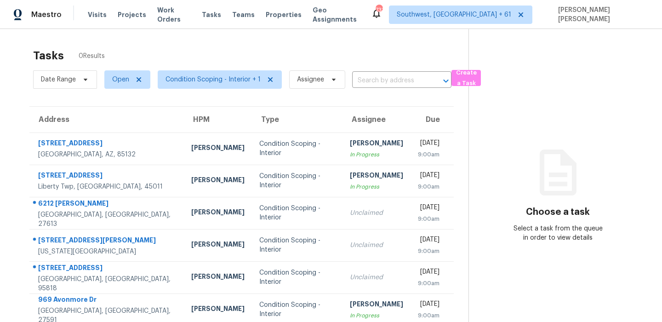
click at [304, 48] on div "Tasks 0 Results" at bounding box center [250, 56] width 435 height 24
click at [376, 68] on div "Date Range Open Condition Scoping - Interior + 1 Assignee ​" at bounding box center [242, 80] width 418 height 24
click at [403, 57] on div "Tasks 116 Results" at bounding box center [250, 56] width 435 height 24
click at [438, 40] on div "Tasks 116 Results Date Range Open Condition Scoping - Interior + 1 Assignee ​ C…" at bounding box center [331, 254] width 662 height 450
click at [193, 48] on div "Tasks 116 Results" at bounding box center [250, 56] width 435 height 24
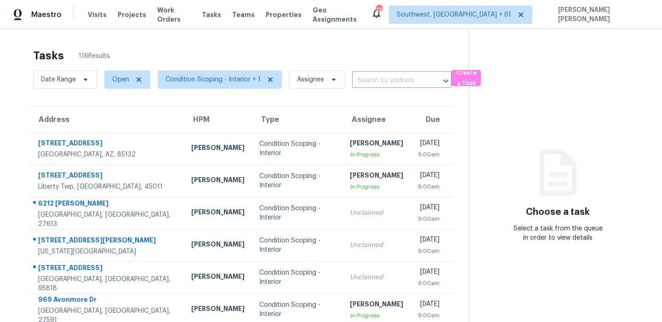
click at [230, 47] on div "Tasks 116 Results" at bounding box center [250, 56] width 435 height 24
click at [361, 51] on div "Tasks 116 Results" at bounding box center [250, 56] width 435 height 24
click at [414, 35] on div "Tasks 116 Results Date Range Open Condition Scoping - Interior + 1 Assignee ​ C…" at bounding box center [331, 254] width 662 height 450
click at [215, 53] on div "Tasks 116 Results" at bounding box center [250, 56] width 435 height 24
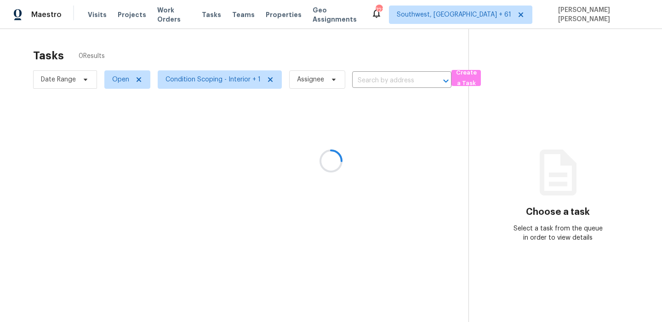
click at [342, 55] on div at bounding box center [331, 161] width 662 height 322
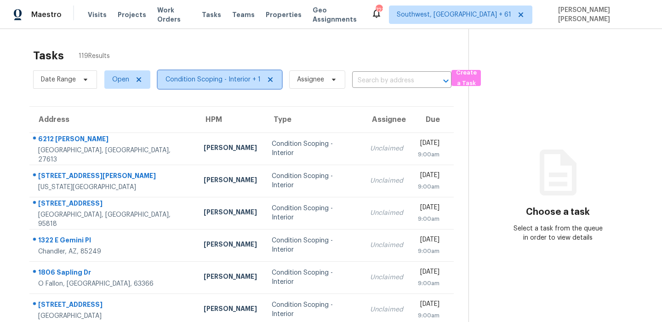
click at [218, 77] on span "Condition Scoping - Interior + 1" at bounding box center [213, 79] width 95 height 9
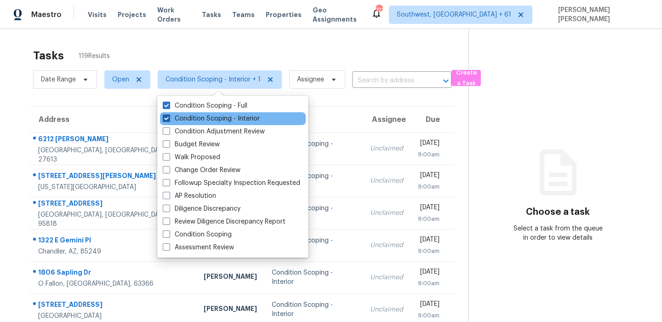
click at [216, 115] on label "Condition Scoping - Interior" at bounding box center [211, 118] width 97 height 9
click at [169, 115] on input "Condition Scoping - Interior" at bounding box center [166, 117] width 6 height 6
checkbox input "false"
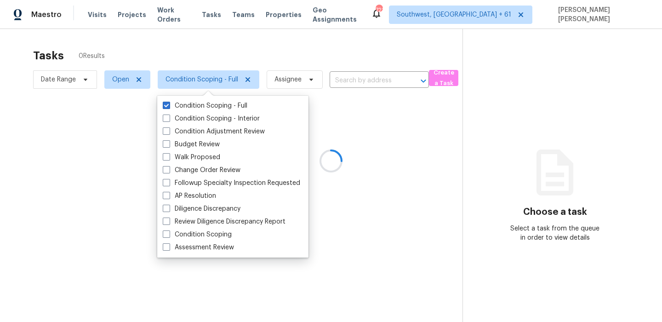
click at [307, 39] on div at bounding box center [331, 161] width 662 height 322
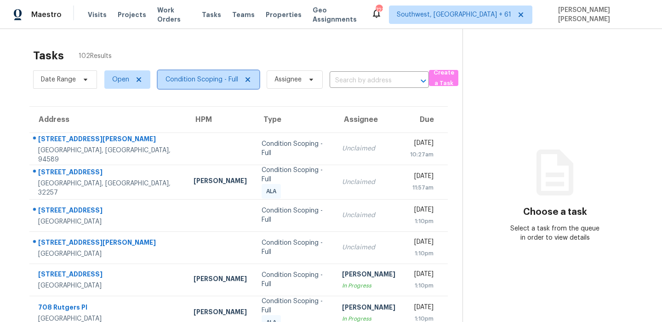
click at [168, 82] on span "Condition Scoping - Full" at bounding box center [202, 79] width 73 height 9
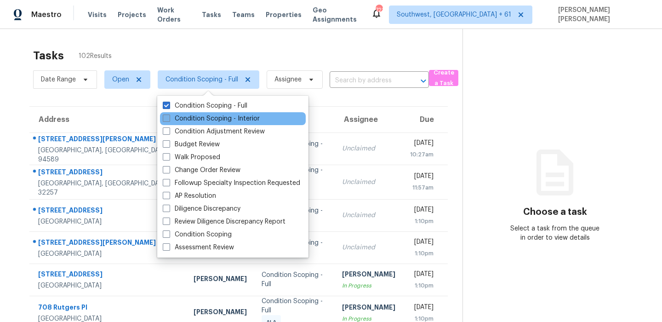
click at [182, 119] on label "Condition Scoping - Interior" at bounding box center [211, 118] width 97 height 9
click at [169, 119] on input "Condition Scoping - Interior" at bounding box center [166, 117] width 6 height 6
checkbox input "true"
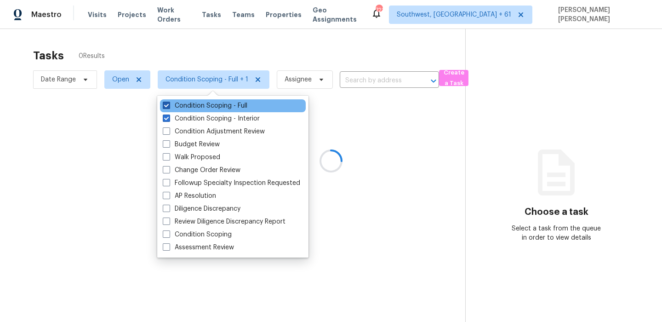
click at [202, 105] on label "Condition Scoping - Full" at bounding box center [205, 105] width 85 height 9
click at [169, 105] on input "Condition Scoping - Full" at bounding box center [166, 104] width 6 height 6
checkbox input "false"
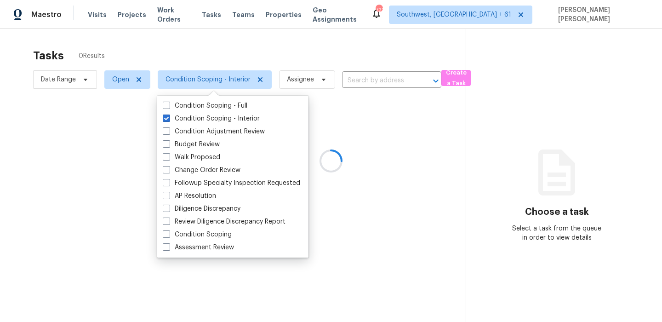
click at [270, 44] on div at bounding box center [331, 161] width 662 height 322
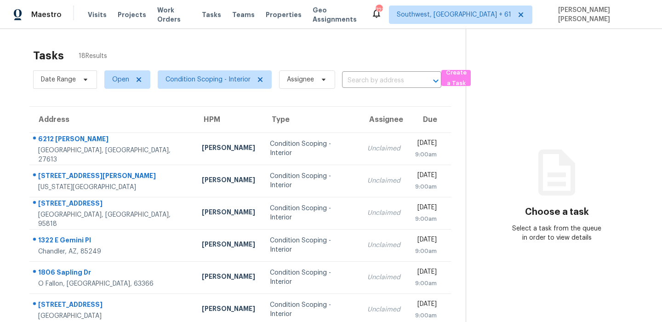
click at [332, 45] on div "Tasks 18 Results" at bounding box center [249, 56] width 433 height 24
click at [257, 62] on div "Tasks 18 Results" at bounding box center [249, 56] width 433 height 24
click at [198, 53] on div "Tasks 18 Results" at bounding box center [249, 56] width 433 height 24
click at [239, 60] on div "Tasks 18 Results" at bounding box center [249, 56] width 433 height 24
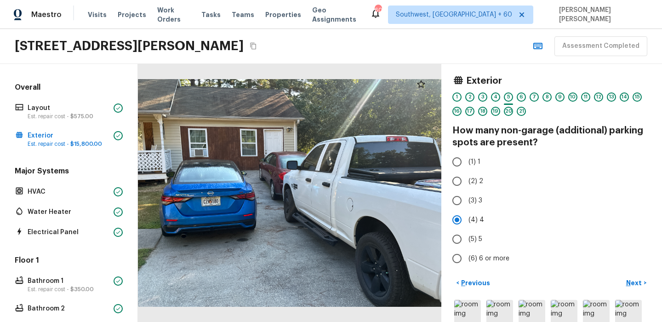
scroll to position [24, 0]
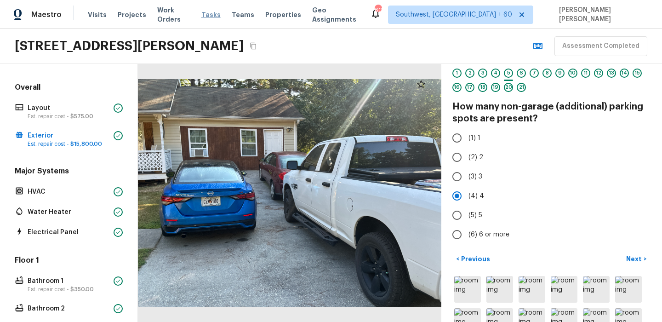
click at [208, 15] on span "Tasks" at bounding box center [210, 14] width 19 height 6
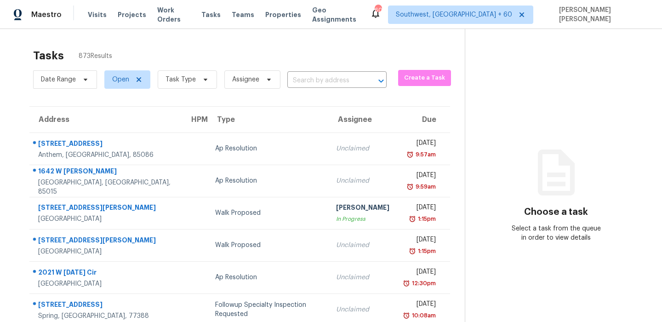
click at [490, 61] on section "Choose a task Select a task from the queue in order to view details" at bounding box center [556, 254] width 183 height 450
click at [350, 54] on div "Tasks 873 Results" at bounding box center [249, 56] width 432 height 24
click at [172, 81] on span "Task Type" at bounding box center [181, 79] width 30 height 9
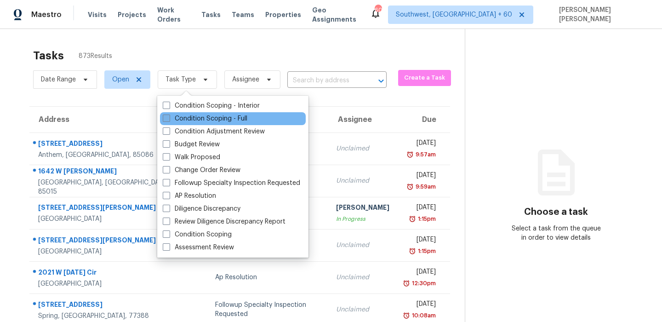
click at [194, 121] on label "Condition Scoping - Full" at bounding box center [205, 118] width 85 height 9
click at [169, 120] on input "Condition Scoping - Full" at bounding box center [166, 117] width 6 height 6
checkbox input "true"
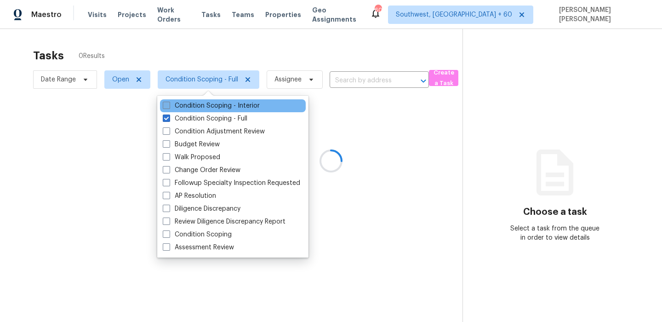
click at [199, 109] on label "Condition Scoping - Interior" at bounding box center [211, 105] width 97 height 9
click at [169, 107] on input "Condition Scoping - Interior" at bounding box center [166, 104] width 6 height 6
checkbox input "true"
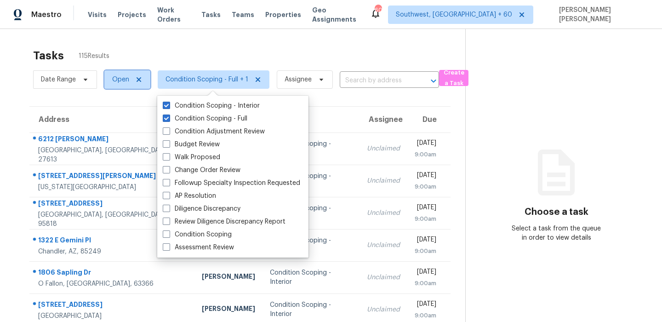
click at [115, 77] on span "Open" at bounding box center [120, 79] width 17 height 9
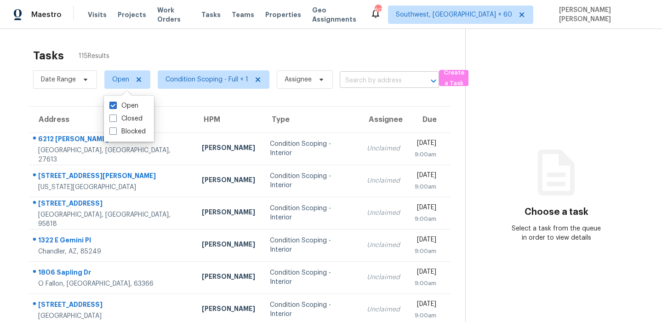
click at [349, 75] on input "text" at bounding box center [377, 81] width 74 height 14
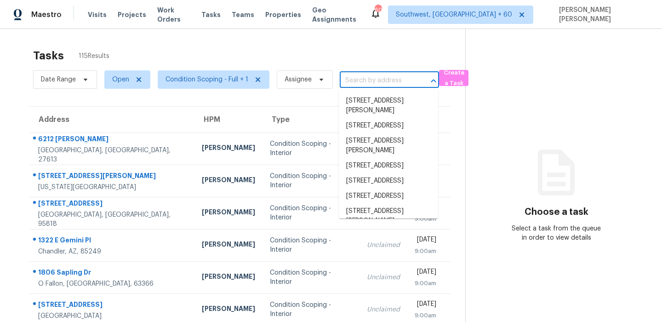
paste input "5821 Mantalcino Dr, Round Rock, TX 78665"
type input "5821 Mantalcino Dr, Round Rock, TX 78665"
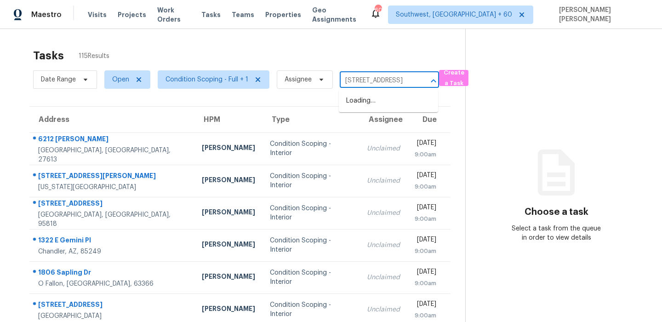
scroll to position [0, 60]
click at [373, 98] on li "5821 Mantalcino Dr, Round Rock, TX 78665" at bounding box center [388, 100] width 99 height 15
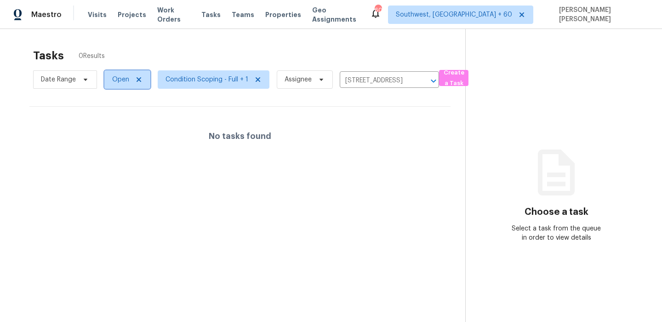
click at [120, 81] on span "Open" at bounding box center [120, 79] width 17 height 9
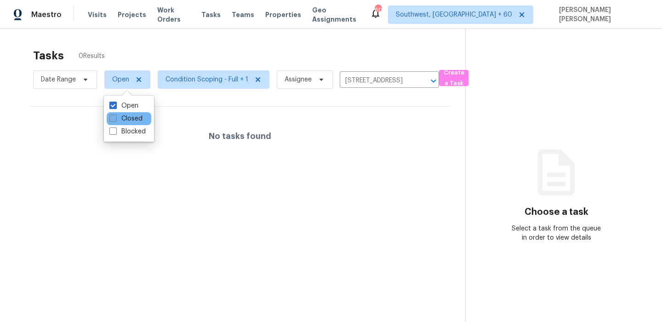
click at [123, 118] on label "Closed" at bounding box center [125, 118] width 33 height 9
click at [115, 118] on input "Closed" at bounding box center [112, 117] width 6 height 6
checkbox input "true"
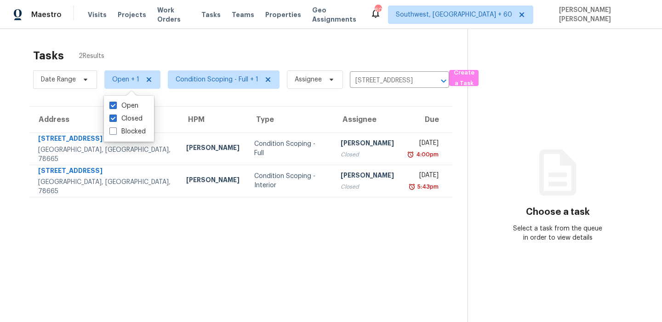
click at [241, 216] on section "Tasks 2 Results Date Range Open + 1 Condition Scoping - Full + 1 Assignee 5821 …" at bounding box center [241, 197] width 453 height 307
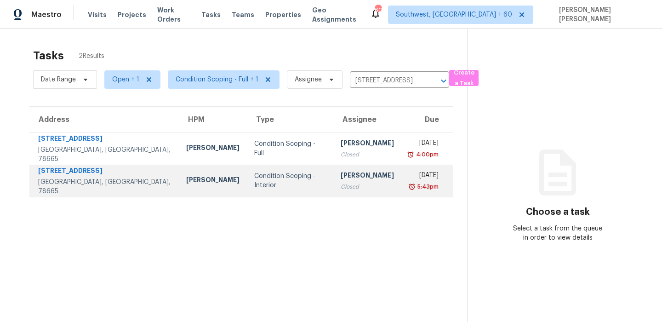
click at [275, 183] on div "Condition Scoping - Interior" at bounding box center [290, 181] width 72 height 18
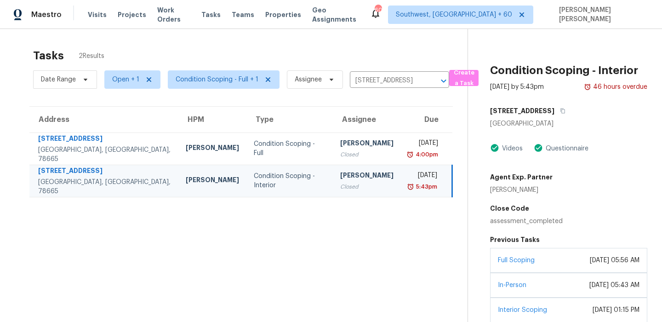
scroll to position [102, 0]
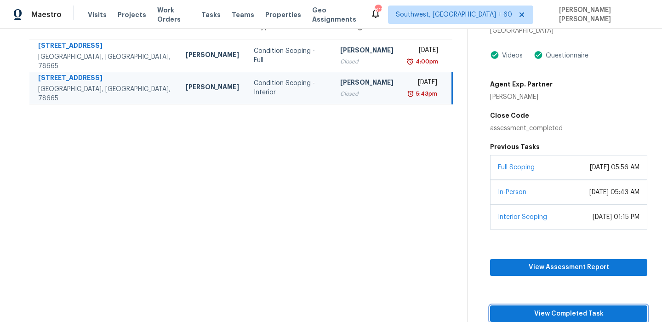
click at [527, 308] on span "View Completed Task" at bounding box center [569, 313] width 143 height 11
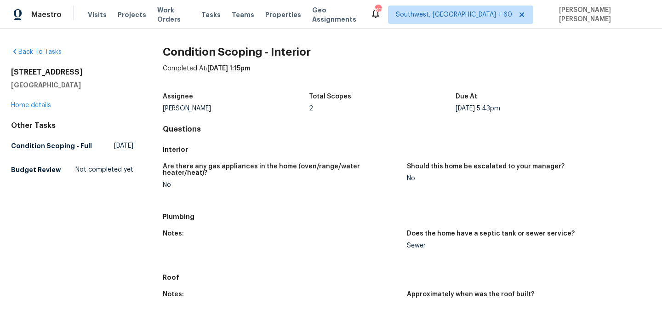
click at [57, 144] on h5 "Condition Scoping - Full" at bounding box center [51, 145] width 81 height 9
click at [9, 71] on div "Back To Tasks [STREET_ADDRESS] Home details Other Tasks Condition Scoping - Ful…" at bounding box center [331, 175] width 662 height 293
drag, startPoint x: 12, startPoint y: 71, endPoint x: 95, endPoint y: 85, distance: 83.9
click at [95, 85] on div "[STREET_ADDRESS]" at bounding box center [72, 79] width 122 height 22
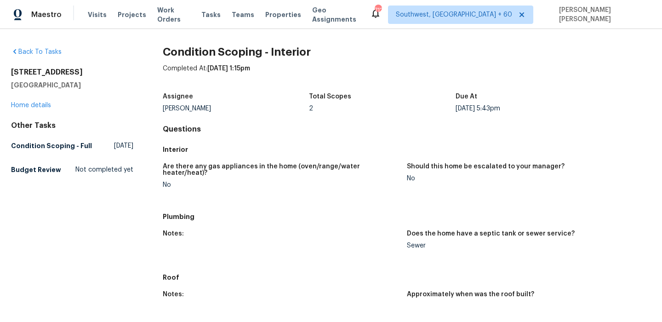
copy div "[STREET_ADDRESS]"
